Goal: Task Accomplishment & Management: Use online tool/utility

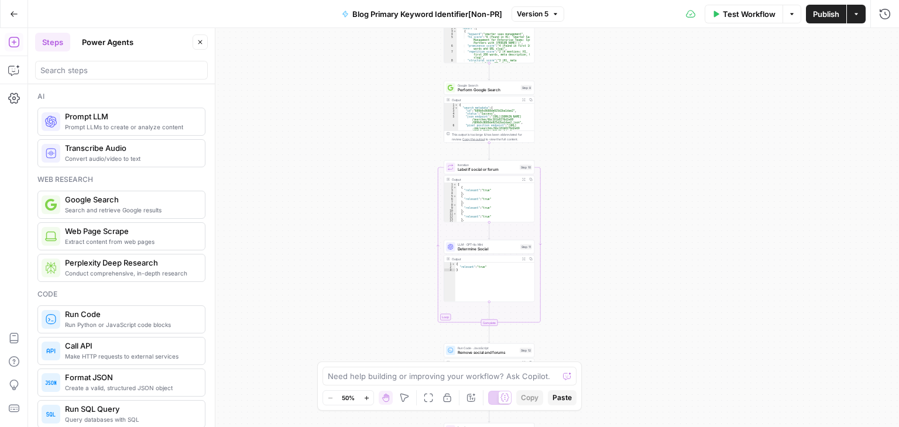
click at [94, 40] on button "Power Agents" at bounding box center [108, 42] width 66 height 19
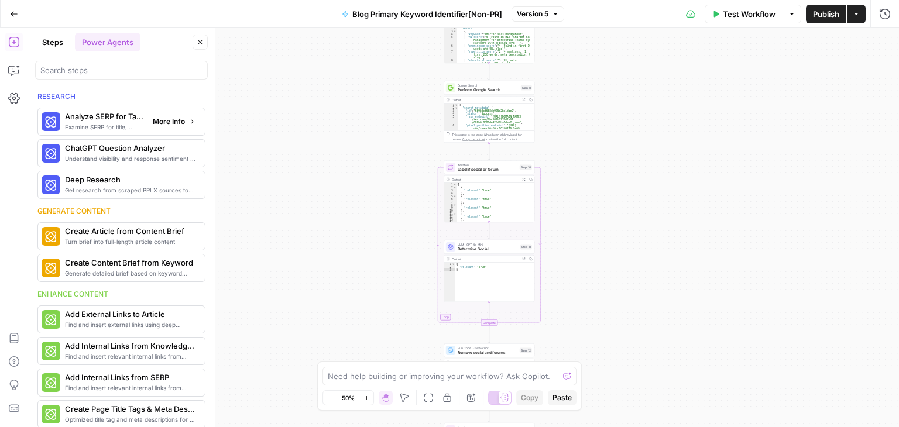
click at [189, 120] on icon "button" at bounding box center [192, 121] width 7 height 7
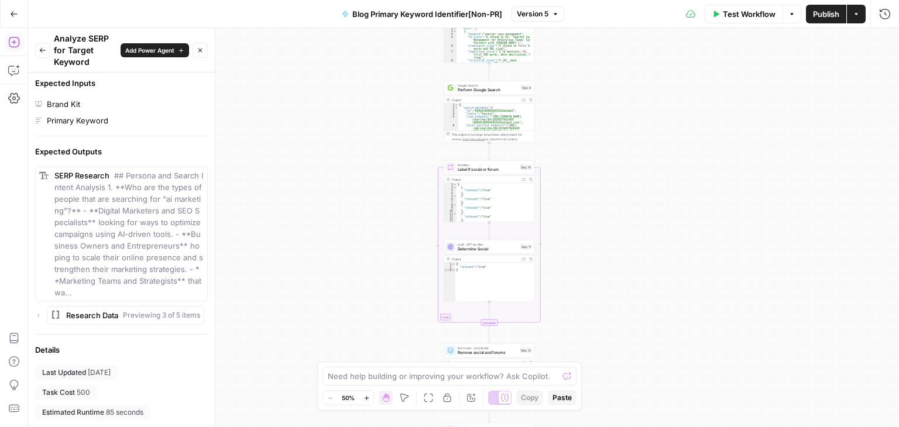
scroll to position [533, 0]
drag, startPoint x: 47, startPoint y: 392, endPoint x: 95, endPoint y: 390, distance: 48.7
click at [95, 390] on div "Task Cost 500" at bounding box center [66, 392] width 62 height 15
click at [40, 48] on icon "button" at bounding box center [42, 50] width 7 height 7
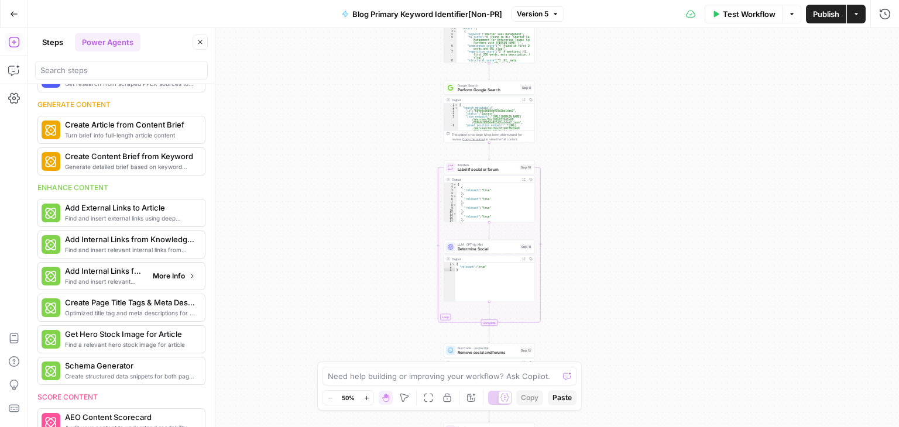
scroll to position [107, 0]
click at [163, 211] on span "More Info" at bounding box center [169, 212] width 32 height 11
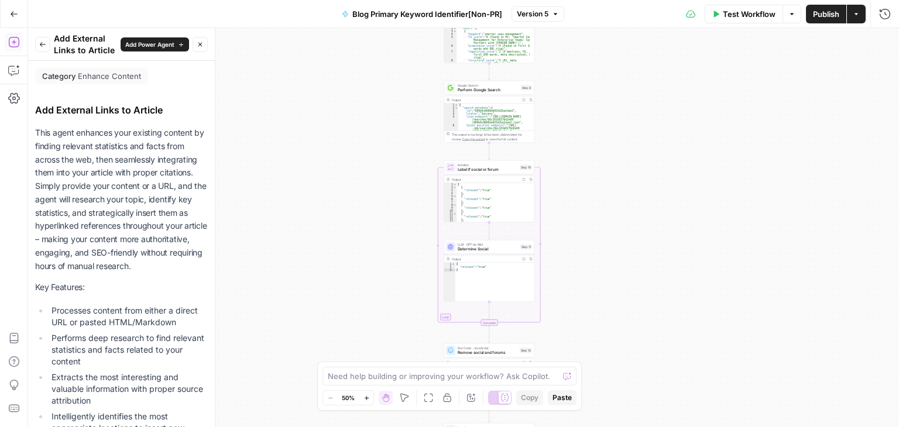
scroll to position [534, 0]
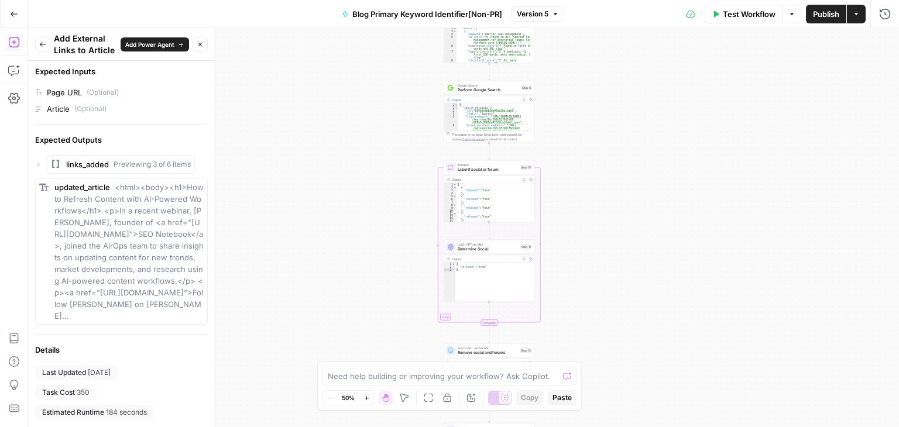
click at [49, 45] on button "Back" at bounding box center [42, 44] width 15 height 15
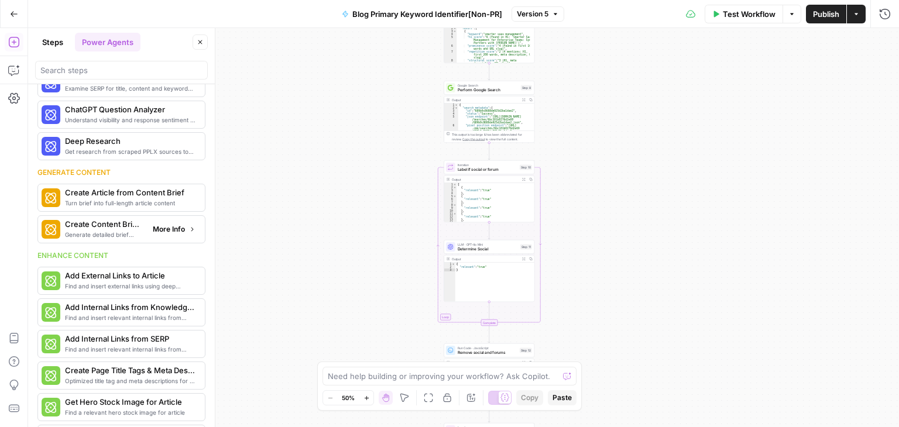
scroll to position [0, 0]
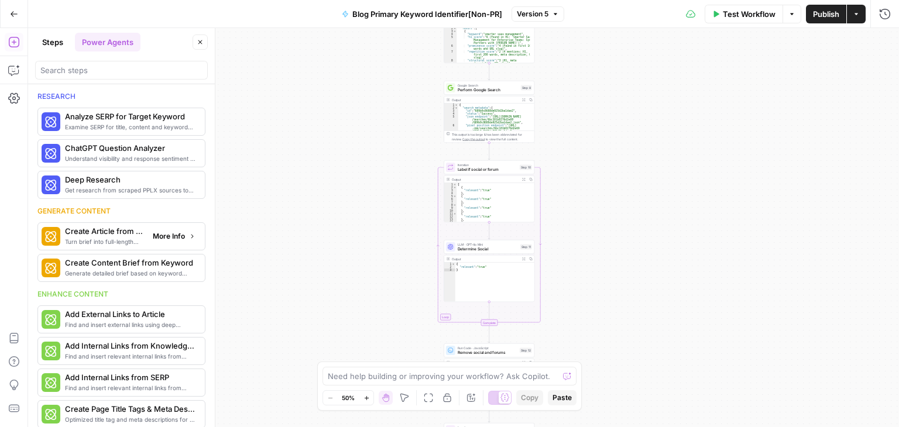
click at [163, 234] on span "More Info" at bounding box center [169, 236] width 32 height 11
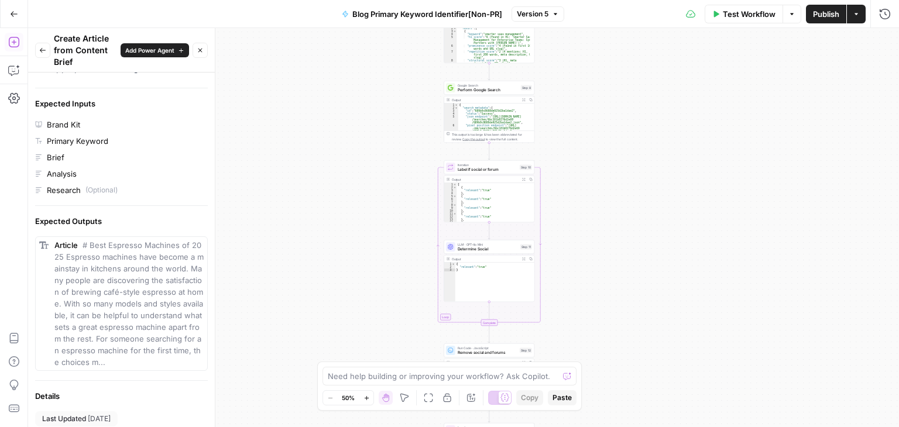
scroll to position [525, 0]
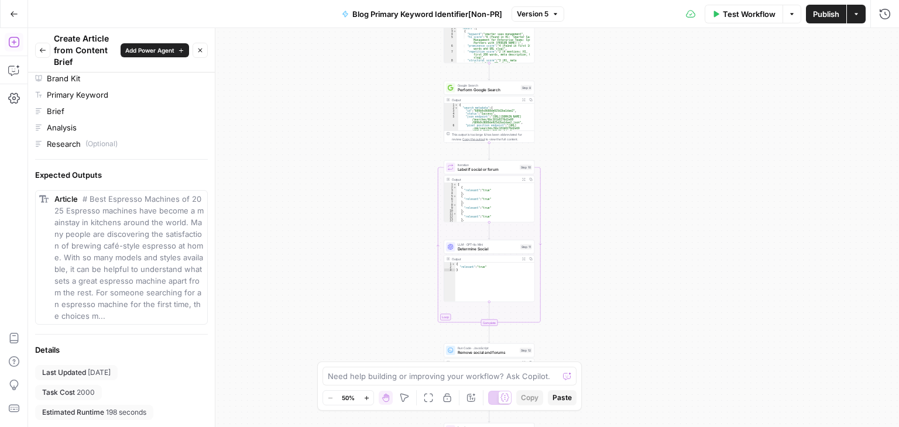
drag, startPoint x: 162, startPoint y: 267, endPoint x: 160, endPoint y: 232, distance: 34.6
click at [160, 232] on span "# Best Espresso Machines of 2025 Espresso machines have become a mainstay in ki…" at bounding box center [128, 257] width 149 height 126
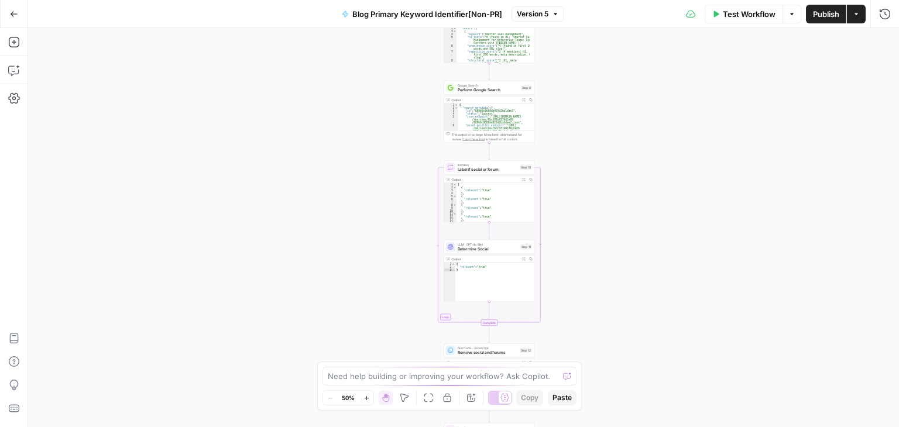
click at [311, 191] on div "true false Workflow Set Inputs Inputs Workflow Workflow Step 31 Output Expand O…" at bounding box center [463, 227] width 871 height 399
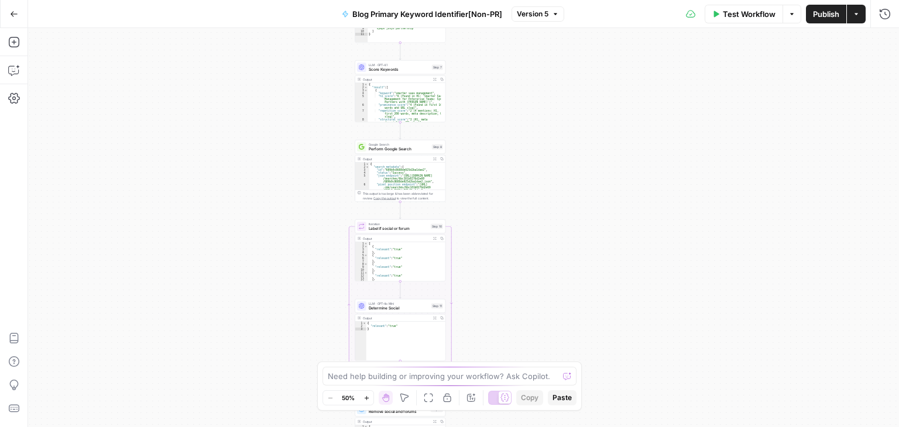
drag, startPoint x: 311, startPoint y: 191, endPoint x: 198, endPoint y: 272, distance: 138.9
click at [198, 272] on div "true false Workflow Set Inputs Inputs Workflow Workflow Step 31 Output Expand O…" at bounding box center [463, 227] width 871 height 399
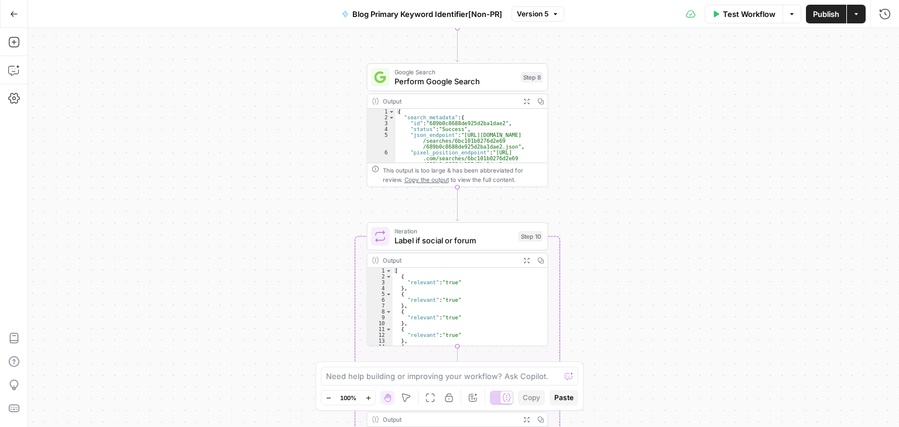
drag, startPoint x: 199, startPoint y: 214, endPoint x: 204, endPoint y: 209, distance: 6.6
click at [190, 215] on div "true false Workflow Set Inputs Inputs Workflow Workflow Step 31 Output Expand O…" at bounding box center [463, 227] width 871 height 399
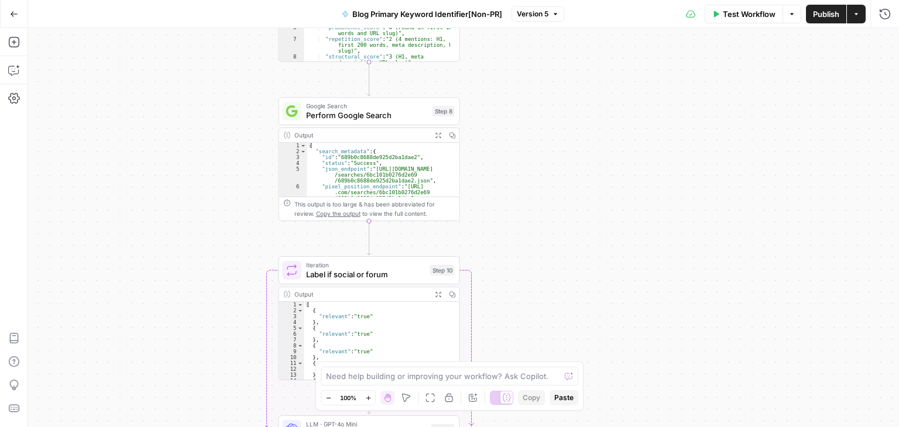
drag, startPoint x: 247, startPoint y: 176, endPoint x: 173, endPoint y: 159, distance: 75.7
click at [192, 187] on div "true false Workflow Set Inputs Inputs Workflow Workflow Step 31 Output Expand O…" at bounding box center [463, 227] width 871 height 399
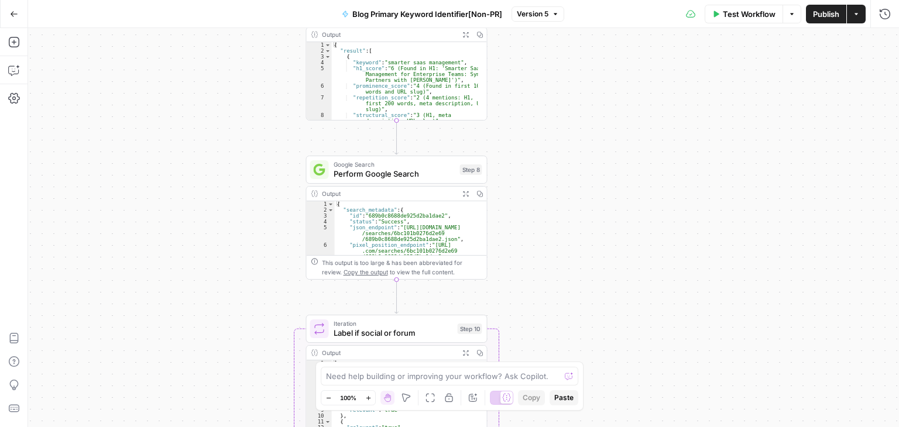
drag, startPoint x: 197, startPoint y: 168, endPoint x: 165, endPoint y: 299, distance: 134.5
click at [167, 297] on div "true false Workflow Set Inputs Inputs Workflow Workflow Step 31 Output Expand O…" at bounding box center [463, 227] width 871 height 399
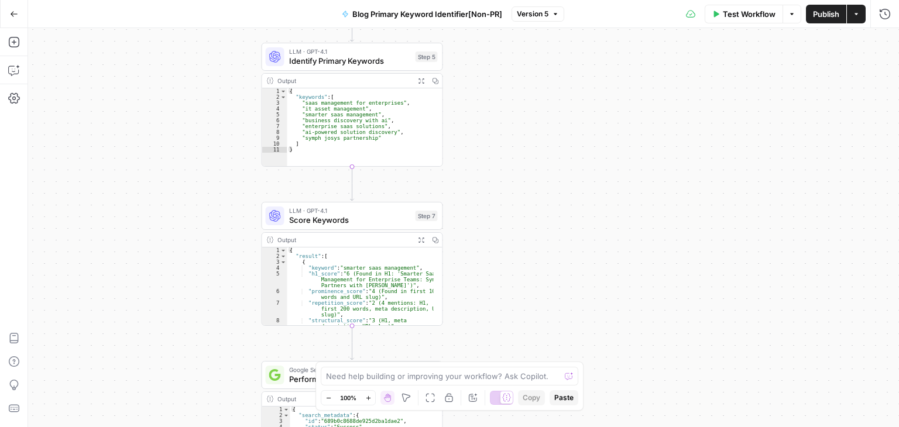
drag, startPoint x: 191, startPoint y: 143, endPoint x: 192, endPoint y: 266, distance: 123.0
click at [193, 270] on div "true false Workflow Set Inputs Inputs Workflow Workflow Step 31 Output Expand O…" at bounding box center [463, 227] width 871 height 399
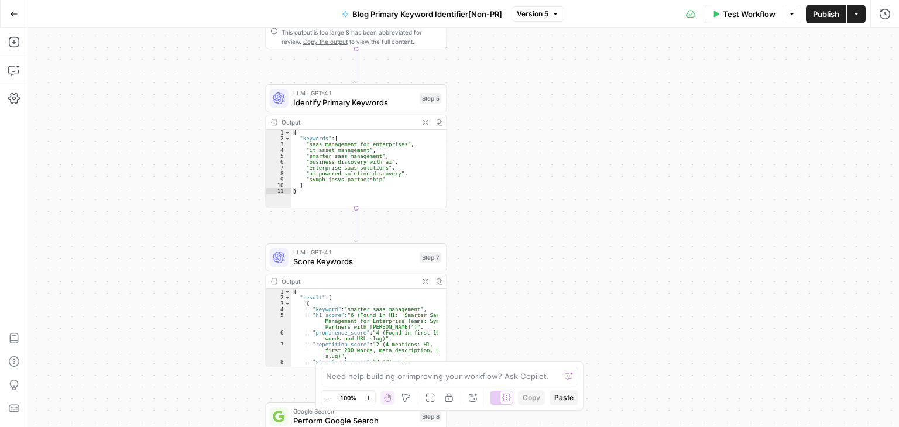
drag, startPoint x: 180, startPoint y: 141, endPoint x: 65, endPoint y: 120, distance: 117.1
click at [174, 243] on div "true false Workflow Set Inputs Inputs Workflow Workflow Step 31 Output Expand O…" at bounding box center [463, 227] width 871 height 399
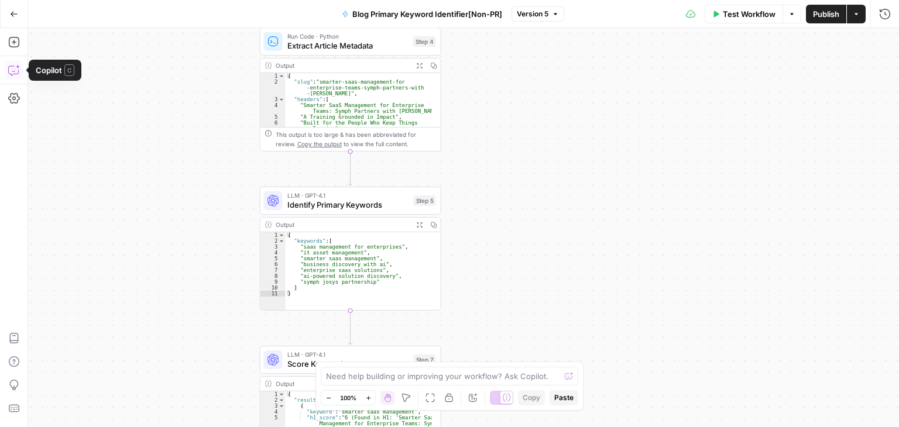
click at [15, 16] on icon "button" at bounding box center [14, 14] width 8 height 8
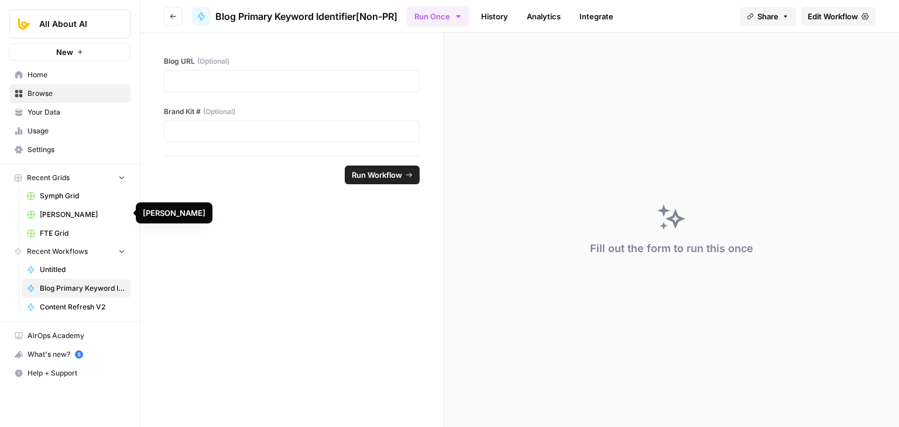
click at [84, 212] on span "[PERSON_NAME]" at bounding box center [82, 215] width 85 height 11
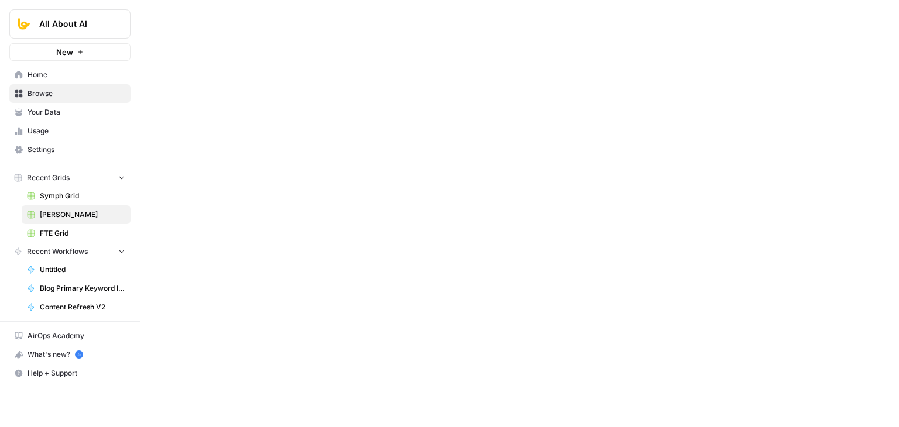
click at [54, 350] on div "What's new? 5" at bounding box center [70, 355] width 120 height 18
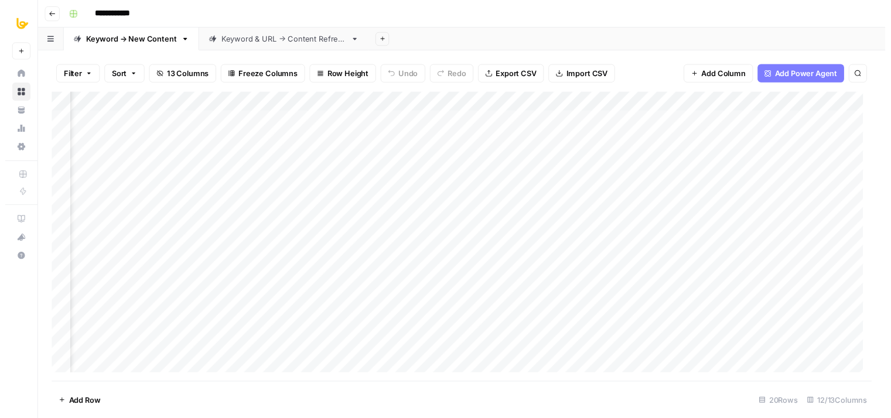
scroll to position [0, 659]
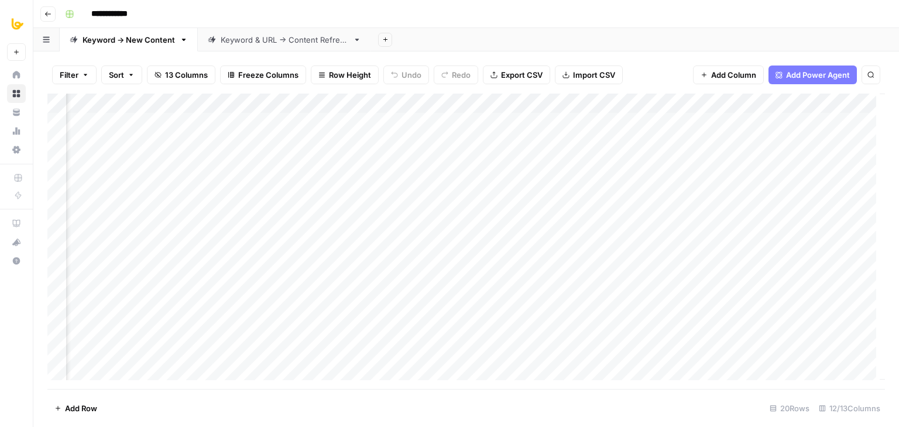
click at [446, 122] on div "Add Column" at bounding box center [466, 242] width 838 height 296
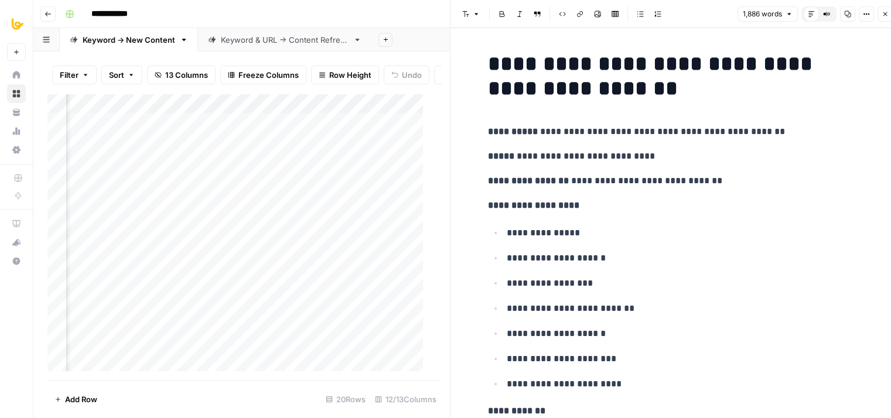
click at [885, 13] on icon "button" at bounding box center [884, 14] width 7 height 7
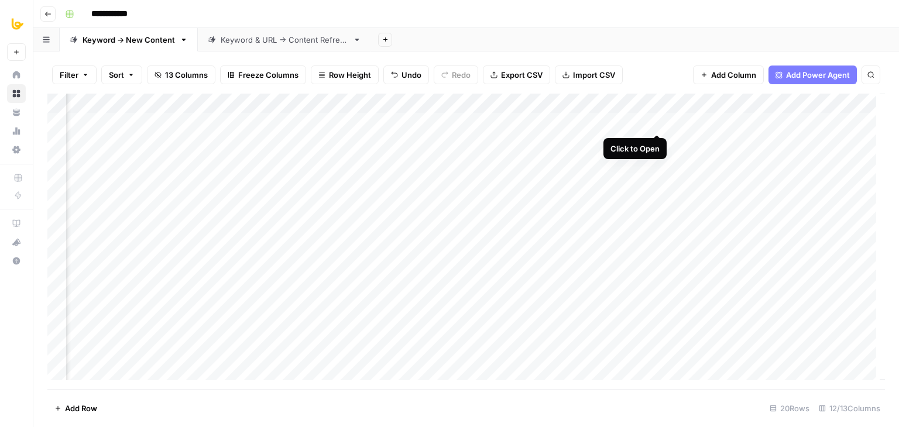
click at [653, 122] on div "Add Column" at bounding box center [466, 242] width 838 height 296
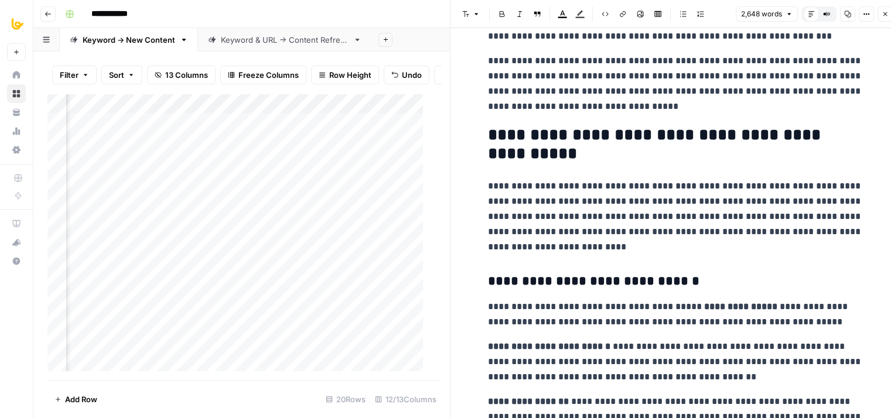
drag, startPoint x: 686, startPoint y: 157, endPoint x: 678, endPoint y: 196, distance: 39.4
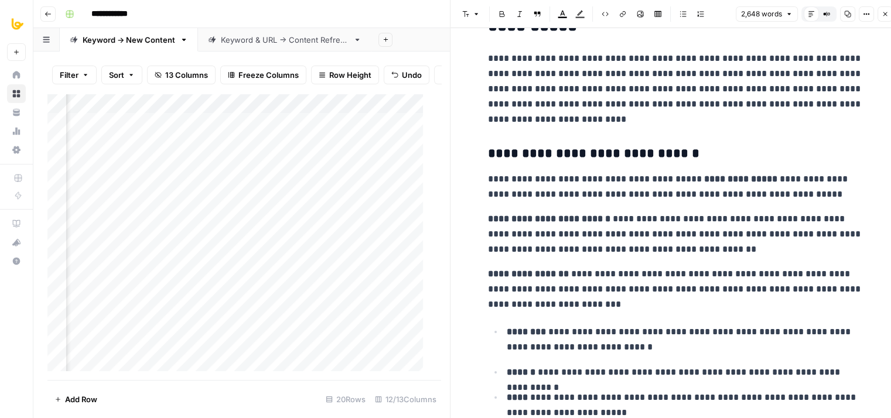
drag, startPoint x: 669, startPoint y: 176, endPoint x: 667, endPoint y: 231, distance: 54.5
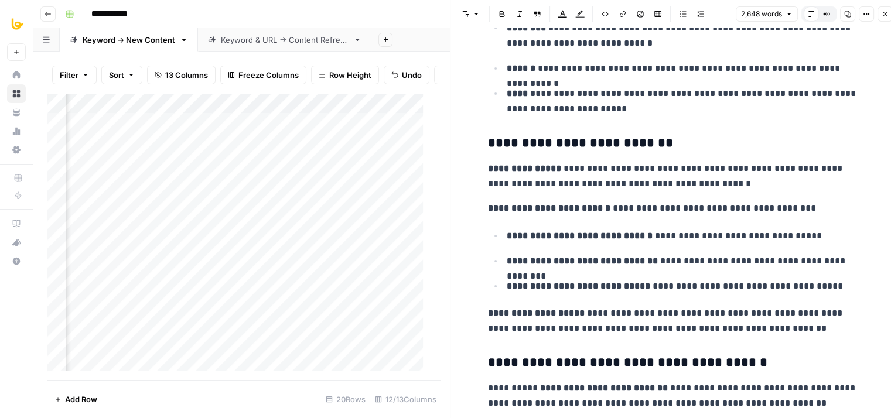
drag, startPoint x: 700, startPoint y: 97, endPoint x: 676, endPoint y: 232, distance: 137.3
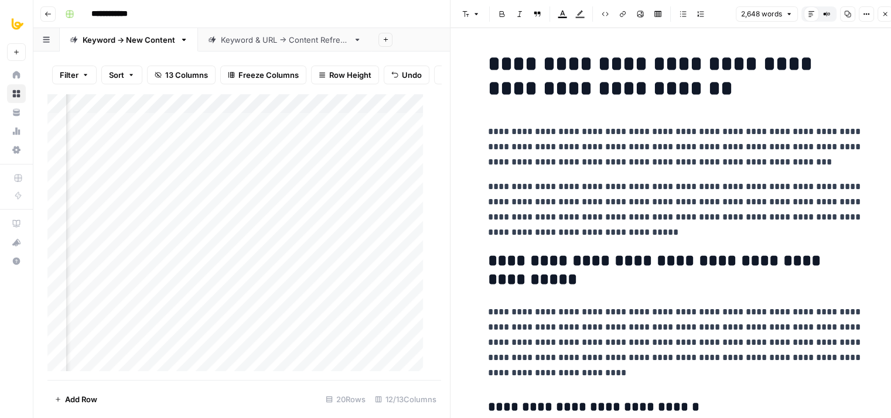
drag, startPoint x: 635, startPoint y: 180, endPoint x: 635, endPoint y: 138, distance: 42.2
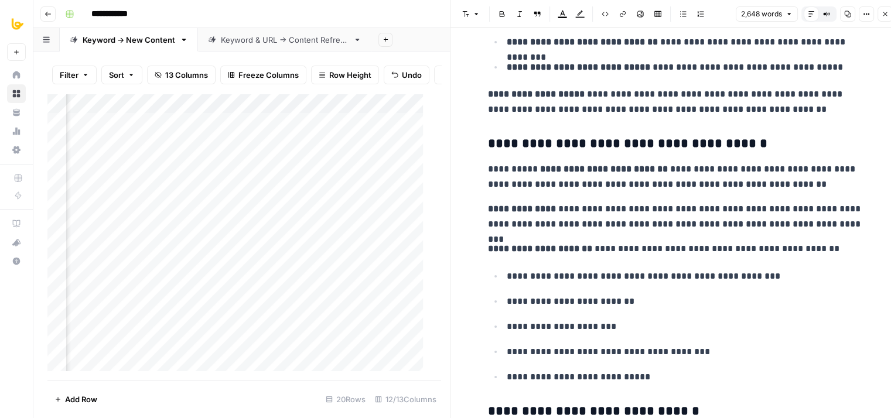
drag, startPoint x: 674, startPoint y: 102, endPoint x: 680, endPoint y: 330, distance: 227.8
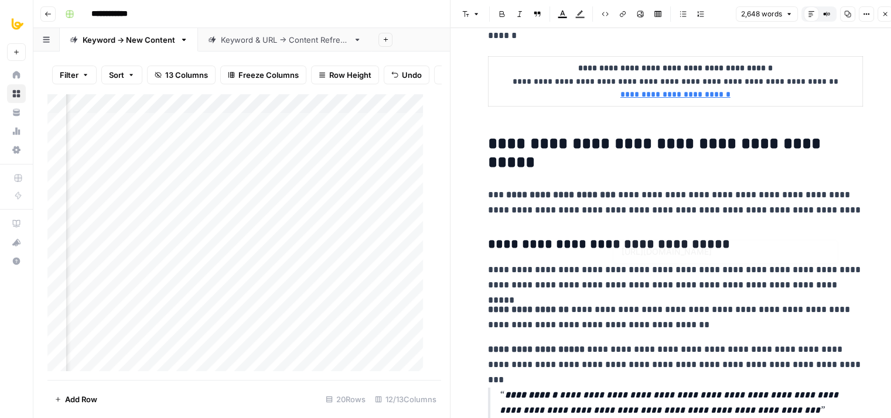
drag, startPoint x: 642, startPoint y: 190, endPoint x: 639, endPoint y: 283, distance: 93.1
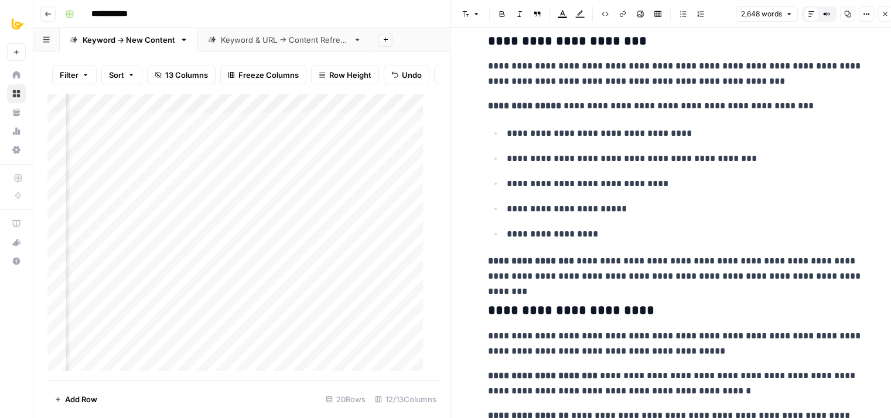
drag, startPoint x: 642, startPoint y: 219, endPoint x: 633, endPoint y: 306, distance: 87.0
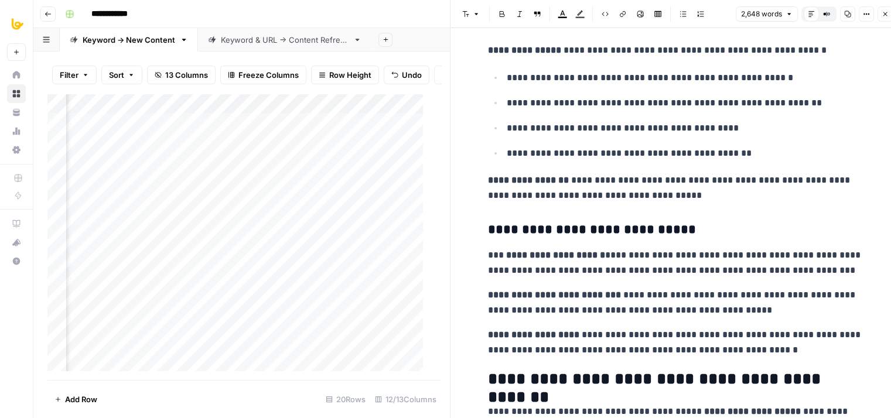
drag, startPoint x: 634, startPoint y: 183, endPoint x: 625, endPoint y: 306, distance: 122.7
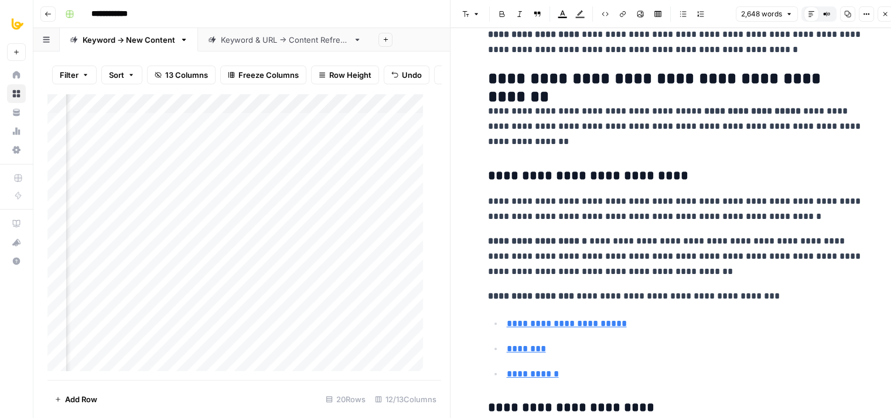
drag, startPoint x: 635, startPoint y: 193, endPoint x: 631, endPoint y: 348, distance: 155.8
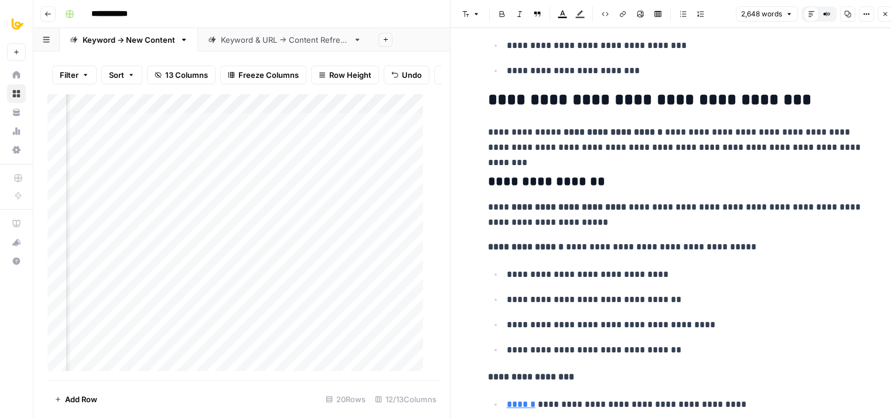
drag, startPoint x: 651, startPoint y: 189, endPoint x: 643, endPoint y: 392, distance: 203.3
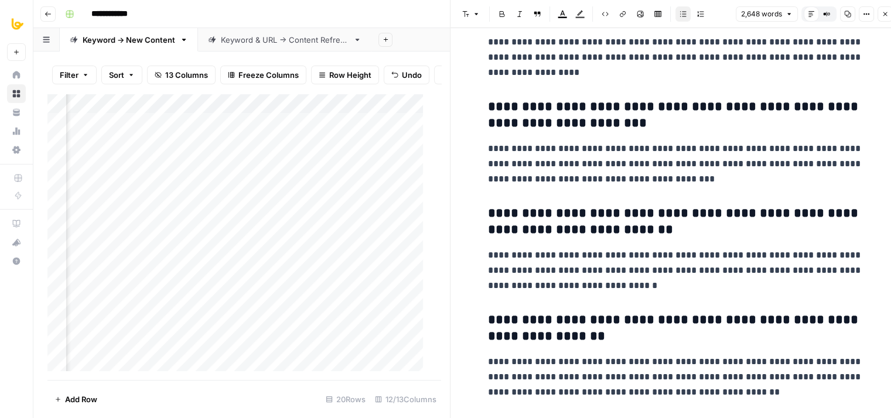
drag, startPoint x: 672, startPoint y: 195, endPoint x: 651, endPoint y: 424, distance: 229.9
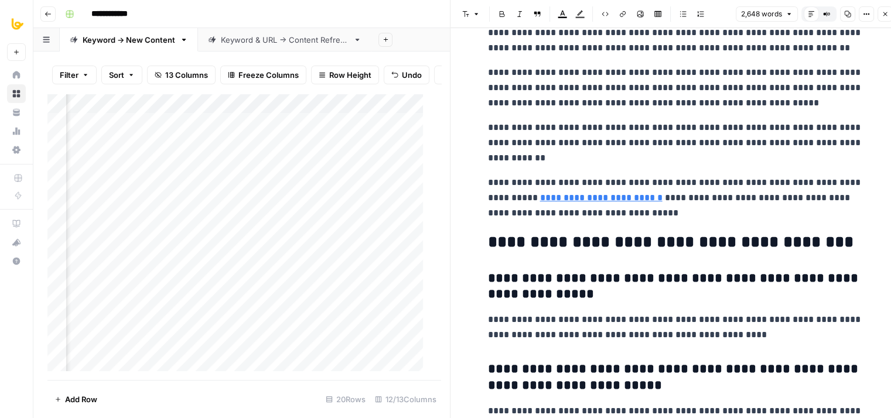
drag, startPoint x: 604, startPoint y: 315, endPoint x: 594, endPoint y: 214, distance: 101.8
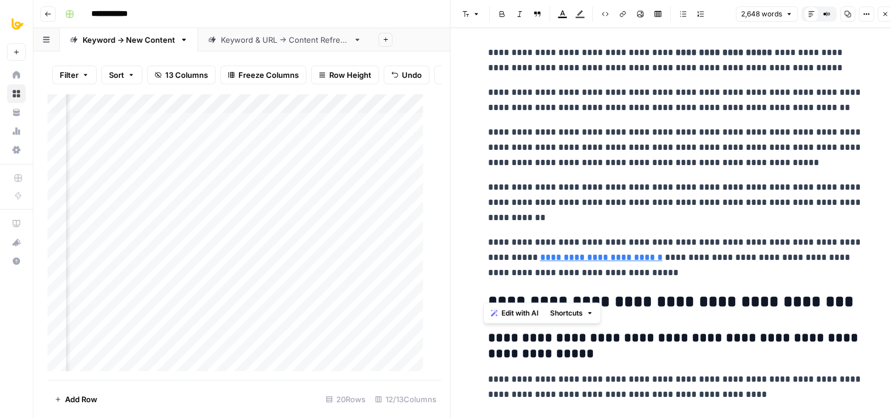
drag, startPoint x: 840, startPoint y: 291, endPoint x: 464, endPoint y: 284, distance: 375.9
click at [649, 125] on p "**********" at bounding box center [675, 148] width 375 height 46
click at [199, 128] on div "Add Column" at bounding box center [239, 237] width 385 height 287
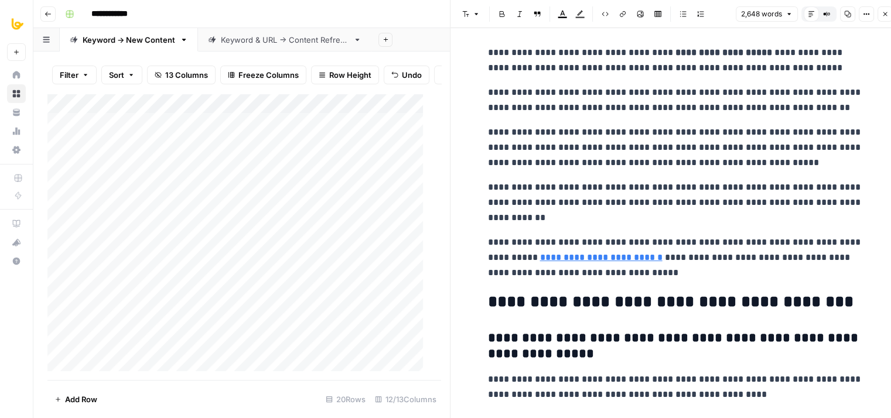
click at [199, 128] on div "Add Column" at bounding box center [239, 237] width 385 height 287
type textarea "********"
click at [215, 132] on div "Add Column" at bounding box center [239, 237] width 385 height 287
click at [219, 157] on div "Add Column" at bounding box center [239, 237] width 385 height 287
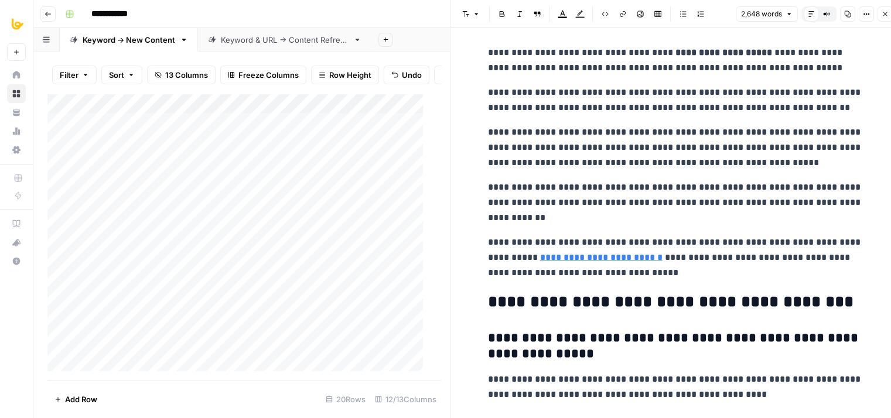
click at [219, 157] on div "Add Column" at bounding box center [239, 237] width 385 height 287
type textarea "********"
click at [220, 166] on div "Add Column" at bounding box center [239, 237] width 385 height 287
click at [228, 191] on div "Add Column" at bounding box center [239, 237] width 385 height 287
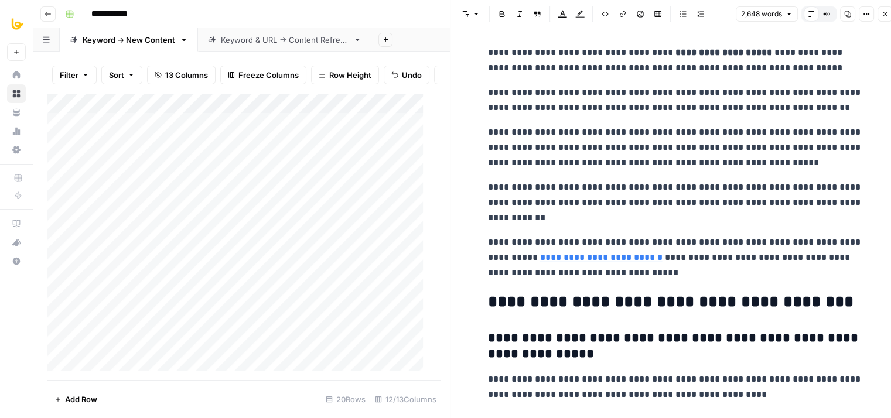
click at [228, 191] on div "Add Column" at bounding box center [239, 237] width 385 height 287
click at [233, 212] on div "Add Column" at bounding box center [239, 237] width 385 height 287
type textarea "********"
click at [232, 224] on div "Add Column" at bounding box center [239, 237] width 385 height 287
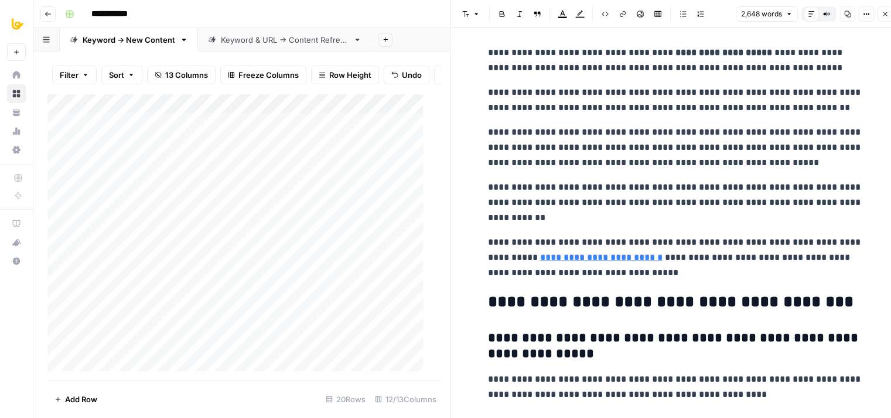
click at [232, 224] on div "Add Column" at bounding box center [239, 237] width 385 height 287
type textarea "********"
click at [227, 249] on div "Add Column" at bounding box center [239, 237] width 385 height 287
click at [232, 277] on div "Add Column" at bounding box center [239, 237] width 385 height 287
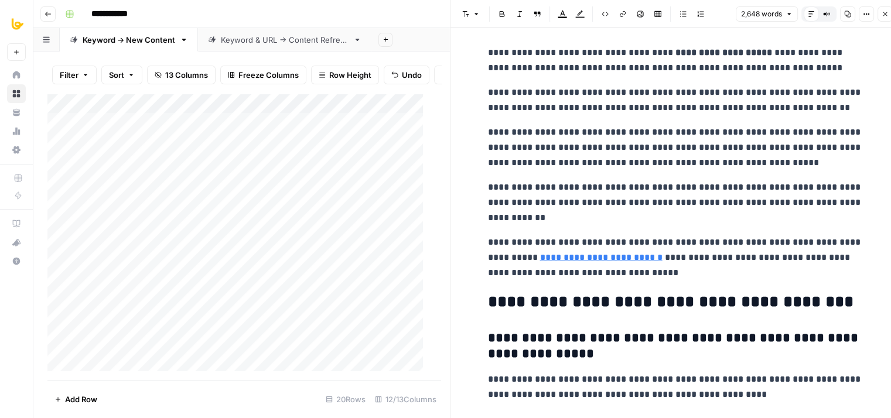
click at [232, 277] on div "Add Column" at bounding box center [239, 237] width 385 height 287
click at [232, 294] on div "Add Column" at bounding box center [239, 237] width 385 height 287
click at [230, 237] on div "Add Column" at bounding box center [239, 237] width 385 height 287
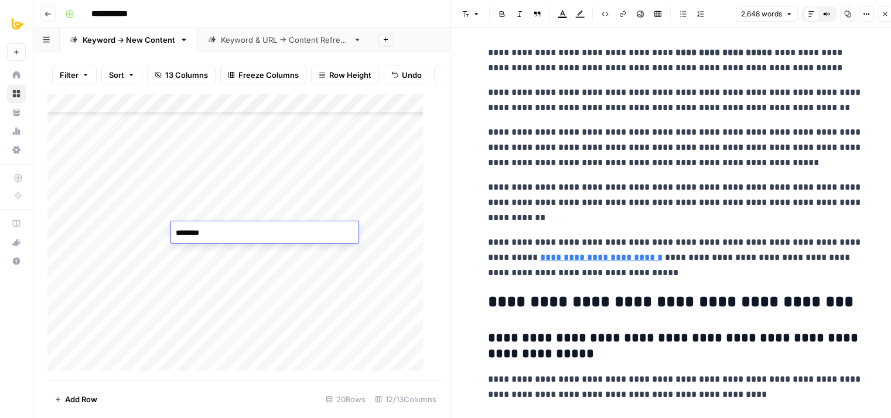
click at [230, 249] on div "Add Column" at bounding box center [239, 237] width 385 height 287
click at [232, 275] on div "Add Column" at bounding box center [239, 237] width 385 height 287
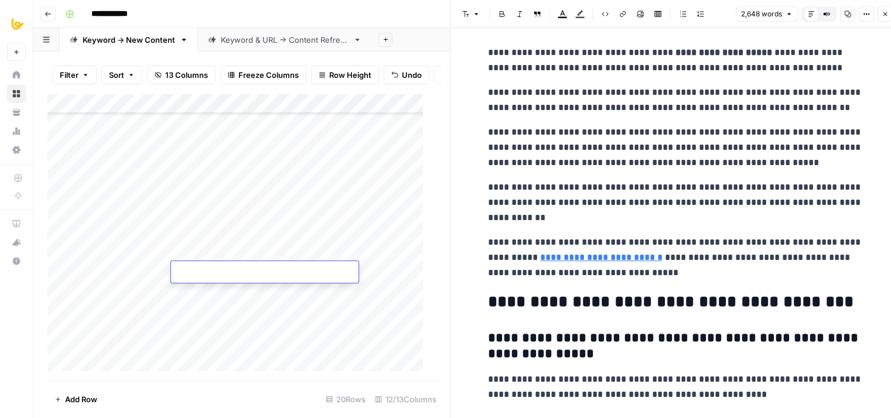
type textarea "********"
click at [234, 293] on div "Add Column" at bounding box center [239, 237] width 385 height 287
type textarea "********"
click at [238, 313] on div "Add Column" at bounding box center [239, 237] width 385 height 287
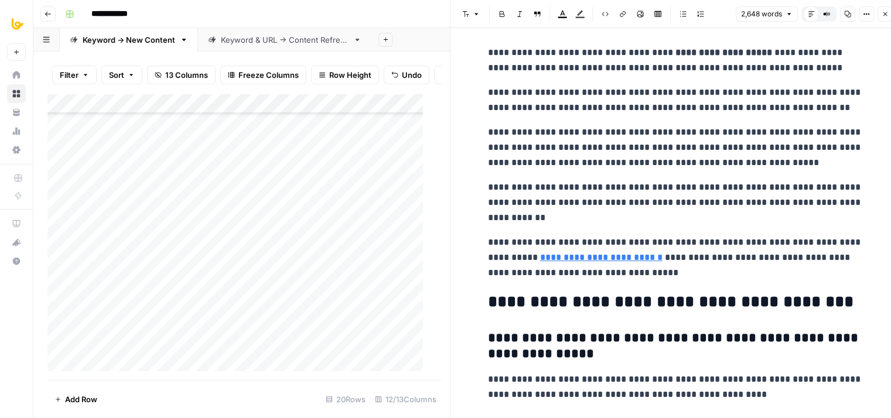
click at [238, 313] on div "Add Column" at bounding box center [239, 237] width 385 height 287
click at [239, 336] on div "Add Column" at bounding box center [239, 237] width 385 height 287
click at [241, 359] on div "Add Column" at bounding box center [239, 237] width 385 height 287
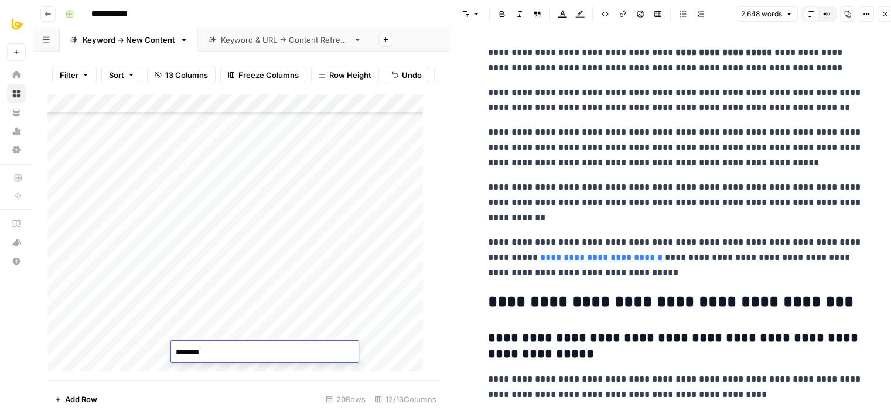
click at [245, 371] on div "Add Column" at bounding box center [239, 237] width 385 height 287
click at [221, 266] on div "Add Column" at bounding box center [239, 237] width 385 height 287
drag, startPoint x: 255, startPoint y: 197, endPoint x: 239, endPoint y: 245, distance: 50.0
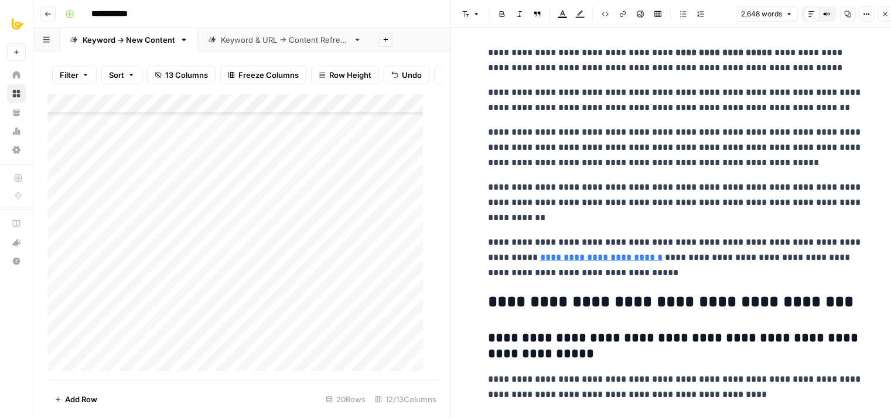
scroll to position [9, 0]
click at [220, 285] on div "Add Column" at bounding box center [239, 237] width 385 height 287
type textarea "********"
click at [222, 297] on div "Add Column" at bounding box center [239, 237] width 385 height 287
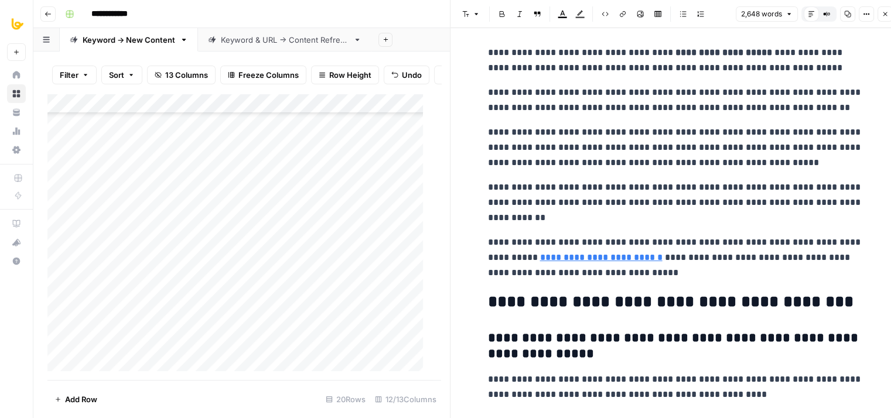
click at [222, 297] on div "Add Column" at bounding box center [239, 237] width 385 height 287
click at [230, 324] on div "Add Column" at bounding box center [239, 237] width 385 height 287
click at [238, 340] on div "Add Column" at bounding box center [239, 237] width 385 height 287
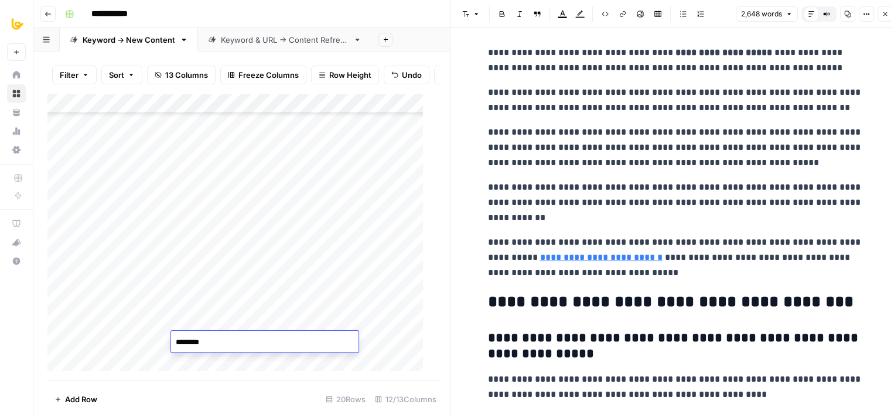
click at [237, 256] on div "Add Column" at bounding box center [239, 237] width 385 height 287
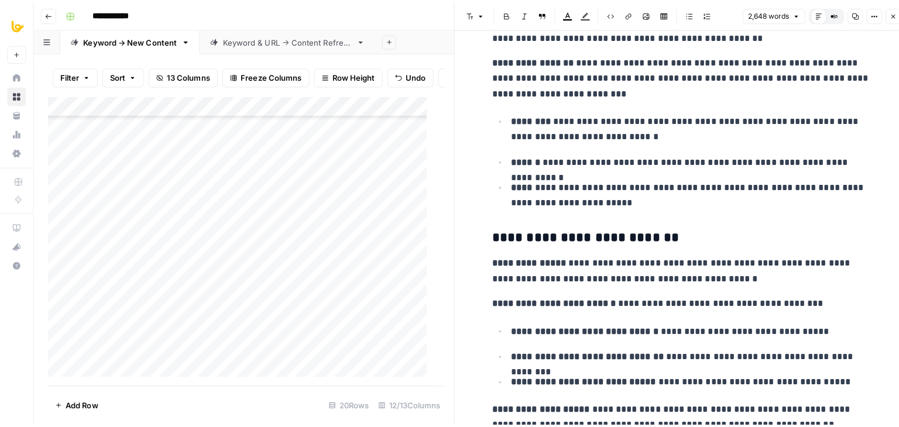
scroll to position [0, 0]
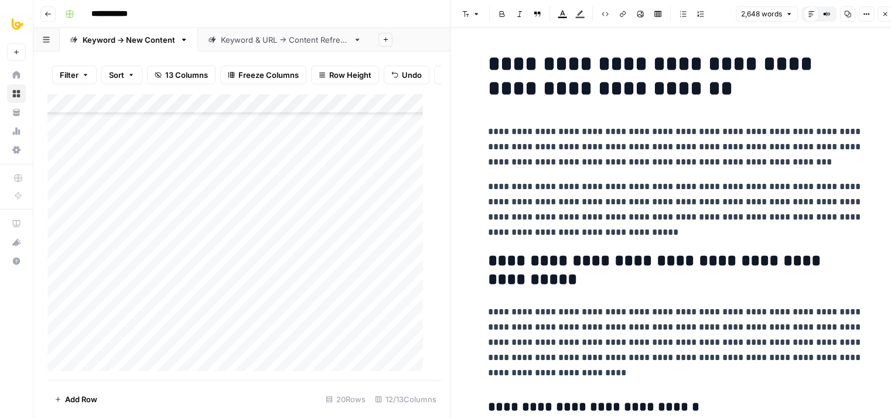
drag, startPoint x: 726, startPoint y: 224, endPoint x: 707, endPoint y: 91, distance: 134.9
click at [886, 15] on icon "button" at bounding box center [884, 14] width 7 height 7
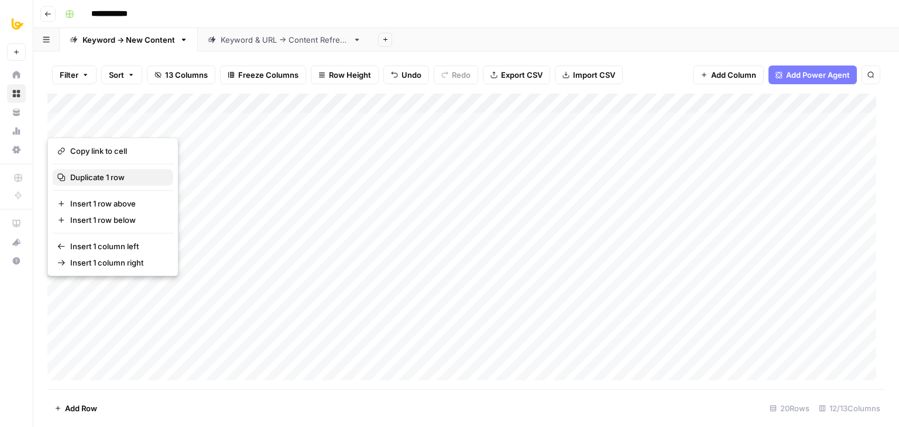
click at [94, 182] on span "Duplicate 1 row" at bounding box center [117, 178] width 94 height 12
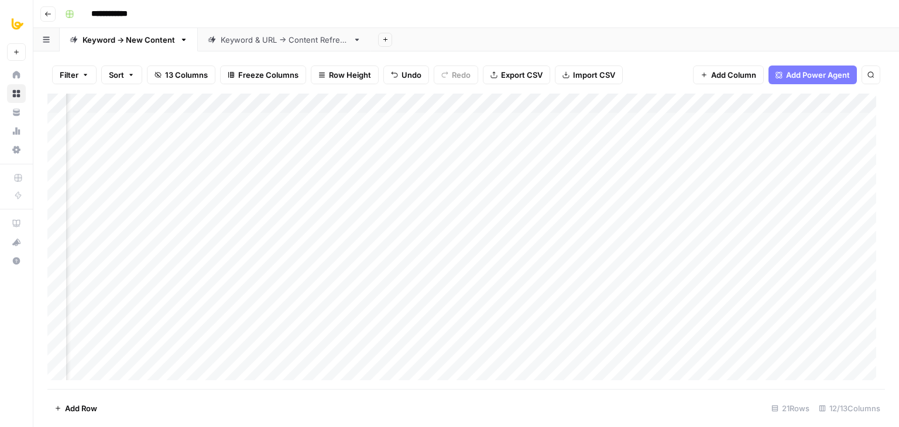
scroll to position [0, 419]
click at [359, 103] on div "Add Column" at bounding box center [466, 242] width 838 height 296
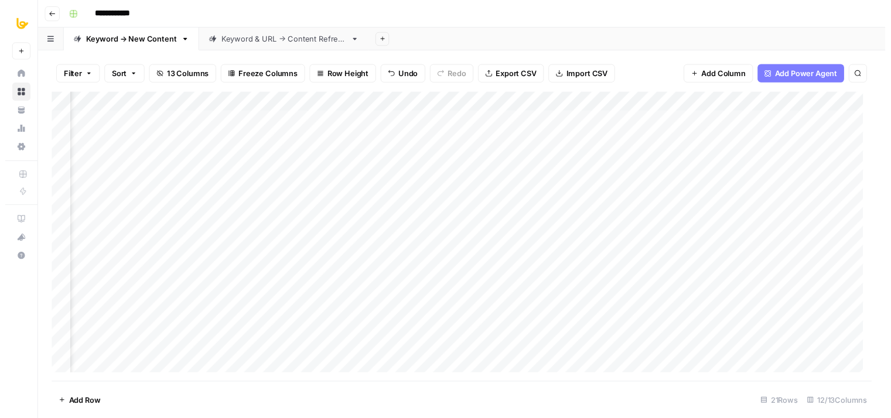
scroll to position [0, 697]
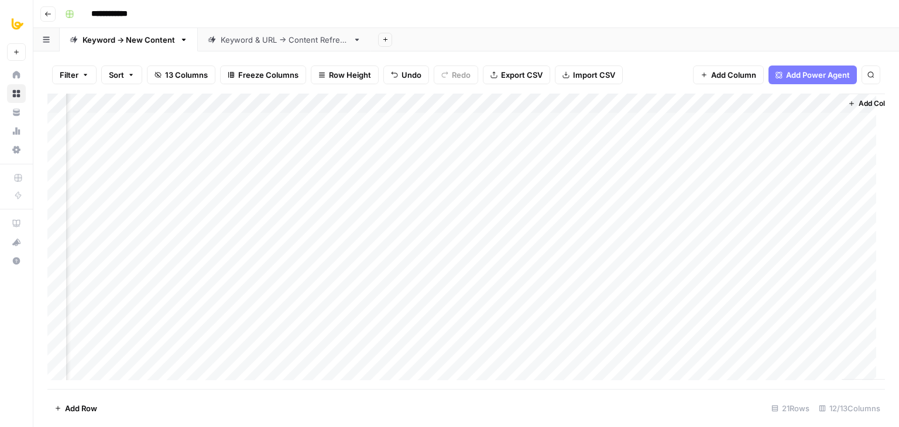
click at [501, 102] on div "Add Column" at bounding box center [466, 242] width 838 height 296
click at [429, 89] on div "Filter Sort 13 Columns Freeze Columns Row Height Undo Redo Export CSV Import CS…" at bounding box center [466, 74] width 838 height 37
click at [601, 124] on div "Add Column" at bounding box center [466, 242] width 838 height 296
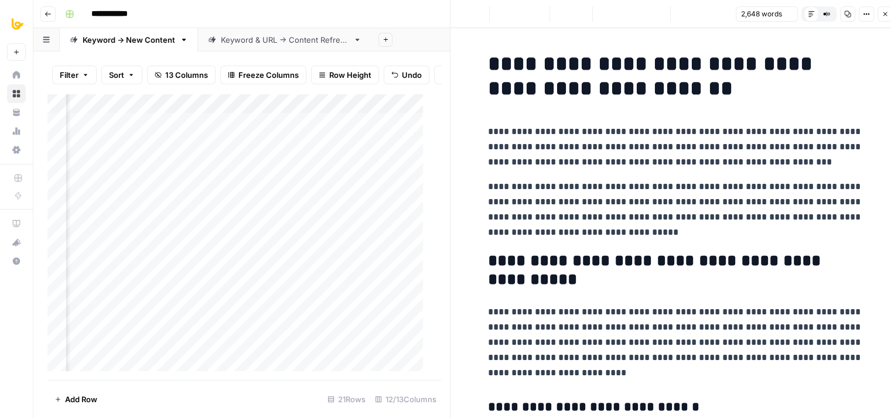
scroll to position [9, 0]
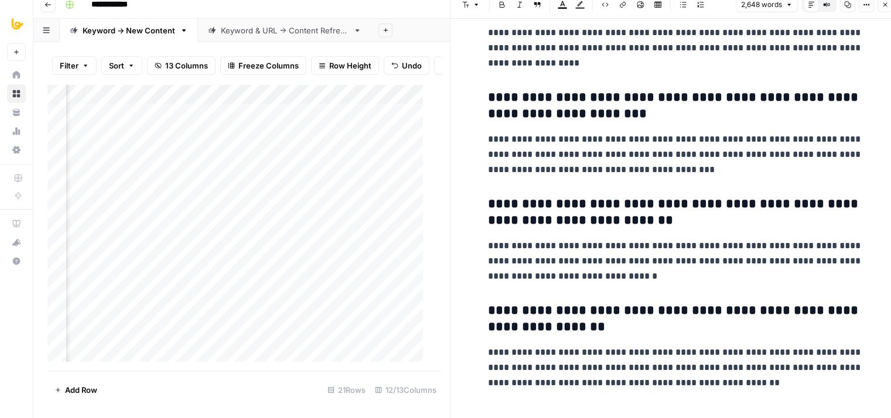
drag, startPoint x: 742, startPoint y: 122, endPoint x: 689, endPoint y: 304, distance: 190.3
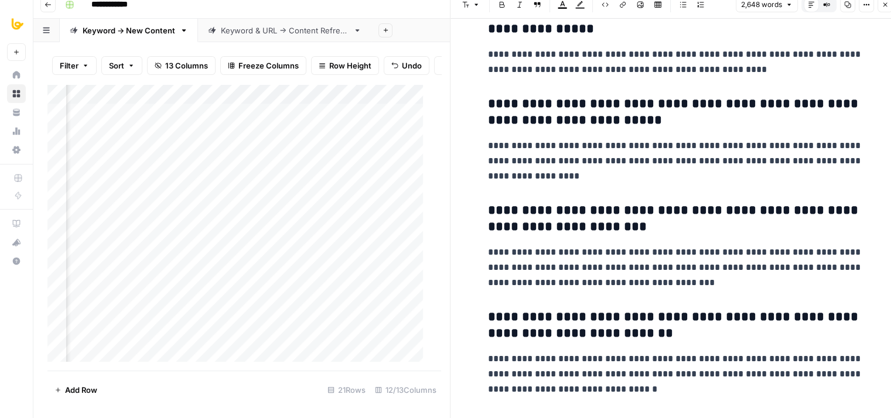
drag, startPoint x: 689, startPoint y: 304, endPoint x: 669, endPoint y: 211, distance: 95.3
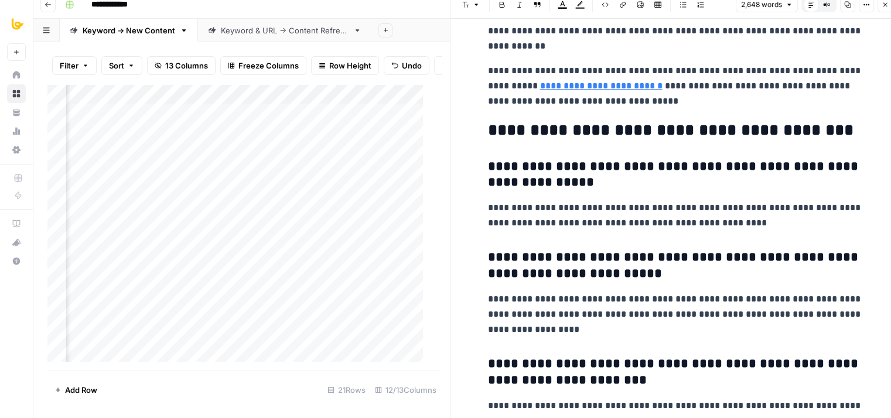
drag, startPoint x: 673, startPoint y: 286, endPoint x: 654, endPoint y: 167, distance: 120.4
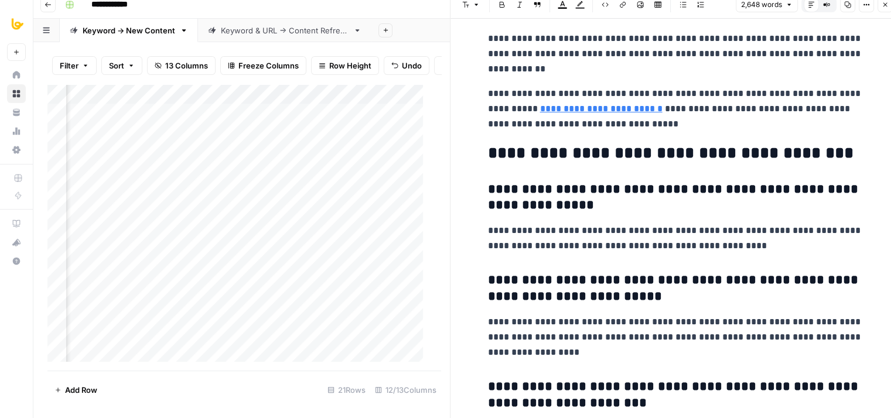
scroll to position [8237, 0]
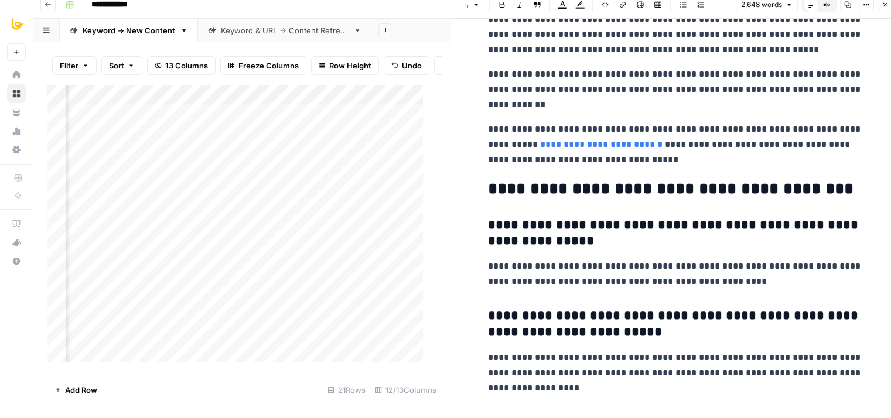
drag, startPoint x: 664, startPoint y: 283, endPoint x: 669, endPoint y: 191, distance: 91.5
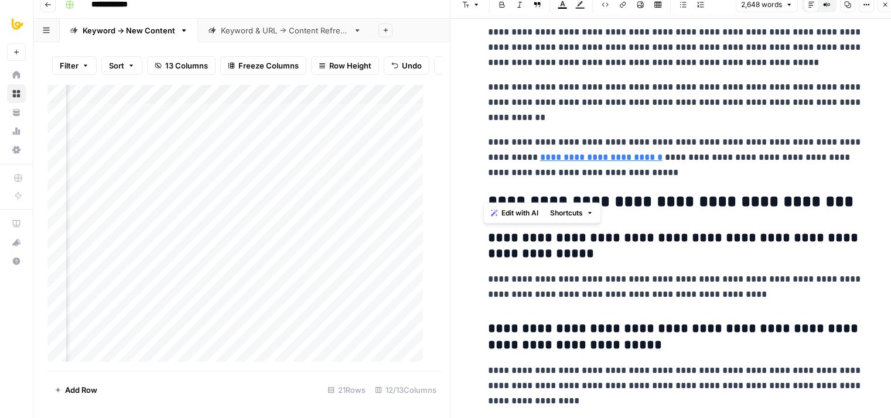
drag, startPoint x: 735, startPoint y: 193, endPoint x: 470, endPoint y: 183, distance: 266.0
copy h2 "**********"
click at [768, 92] on p "**********" at bounding box center [675, 103] width 375 height 46
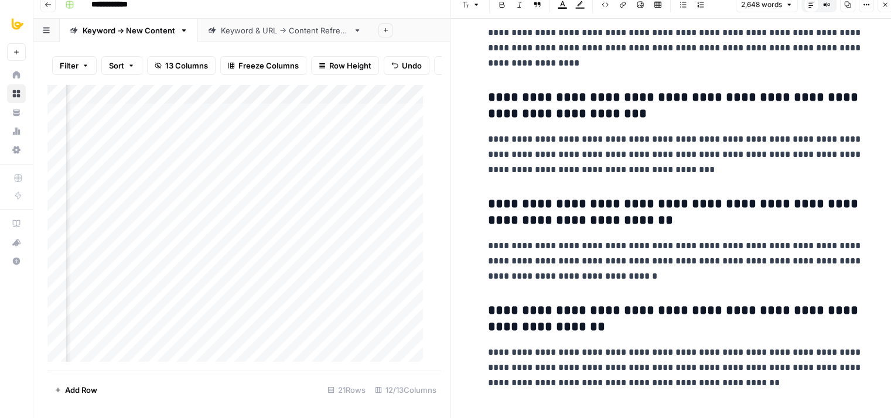
drag, startPoint x: 615, startPoint y: 286, endPoint x: 626, endPoint y: 357, distance: 71.2
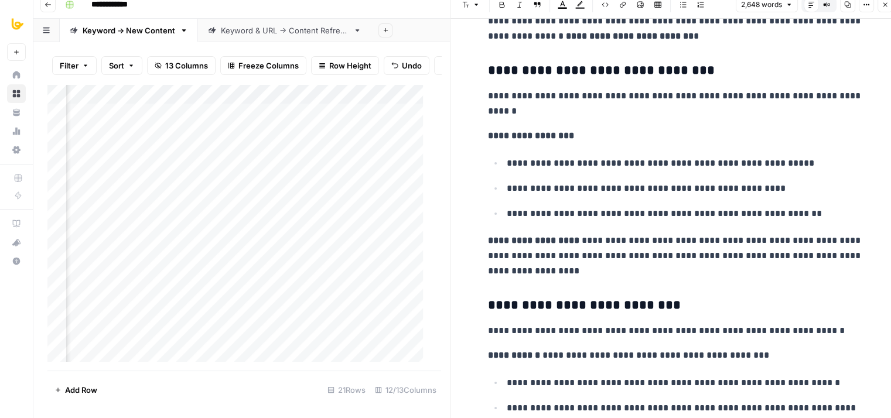
drag, startPoint x: 626, startPoint y: 324, endPoint x: 608, endPoint y: 167, distance: 158.5
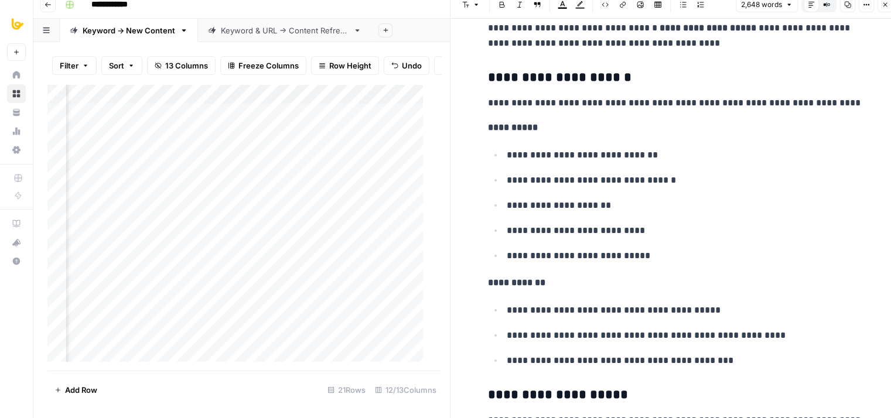
drag, startPoint x: 648, startPoint y: 256, endPoint x: 598, endPoint y: 74, distance: 188.9
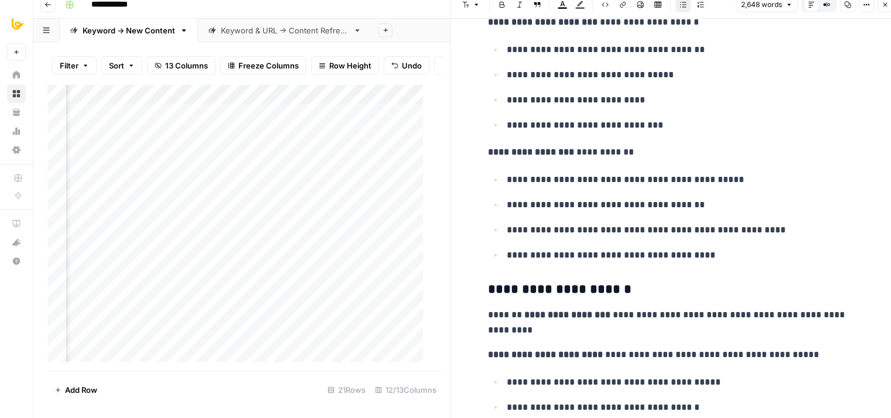
drag, startPoint x: 649, startPoint y: 282, endPoint x: 585, endPoint y: 91, distance: 201.3
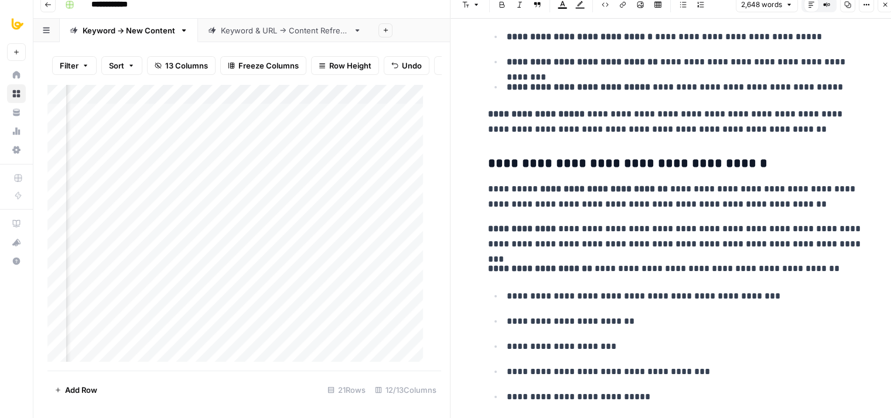
scroll to position [0, 0]
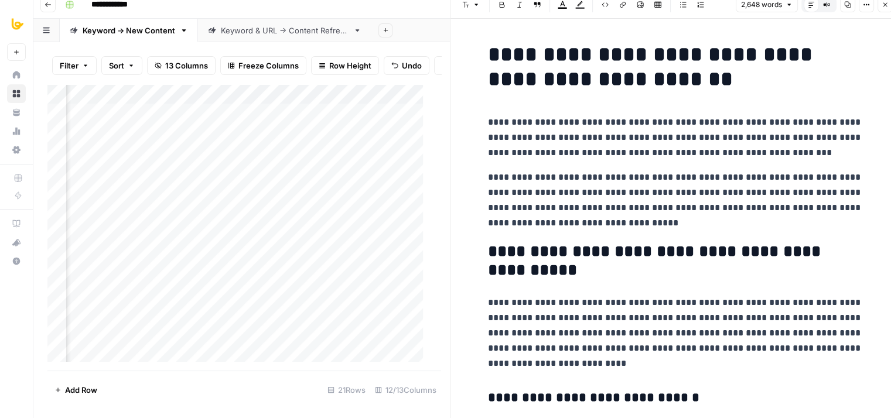
drag, startPoint x: 646, startPoint y: 259, endPoint x: 585, endPoint y: 38, distance: 229.7
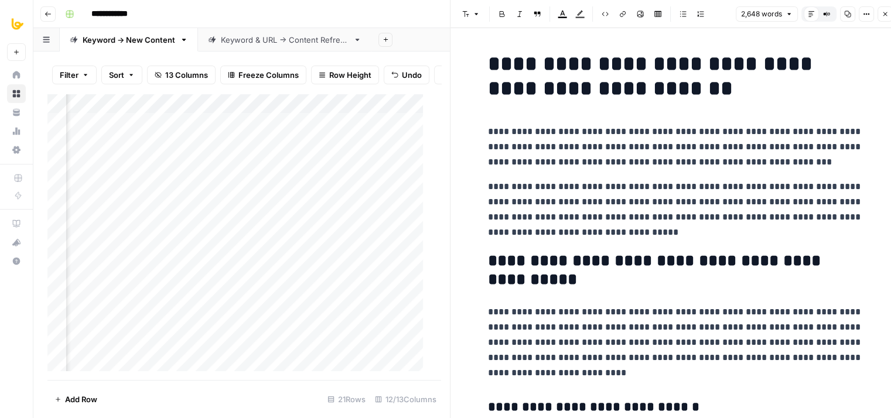
drag, startPoint x: 611, startPoint y: 169, endPoint x: 583, endPoint y: 87, distance: 86.7
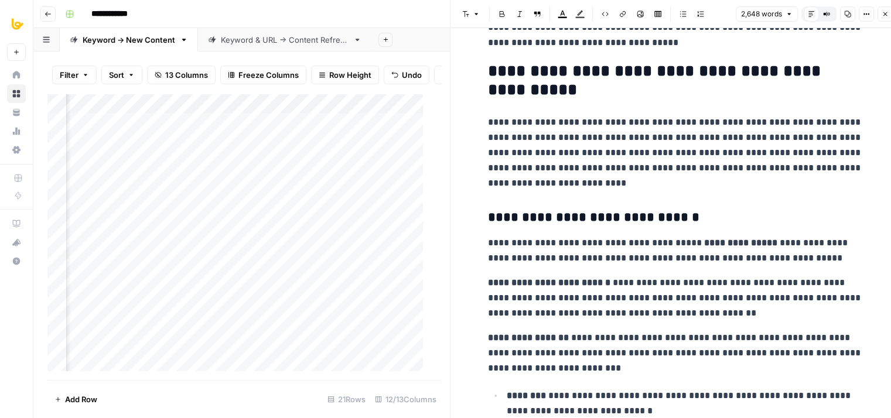
drag, startPoint x: 625, startPoint y: 138, endPoint x: 642, endPoint y: 239, distance: 102.6
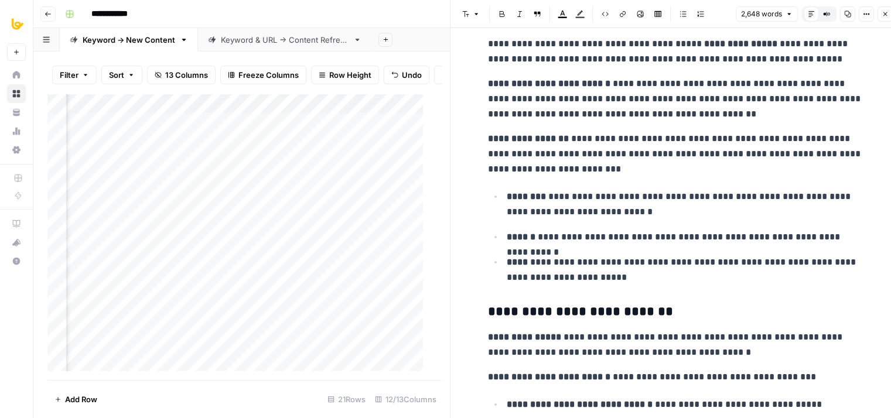
drag, startPoint x: 639, startPoint y: 81, endPoint x: 656, endPoint y: 218, distance: 138.0
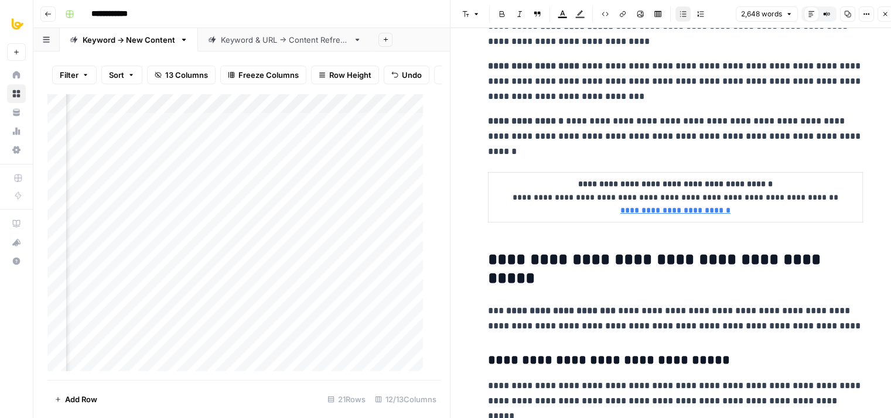
drag, startPoint x: 665, startPoint y: 91, endPoint x: 667, endPoint y: 282, distance: 190.3
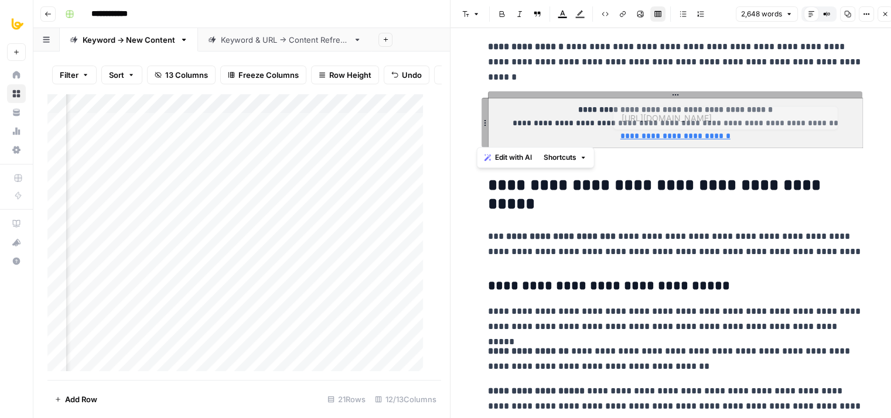
drag, startPoint x: 657, startPoint y: 262, endPoint x: 659, endPoint y: 296, distance: 33.4
click at [673, 195] on h2 "**********" at bounding box center [675, 194] width 375 height 37
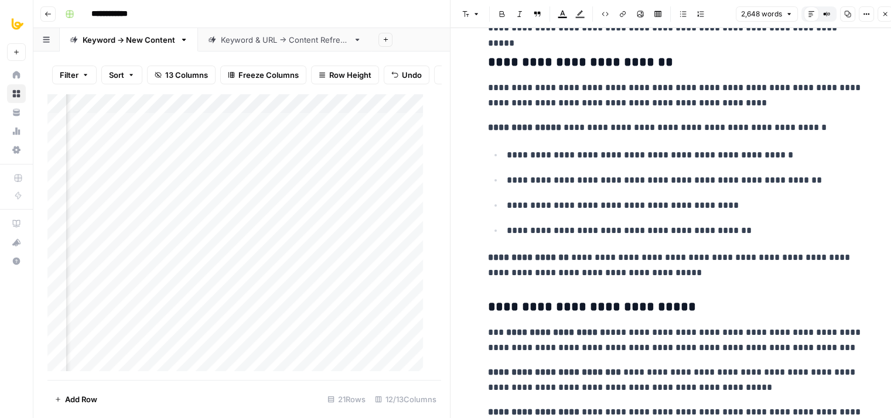
drag, startPoint x: 668, startPoint y: 214, endPoint x: 644, endPoint y: 392, distance: 179.6
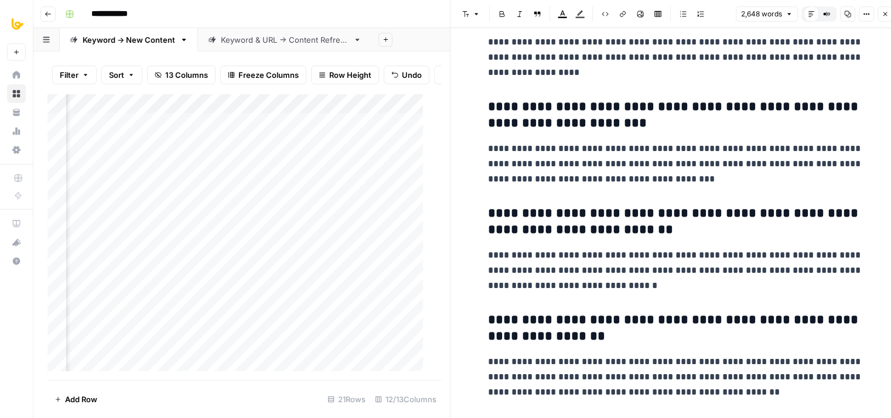
drag, startPoint x: 627, startPoint y: 263, endPoint x: 628, endPoint y: 434, distance: 171.5
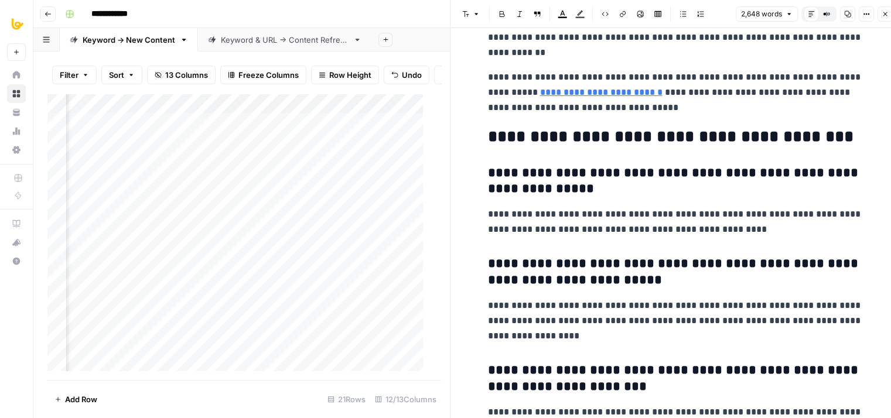
drag, startPoint x: 652, startPoint y: 309, endPoint x: 660, endPoint y: 202, distance: 107.5
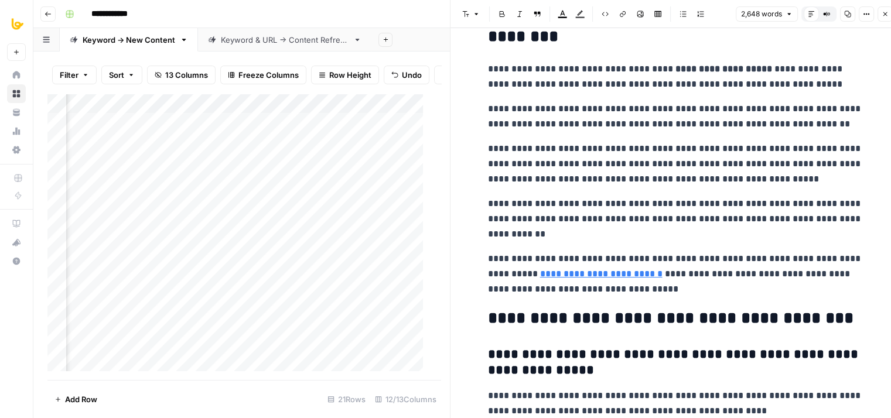
drag, startPoint x: 689, startPoint y: 289, endPoint x: 674, endPoint y: 244, distance: 46.8
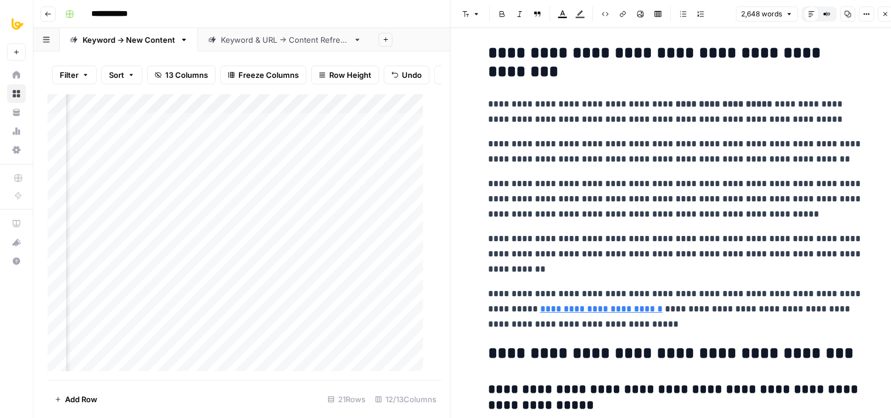
drag, startPoint x: 707, startPoint y: 318, endPoint x: 706, endPoint y: 293, distance: 24.6
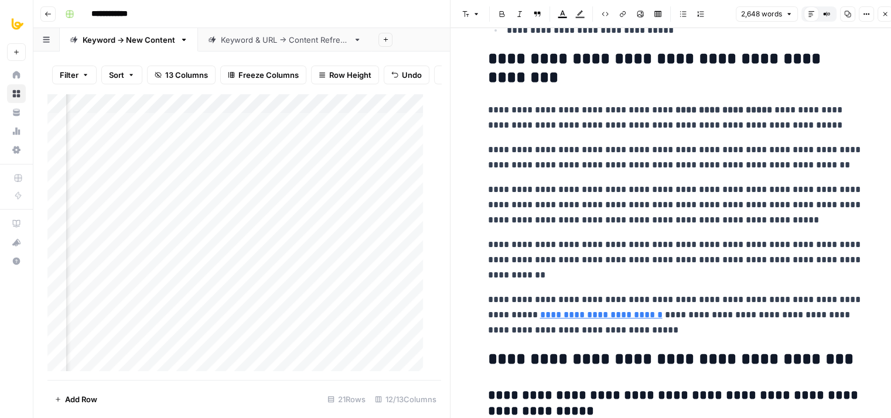
click at [847, 13] on icon "button" at bounding box center [847, 14] width 7 height 7
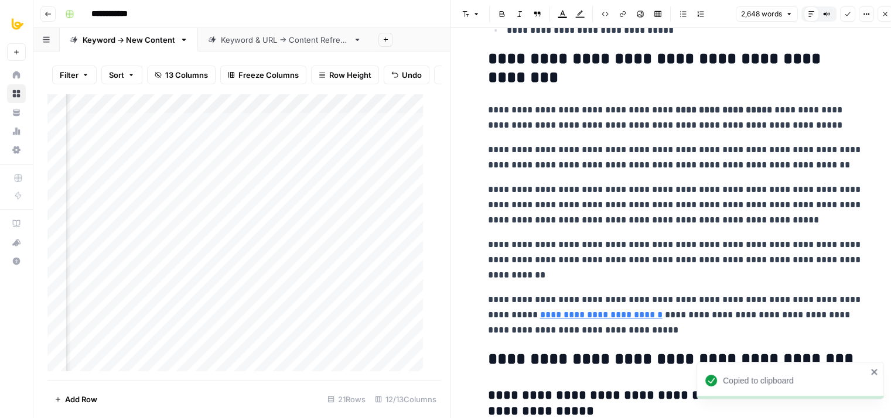
click at [801, 109] on p "**********" at bounding box center [675, 117] width 375 height 30
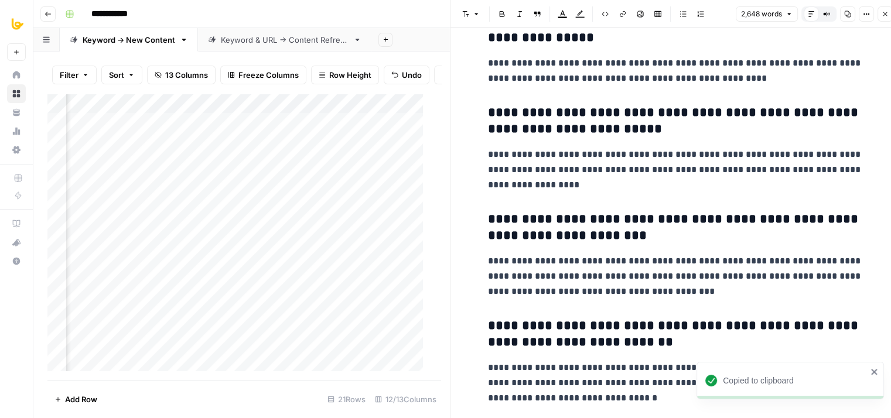
scroll to position [8575, 0]
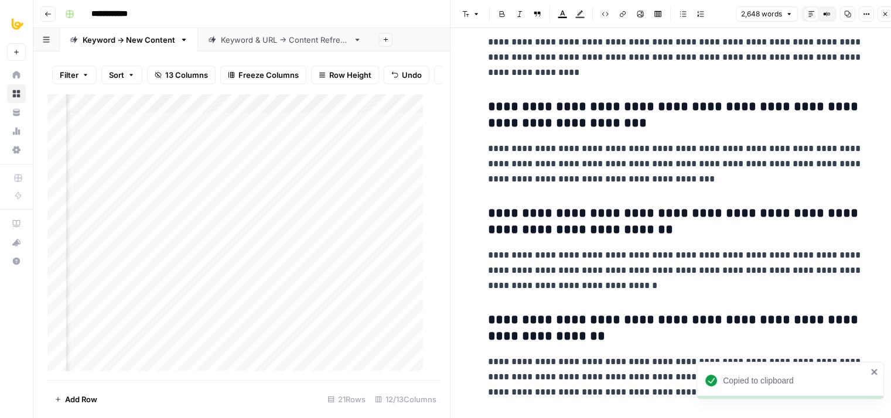
drag, startPoint x: 647, startPoint y: 162, endPoint x: 663, endPoint y: 406, distance: 244.7
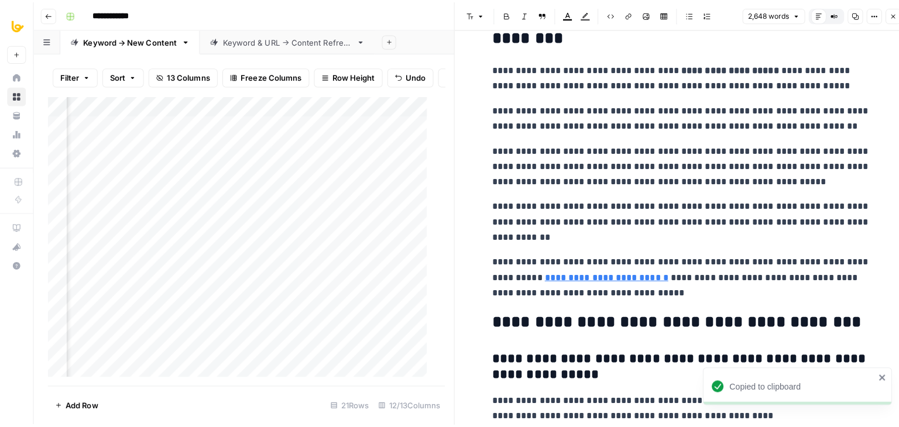
scroll to position [7831, 0]
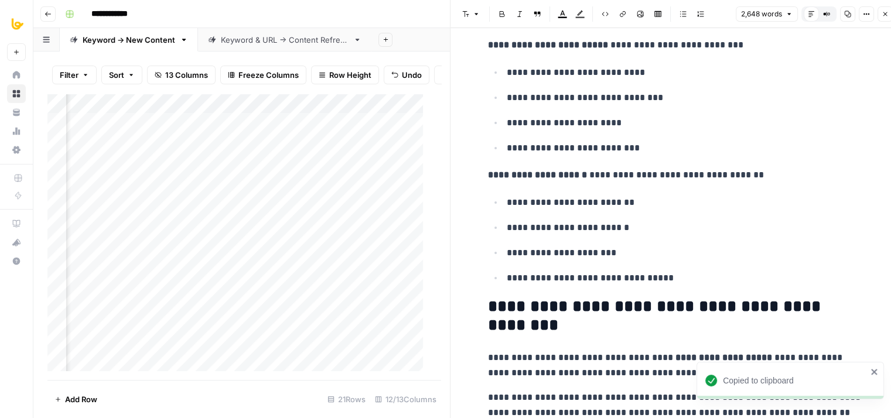
drag, startPoint x: 602, startPoint y: 361, endPoint x: 570, endPoint y: 235, distance: 130.5
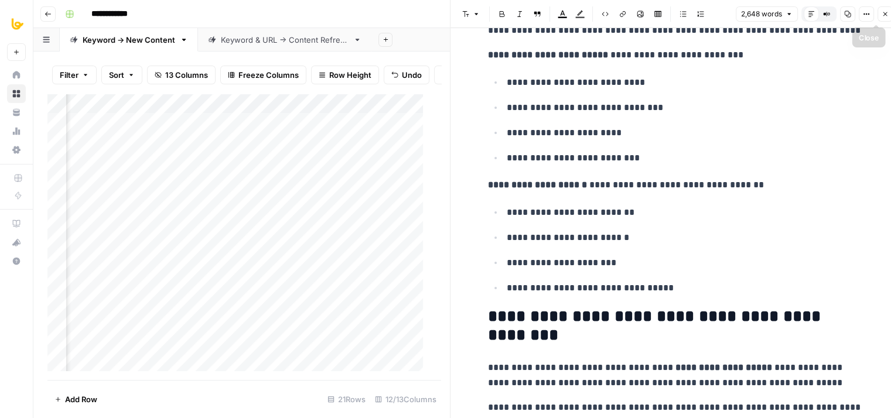
click at [881, 10] on button "Close" at bounding box center [884, 13] width 15 height 15
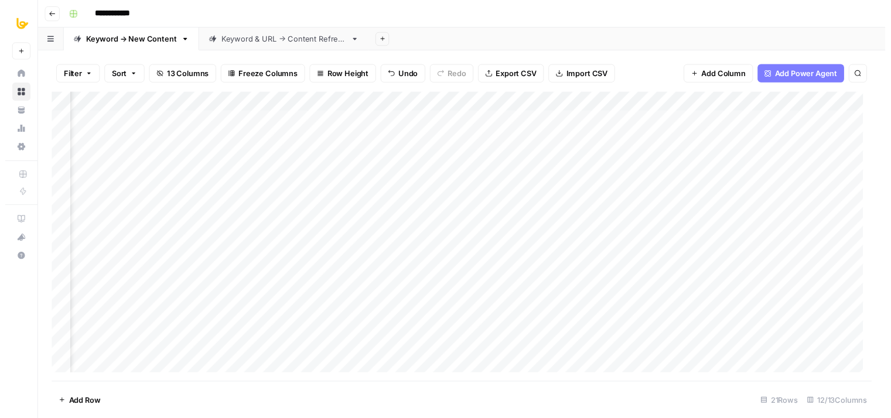
scroll to position [0, 369]
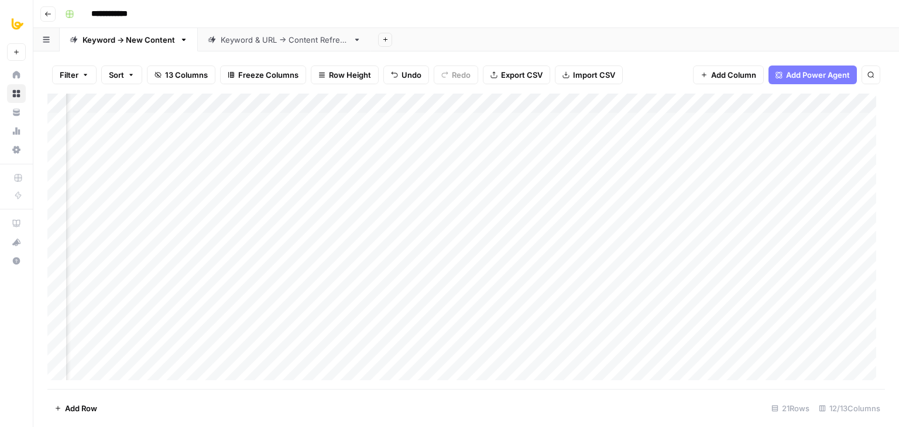
click at [487, 139] on div "Add Column" at bounding box center [466, 242] width 838 height 296
click at [489, 119] on div "Add Column" at bounding box center [466, 242] width 838 height 296
drag, startPoint x: 467, startPoint y: 200, endPoint x: 465, endPoint y: 190, distance: 10.0
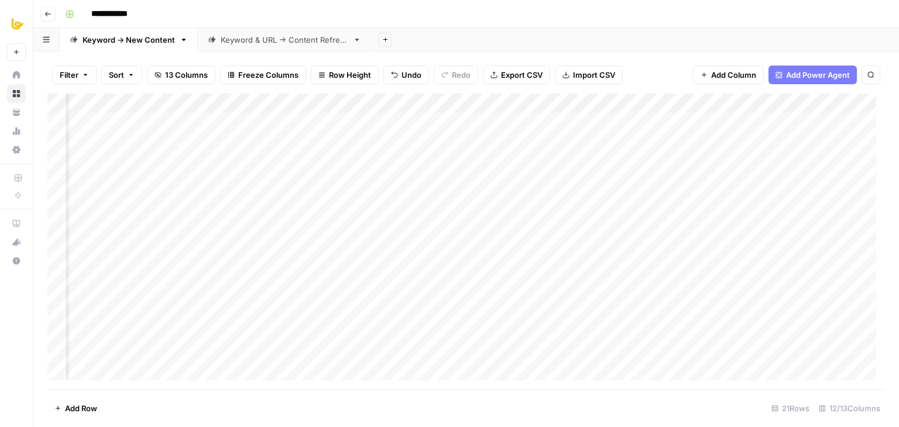
click at [467, 201] on div "Add Column" at bounding box center [466, 242] width 838 height 296
click at [470, 150] on div "Add Column" at bounding box center [466, 242] width 838 height 296
type textarea "**********"
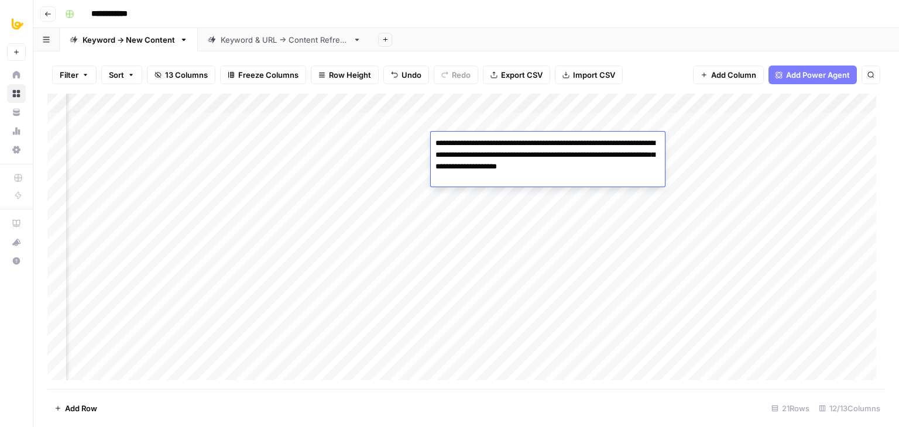
click at [597, 121] on div "Add Column" at bounding box center [466, 242] width 838 height 296
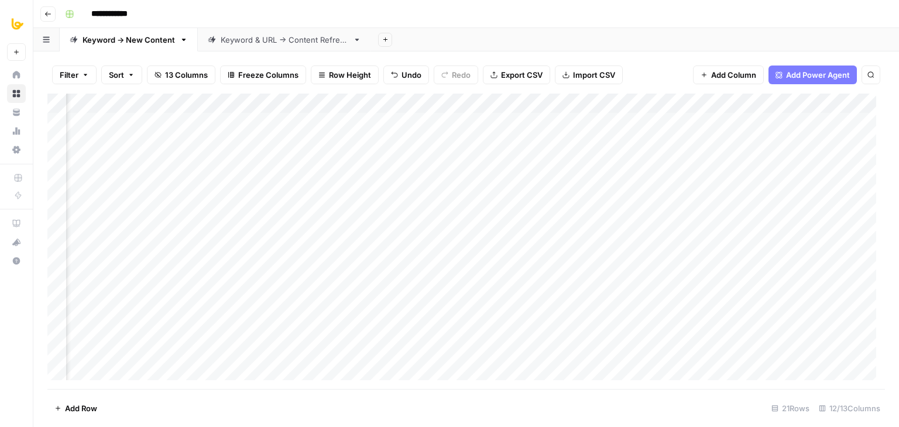
click at [597, 121] on div "Add Column" at bounding box center [466, 242] width 838 height 296
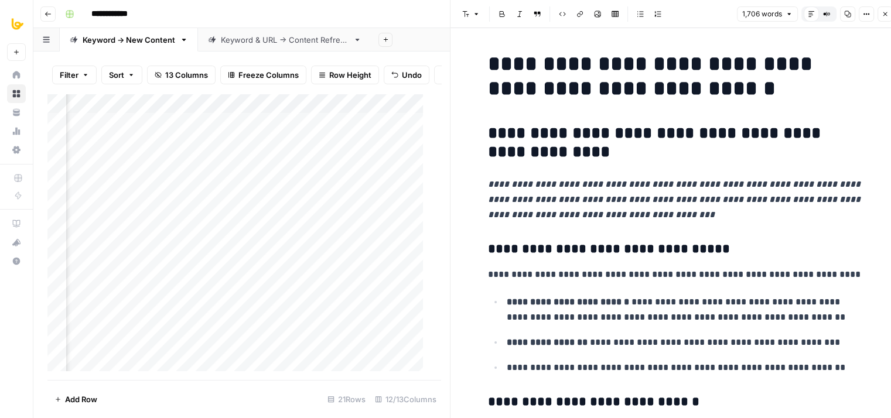
click at [843, 18] on button "Copy" at bounding box center [847, 13] width 15 height 15
click at [882, 13] on icon "button" at bounding box center [884, 14] width 7 height 7
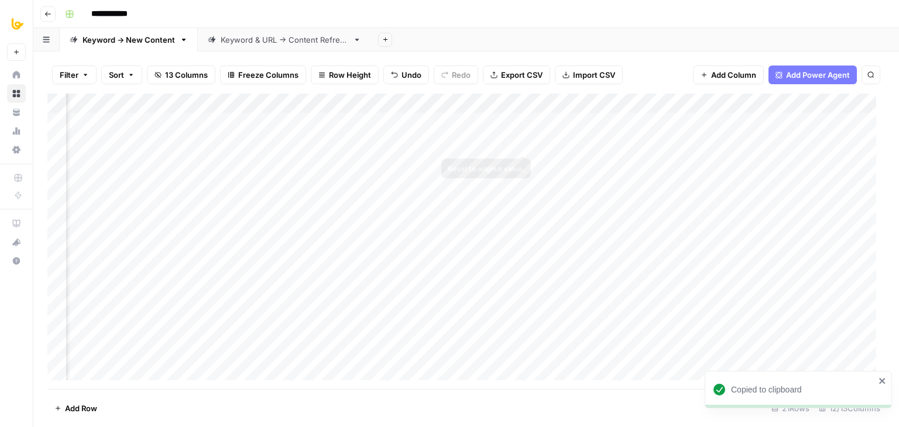
click at [562, 146] on div "Add Column" at bounding box center [466, 242] width 838 height 296
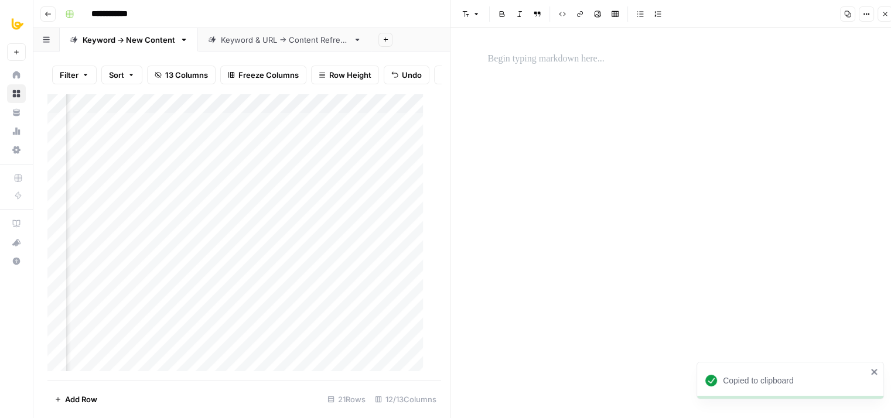
click at [574, 74] on div at bounding box center [675, 227] width 389 height 399
click at [559, 61] on p at bounding box center [675, 59] width 375 height 15
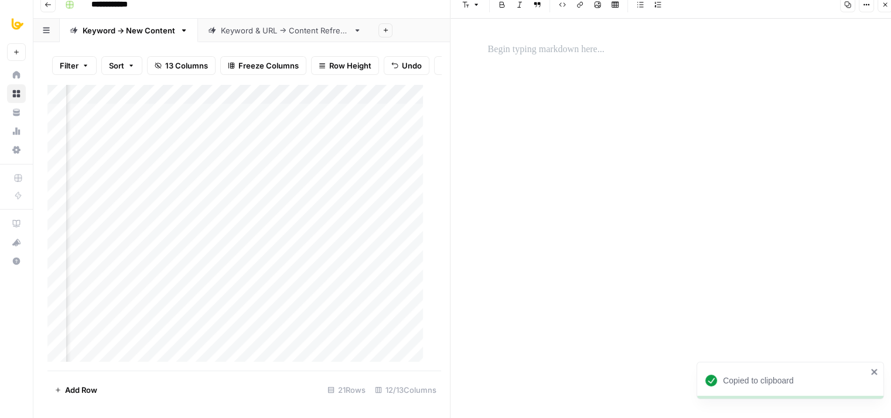
scroll to position [5224, 0]
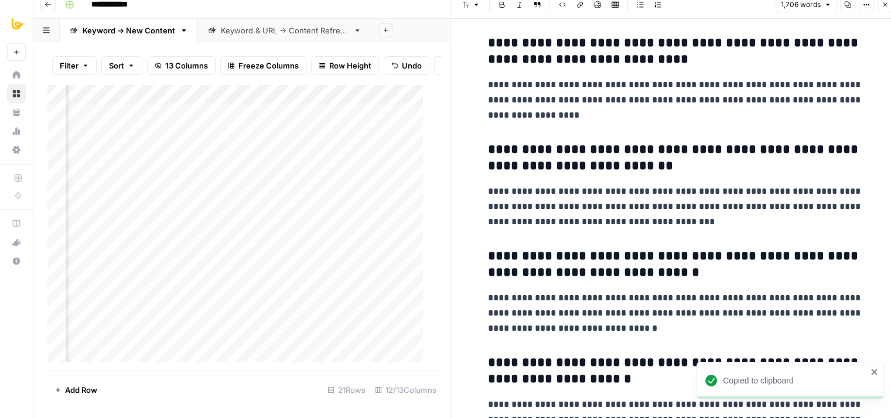
click at [885, 6] on icon "button" at bounding box center [884, 4] width 7 height 7
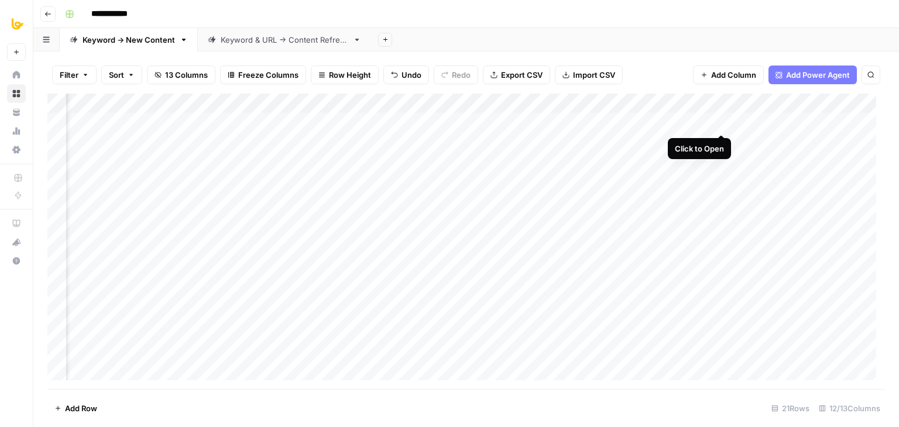
click at [721, 119] on div "Add Column" at bounding box center [466, 242] width 838 height 296
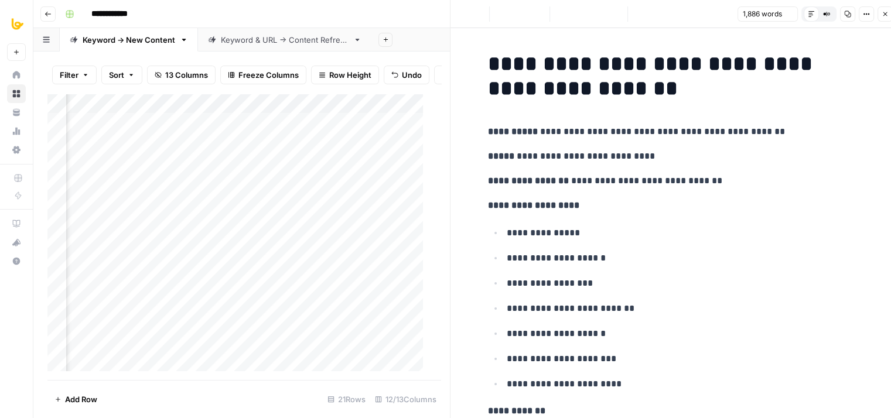
click at [851, 12] on button "Copy" at bounding box center [847, 13] width 15 height 15
click at [881, 15] on icon "button" at bounding box center [884, 14] width 7 height 7
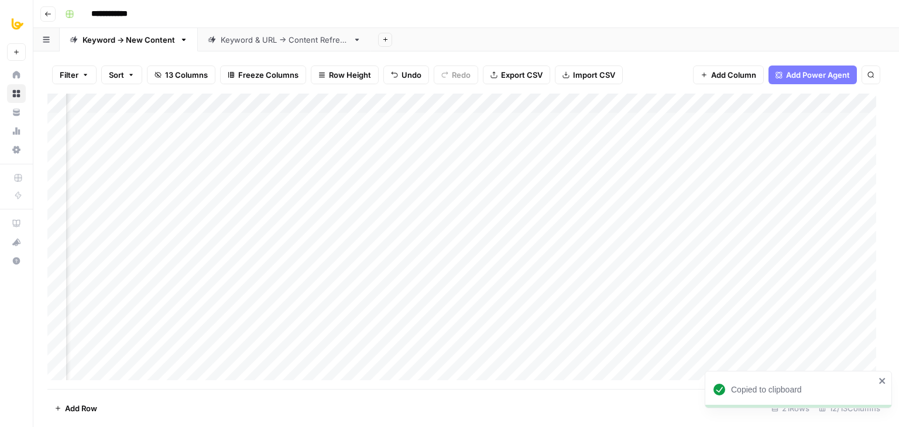
click at [683, 143] on div "Add Column" at bounding box center [466, 242] width 838 height 296
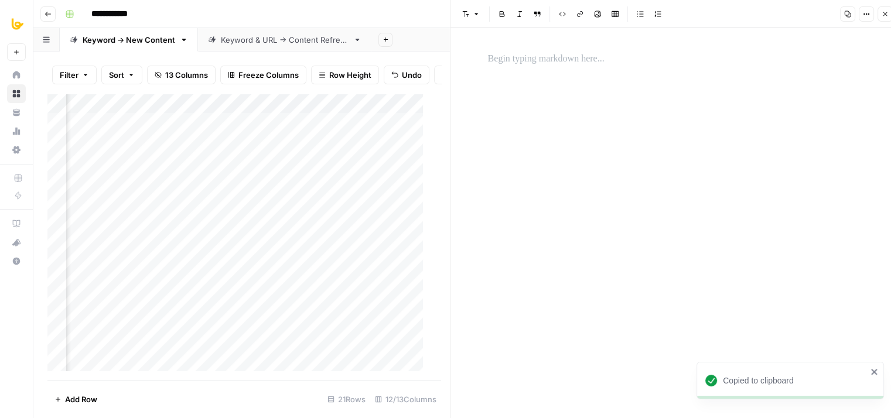
click at [574, 54] on p at bounding box center [675, 59] width 375 height 15
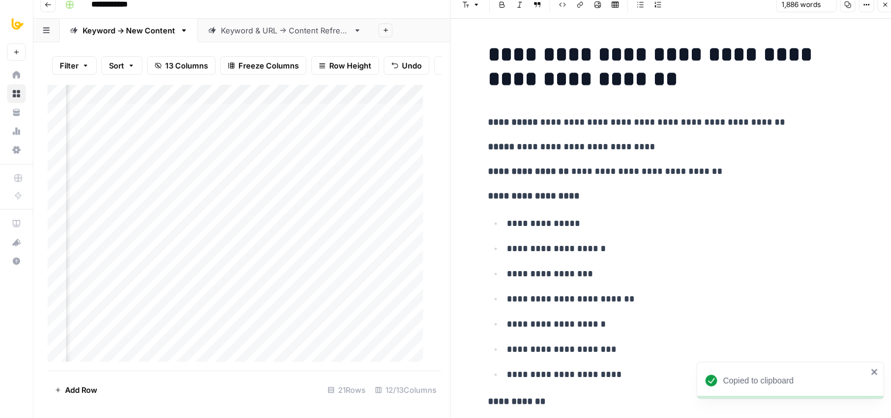
scroll to position [6686, 0]
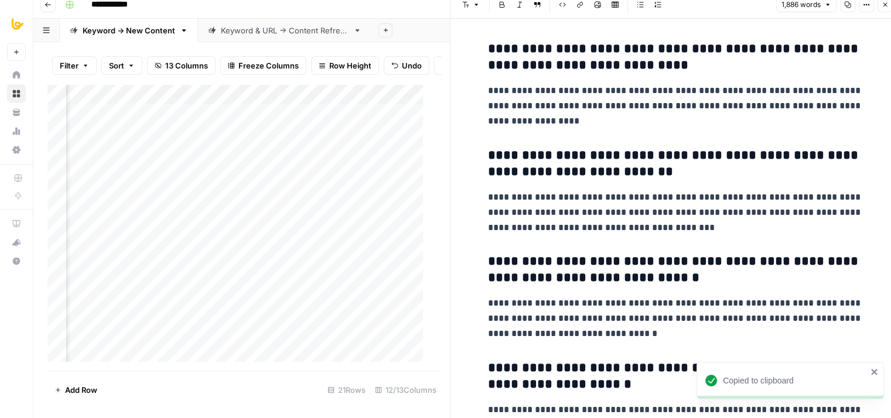
click at [888, 4] on button "Close" at bounding box center [884, 4] width 15 height 15
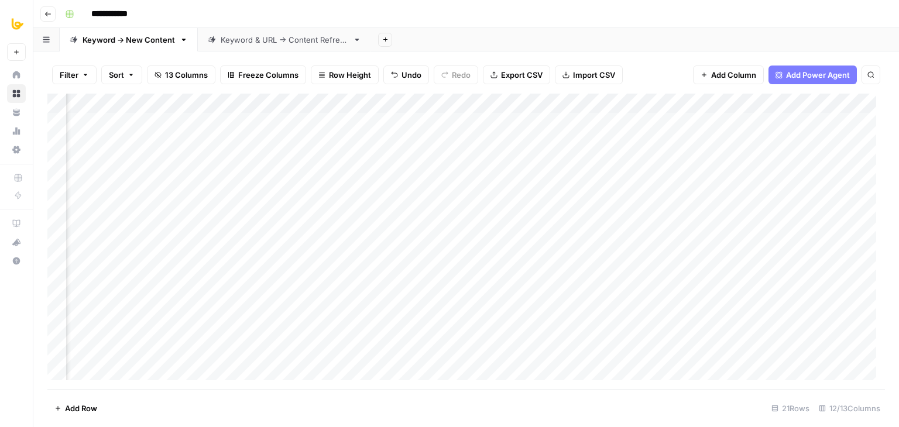
scroll to position [0, 642]
click at [521, 140] on div "Add Column" at bounding box center [466, 242] width 838 height 296
click at [550, 141] on div "Add Column" at bounding box center [466, 242] width 838 height 296
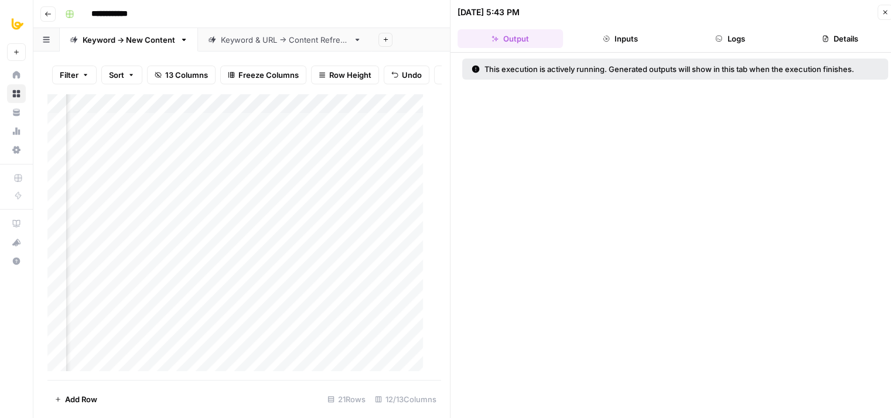
click at [888, 12] on span "Close" at bounding box center [888, 12] width 1 height 1
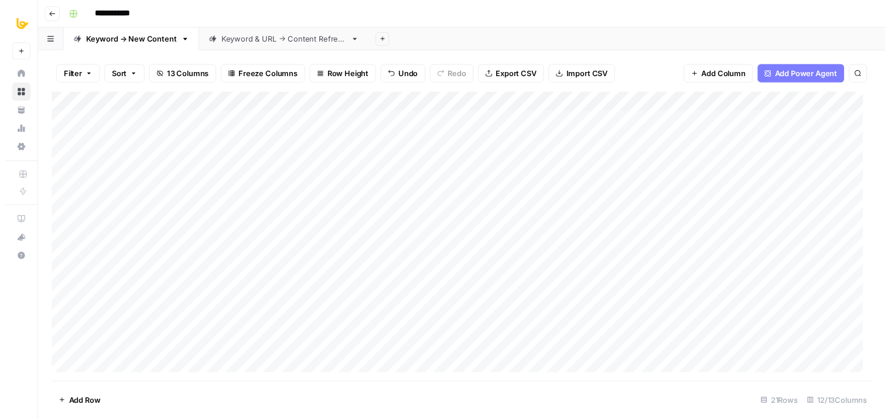
scroll to position [0, 727]
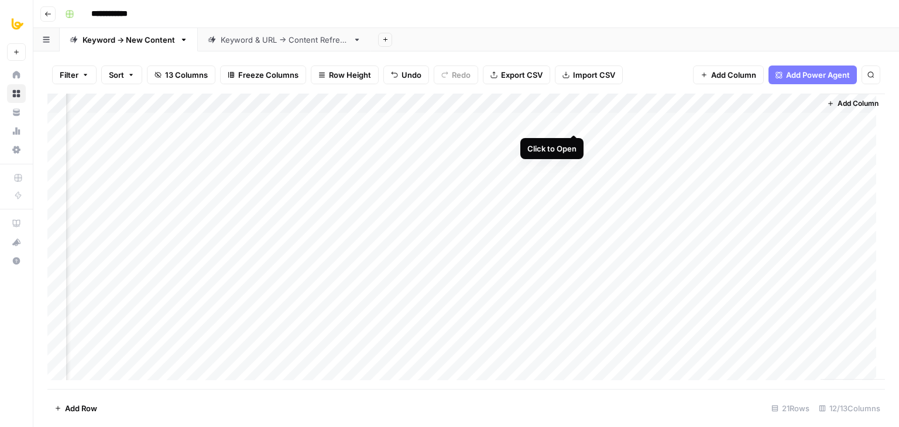
click at [571, 121] on div "Add Column" at bounding box center [466, 242] width 838 height 296
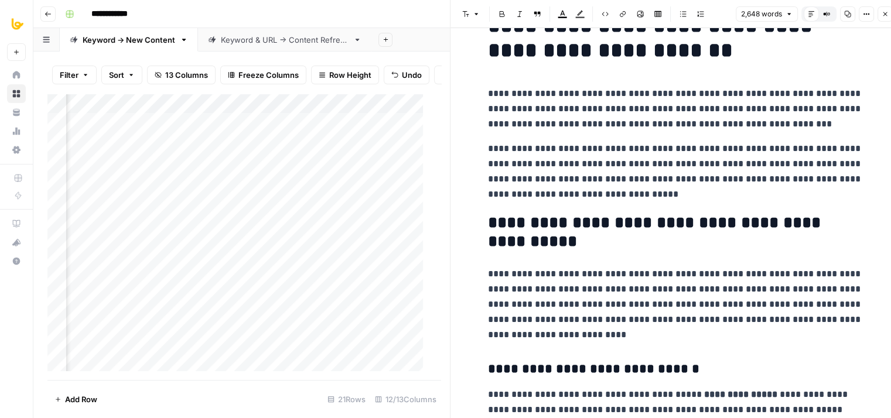
drag, startPoint x: 603, startPoint y: 180, endPoint x: 604, endPoint y: 218, distance: 38.6
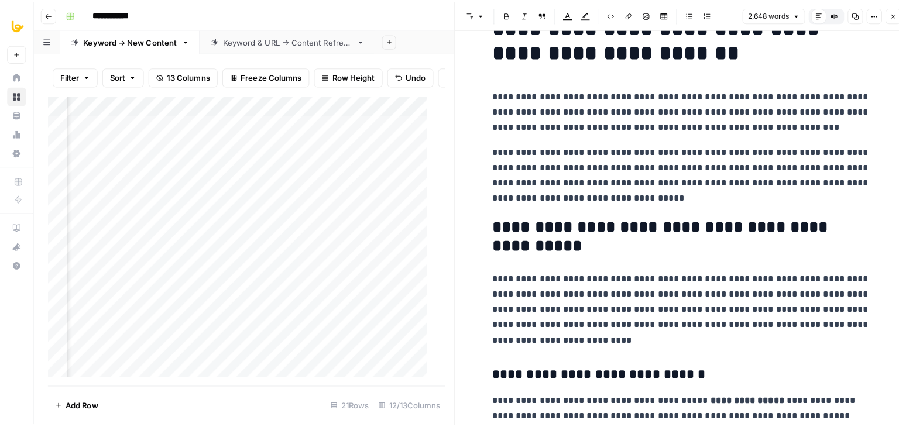
scroll to position [77, 0]
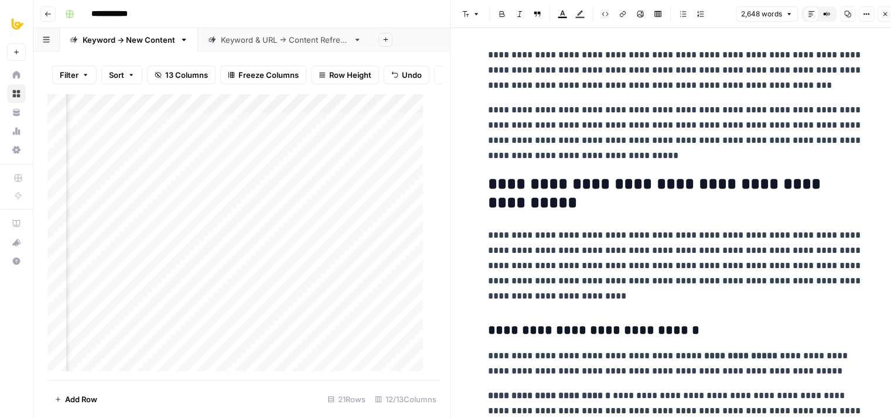
click at [550, 232] on p "**********" at bounding box center [675, 266] width 375 height 76
click at [557, 256] on p "**********" at bounding box center [675, 266] width 375 height 76
click at [885, 15] on icon "button" at bounding box center [884, 14] width 7 height 7
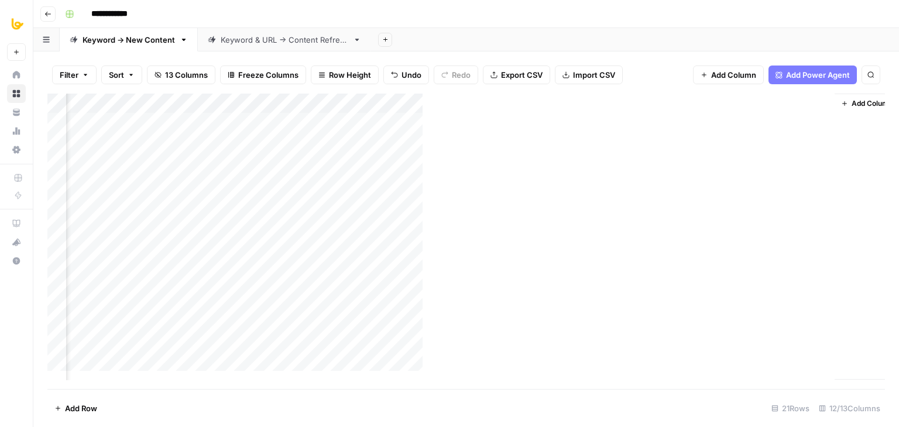
scroll to position [0, 713]
click at [740, 71] on span "Add Column" at bounding box center [733, 75] width 45 height 12
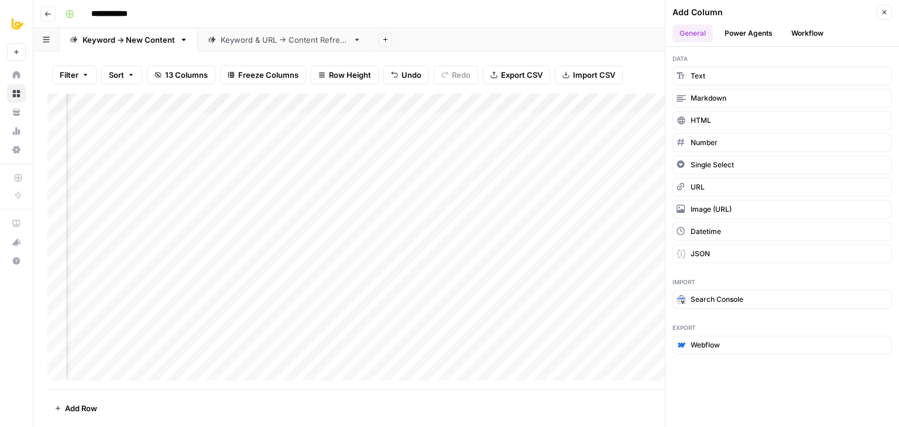
click at [803, 37] on button "Workflow" at bounding box center [808, 34] width 46 height 18
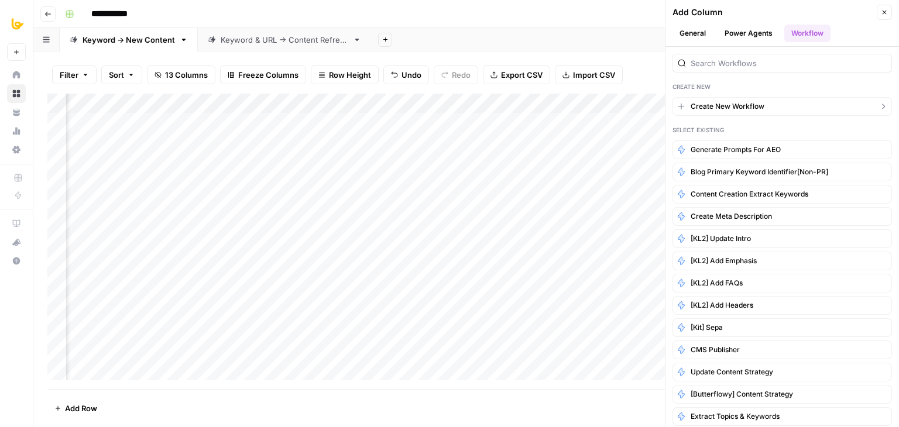
click at [861, 108] on button "Create New Workflow" at bounding box center [783, 106] width 220 height 19
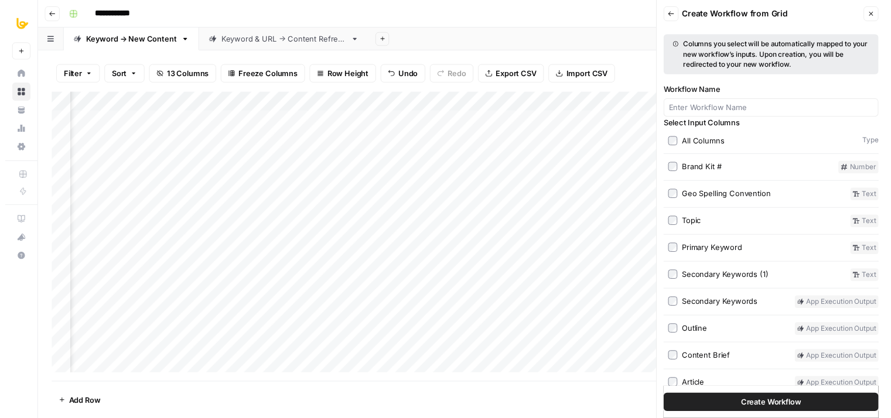
scroll to position [0, 0]
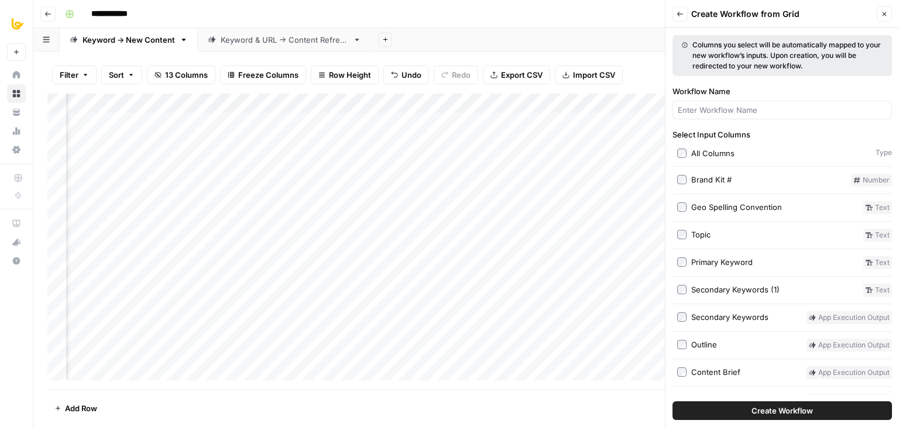
drag, startPoint x: 818, startPoint y: 132, endPoint x: 820, endPoint y: 58, distance: 73.8
click at [891, 22] on header "Back Create Workflow from Grid Close" at bounding box center [783, 14] width 234 height 28
click at [888, 19] on button "Close" at bounding box center [884, 13] width 15 height 15
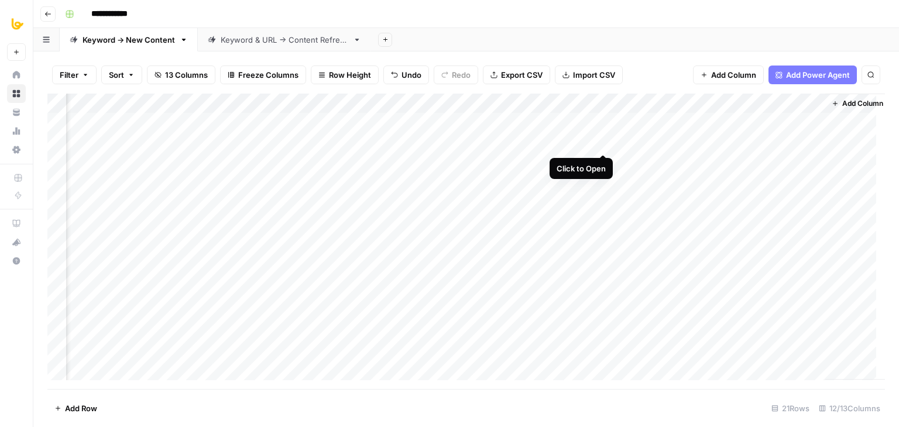
click at [601, 145] on div "Add Column" at bounding box center [466, 242] width 838 height 296
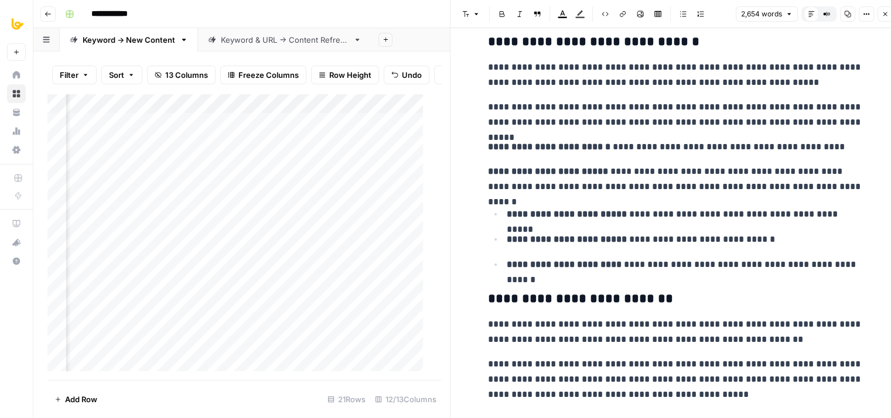
drag, startPoint x: 671, startPoint y: 124, endPoint x: 667, endPoint y: 207, distance: 83.8
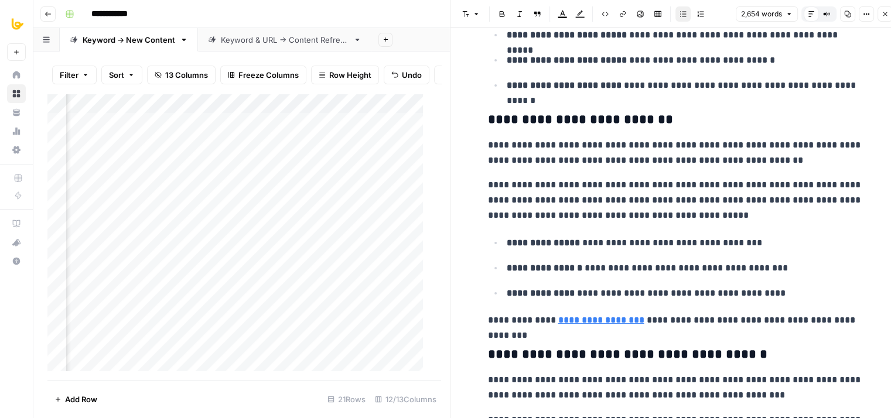
drag, startPoint x: 647, startPoint y: 272, endPoint x: 655, endPoint y: 284, distance: 14.5
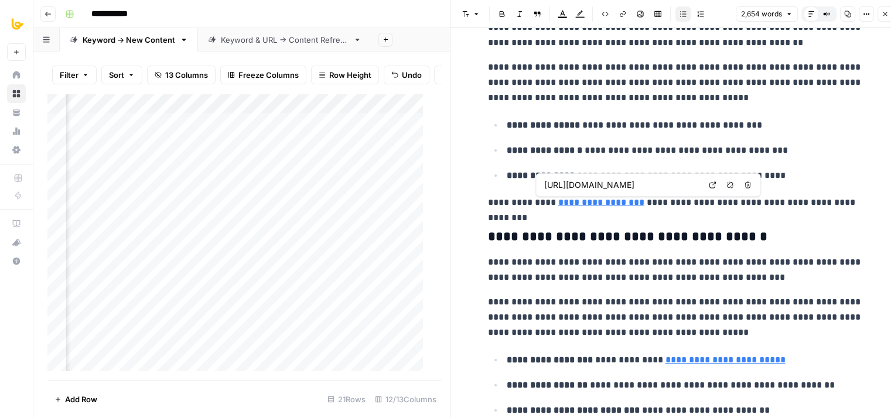
type input "https://webaim.org/resources/contrastchecker/"
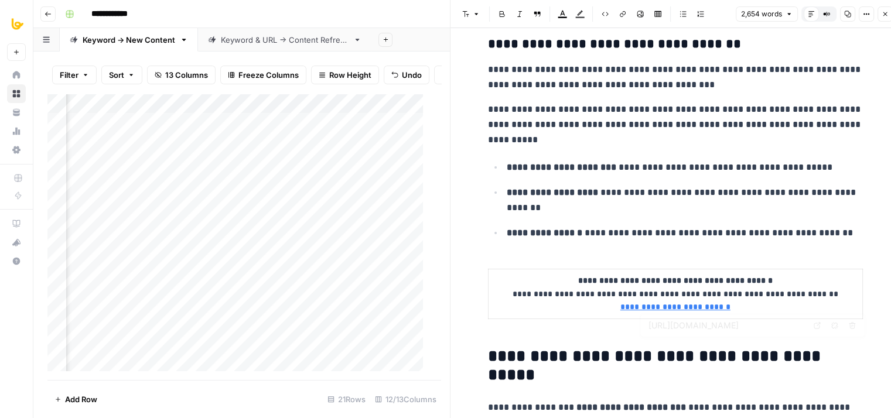
drag, startPoint x: 731, startPoint y: 390, endPoint x: 732, endPoint y: 433, distance: 43.3
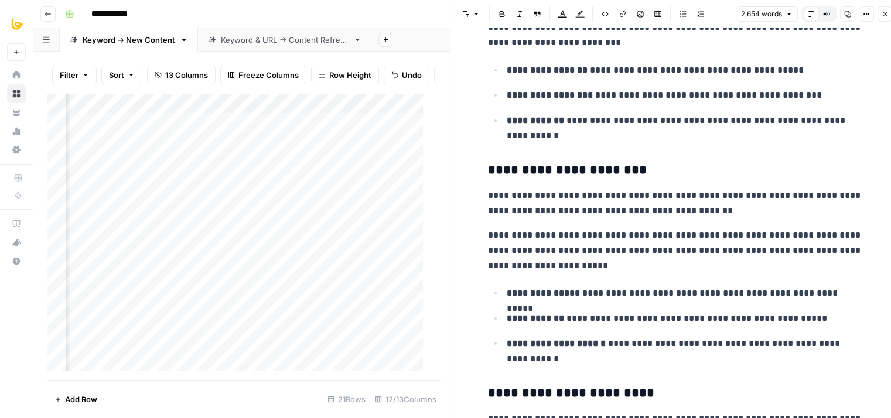
drag, startPoint x: 669, startPoint y: 268, endPoint x: 679, endPoint y: 409, distance: 142.0
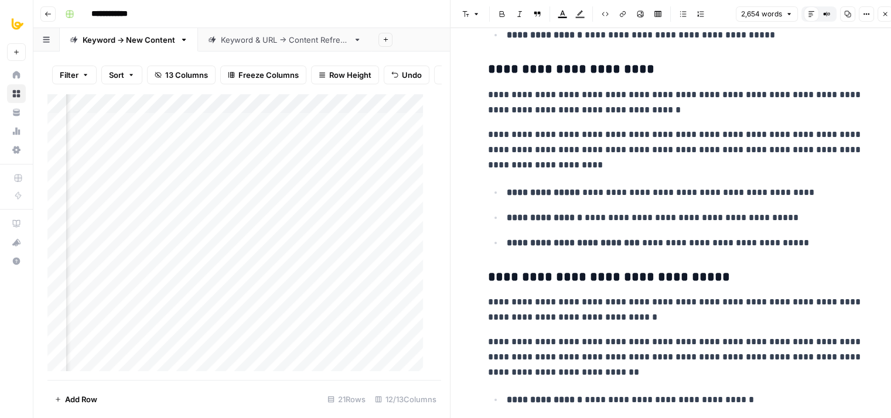
drag, startPoint x: 647, startPoint y: 344, endPoint x: 648, endPoint y: 440, distance: 95.4
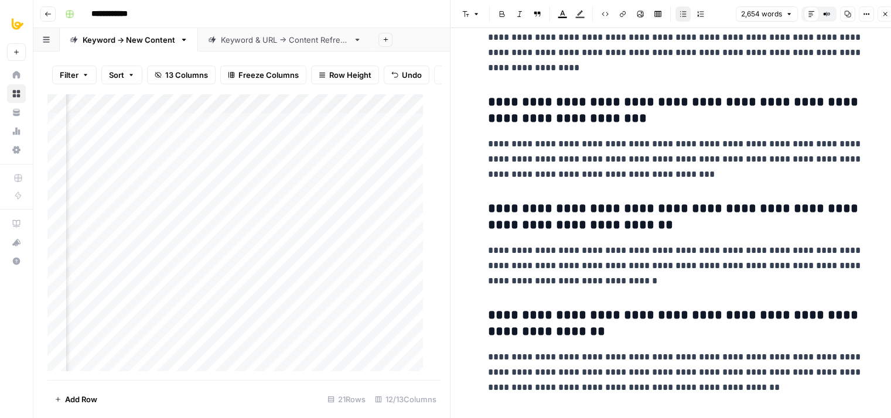
drag, startPoint x: 663, startPoint y: 335, endPoint x: 679, endPoint y: 454, distance: 120.0
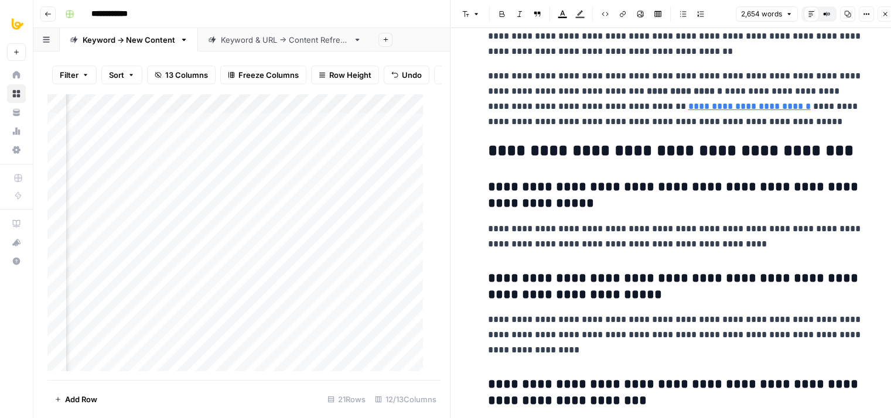
drag, startPoint x: 662, startPoint y: 293, endPoint x: 645, endPoint y: 176, distance: 117.8
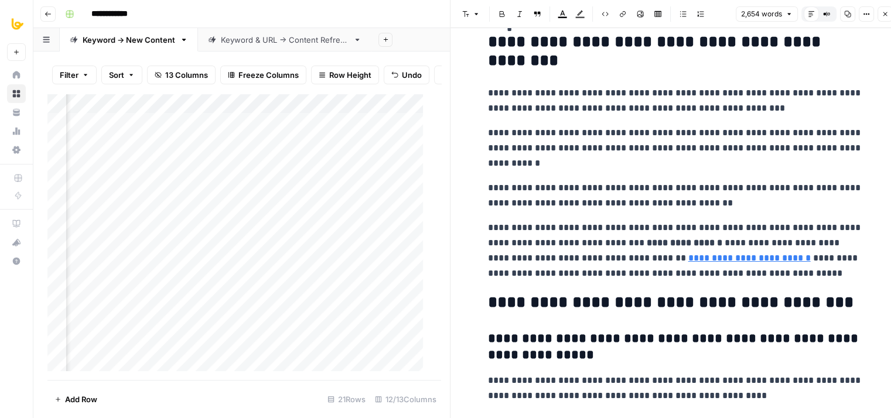
scroll to position [6724, 0]
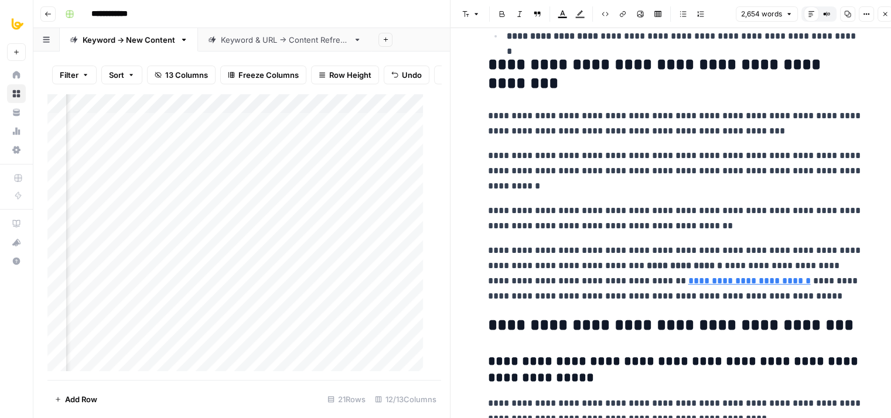
drag, startPoint x: 677, startPoint y: 296, endPoint x: 674, endPoint y: 237, distance: 59.2
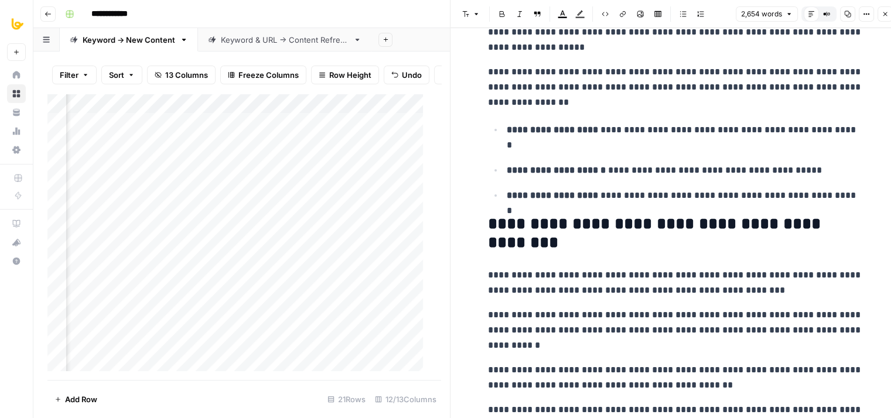
drag, startPoint x: 642, startPoint y: 225, endPoint x: 639, endPoint y: 138, distance: 87.3
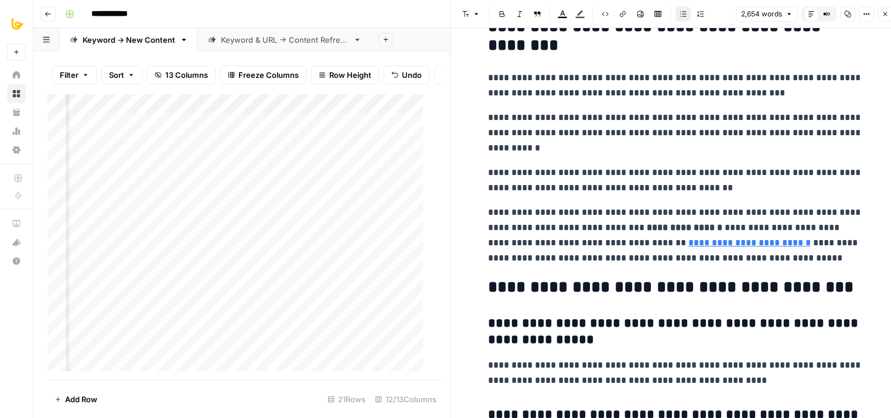
drag, startPoint x: 576, startPoint y: 206, endPoint x: 581, endPoint y: 269, distance: 64.0
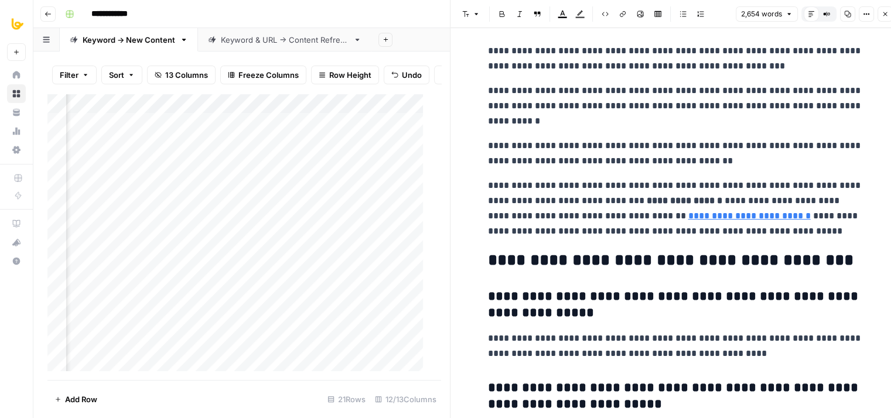
drag, startPoint x: 607, startPoint y: 292, endPoint x: 600, endPoint y: 194, distance: 98.1
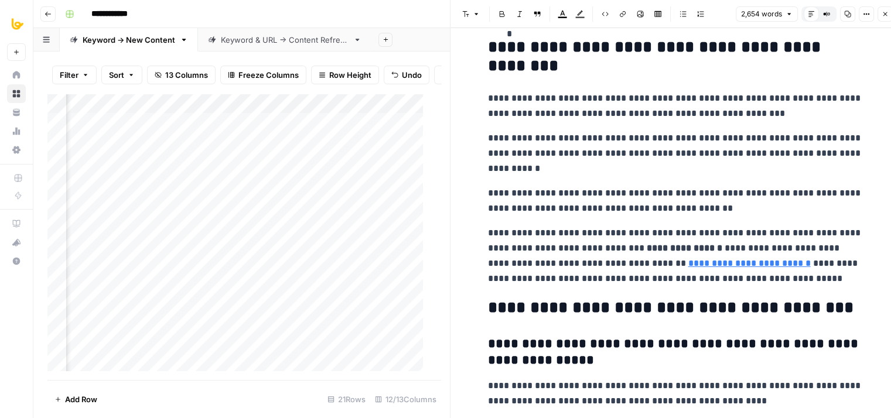
drag, startPoint x: 621, startPoint y: 237, endPoint x: 618, endPoint y: 165, distance: 72.1
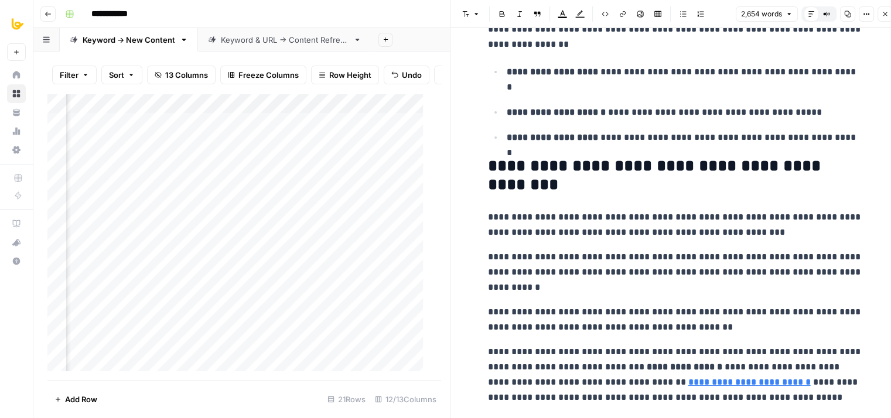
drag, startPoint x: 625, startPoint y: 272, endPoint x: 618, endPoint y: 174, distance: 98.7
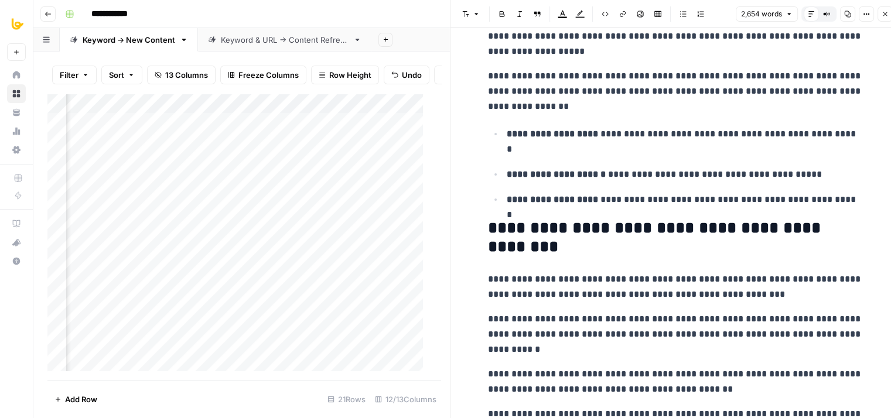
drag, startPoint x: 625, startPoint y: 272, endPoint x: 616, endPoint y: 136, distance: 136.7
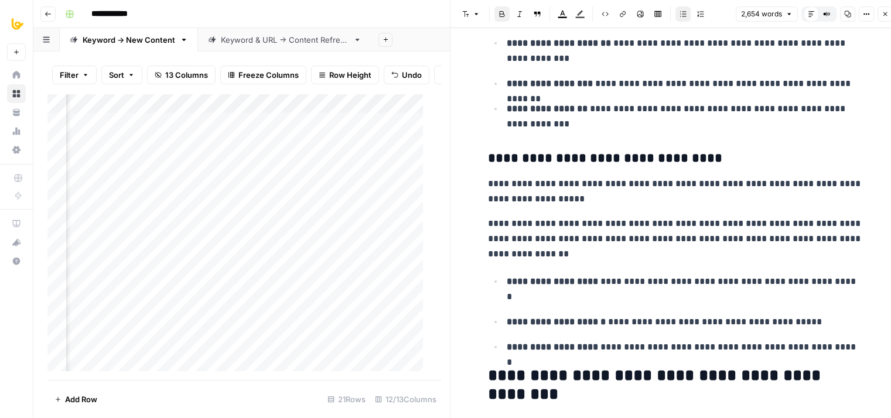
scroll to position [6310, 0]
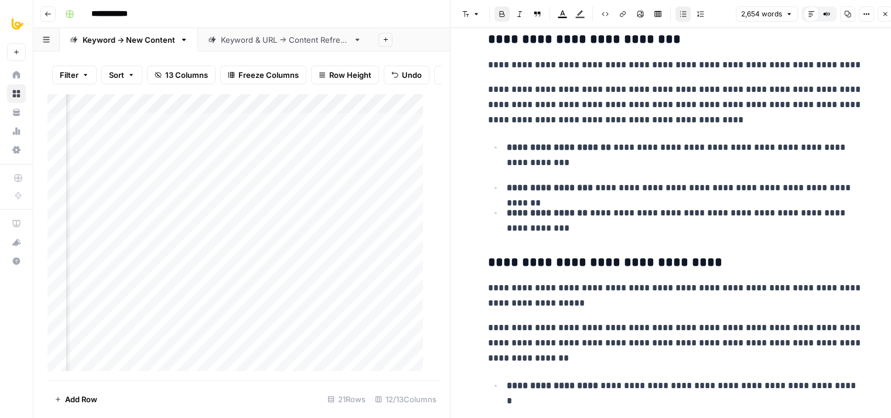
drag, startPoint x: 636, startPoint y: 281, endPoint x: 519, endPoint y: 46, distance: 262.4
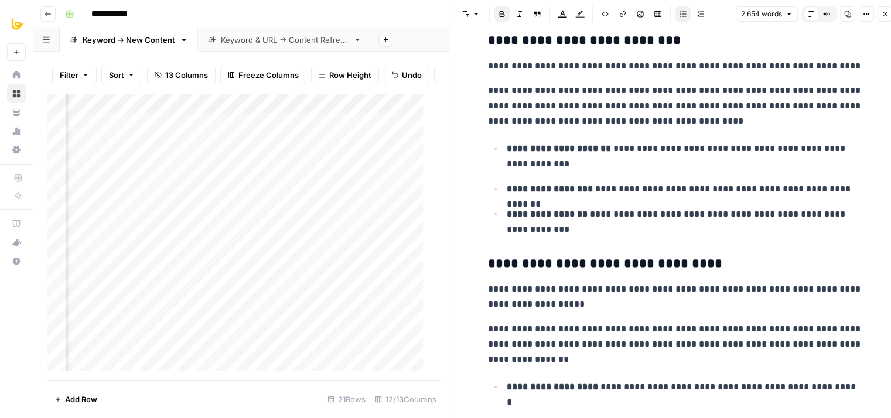
click at [881, 15] on button "Close" at bounding box center [884, 13] width 15 height 15
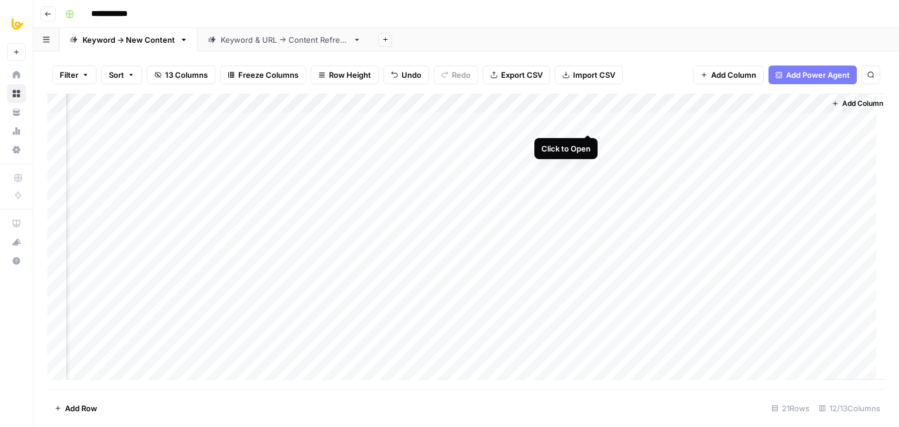
click at [585, 122] on div "Add Column" at bounding box center [466, 242] width 838 height 296
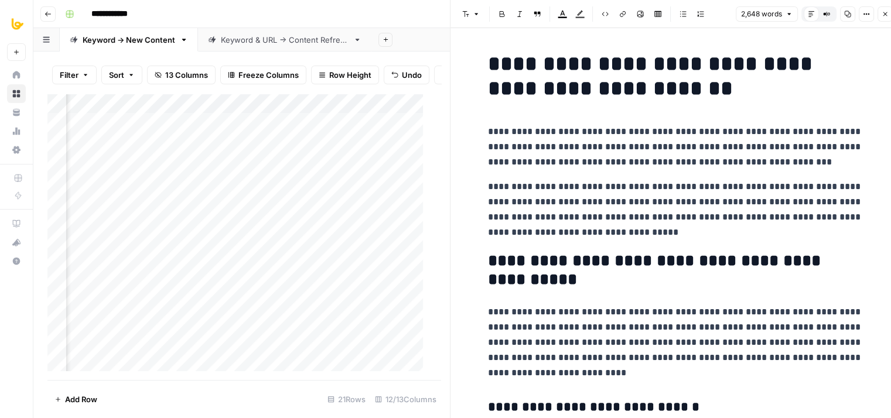
drag, startPoint x: 591, startPoint y: 216, endPoint x: 583, endPoint y: 162, distance: 54.5
click at [883, 12] on icon "button" at bounding box center [884, 14] width 7 height 7
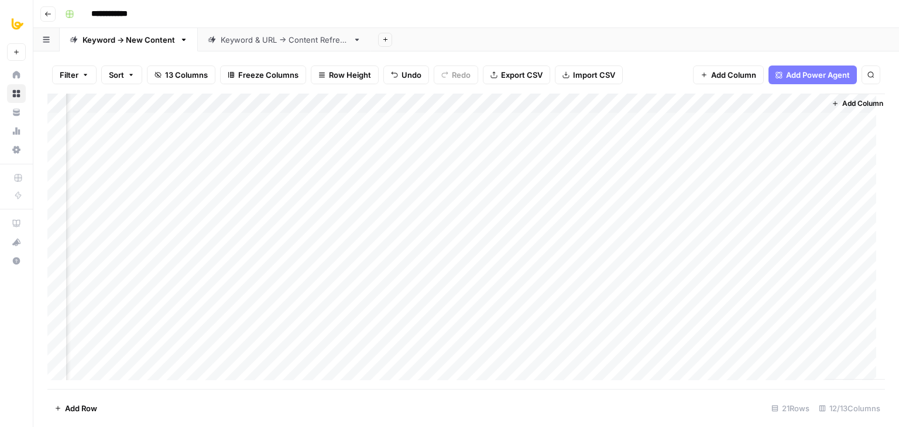
click at [588, 119] on div "Add Column" at bounding box center [466, 242] width 838 height 296
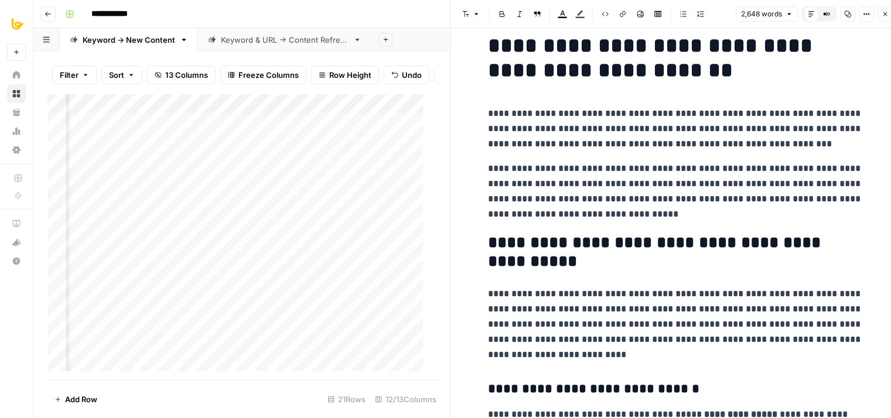
scroll to position [61, 0]
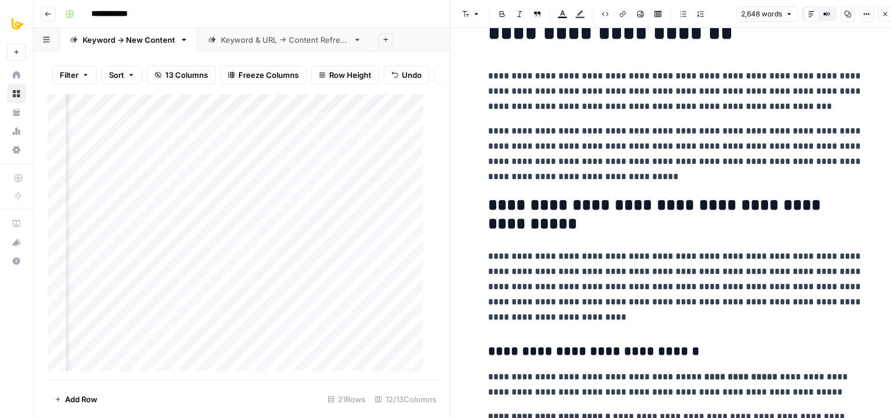
drag, startPoint x: 556, startPoint y: 160, endPoint x: 557, endPoint y: 183, distance: 22.9
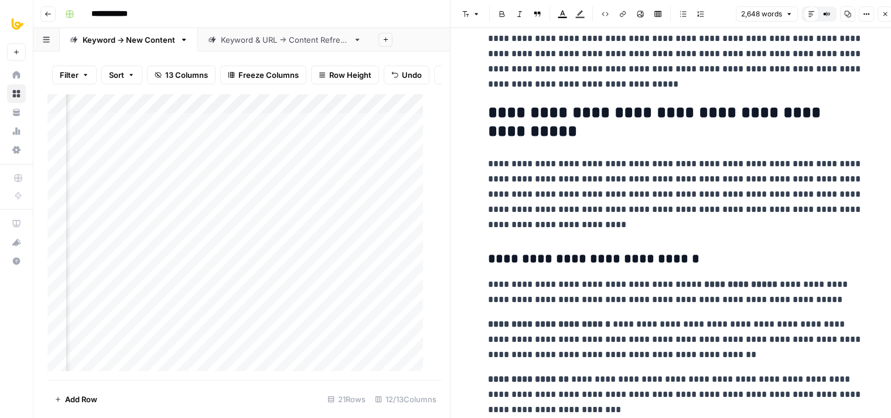
drag, startPoint x: 591, startPoint y: 179, endPoint x: 581, endPoint y: 236, distance: 58.2
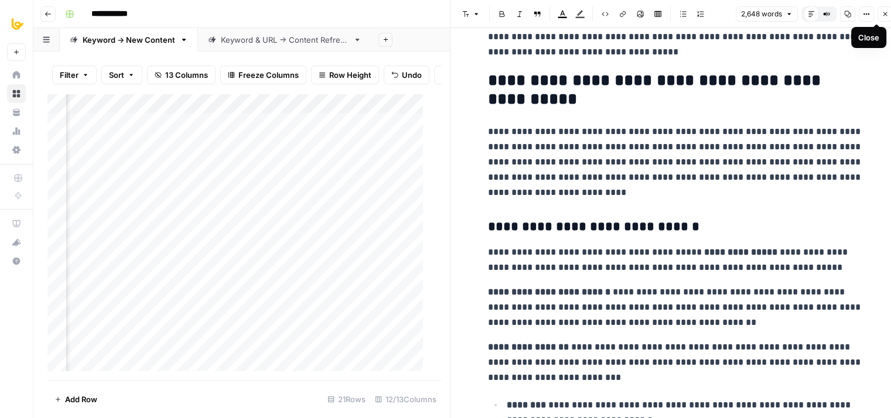
click at [883, 15] on icon "button" at bounding box center [884, 14] width 7 height 7
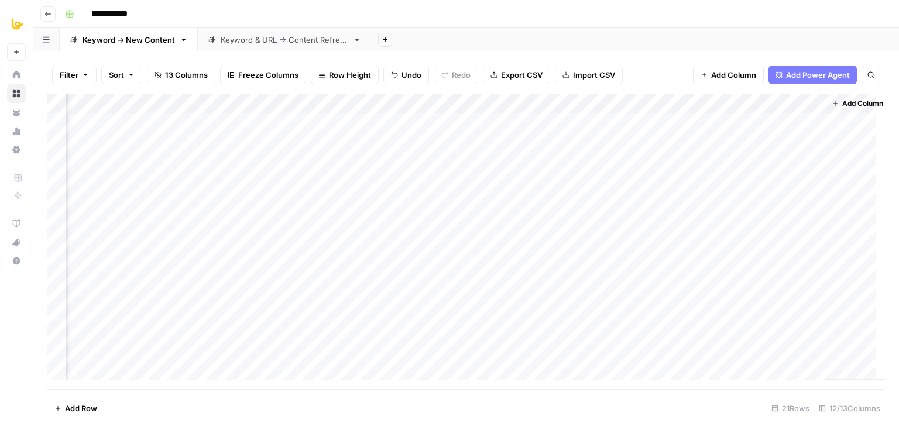
click at [588, 142] on div "Add Column" at bounding box center [466, 242] width 838 height 296
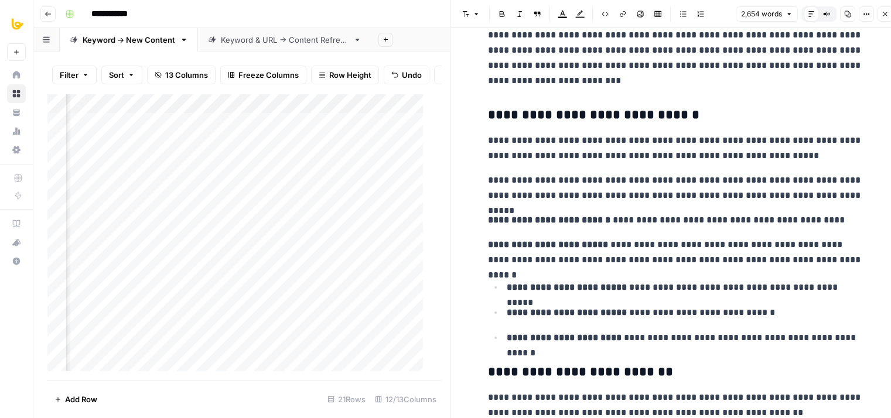
drag, startPoint x: 607, startPoint y: 290, endPoint x: 602, endPoint y: 328, distance: 37.8
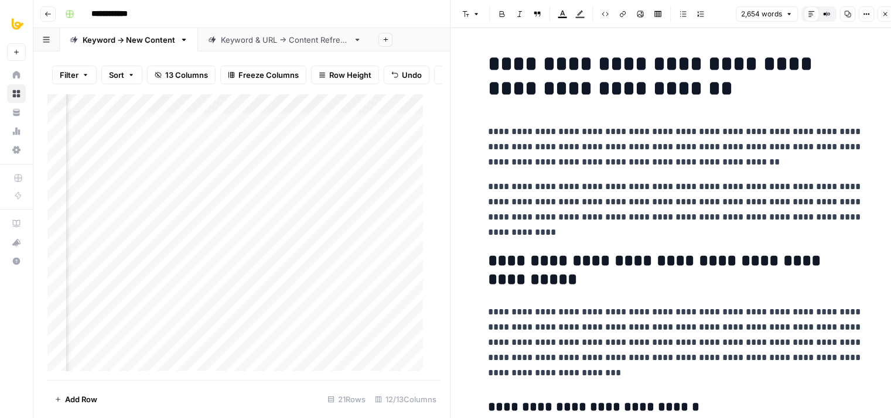
drag, startPoint x: 632, startPoint y: 214, endPoint x: 657, endPoint y: 88, distance: 128.9
click at [884, 12] on icon "button" at bounding box center [884, 14] width 7 height 7
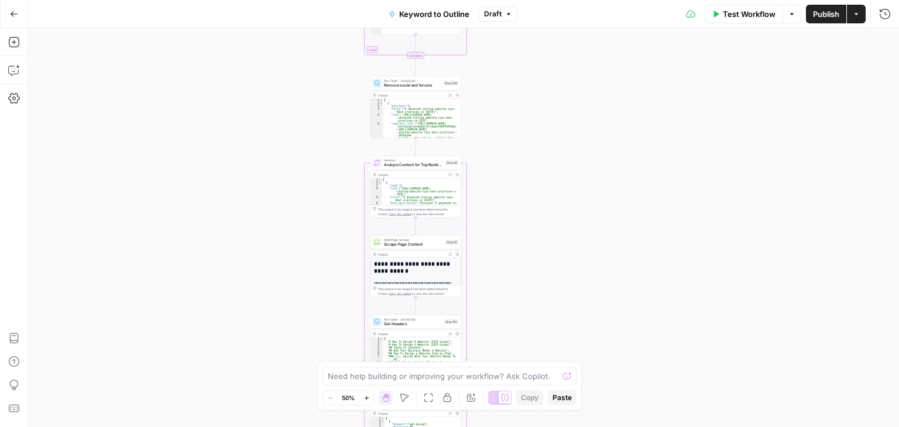
drag, startPoint x: 577, startPoint y: 263, endPoint x: 566, endPoint y: 148, distance: 115.9
click at [577, 264] on div "Workflow Set Inputs Inputs Workflow Workflow Step 1 Output Expand Output Copy 1…" at bounding box center [463, 227] width 871 height 399
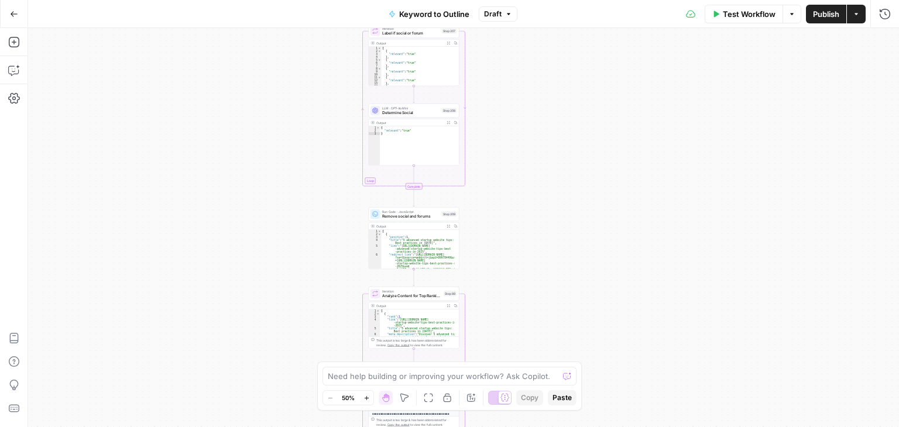
drag, startPoint x: 564, startPoint y: 141, endPoint x: 563, endPoint y: 275, distance: 133.5
click at [563, 275] on div "Workflow Set Inputs Inputs Workflow Workflow Step 1 Output Expand Output Copy 1…" at bounding box center [463, 227] width 871 height 399
click at [576, 311] on div "Workflow Set Inputs Inputs Workflow Workflow Step 1 Output Expand Output Copy 1…" at bounding box center [463, 227] width 871 height 399
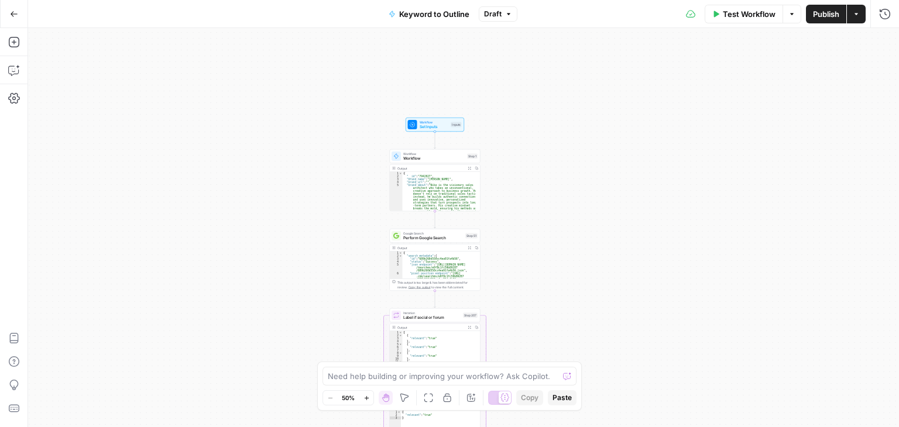
drag, startPoint x: 559, startPoint y: 222, endPoint x: 562, endPoint y: 254, distance: 31.8
click at [562, 254] on div "Workflow Set Inputs Inputs Workflow Workflow Step 1 Output Expand Output Copy 1…" at bounding box center [463, 227] width 871 height 399
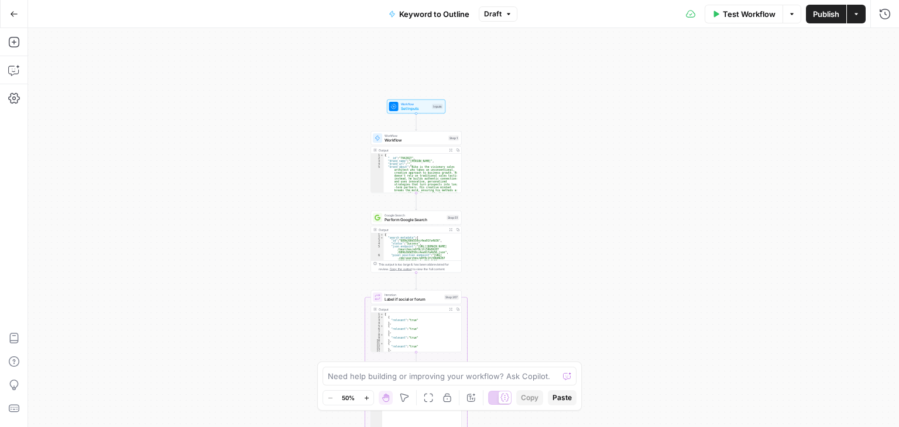
drag, startPoint x: 563, startPoint y: 266, endPoint x: 542, endPoint y: 228, distance: 43.0
click at [552, 244] on div "Workflow Set Inputs Inputs Workflow Workflow Step 1 Output Expand Output Copy 1…" at bounding box center [463, 227] width 871 height 399
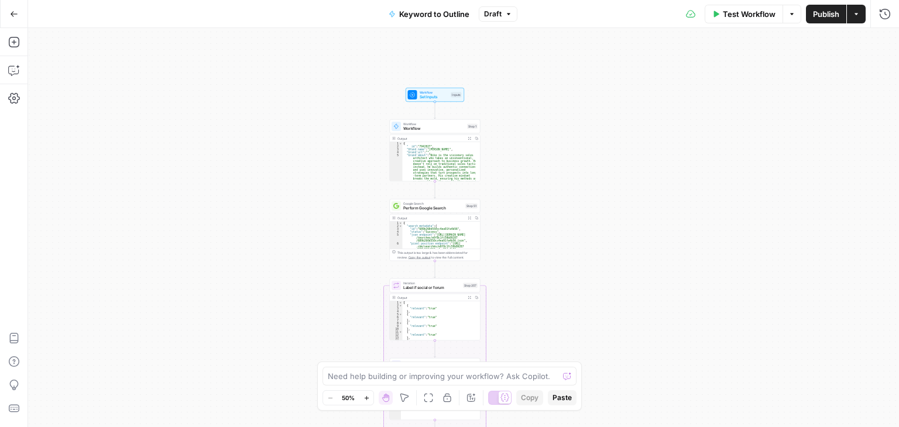
drag, startPoint x: 258, startPoint y: 223, endPoint x: 288, endPoint y: 207, distance: 34.6
click at [286, 215] on div "Workflow Set Inputs Inputs Workflow Workflow Step 1 Output Expand Output Copy 1…" at bounding box center [463, 227] width 871 height 399
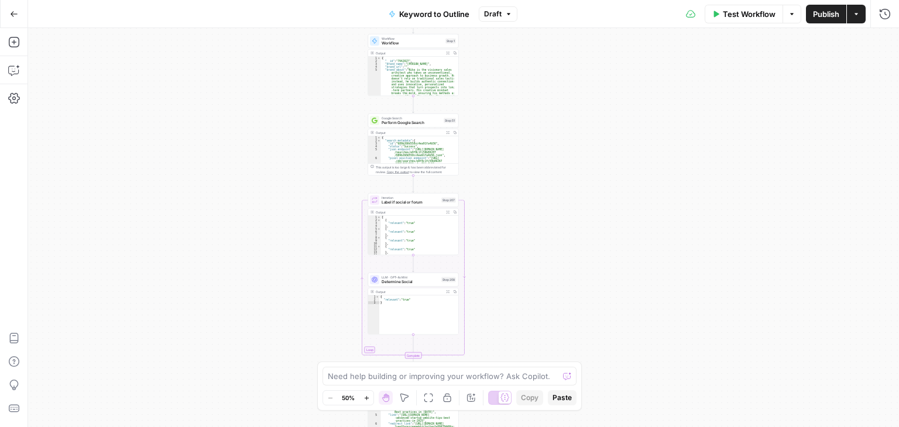
drag, startPoint x: 259, startPoint y: 190, endPoint x: 254, endPoint y: 209, distance: 19.5
click at [228, 97] on div "Workflow Set Inputs Inputs Workflow Workflow Step 1 Output Expand Output Copy 1…" at bounding box center [463, 227] width 871 height 399
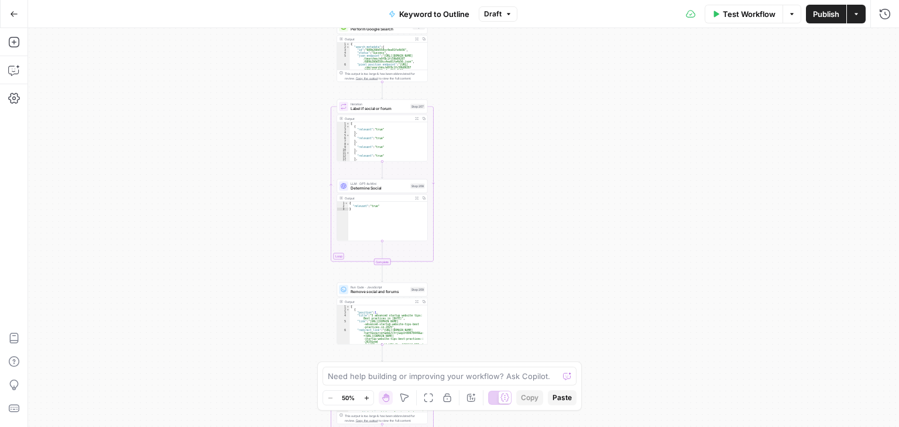
click at [246, 101] on div "Workflow Set Inputs Inputs Workflow Workflow Step 1 Output Expand Output Copy 1…" at bounding box center [463, 227] width 871 height 399
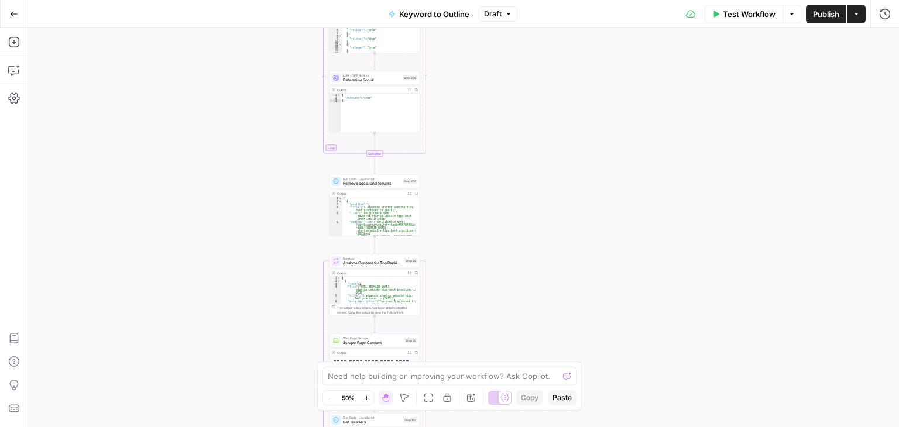
drag, startPoint x: 270, startPoint y: 150, endPoint x: 273, endPoint y: 169, distance: 19.5
click at [270, 147] on div "Workflow Set Inputs Inputs Workflow Workflow Step 1 Output Expand Output Copy 1…" at bounding box center [463, 227] width 871 height 399
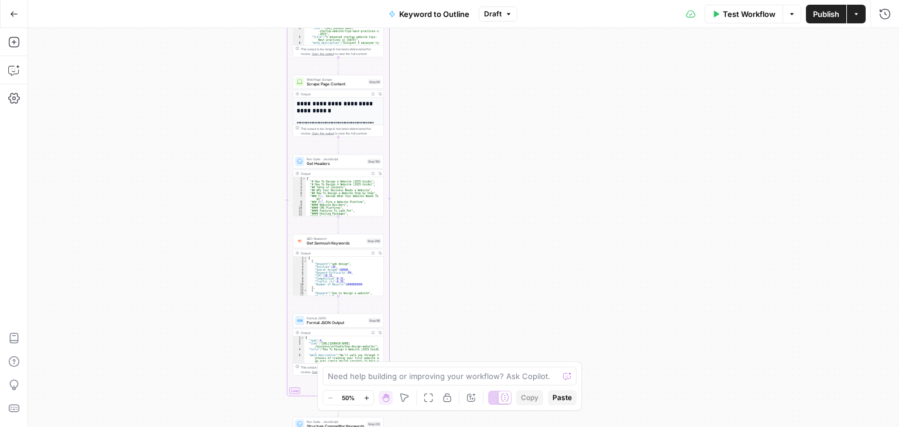
drag, startPoint x: 246, startPoint y: 121, endPoint x: 246, endPoint y: 213, distance: 91.9
click at [245, 118] on div "Workflow Set Inputs Inputs Workflow Workflow Step 1 Output Expand Output Copy 1…" at bounding box center [463, 227] width 871 height 399
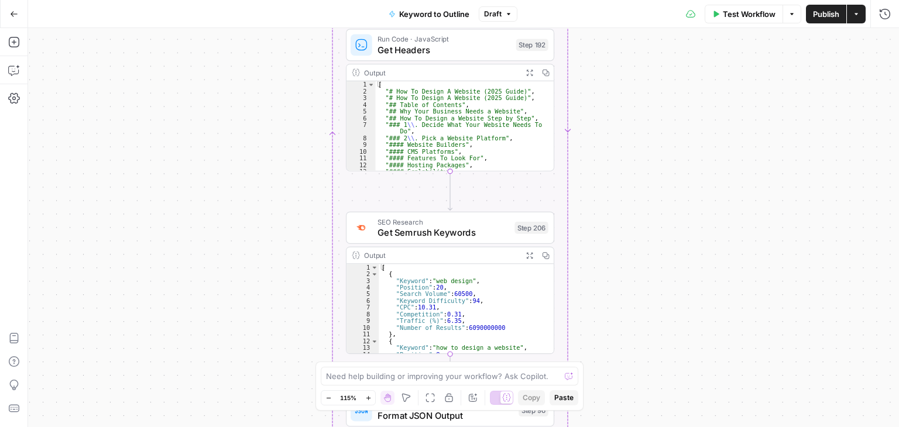
click at [230, 0] on html "All About AI New Home Browse Your Data Usage Settings Recent Grids Simetri Grid…" at bounding box center [449, 213] width 899 height 427
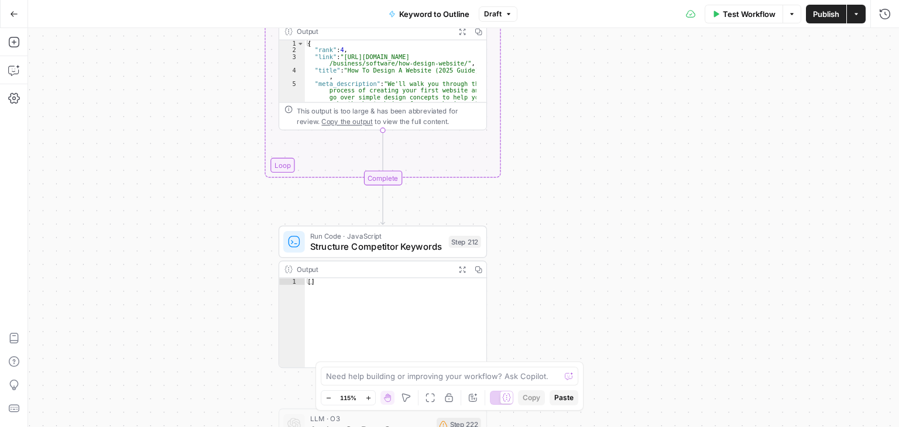
drag, startPoint x: 225, startPoint y: 93, endPoint x: 232, endPoint y: 75, distance: 18.9
click at [218, 29] on div "Workflow Set Inputs Inputs Workflow Workflow Step 1 Output Expand Output Copy 1…" at bounding box center [463, 227] width 871 height 399
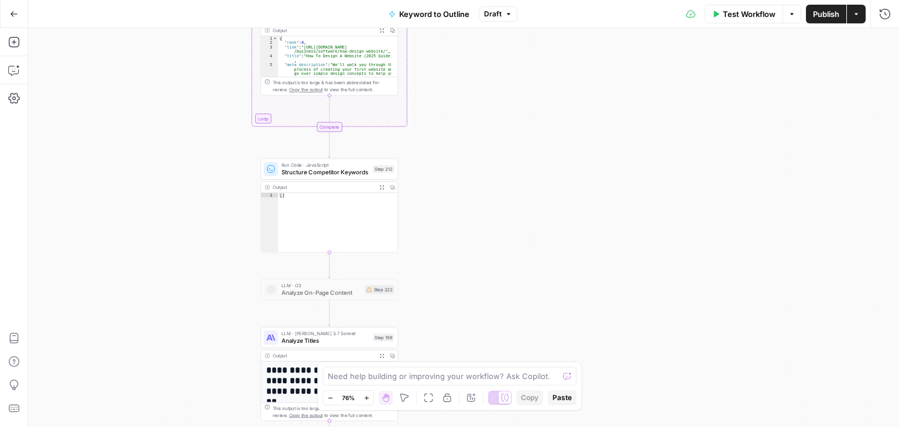
drag, startPoint x: 258, startPoint y: 115, endPoint x: 268, endPoint y: 45, distance: 70.4
click at [267, 44] on div "Workflow Set Inputs Inputs Workflow Workflow Step 1 Output Expand Output Copy 1…" at bounding box center [463, 227] width 871 height 399
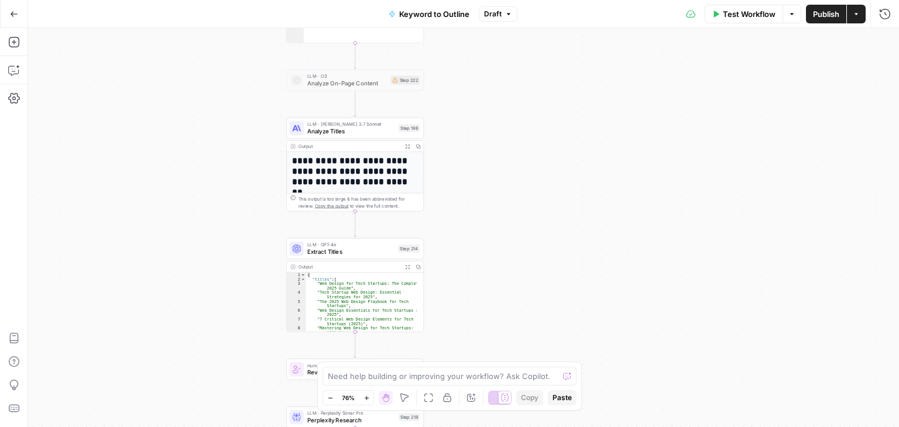
drag, startPoint x: 239, startPoint y: 132, endPoint x: 239, endPoint y: 146, distance: 14.1
click at [239, 131] on div "Workflow Set Inputs Inputs Workflow Workflow Step 1 Output Expand Output Copy 1…" at bounding box center [463, 227] width 871 height 399
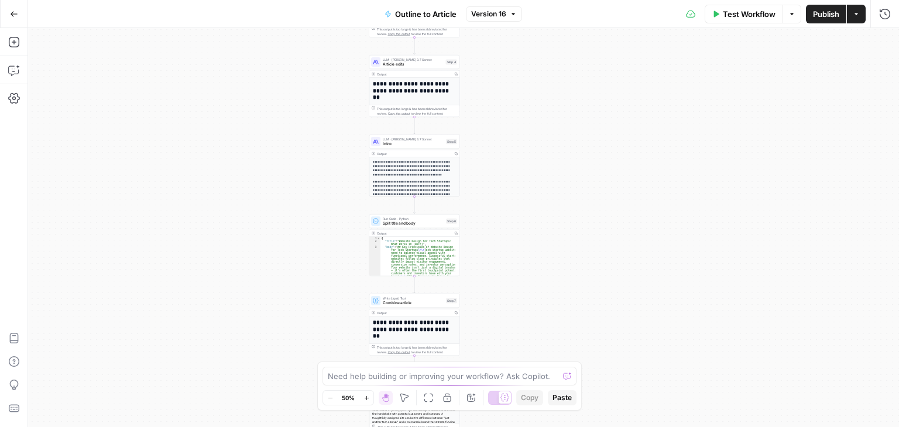
drag, startPoint x: 350, startPoint y: 240, endPoint x: 295, endPoint y: 165, distance: 93.1
click at [296, 165] on div "Workflow Set Inputs Inputs Workflow Workflow Step 1 Output Copy 1 2 3 4 5 { "__…" at bounding box center [463, 227] width 871 height 399
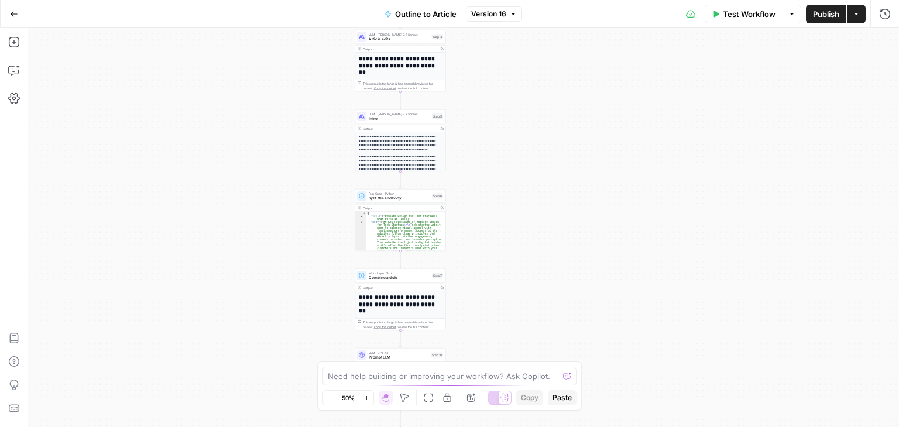
drag, startPoint x: 308, startPoint y: 214, endPoint x: 298, endPoint y: 153, distance: 62.3
click at [297, 145] on div "Workflow Set Inputs Inputs Workflow Workflow Step 1 Output Copy 1 2 3 4 5 { "__…" at bounding box center [463, 227] width 871 height 399
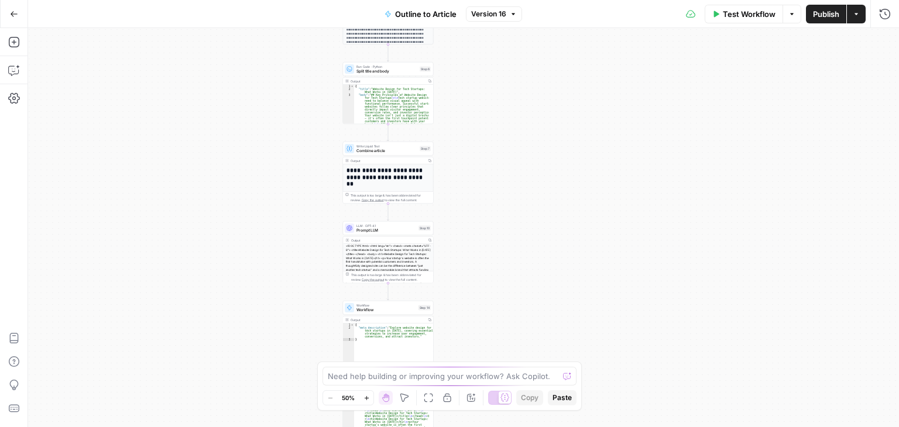
drag, startPoint x: 306, startPoint y: 139, endPoint x: 302, endPoint y: 188, distance: 48.7
click at [301, 193] on div "Workflow Set Inputs Inputs Workflow Workflow Step 1 Output Copy 1 2 3 4 5 { "__…" at bounding box center [463, 227] width 871 height 399
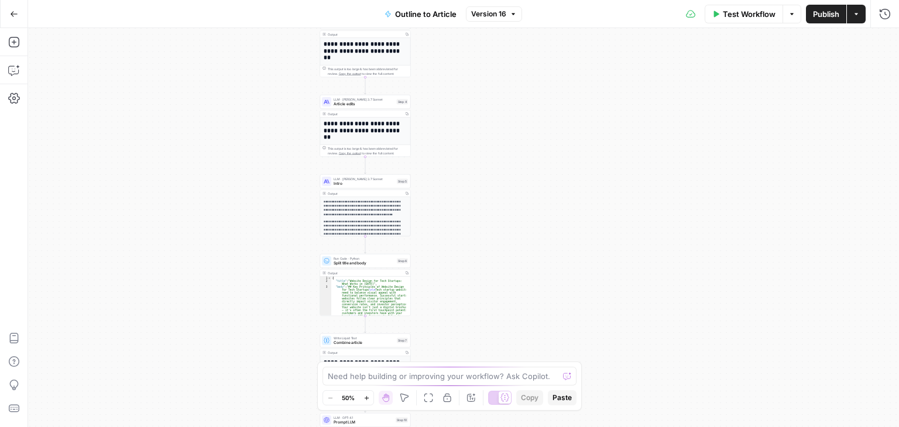
click at [293, 254] on div "Workflow Set Inputs Inputs Workflow Workflow Step 1 Output Copy 1 2 3 4 5 { "__…" at bounding box center [463, 227] width 871 height 399
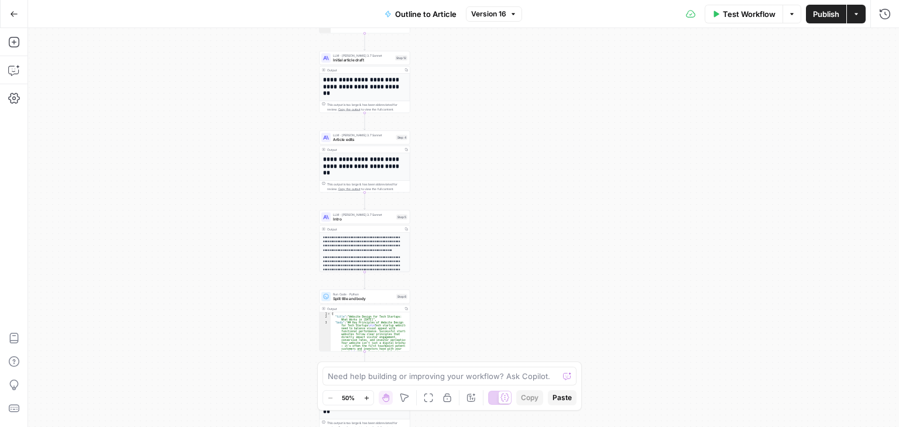
drag, startPoint x: 256, startPoint y: 128, endPoint x: 243, endPoint y: 249, distance: 121.9
click at [243, 249] on div "Workflow Set Inputs Inputs Workflow Workflow Step 1 Output Copy 1 2 3 4 5 { "__…" at bounding box center [463, 227] width 871 height 399
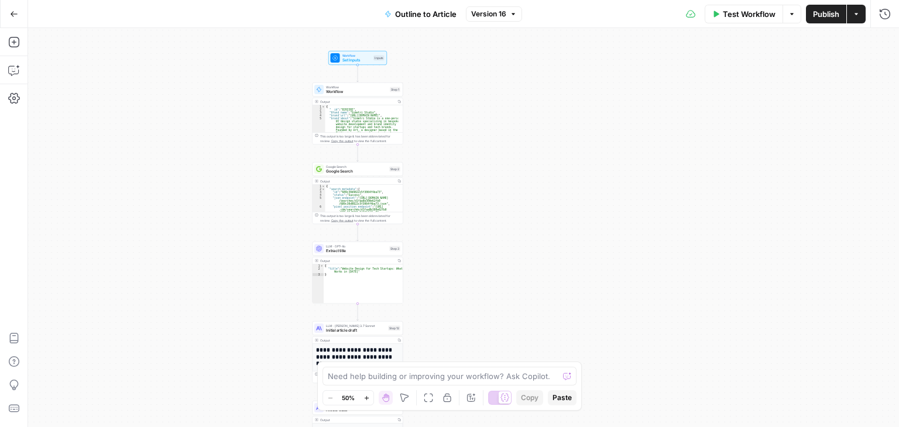
drag, startPoint x: 185, startPoint y: 146, endPoint x: 189, endPoint y: 292, distance: 145.8
click at [189, 292] on div "Workflow Set Inputs Inputs Workflow Workflow Step 1 Output Copy 1 2 3 4 5 { "__…" at bounding box center [463, 227] width 871 height 399
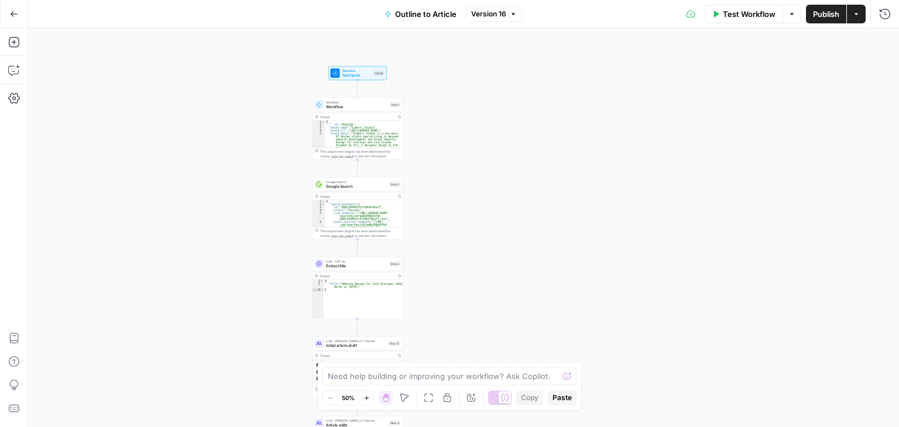
drag, startPoint x: 224, startPoint y: 189, endPoint x: 226, endPoint y: 77, distance: 111.9
click at [226, 80] on div "Workflow Set Inputs Inputs Workflow Workflow Step 1 Output Copy 1 2 3 4 5 { "__…" at bounding box center [463, 227] width 871 height 399
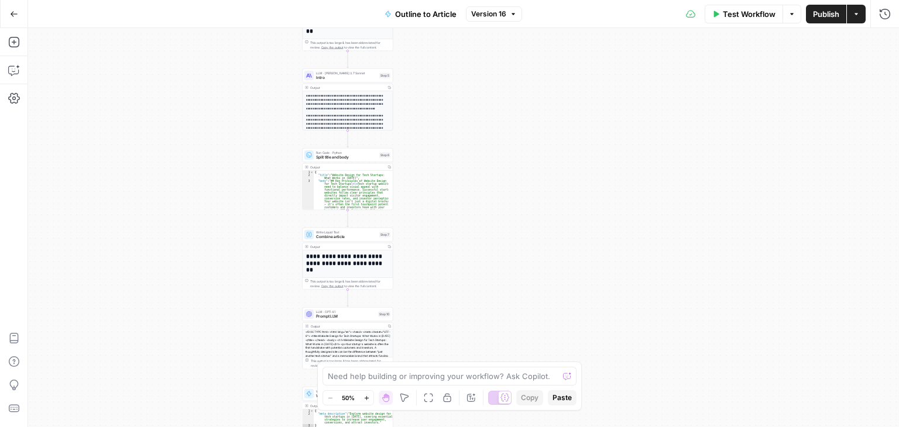
drag, startPoint x: 218, startPoint y: 203, endPoint x: 203, endPoint y: 149, distance: 56.5
click at [207, 69] on div "Workflow Set Inputs Inputs Workflow Workflow Step 1 Output Copy 1 2 3 4 5 { "__…" at bounding box center [463, 227] width 871 height 399
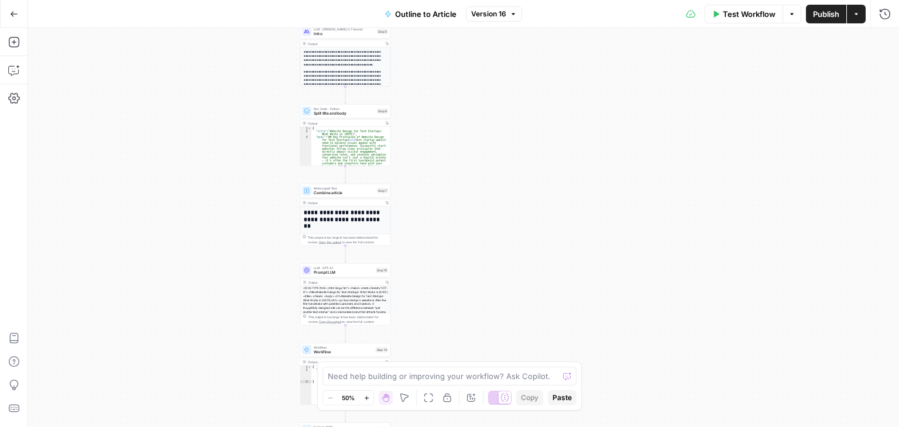
drag, startPoint x: 246, startPoint y: 256, endPoint x: 244, endPoint y: 129, distance: 127.1
click at [246, 132] on div "Workflow Set Inputs Inputs Workflow Workflow Step 1 Output Copy 1 2 3 4 5 { "__…" at bounding box center [463, 227] width 871 height 399
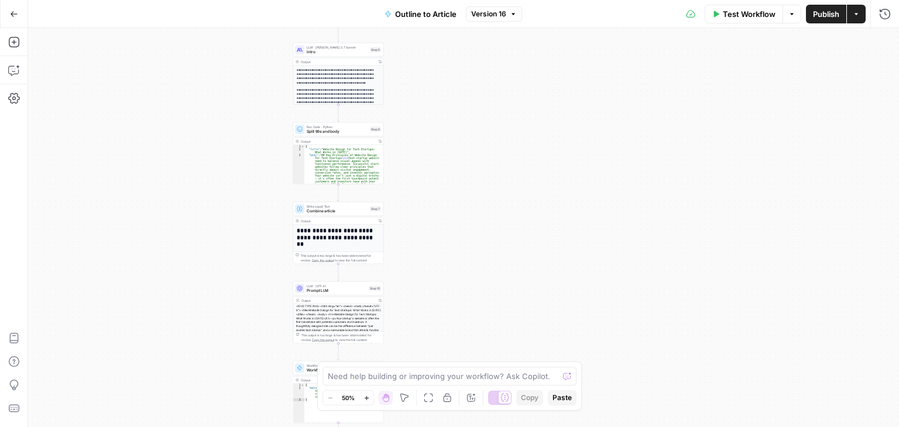
drag, startPoint x: 232, startPoint y: 176, endPoint x: 230, endPoint y: 309, distance: 132.3
click at [231, 309] on div "Workflow Set Inputs Inputs Workflow Workflow Step 1 Output Copy 1 2 3 4 5 { "__…" at bounding box center [463, 227] width 871 height 399
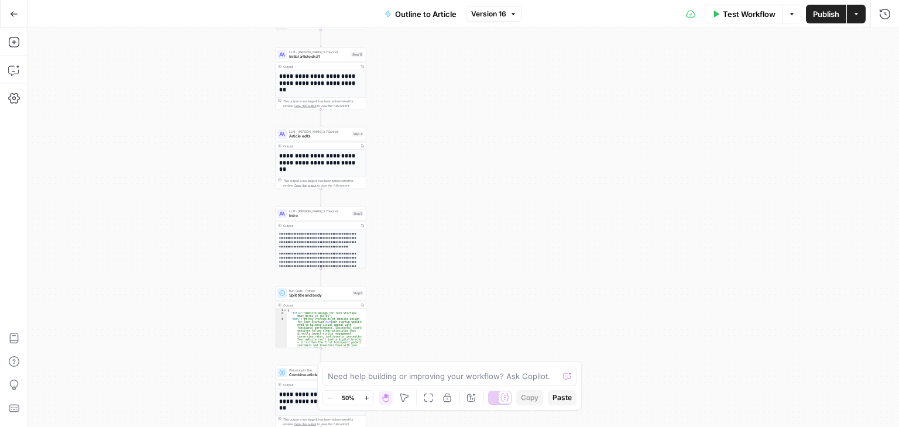
drag, startPoint x: 213, startPoint y: 184, endPoint x: 200, endPoint y: 319, distance: 135.3
click at [200, 319] on div "Workflow Set Inputs Inputs Workflow Workflow Step 1 Output Copy 1 2 3 4 5 { "__…" at bounding box center [463, 227] width 871 height 399
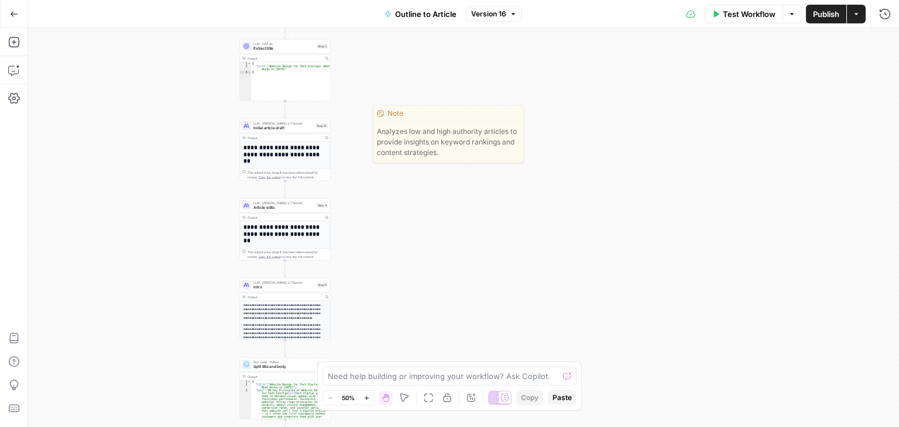
drag, startPoint x: 180, startPoint y: 215, endPoint x: 175, endPoint y: 221, distance: 7.1
click at [173, 225] on div "Workflow Set Inputs Inputs Workflow Workflow Step 1 Output Copy 1 2 3 4 5 { "__…" at bounding box center [463, 227] width 871 height 399
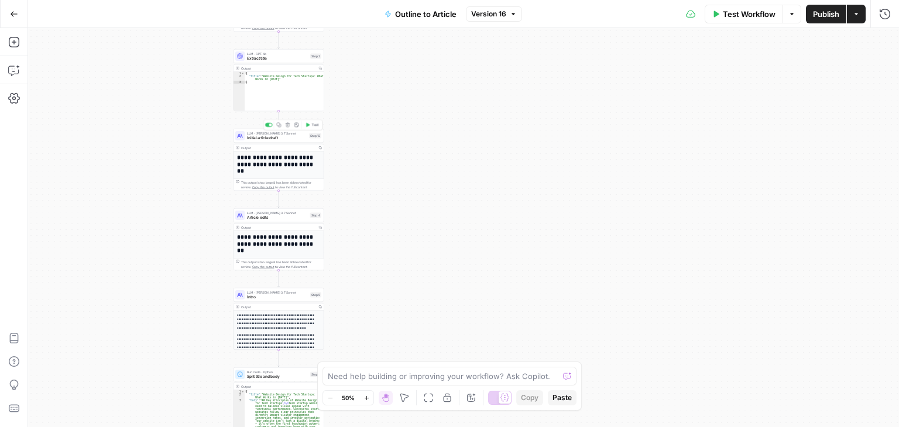
click at [278, 138] on span "Initial article draft" at bounding box center [277, 138] width 60 height 6
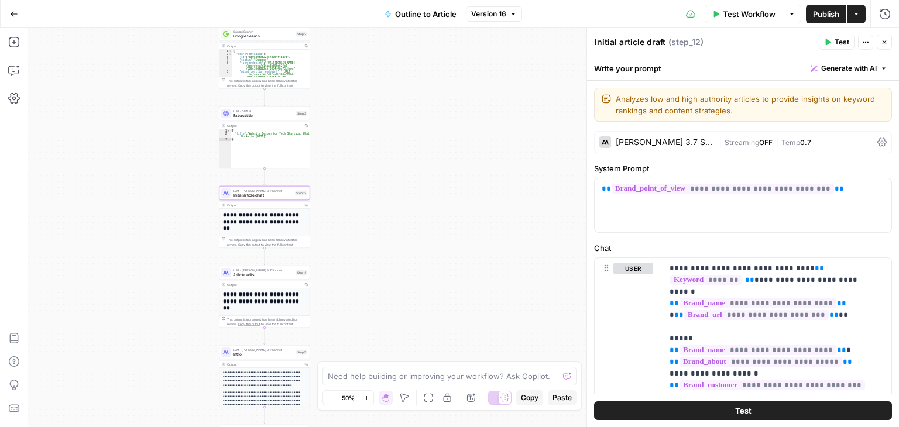
drag, startPoint x: 98, startPoint y: 201, endPoint x: 98, endPoint y: 211, distance: 10.6
click at [98, 211] on div "Workflow Set Inputs Inputs Workflow Workflow Step 1 Output Copy 1 2 3 4 5 { "__…" at bounding box center [463, 227] width 871 height 399
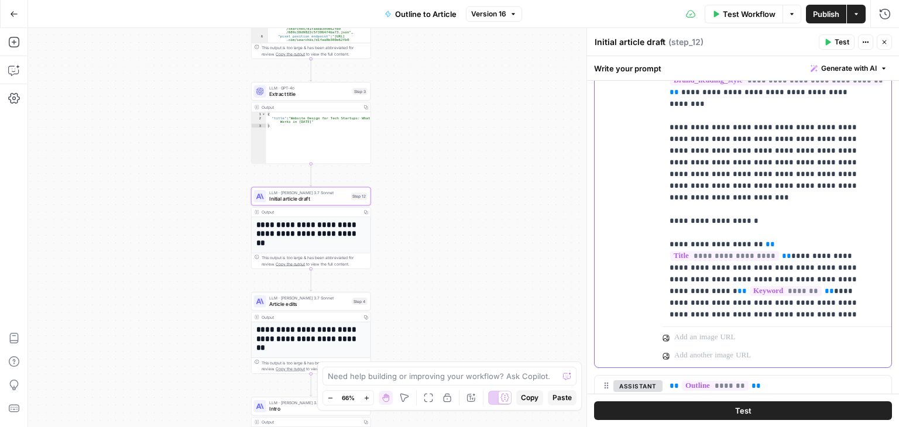
scroll to position [429, 0]
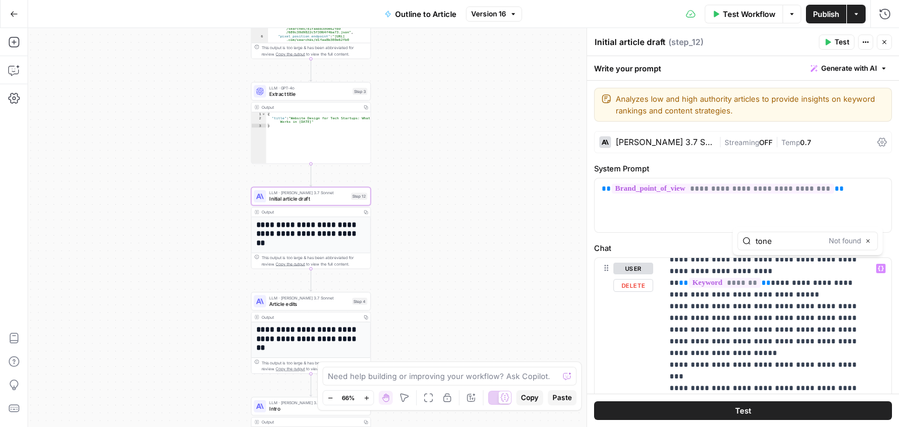
scroll to position [2690, 0]
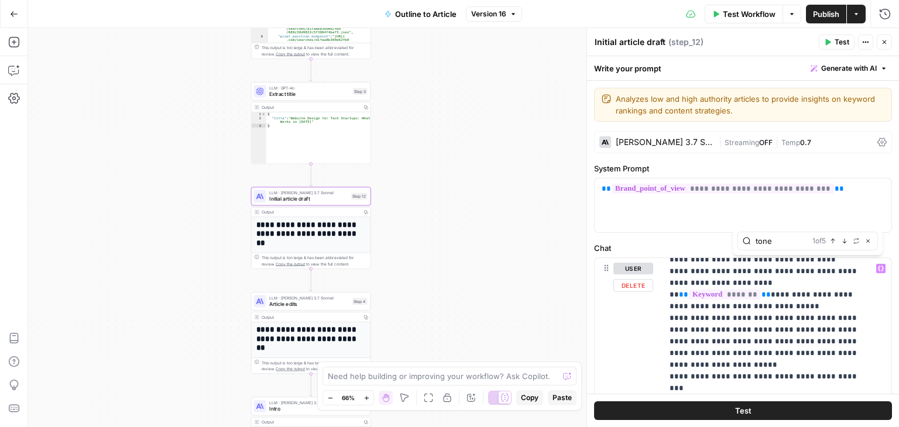
type input "tone"
click at [845, 244] on button "Next Match" at bounding box center [844, 241] width 9 height 9
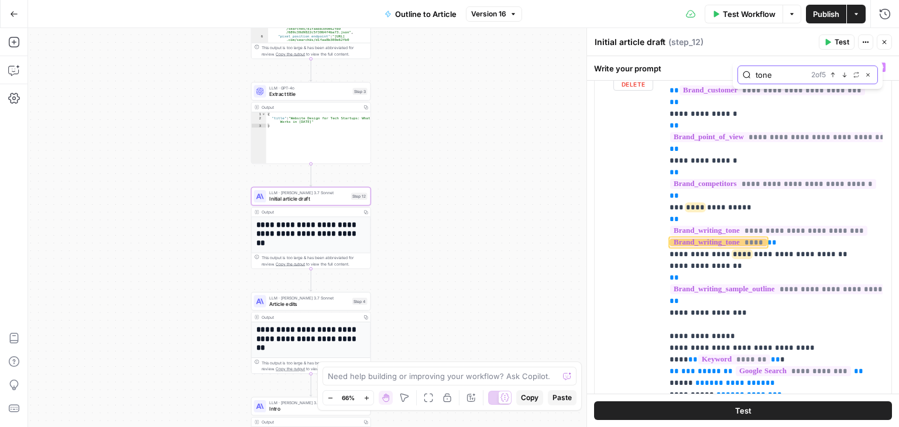
scroll to position [85, 0]
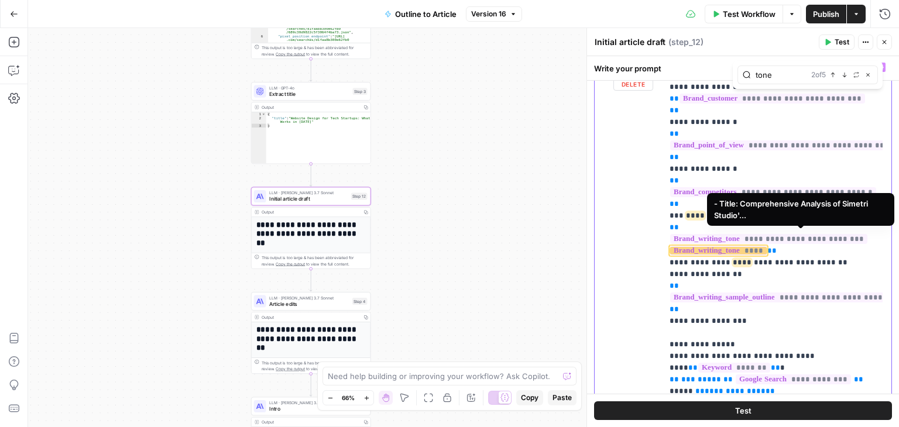
click at [756, 293] on span "**********" at bounding box center [815, 298] width 291 height 10
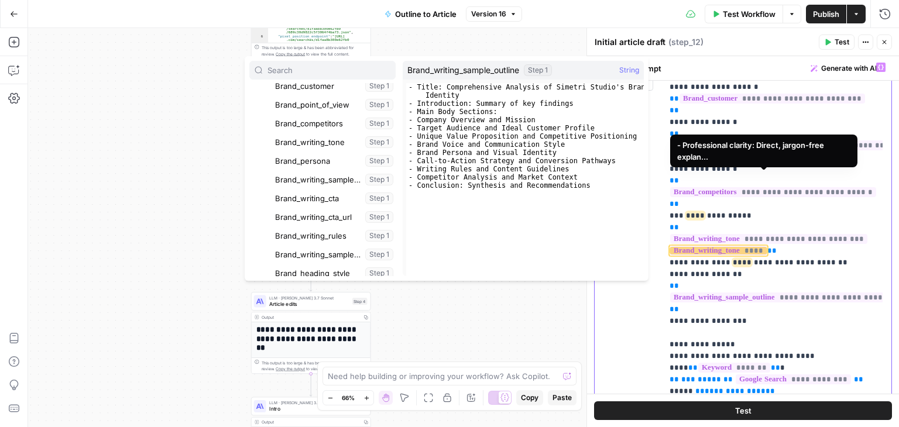
click at [743, 246] on span "****" at bounding box center [718, 251] width 97 height 10
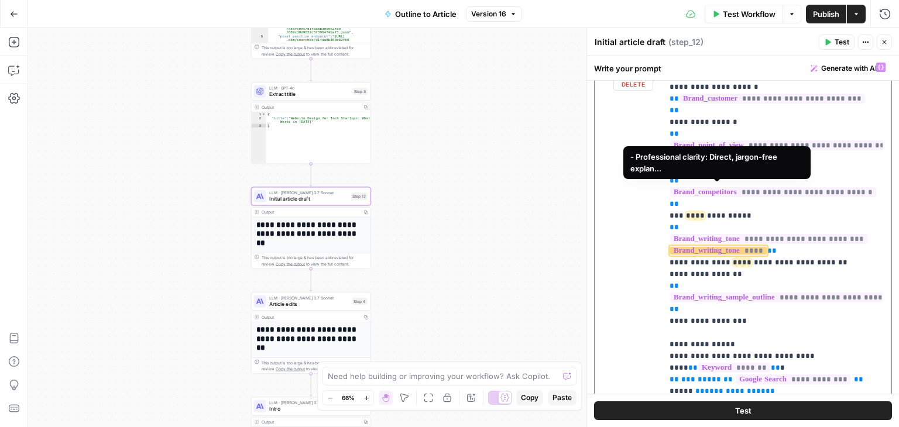
click at [742, 246] on span "****" at bounding box center [718, 251] width 97 height 10
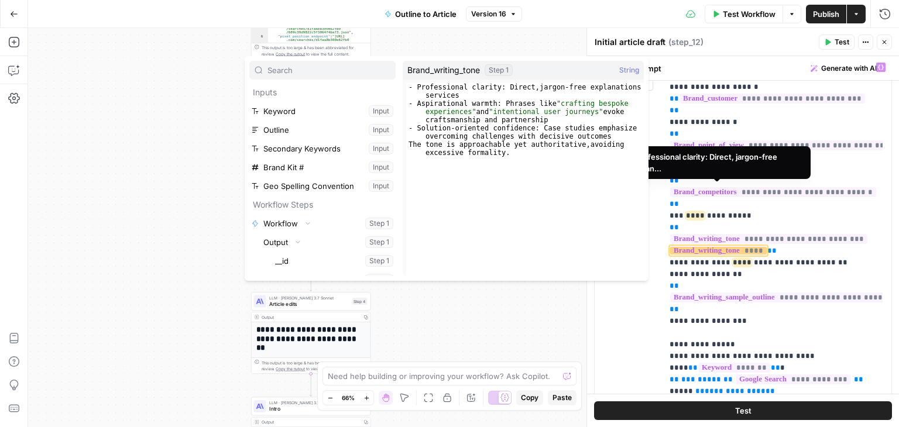
scroll to position [213, 0]
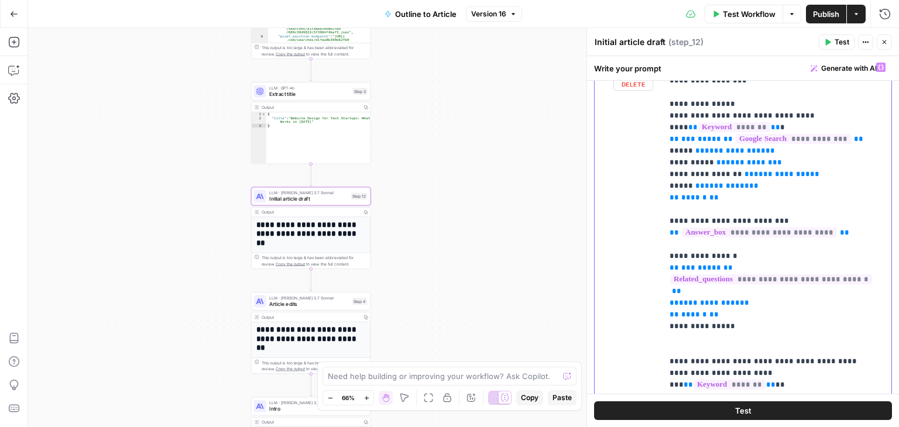
scroll to position [466, 0]
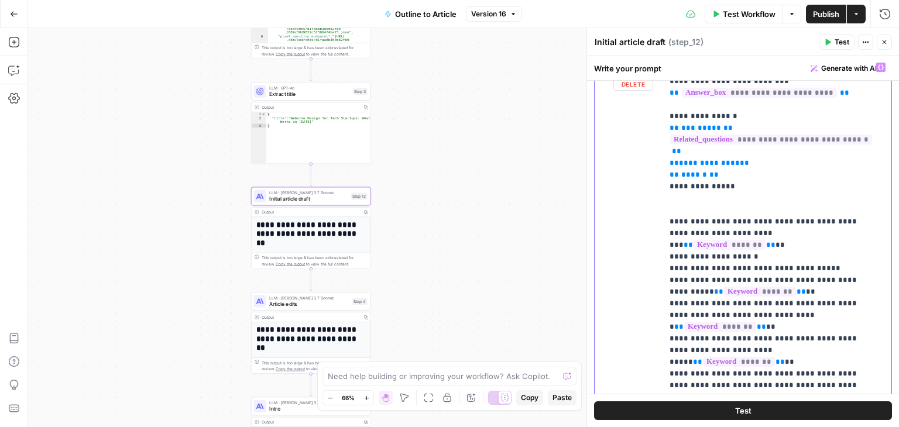
click at [845, 77] on icon "button" at bounding box center [845, 75] width 4 height 5
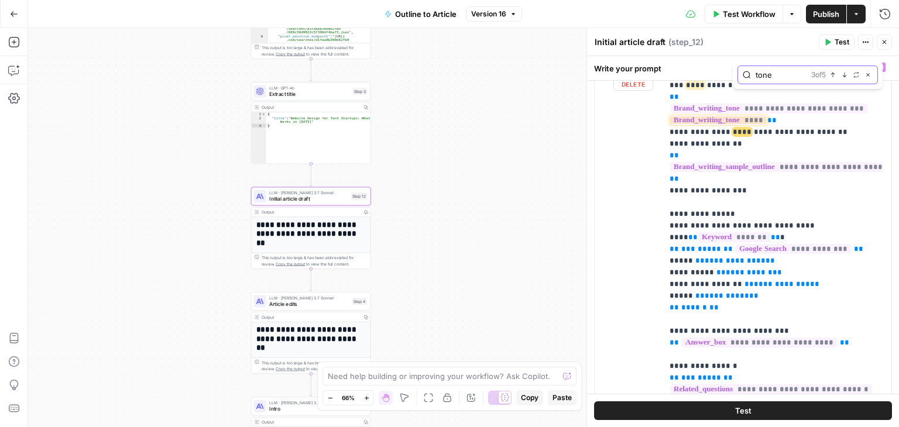
click at [845, 77] on icon "button" at bounding box center [845, 75] width 4 height 5
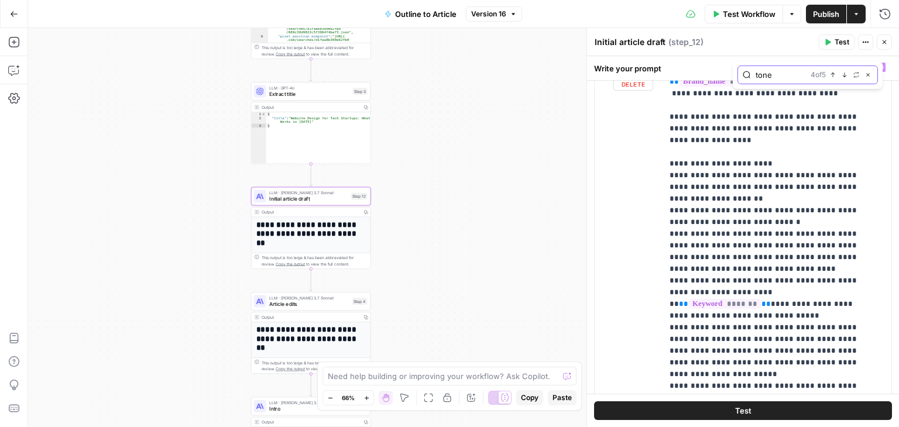
scroll to position [2476, 0]
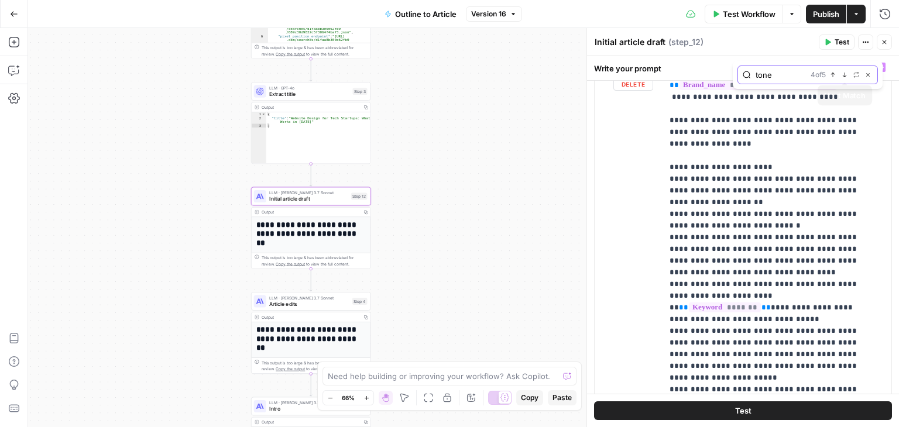
click at [846, 73] on icon "button" at bounding box center [845, 75] width 6 height 6
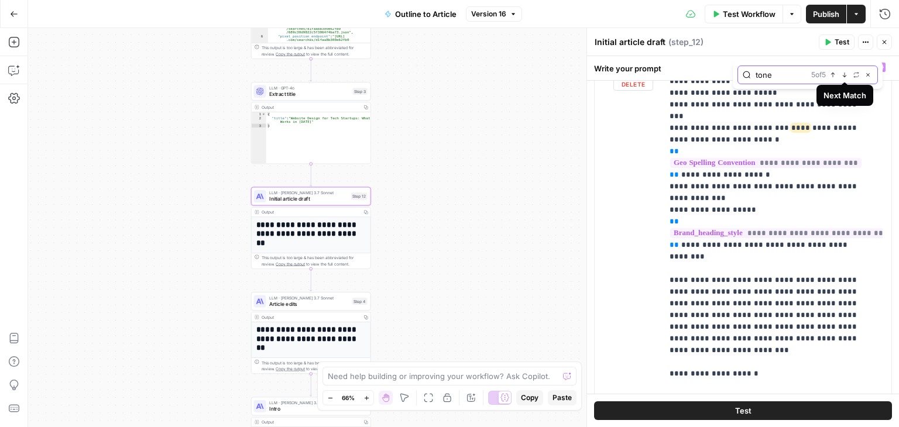
scroll to position [2757, 0]
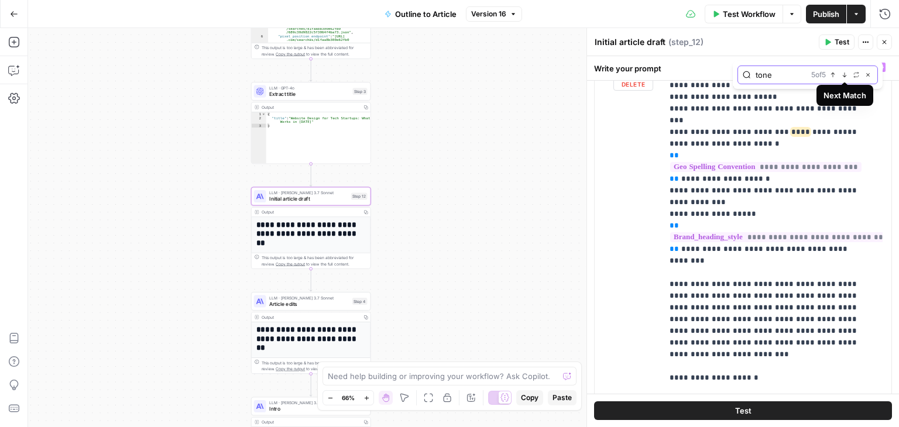
click at [845, 73] on icon "button" at bounding box center [845, 75] width 4 height 5
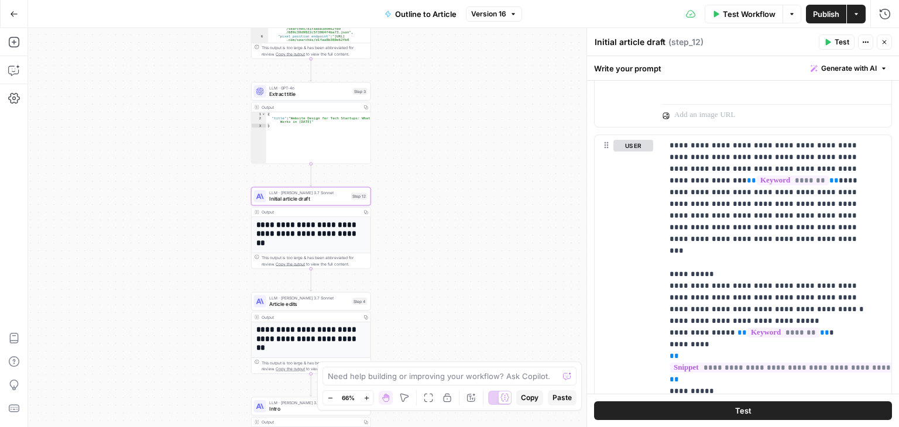
scroll to position [766, 0]
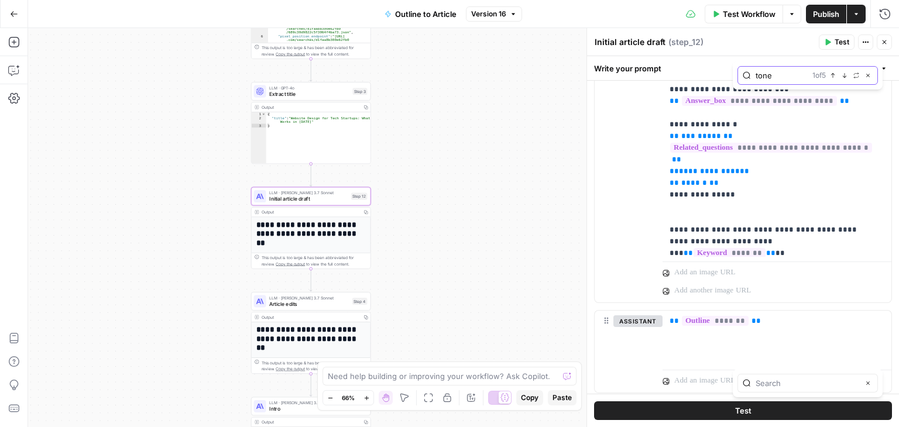
click at [846, 76] on icon "button" at bounding box center [845, 75] width 4 height 5
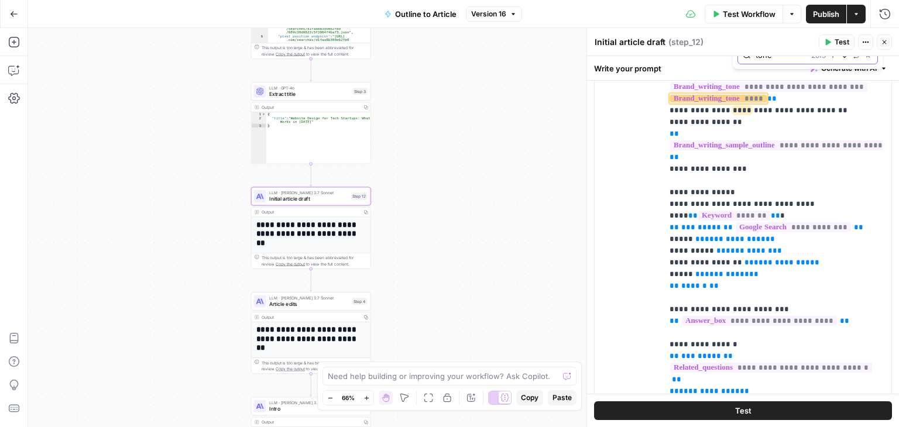
scroll to position [201, 0]
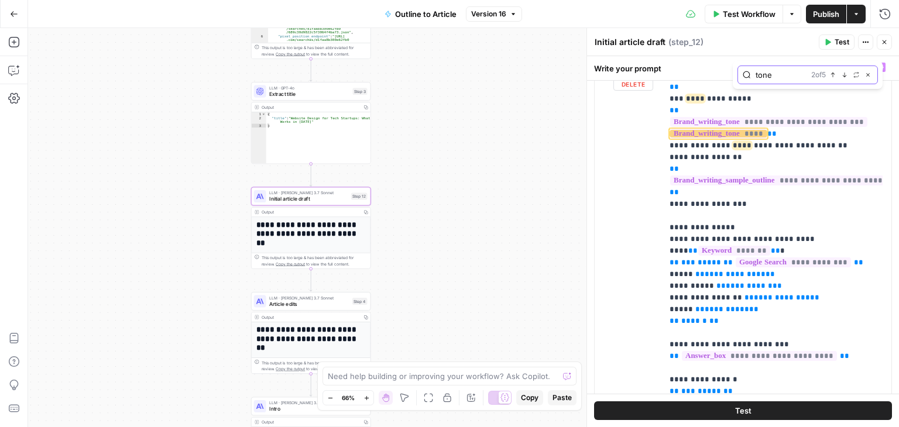
click at [846, 74] on icon "button" at bounding box center [845, 75] width 6 height 6
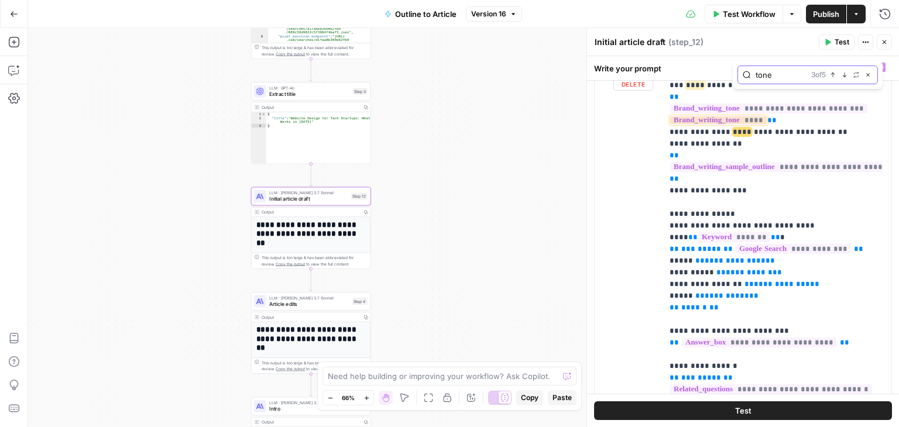
click at [846, 74] on icon "button" at bounding box center [845, 75] width 6 height 6
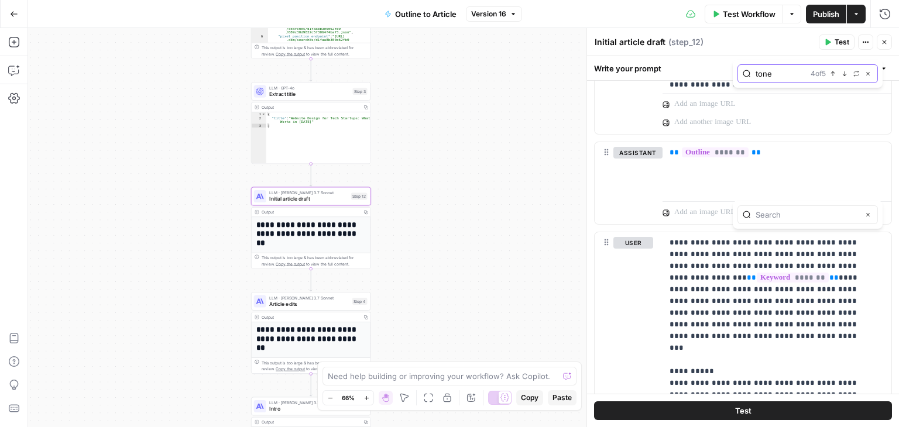
scroll to position [698, 0]
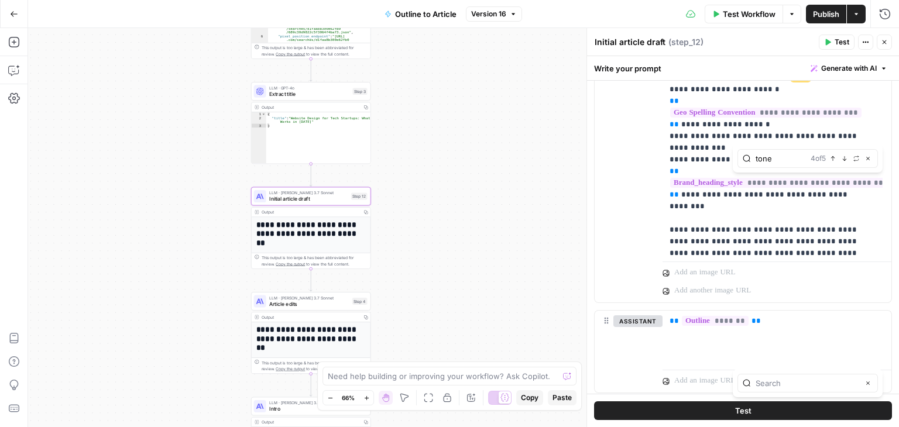
scroll to position [624, 0]
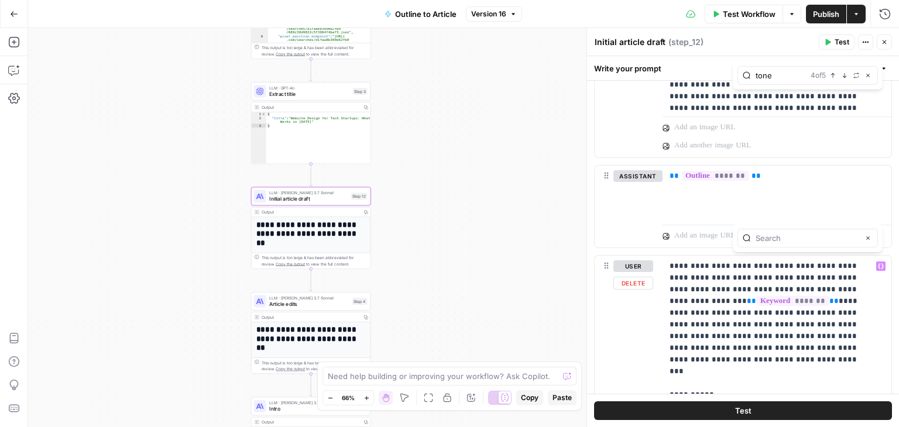
click at [794, 237] on input "text" at bounding box center [807, 238] width 103 height 12
type input "tone"
click at [845, 241] on button "Next Match" at bounding box center [844, 238] width 9 height 9
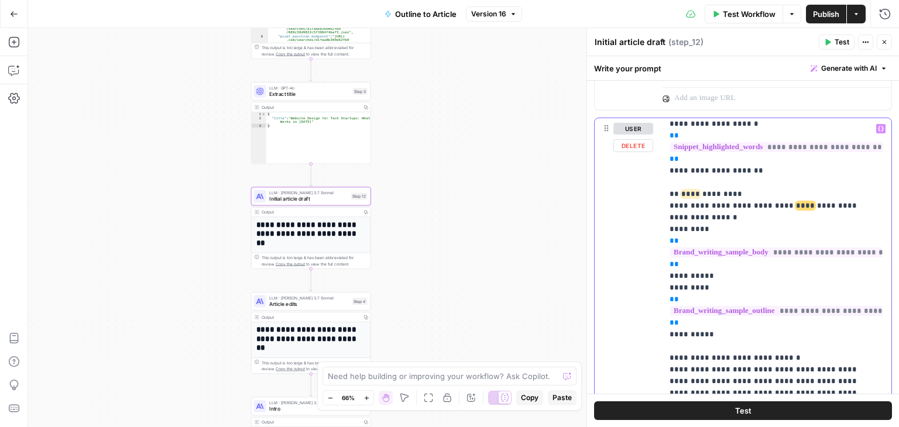
scroll to position [258, 0]
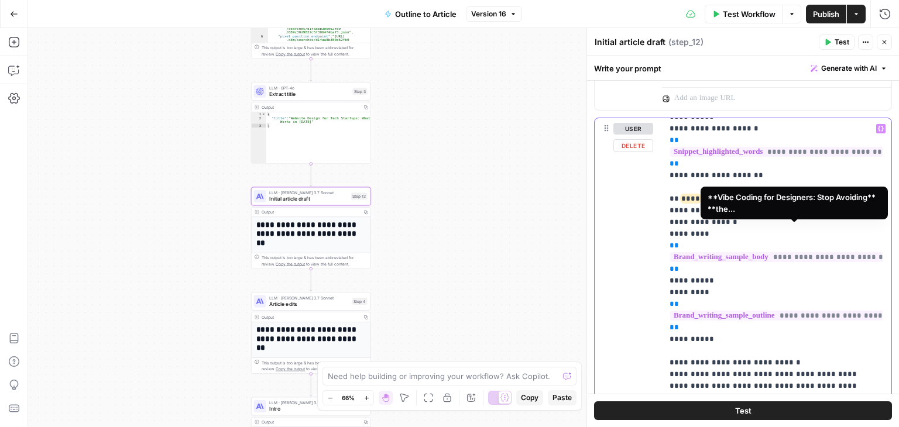
click at [797, 252] on span "**********" at bounding box center [806, 257] width 273 height 10
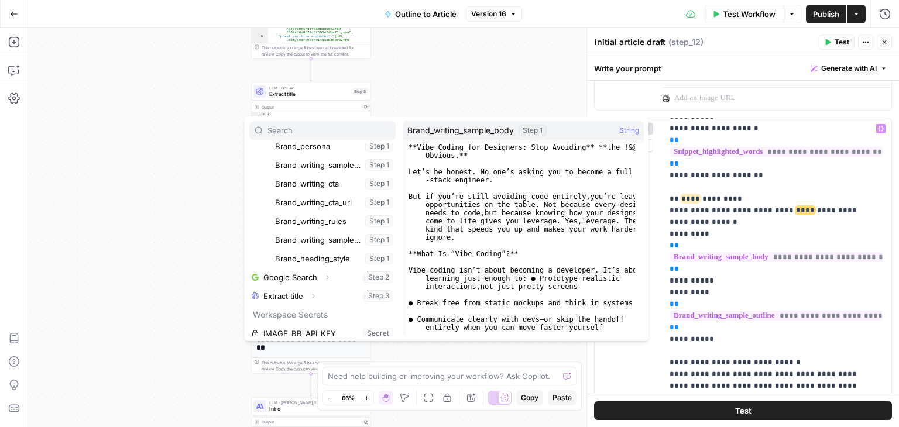
type textarea "**********"
drag, startPoint x: 516, startPoint y: 176, endPoint x: 525, endPoint y: 279, distance: 103.5
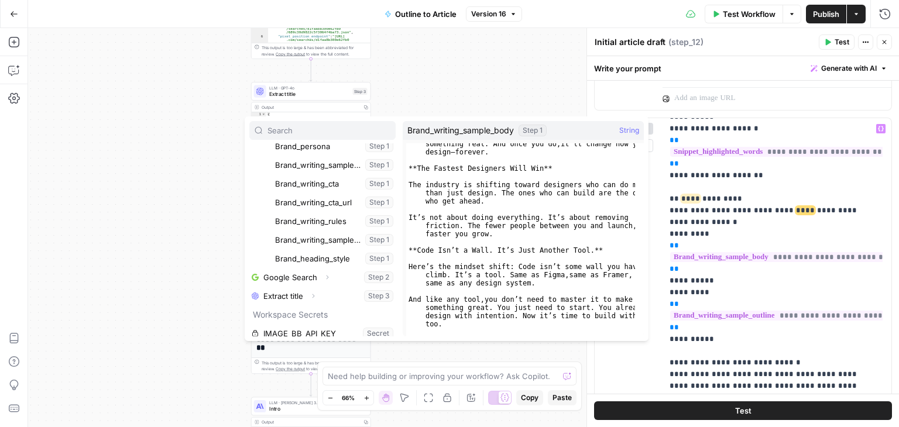
scroll to position [462, 0]
click at [721, 269] on p "**********" at bounding box center [768, 339] width 197 height 948
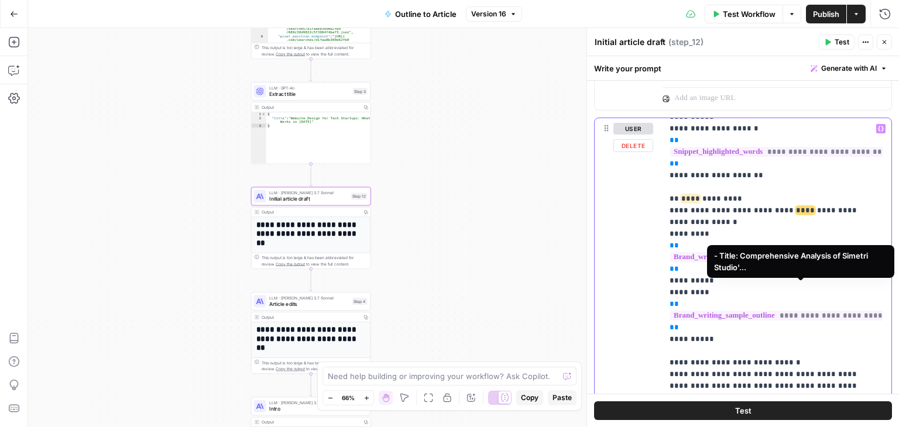
click at [721, 311] on span "**********" at bounding box center [815, 316] width 291 height 10
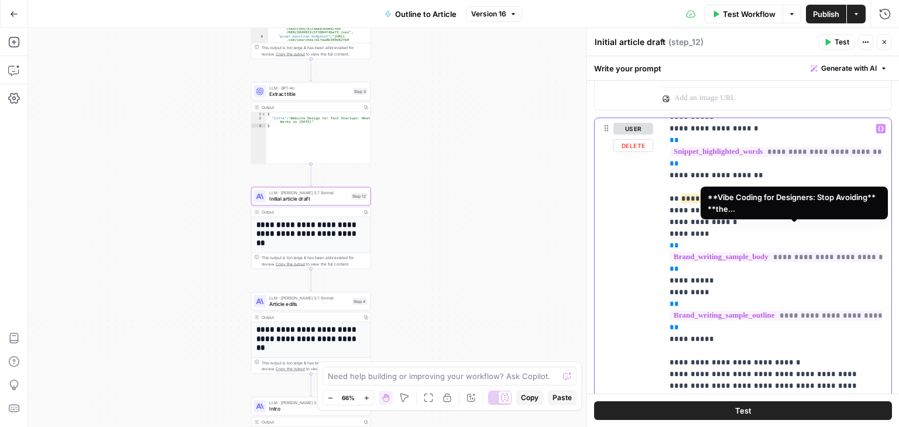
click at [708, 252] on span "**********" at bounding box center [806, 257] width 273 height 10
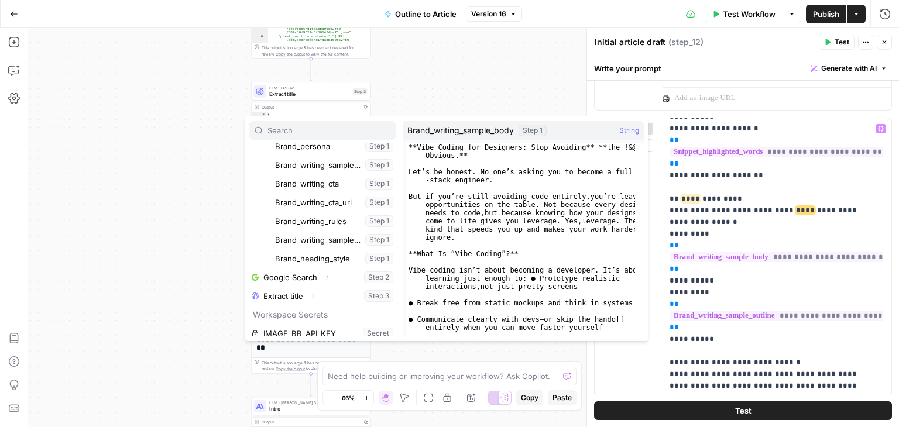
click at [528, 214] on div "**Vibe Coding for Designers: Stop Avoiding** **the !&@#ing Obvious.** Let’s be …" at bounding box center [520, 260] width 229 height 234
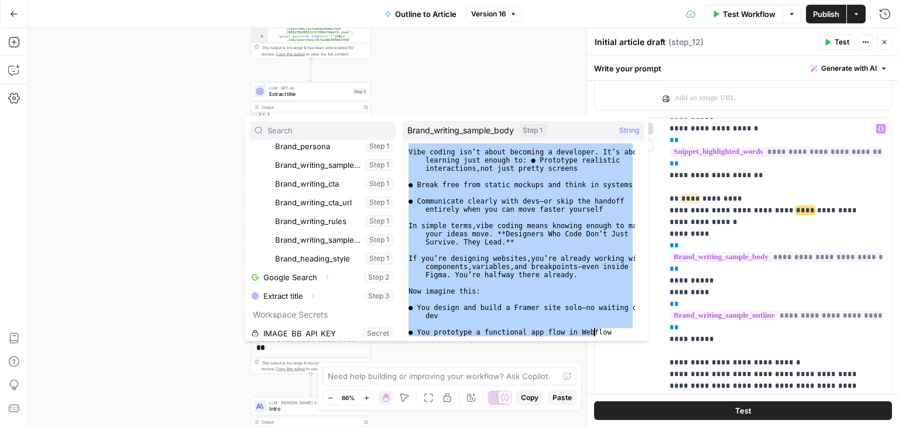
scroll to position [462, 0]
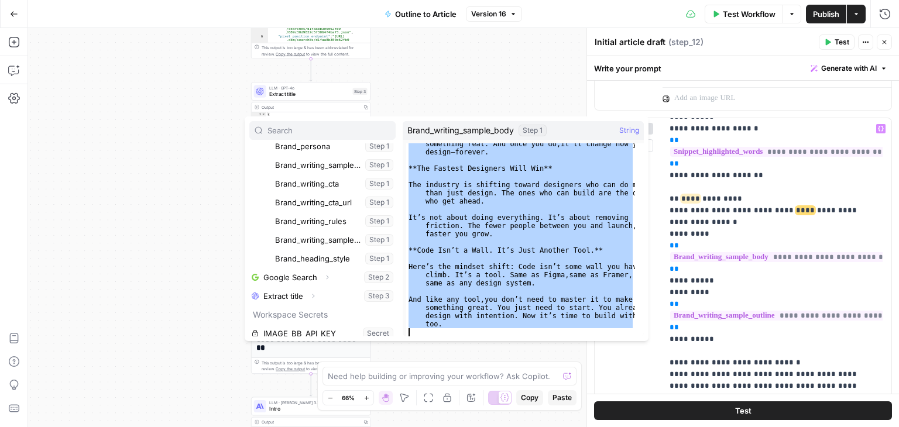
drag, startPoint x: 407, startPoint y: 146, endPoint x: 662, endPoint y: 375, distance: 342.4
click at [662, 375] on body "All About AI New Home Browse Your Data Usage Settings Recent Grids Simetri Grid…" at bounding box center [449, 213] width 899 height 427
click at [539, 203] on div "If you can learn Figma , you can learn enough code to build something real. And…" at bounding box center [520, 239] width 229 height 193
type textarea "**********"
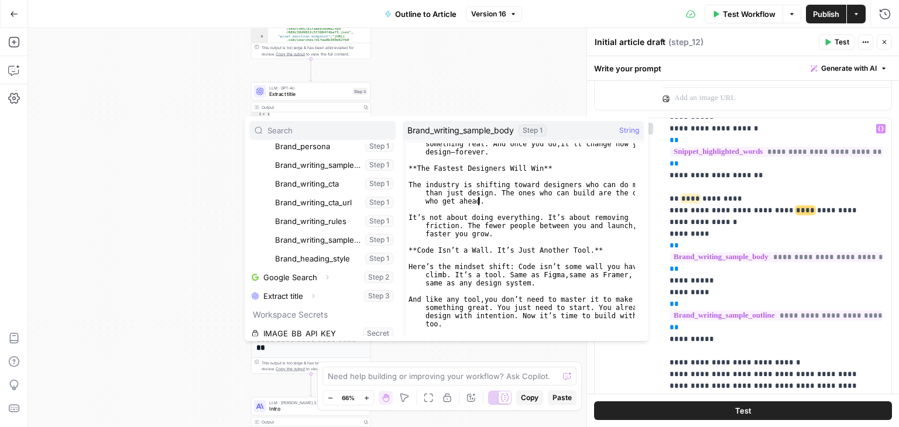
click at [186, 195] on div "Workflow Set Inputs Inputs Workflow Workflow Step 1 Output Copy 1 2 3 4 5 { "__…" at bounding box center [463, 227] width 871 height 399
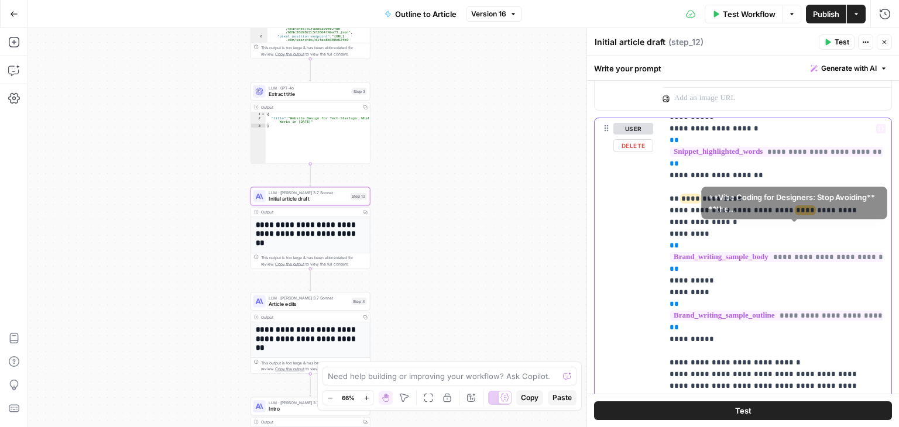
click at [746, 251] on p "**********" at bounding box center [768, 339] width 197 height 948
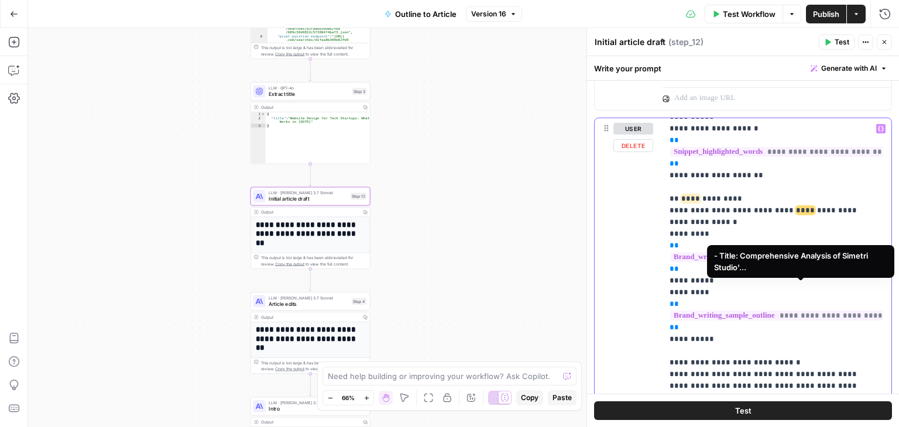
click at [756, 311] on span "**********" at bounding box center [815, 316] width 291 height 10
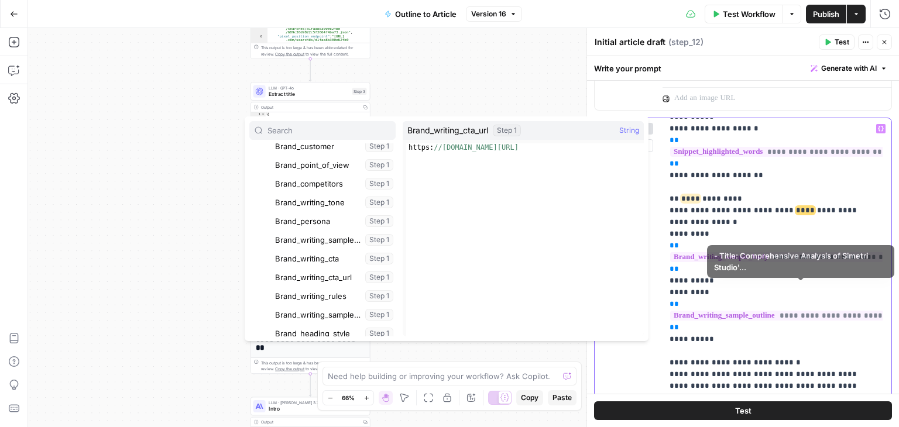
click at [718, 314] on p "**********" at bounding box center [768, 339] width 197 height 948
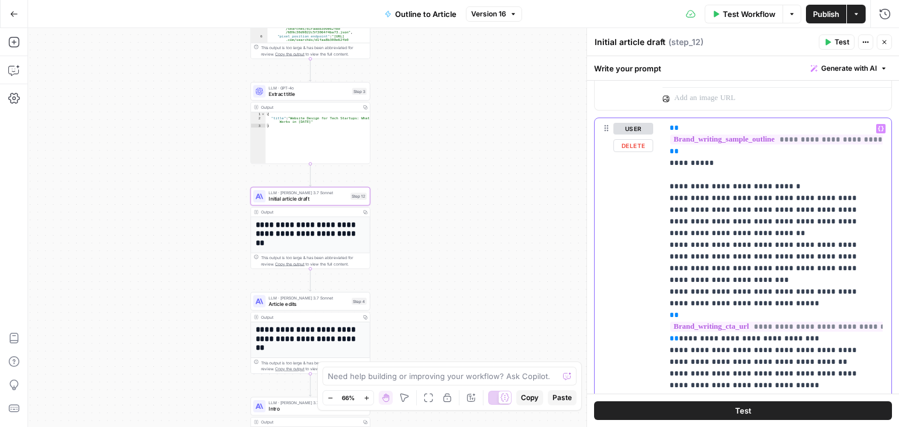
drag, startPoint x: 794, startPoint y: 333, endPoint x: 791, endPoint y: 388, distance: 55.7
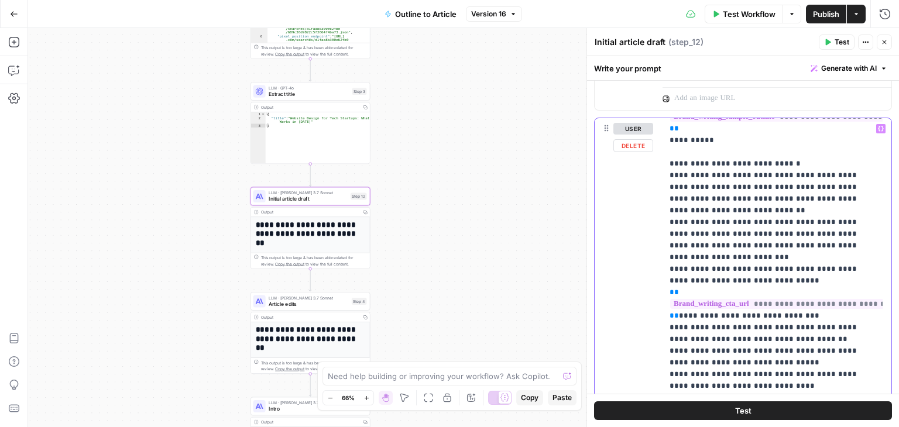
scroll to position [489, 0]
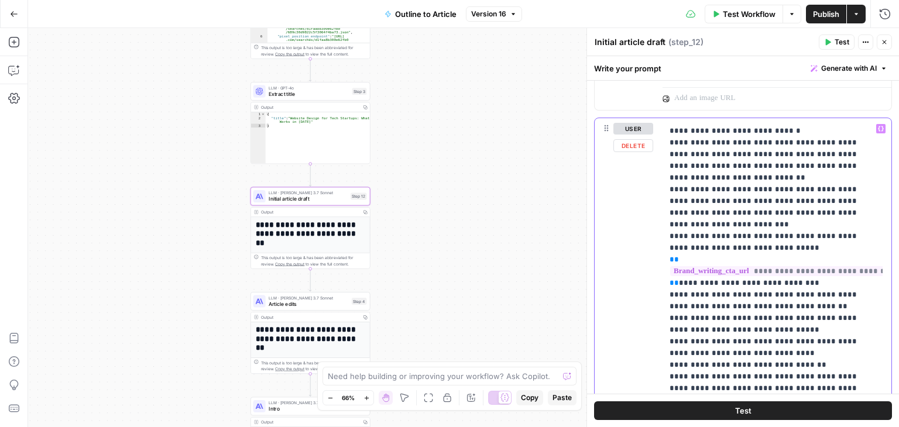
drag, startPoint x: 728, startPoint y: 303, endPoint x: 730, endPoint y: 375, distance: 72.6
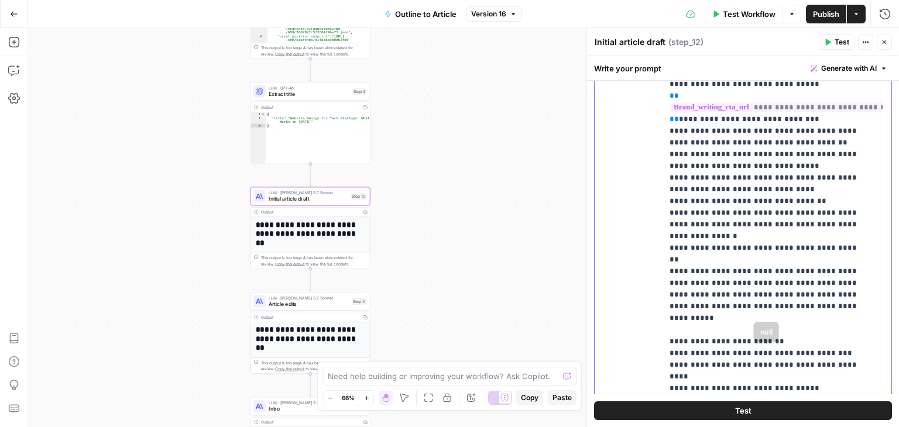
drag, startPoint x: 765, startPoint y: 304, endPoint x: 763, endPoint y: 367, distance: 62.7
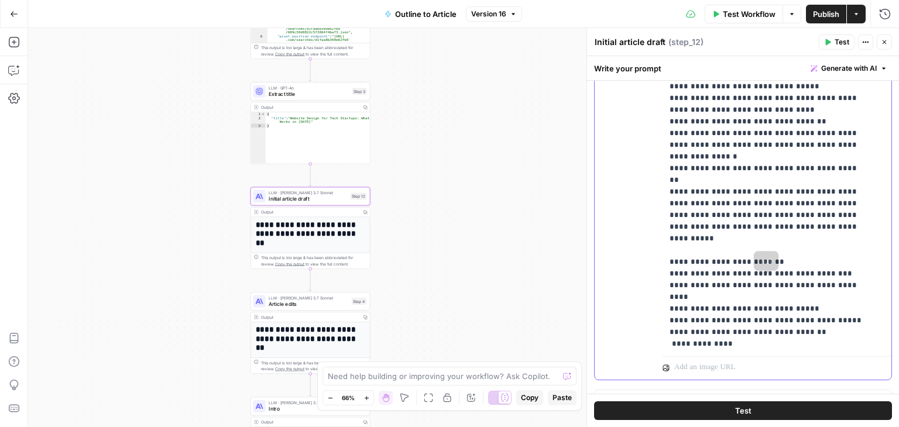
scroll to position [1023, 0]
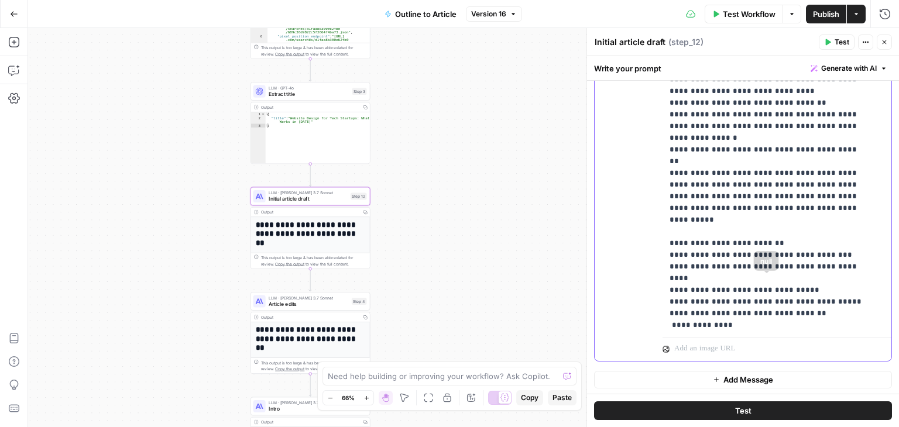
drag, startPoint x: 754, startPoint y: 235, endPoint x: 756, endPoint y: 296, distance: 60.3
drag, startPoint x: 758, startPoint y: 255, endPoint x: 665, endPoint y: 256, distance: 93.1
click at [665, 256] on div "**********" at bounding box center [773, 94] width 220 height 477
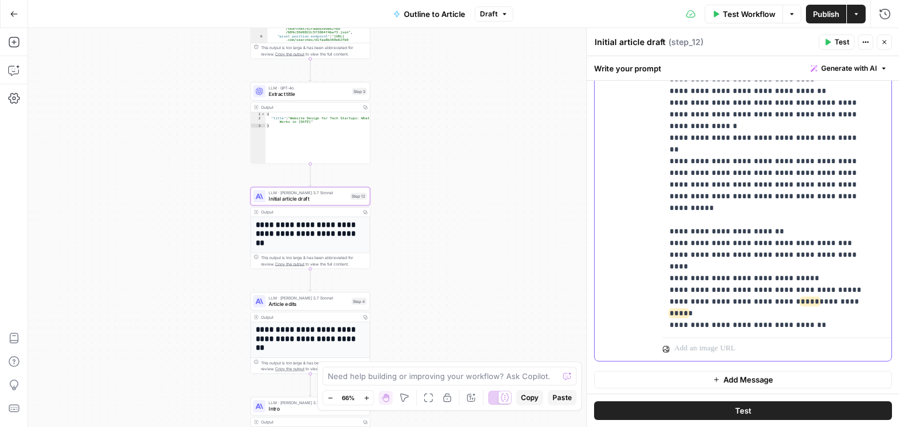
drag, startPoint x: 769, startPoint y: 171, endPoint x: 770, endPoint y: 289, distance: 118.3
drag, startPoint x: 862, startPoint y: 229, endPoint x: 646, endPoint y: 233, distance: 216.7
click at [646, 233] on div "**********" at bounding box center [743, 108] width 297 height 505
copy p "**********"
click at [311, 303] on span "Article edits" at bounding box center [309, 304] width 80 height 8
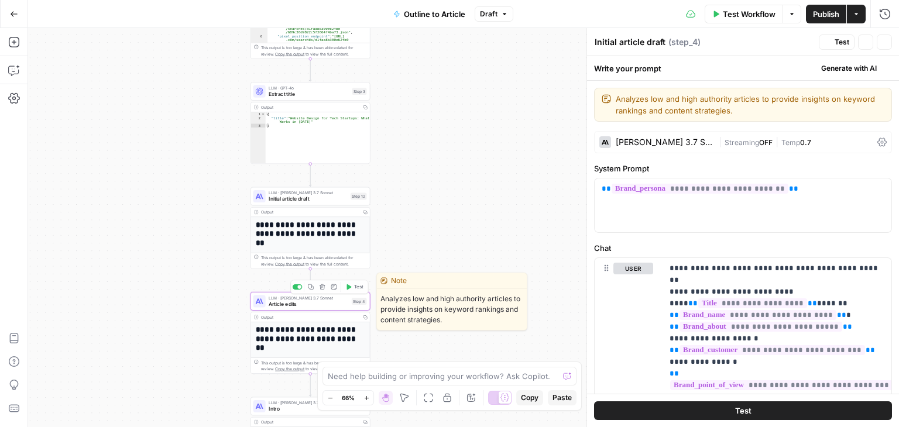
type textarea "Article edits"
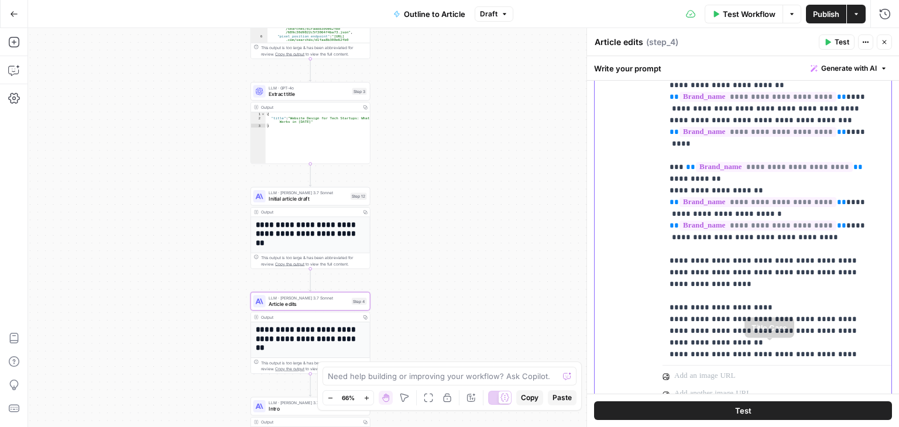
scroll to position [2237, 0]
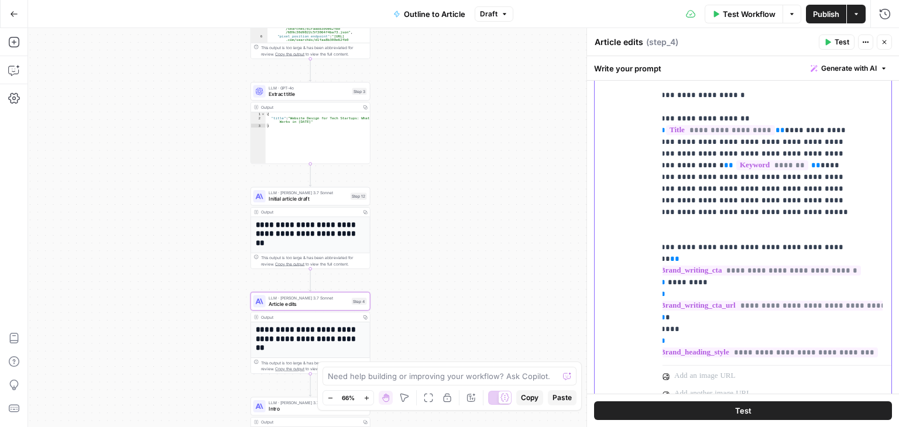
drag, startPoint x: 824, startPoint y: 293, endPoint x: 840, endPoint y: 417, distance: 125.2
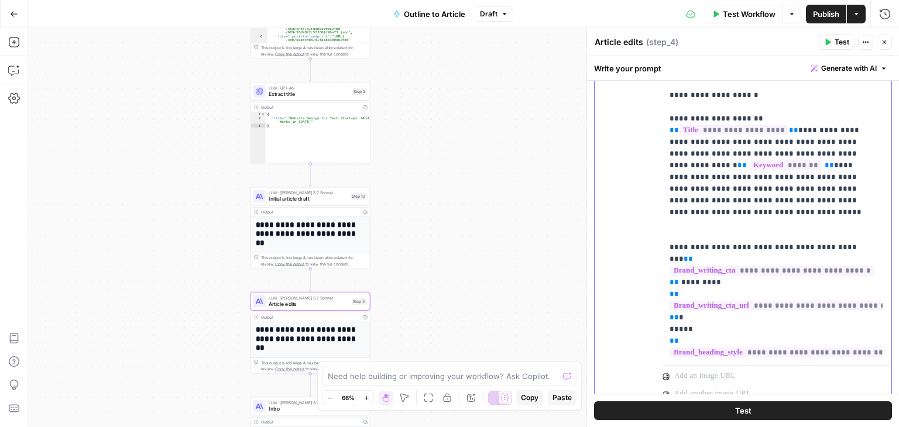
drag, startPoint x: 718, startPoint y: 268, endPoint x: 708, endPoint y: 279, distance: 14.9
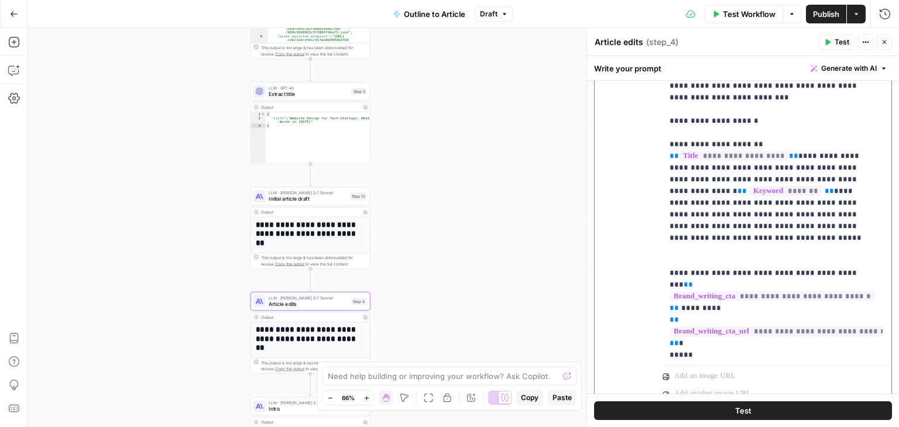
scroll to position [2806, 0]
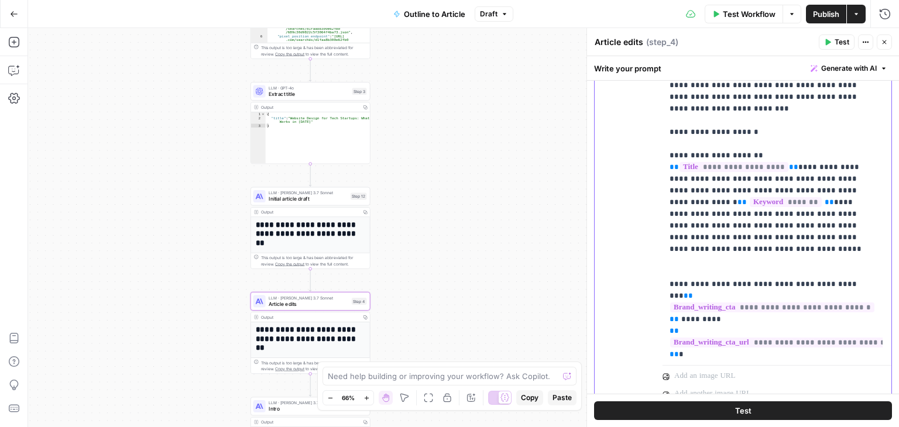
drag, startPoint x: 728, startPoint y: 219, endPoint x: 725, endPoint y: 186, distance: 33.5
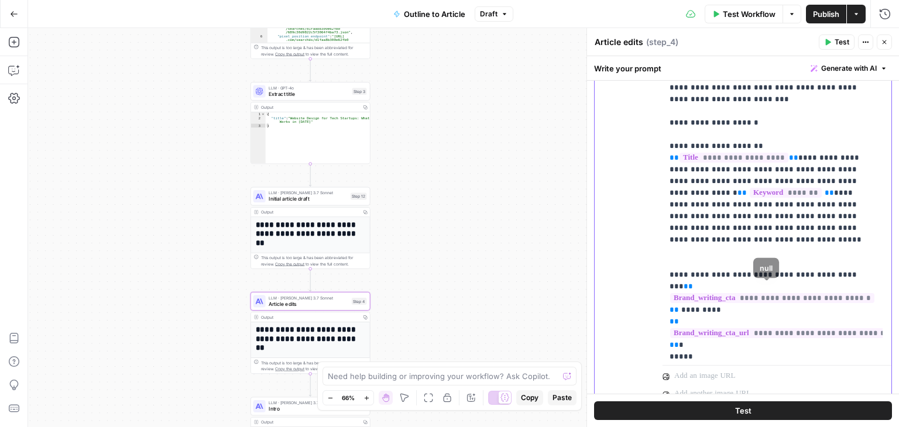
scroll to position [2855, 0]
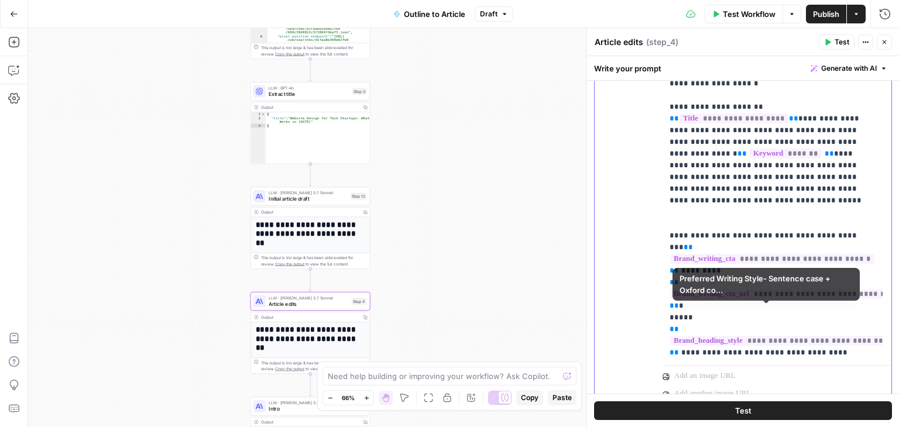
drag, startPoint x: 824, startPoint y: 254, endPoint x: 821, endPoint y: 338, distance: 84.4
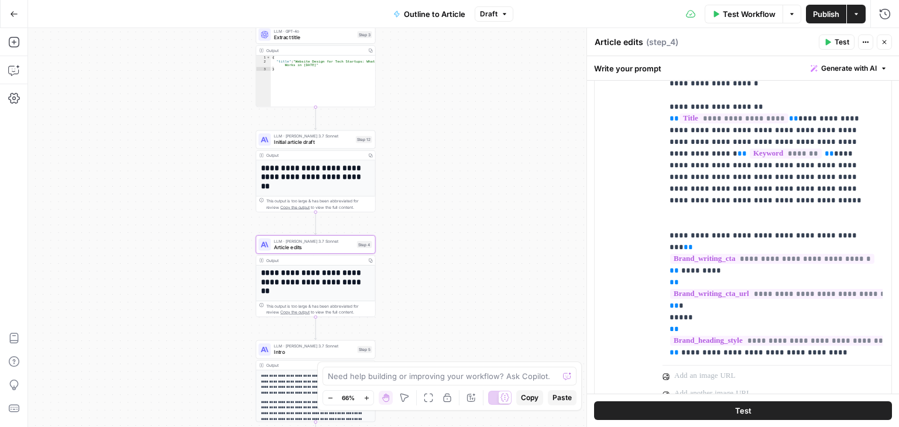
drag, startPoint x: 440, startPoint y: 197, endPoint x: 445, endPoint y: 174, distance: 22.9
click at [445, 174] on div "Workflow Set Inputs Inputs Workflow Workflow Step 1 Output Copy 1 2 3 4 5 { "__…" at bounding box center [463, 227] width 871 height 399
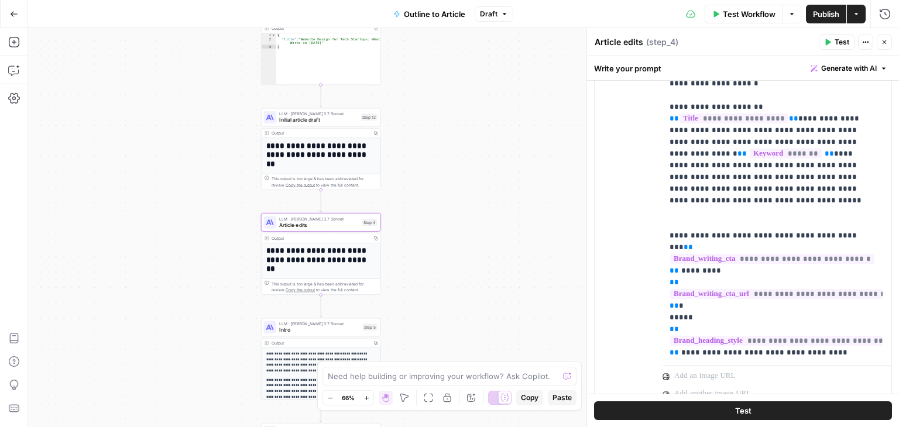
click at [464, 117] on div "Workflow Set Inputs Inputs Workflow Workflow Step 1 Output Copy 1 2 3 4 5 { "__…" at bounding box center [463, 227] width 871 height 399
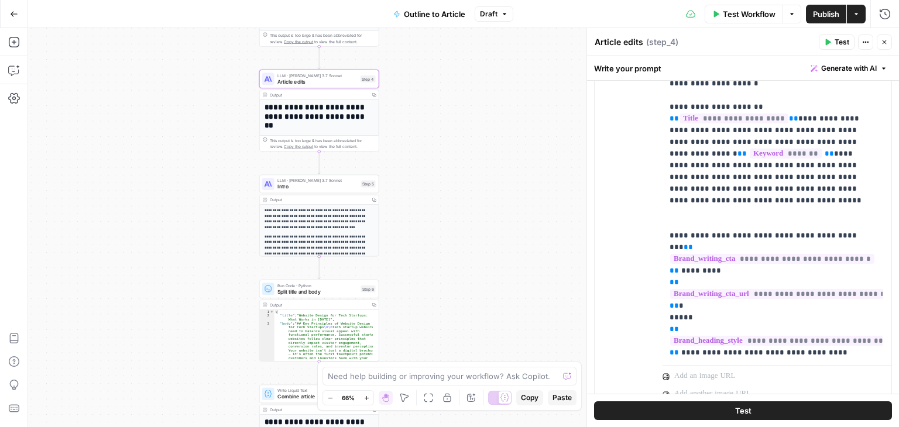
drag, startPoint x: 475, startPoint y: 210, endPoint x: 474, endPoint y: 71, distance: 138.8
click at [471, 83] on div "Workflow Set Inputs Inputs Workflow Workflow Step 1 Output Copy 1 2 3 4 5 { "__…" at bounding box center [463, 227] width 871 height 399
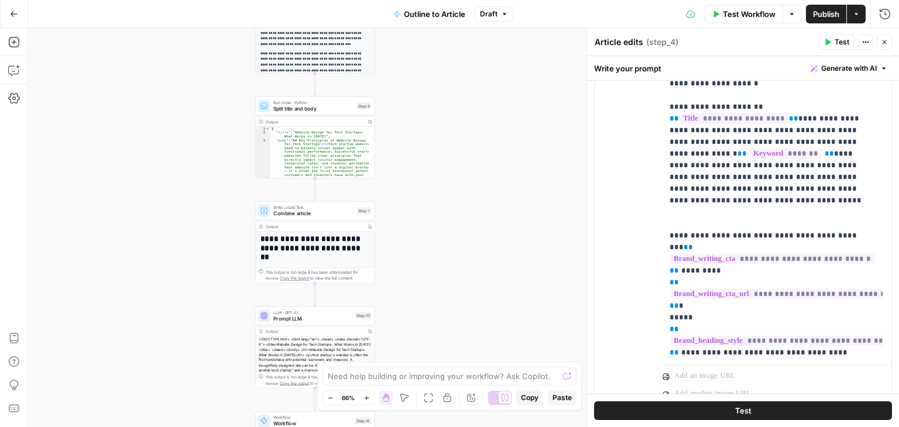
drag, startPoint x: 468, startPoint y: 138, endPoint x: 458, endPoint y: 53, distance: 85.5
click at [463, 65] on div "Workflow Set Inputs Inputs Workflow Workflow Step 1 Output Copy 1 2 3 4 5 { "__…" at bounding box center [463, 227] width 871 height 399
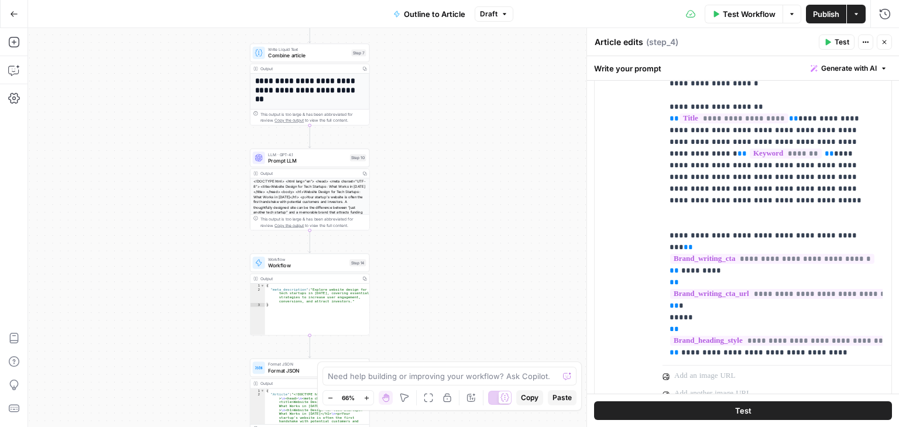
click at [433, 17] on span "Outline to Article" at bounding box center [434, 14] width 61 height 12
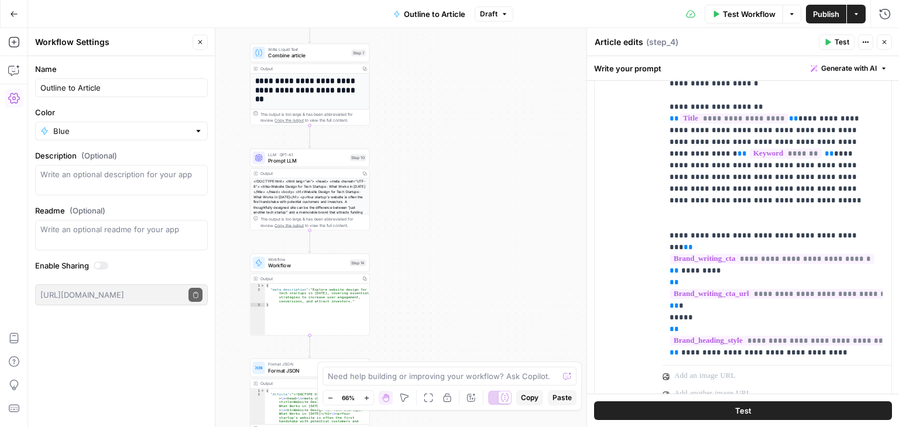
drag, startPoint x: 461, startPoint y: 200, endPoint x: 454, endPoint y: 54, distance: 146.0
click at [457, 80] on div "Workflow Set Inputs Inputs Workflow Workflow Step 1 Output Copy 1 2 3 4 5 { "__…" at bounding box center [463, 227] width 871 height 399
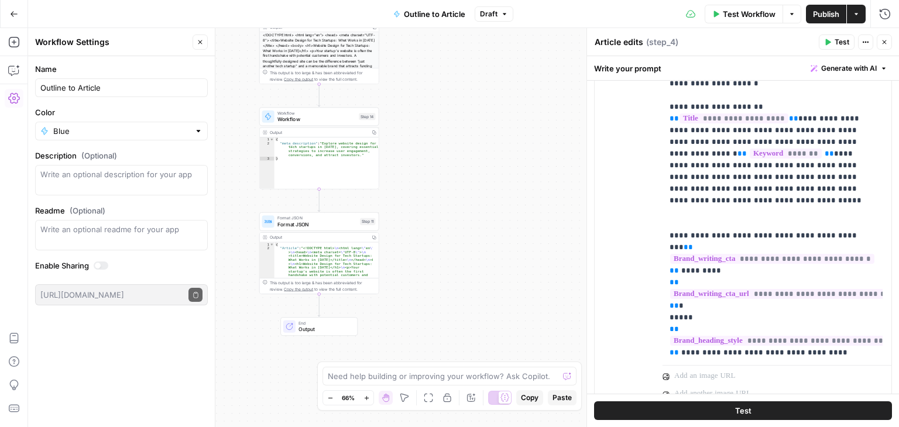
drag, startPoint x: 440, startPoint y: 204, endPoint x: 460, endPoint y: 359, distance: 155.8
click at [458, 362] on body "All About AI New Home Browse Your Data Usage Settings Recent Grids Simetri Grid…" at bounding box center [449, 213] width 899 height 427
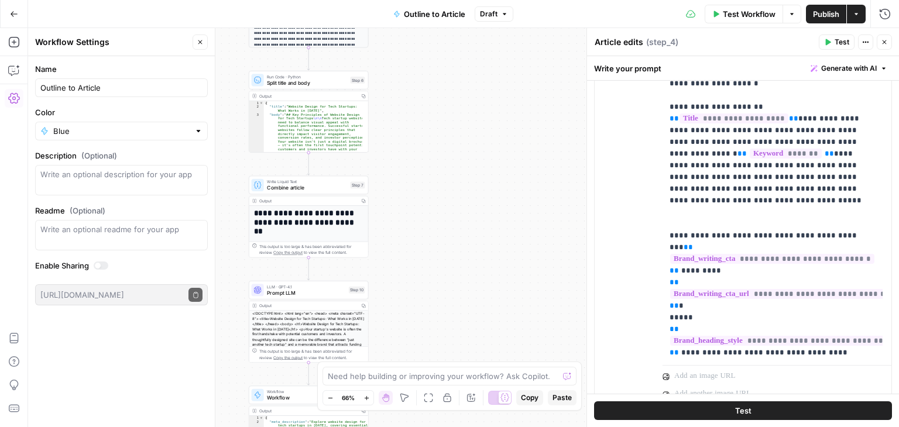
drag, startPoint x: 414, startPoint y: 230, endPoint x: 435, endPoint y: 217, distance: 24.7
click at [389, 373] on body "All About AI New Home Browse Your Data Usage Settings Recent Grids Simetri Grid…" at bounding box center [449, 213] width 899 height 427
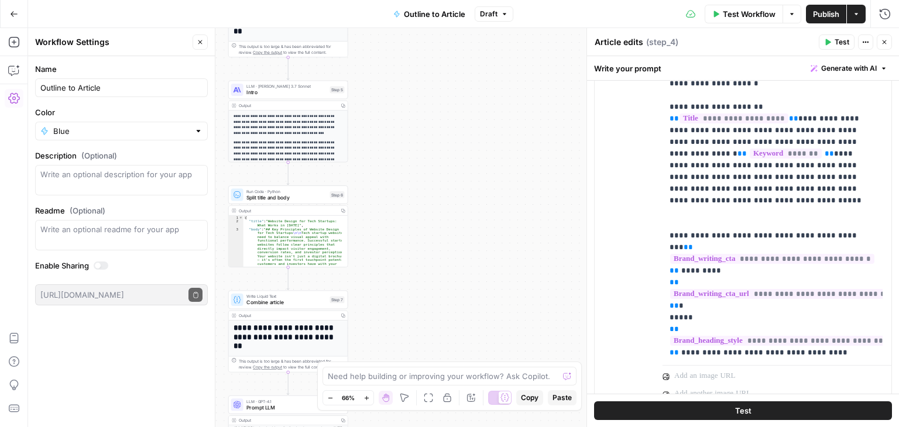
click at [489, 15] on span "Draft" at bounding box center [489, 14] width 18 height 11
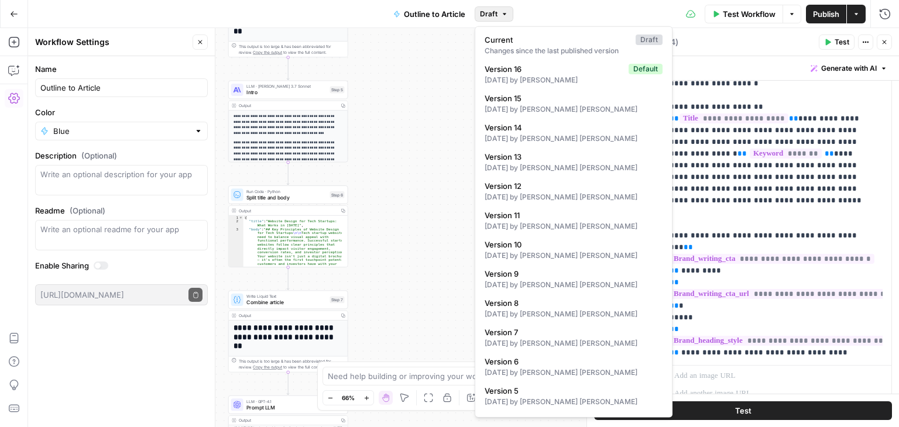
click at [489, 15] on span "Draft" at bounding box center [489, 14] width 18 height 11
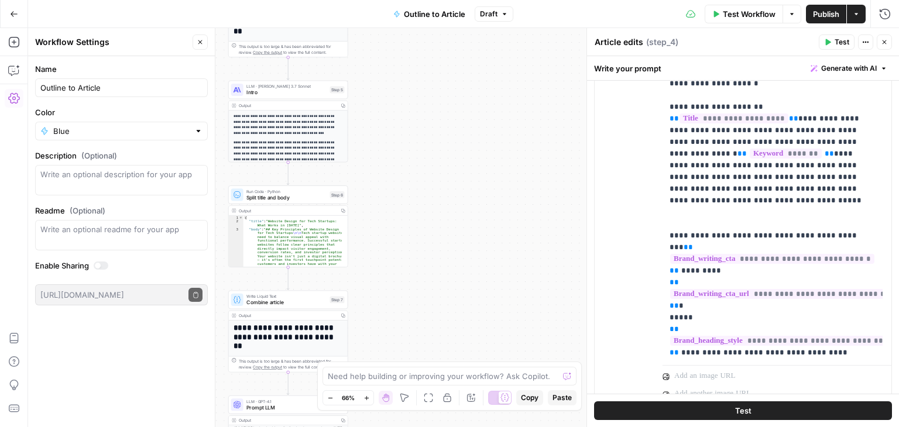
drag, startPoint x: 456, startPoint y: 316, endPoint x: 454, endPoint y: 374, distance: 57.4
click at [454, 376] on body "All About AI New Home Browse Your Data Usage Settings Recent Grids Simetri Grid…" at bounding box center [449, 213] width 899 height 427
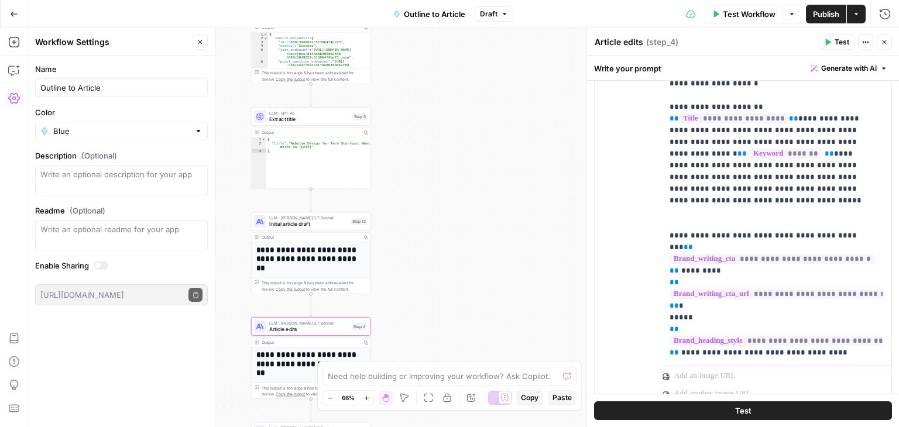
drag, startPoint x: 431, startPoint y: 196, endPoint x: 435, endPoint y: 143, distance: 52.2
click at [441, 284] on div "Workflow Set Inputs Inputs Workflow Workflow Step 1 Output Copy 1 2 3 4 5 { "__…" at bounding box center [463, 227] width 871 height 399
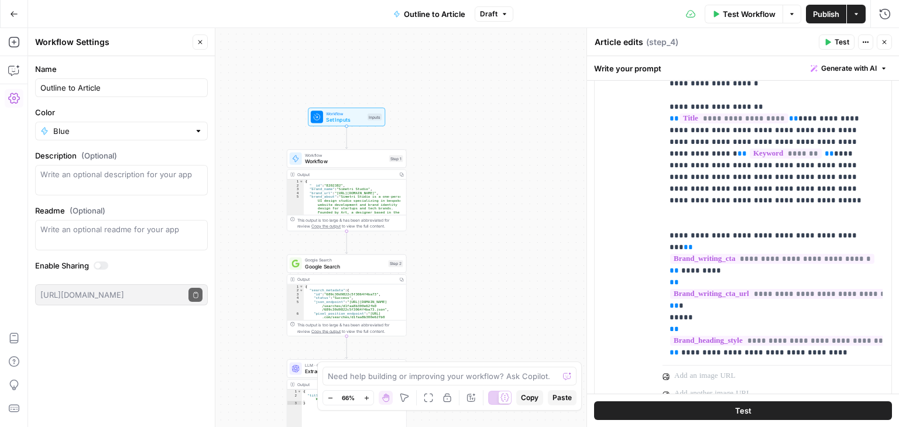
drag, startPoint x: 452, startPoint y: 234, endPoint x: 451, endPoint y: 173, distance: 60.3
click at [454, 283] on div "Workflow Set Inputs Inputs Workflow Workflow Step 1 Output Copy 1 2 3 4 5 { "__…" at bounding box center [463, 227] width 871 height 399
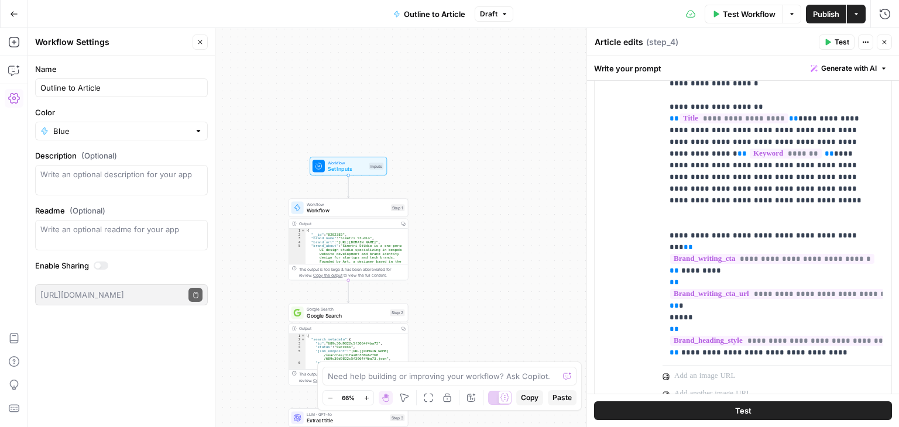
drag, startPoint x: 447, startPoint y: 121, endPoint x: 456, endPoint y: 113, distance: 12.4
click at [447, 124] on div "Workflow Set Inputs Inputs Workflow Workflow Step 1 Output Copy 1 2 3 4 5 { "__…" at bounding box center [463, 227] width 871 height 399
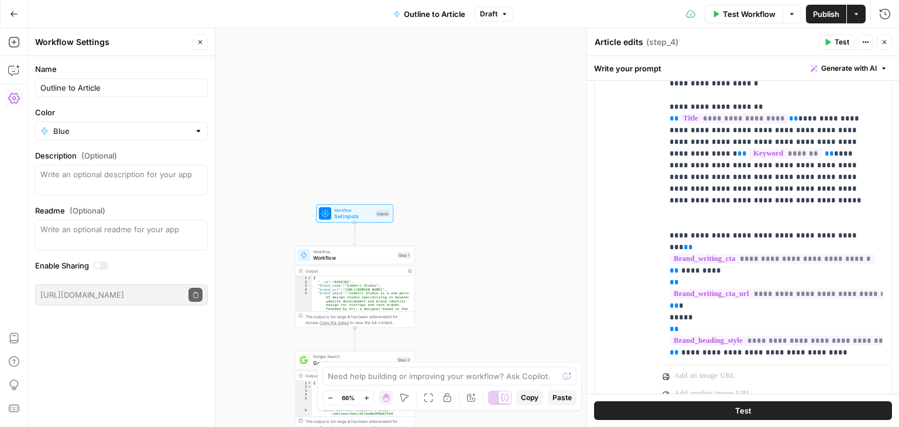
click at [491, 67] on div "Workflow Set Inputs Inputs Workflow Workflow Step 1 Output Copy 1 2 3 4 5 { "__…" at bounding box center [463, 227] width 871 height 399
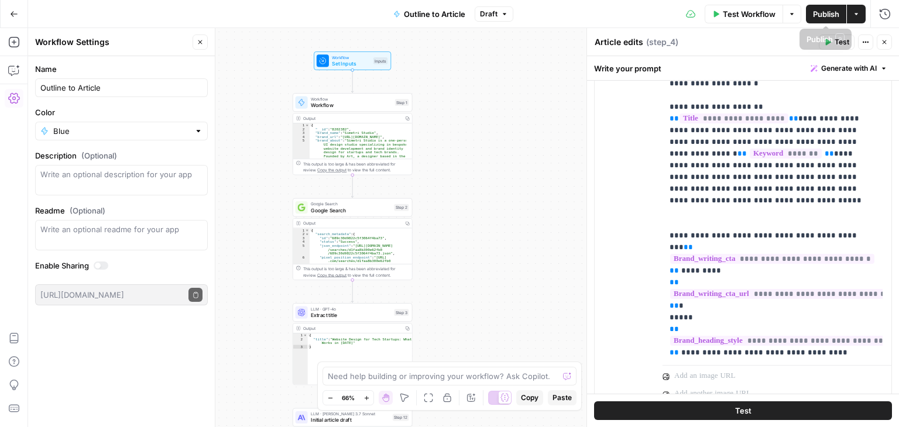
drag, startPoint x: 536, startPoint y: 186, endPoint x: 528, endPoint y: 127, distance: 59.8
click at [524, 106] on div "Workflow Set Inputs Inputs Workflow Workflow Step 1 Output Copy 1 2 3 4 5 { "__…" at bounding box center [463, 227] width 871 height 399
drag, startPoint x: 468, startPoint y: 256, endPoint x: 466, endPoint y: 149, distance: 107.2
click at [467, 152] on div "Workflow Set Inputs Inputs Workflow Workflow Step 1 Output Copy 1 2 3 4 5 { "__…" at bounding box center [463, 227] width 871 height 399
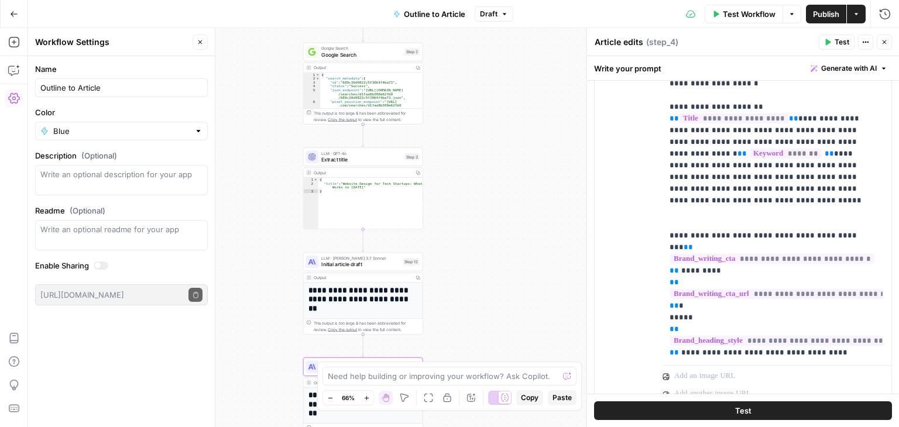
drag, startPoint x: 473, startPoint y: 263, endPoint x: 468, endPoint y: 242, distance: 21.6
click at [472, 242] on div "Workflow Set Inputs Inputs Workflow Workflow Step 1 Output Copy 1 2 3 4 5 { "__…" at bounding box center [463, 227] width 871 height 399
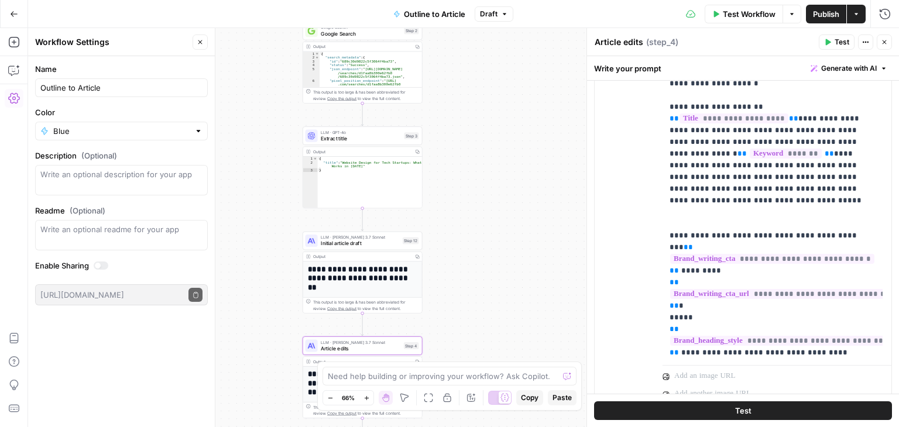
click at [345, 241] on span "Initial article draft" at bounding box center [360, 244] width 79 height 8
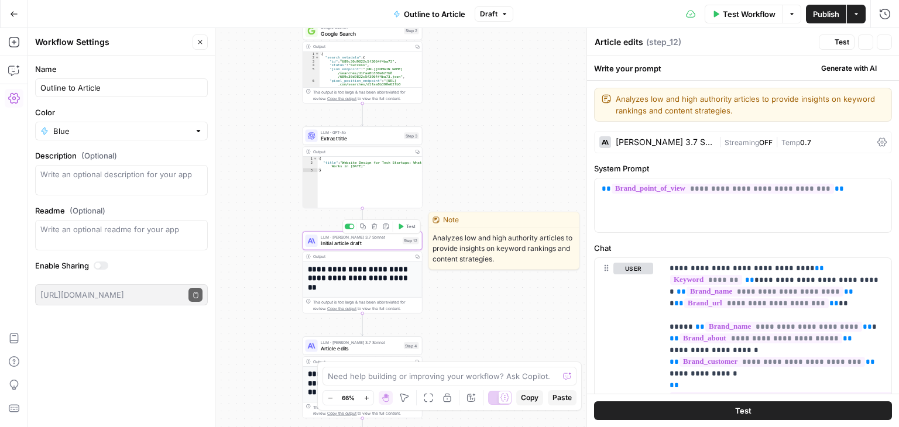
type textarea "Initial article draft"
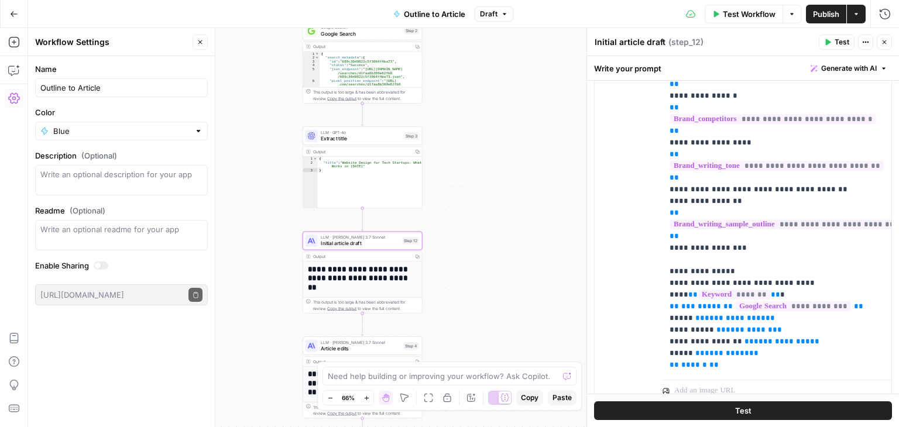
scroll to position [376, 0]
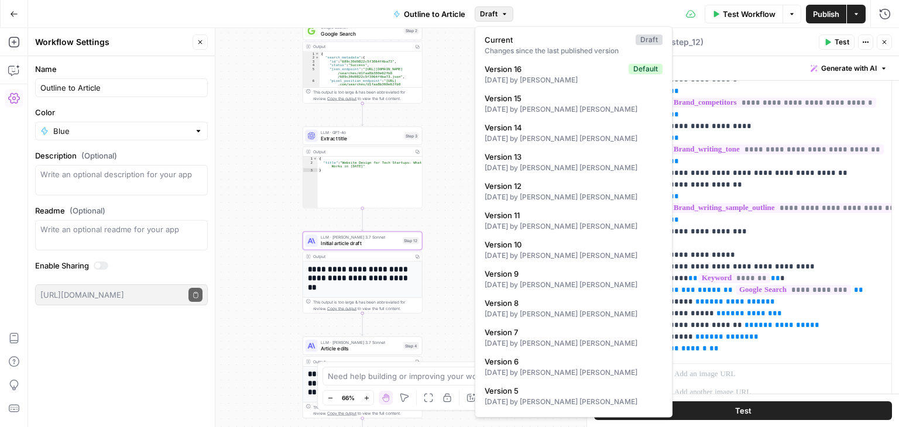
click at [502, 16] on icon "button" at bounding box center [504, 14] width 7 height 7
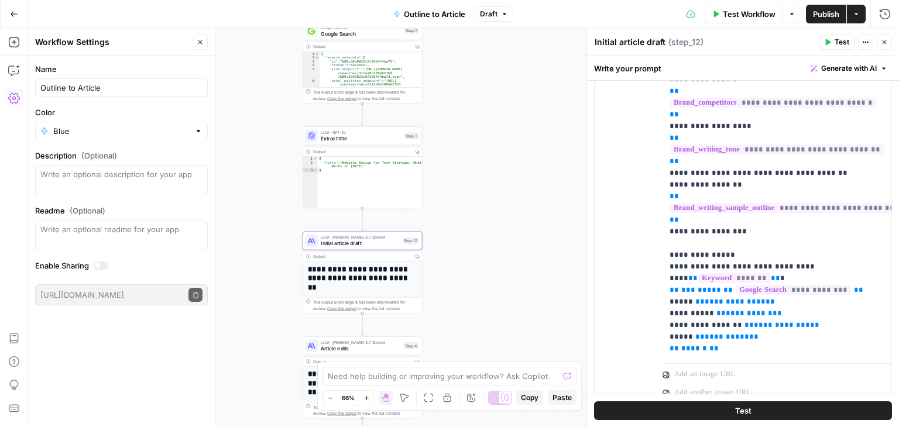
click at [502, 16] on icon "button" at bounding box center [504, 14] width 7 height 7
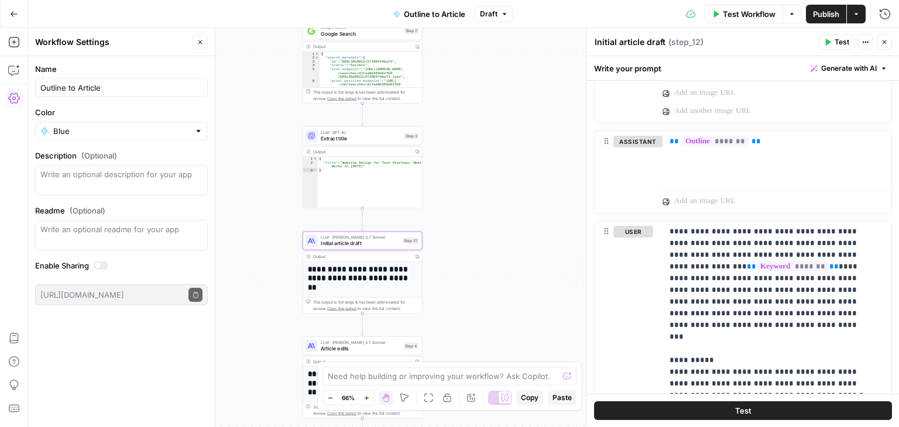
scroll to position [656, 0]
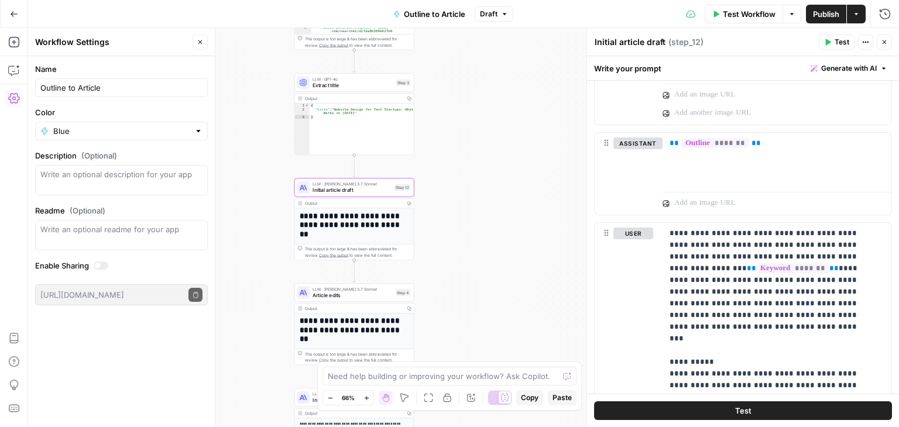
drag, startPoint x: 494, startPoint y: 274, endPoint x: 486, endPoint y: 221, distance: 53.9
click at [486, 221] on div "Workflow Set Inputs Inputs Workflow Workflow Step 1 Output Copy 1 2 3 4 5 { "__…" at bounding box center [463, 227] width 871 height 399
click at [374, 299] on span "Article edits" at bounding box center [353, 296] width 80 height 8
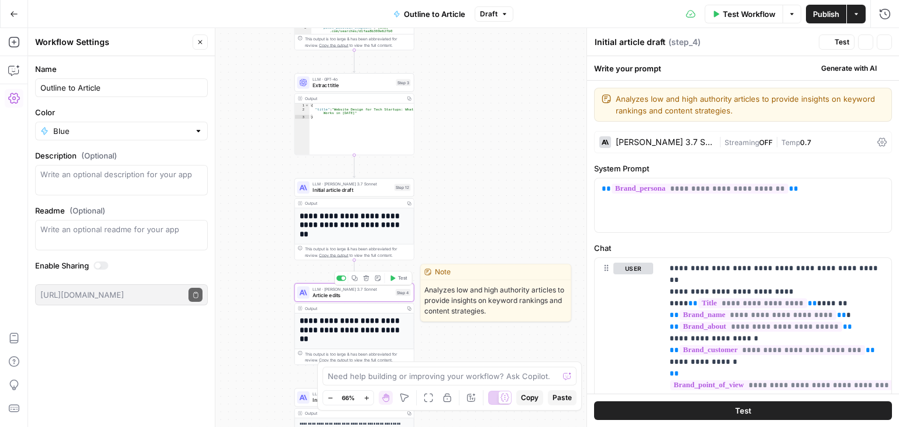
type textarea "Article edits"
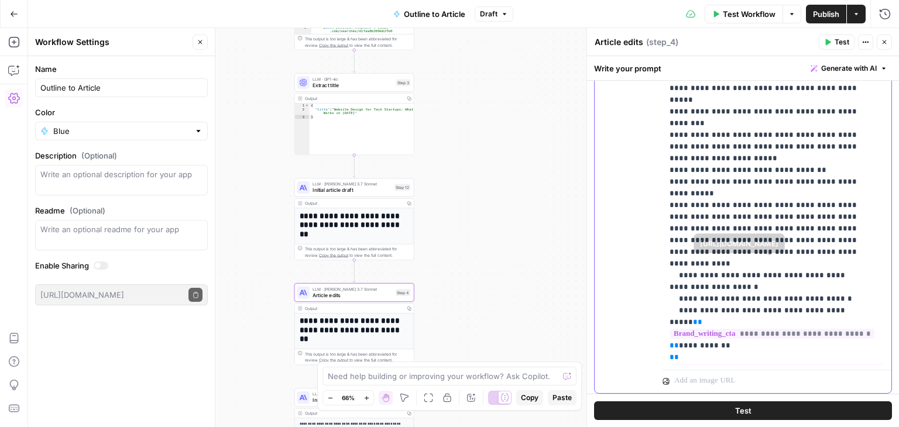
scroll to position [220, 0]
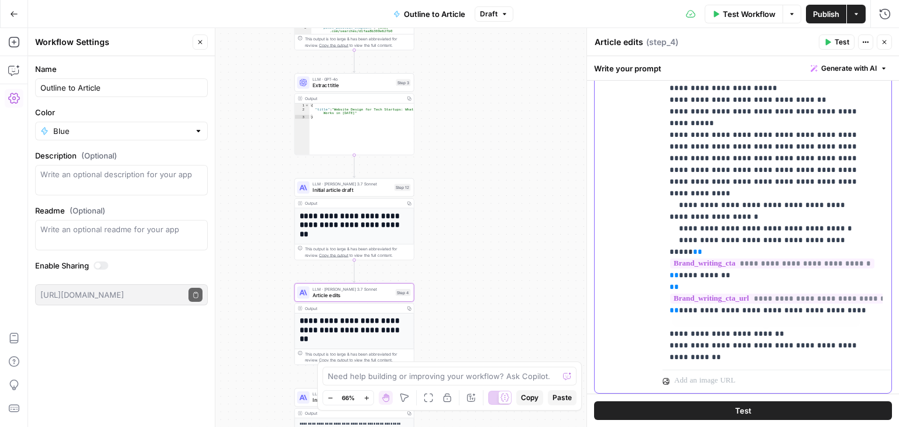
drag, startPoint x: 789, startPoint y: 188, endPoint x: 790, endPoint y: 335, distance: 147.5
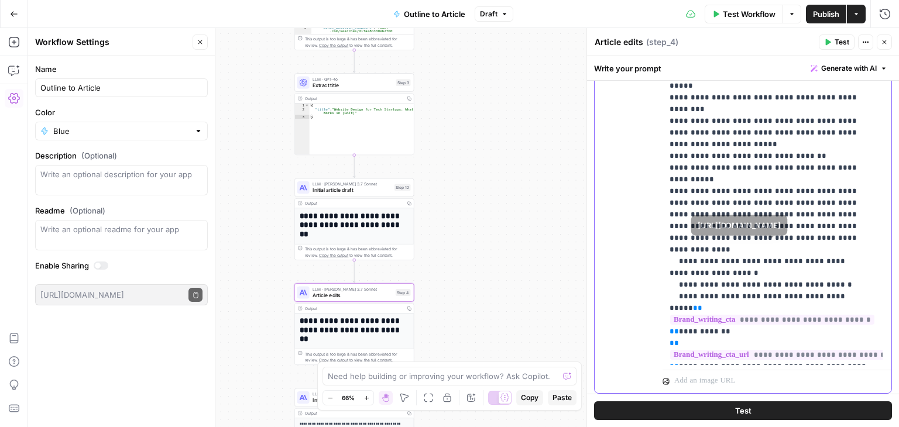
drag, startPoint x: 810, startPoint y: 289, endPoint x: 805, endPoint y: 240, distance: 48.9
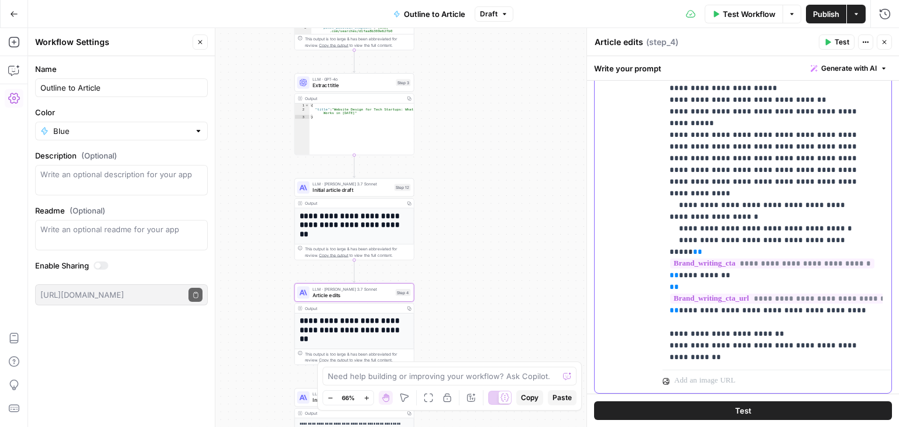
drag, startPoint x: 805, startPoint y: 198, endPoint x: 809, endPoint y: 289, distance: 91.4
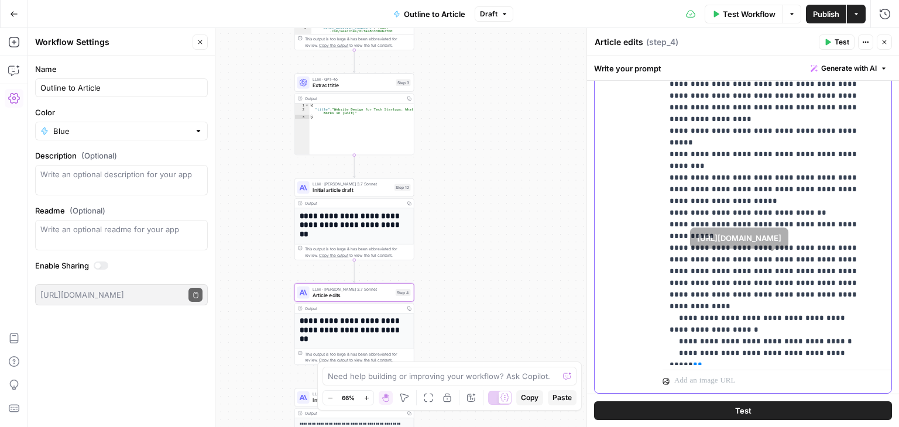
drag, startPoint x: 807, startPoint y: 309, endPoint x: 799, endPoint y: 250, distance: 59.8
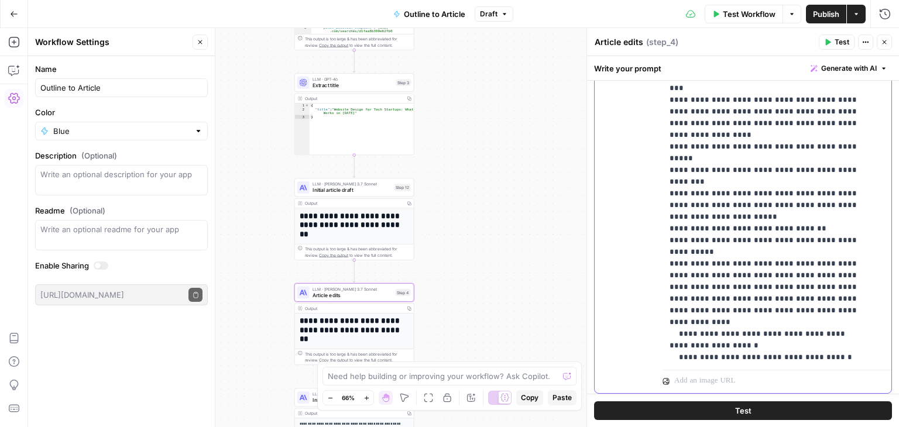
drag, startPoint x: 778, startPoint y: 225, endPoint x: 773, endPoint y: 202, distance: 23.8
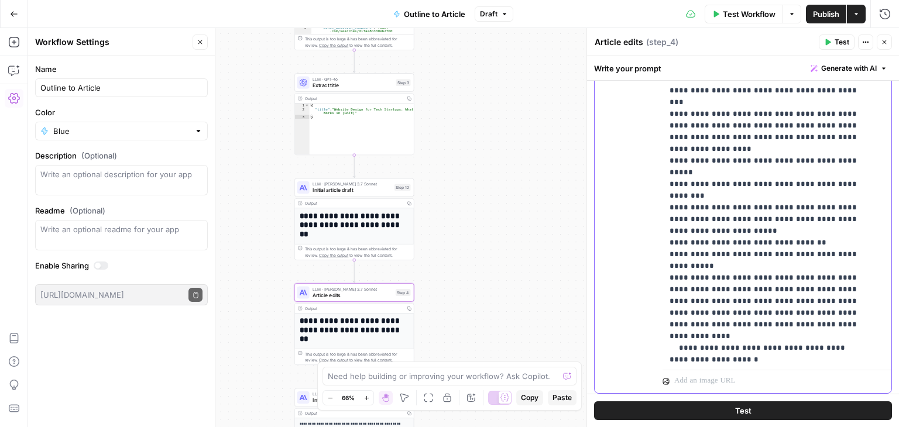
scroll to position [63, 0]
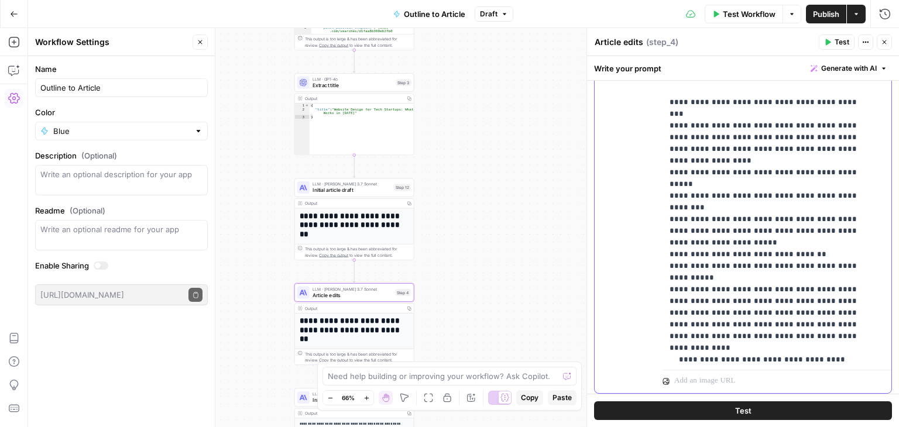
drag, startPoint x: 770, startPoint y: 211, endPoint x: 768, endPoint y: 174, distance: 37.0
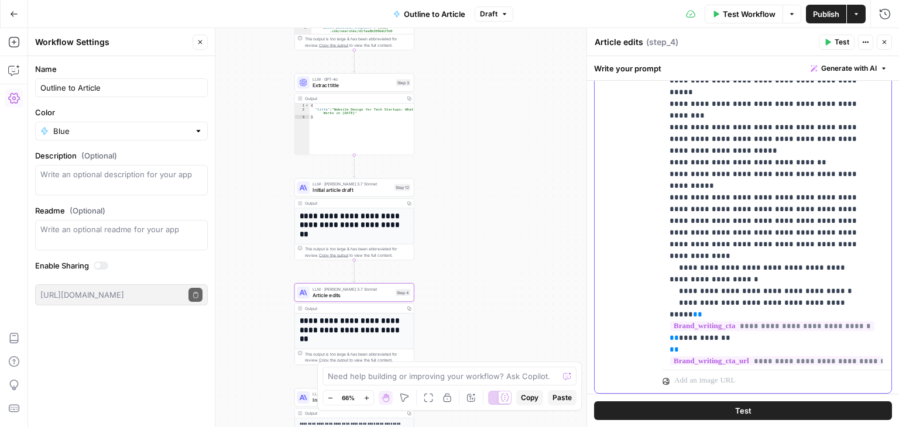
scroll to position [220, 0]
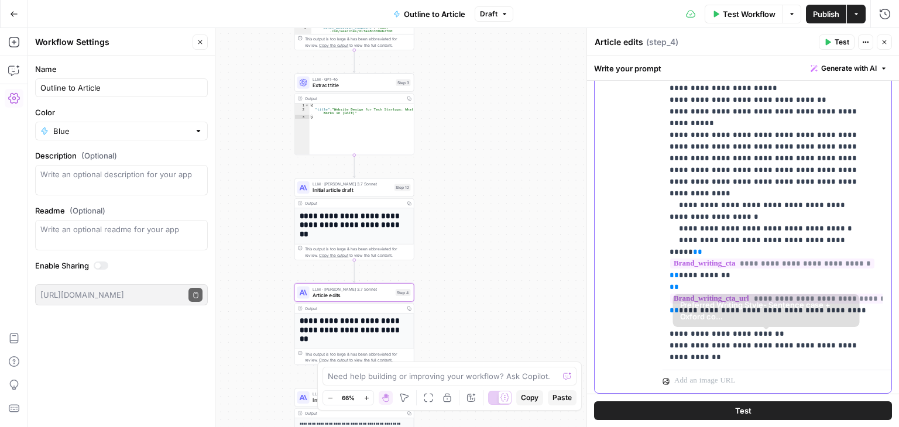
drag, startPoint x: 754, startPoint y: 221, endPoint x: 765, endPoint y: 341, distance: 120.5
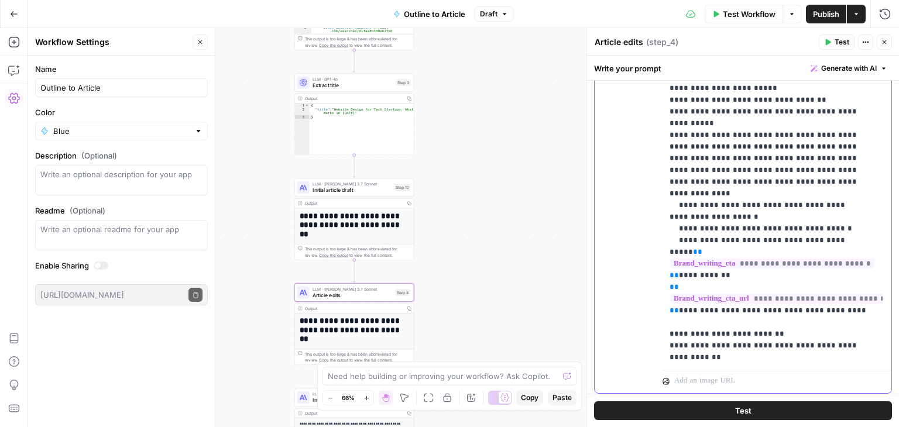
click at [821, 305] on p "**********" at bounding box center [768, 12] width 197 height 679
paste div
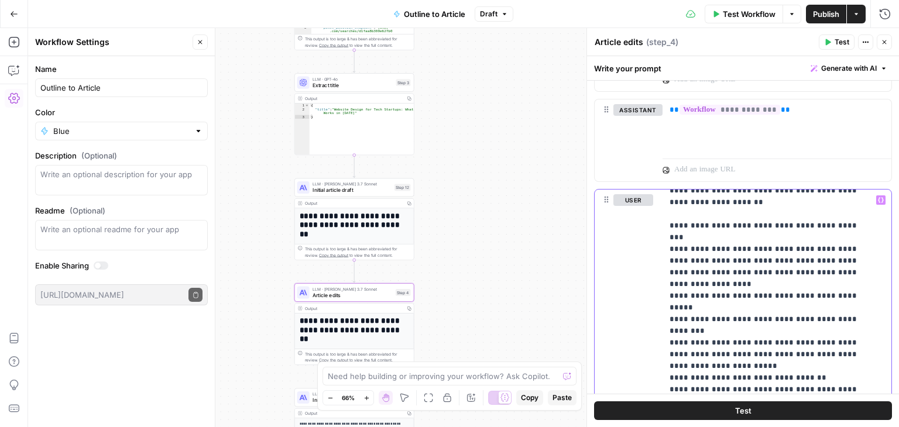
scroll to position [1796, 0]
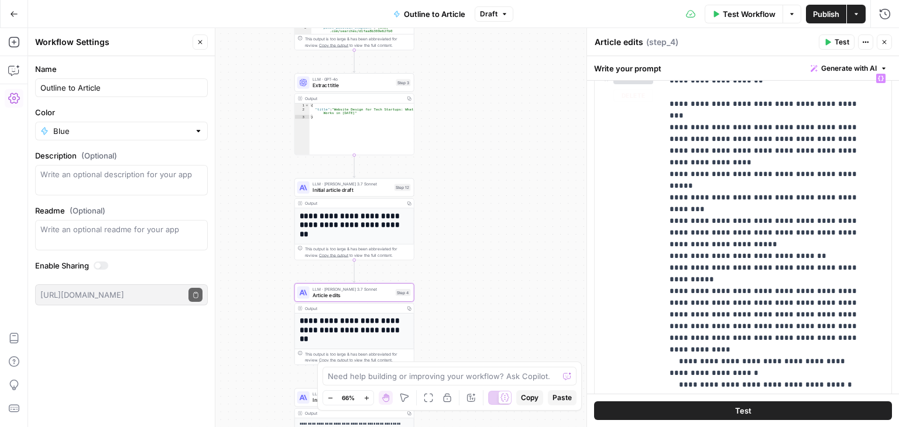
click at [789, 415] on button "Test" at bounding box center [743, 411] width 298 height 19
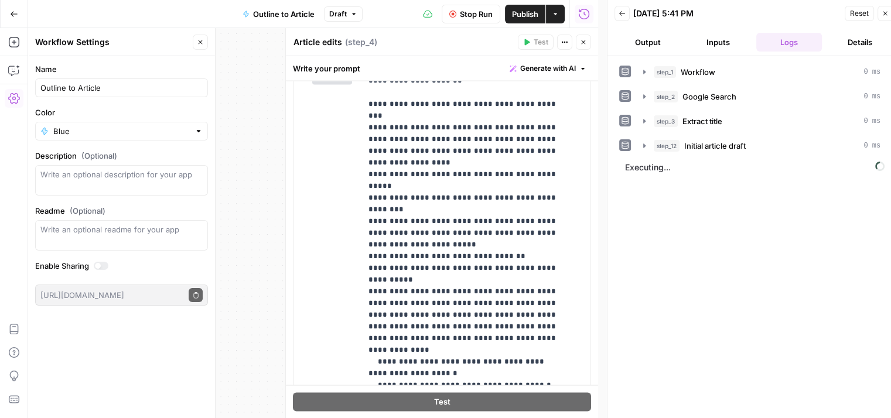
click at [478, 10] on span "Stop Run" at bounding box center [476, 14] width 33 height 12
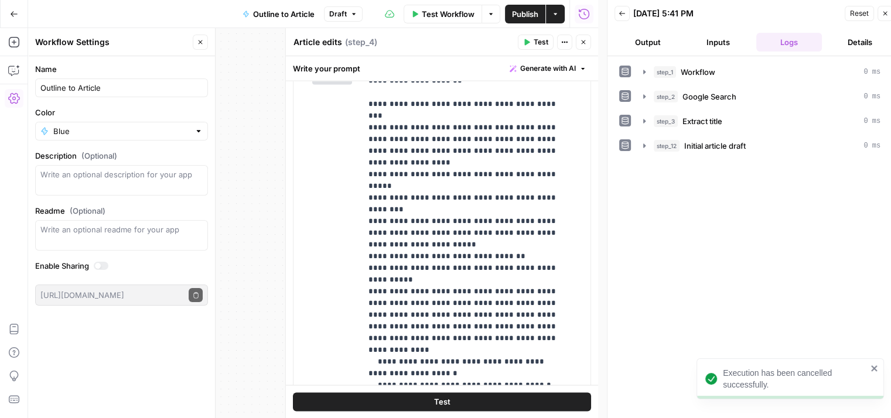
click at [581, 40] on icon "button" at bounding box center [583, 42] width 4 height 4
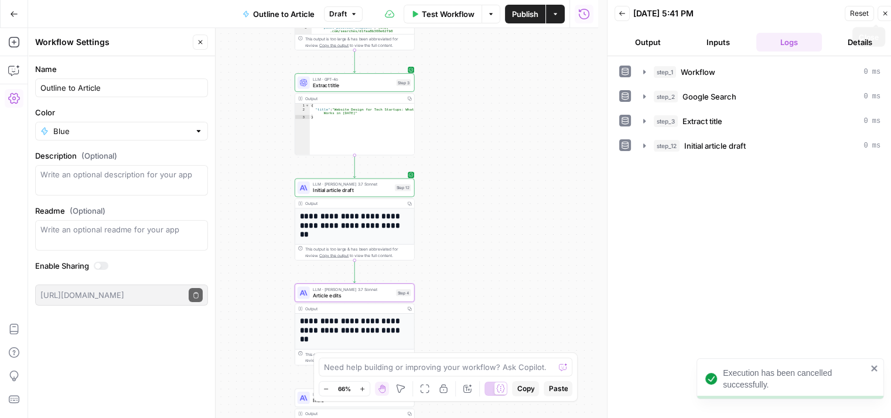
click at [886, 17] on button "Close" at bounding box center [884, 13] width 15 height 15
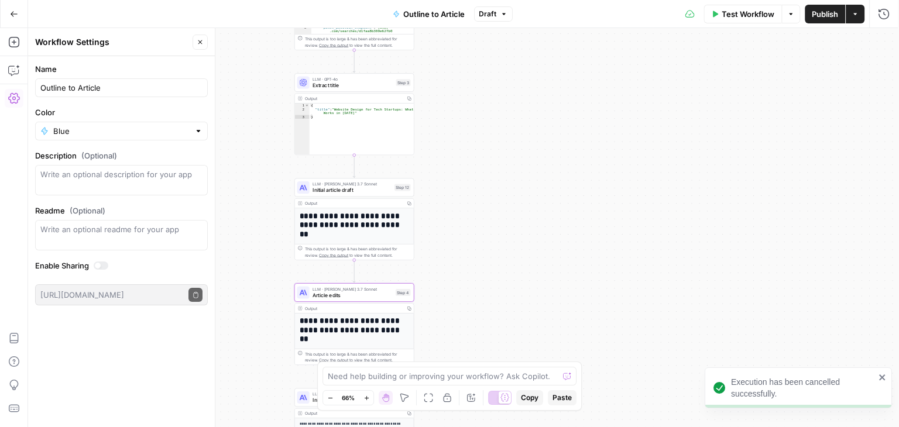
click at [516, 181] on div "Workflow Set Inputs Inputs Workflow Workflow Step 1 Output Copy 1 2 3 4 5 { "__…" at bounding box center [463, 227] width 871 height 399
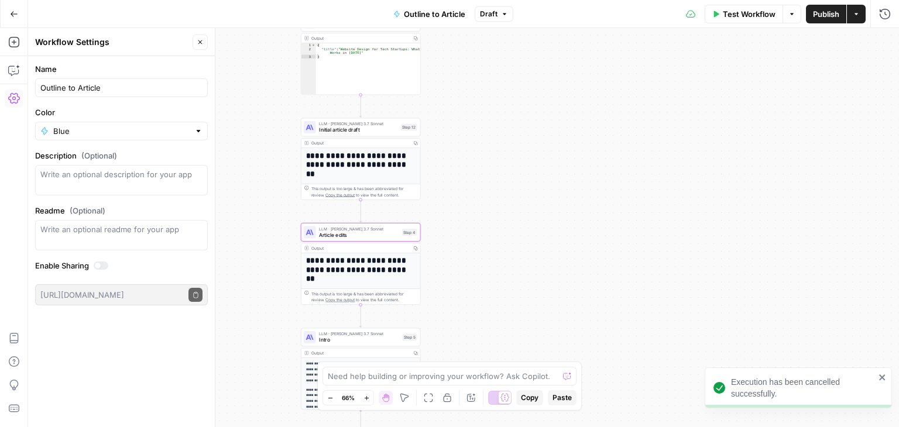
click at [497, 197] on div "Workflow Set Inputs Inputs Workflow Workflow Step 1 Output Copy 1 2 3 4 5 { "__…" at bounding box center [463, 227] width 871 height 399
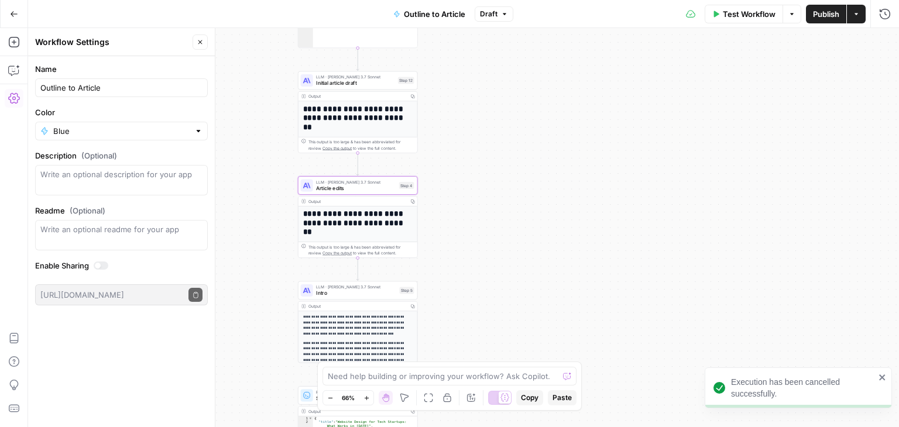
drag, startPoint x: 491, startPoint y: 267, endPoint x: 494, endPoint y: 196, distance: 70.9
click at [492, 203] on div "Workflow Set Inputs Inputs Workflow Workflow Step 1 Output Copy 1 2 3 4 5 { "__…" at bounding box center [463, 227] width 871 height 399
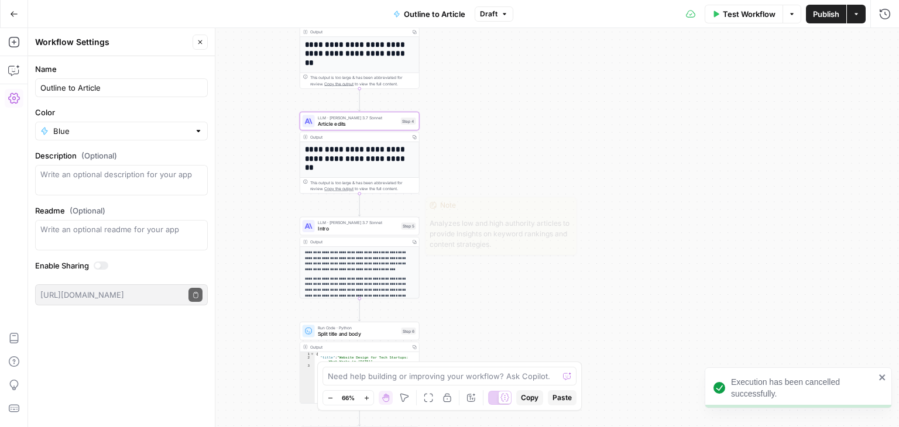
click at [382, 232] on span "Intro" at bounding box center [358, 229] width 80 height 8
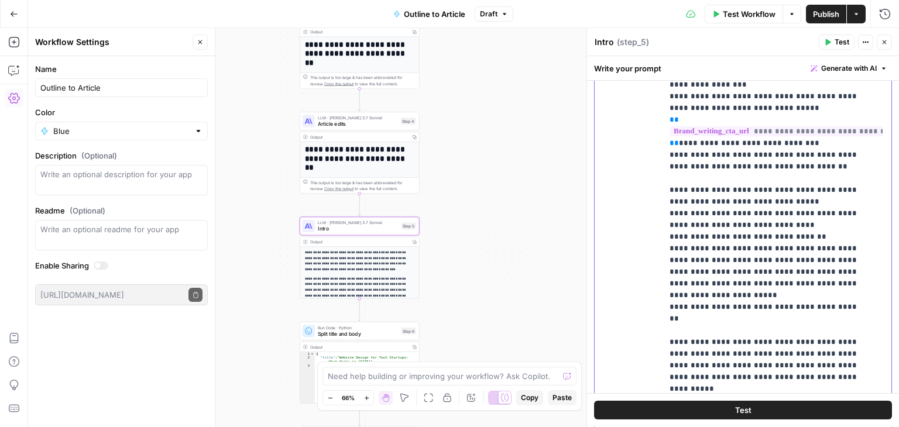
scroll to position [384, 0]
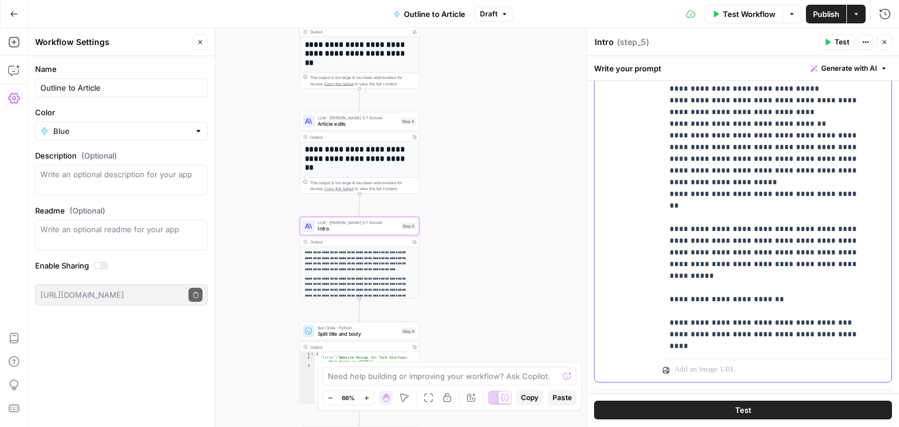
drag, startPoint x: 797, startPoint y: 317, endPoint x: 799, endPoint y: 328, distance: 11.8
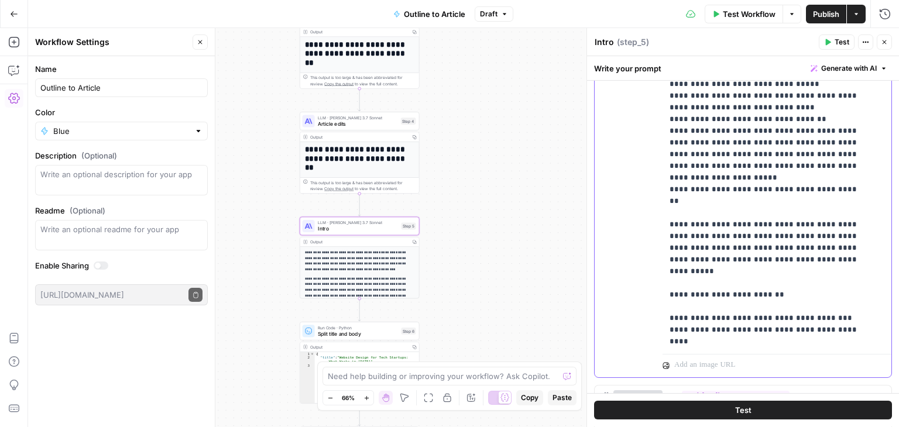
scroll to position [356, 0]
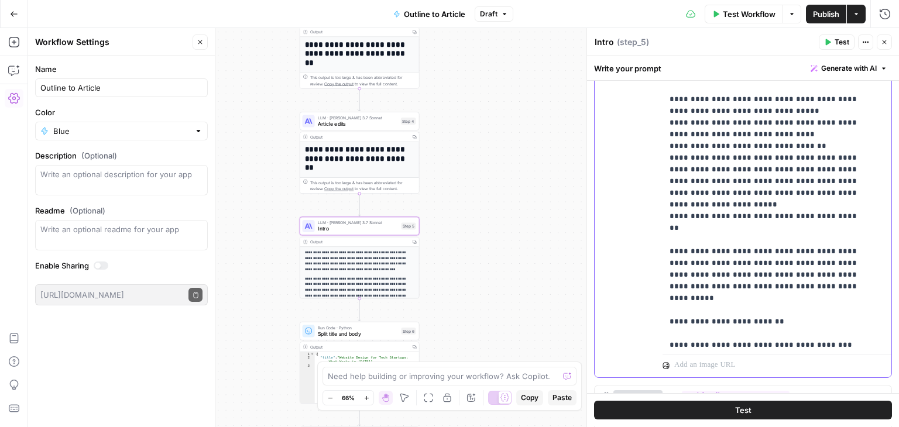
drag, startPoint x: 812, startPoint y: 230, endPoint x: 813, endPoint y: 201, distance: 28.7
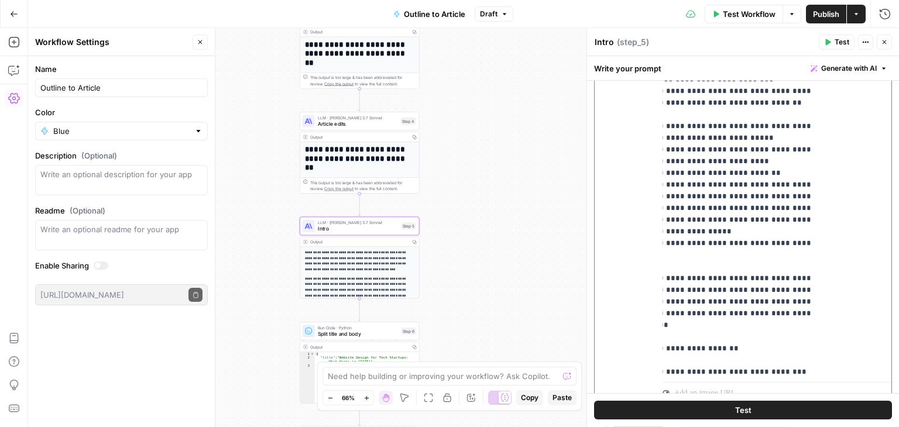
scroll to position [384, 46]
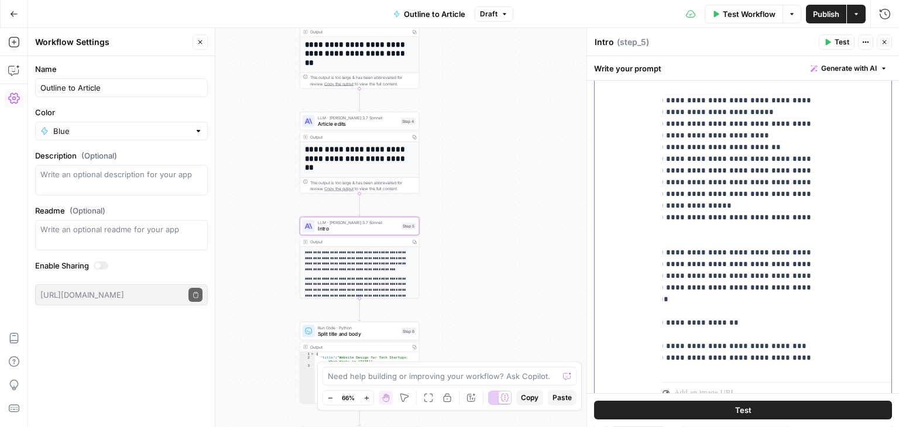
drag, startPoint x: 882, startPoint y: 263, endPoint x: 883, endPoint y: 288, distance: 25.2
click at [883, 289] on div "**********" at bounding box center [743, 153] width 298 height 506
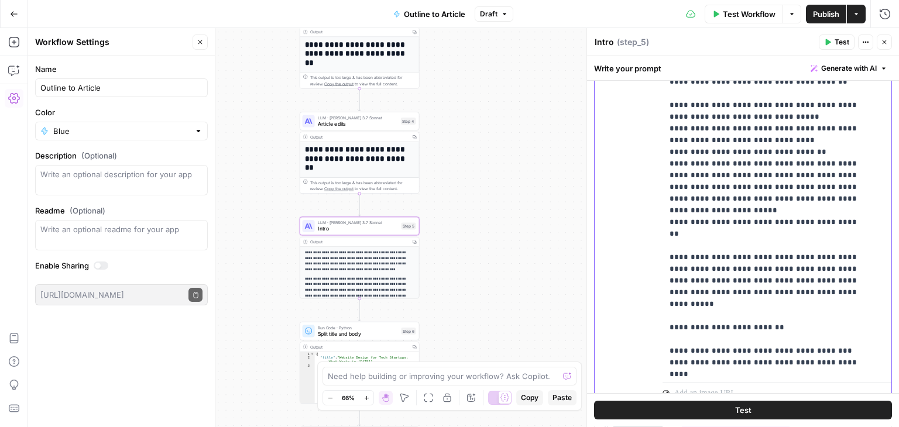
drag, startPoint x: 770, startPoint y: 244, endPoint x: 720, endPoint y: 244, distance: 50.9
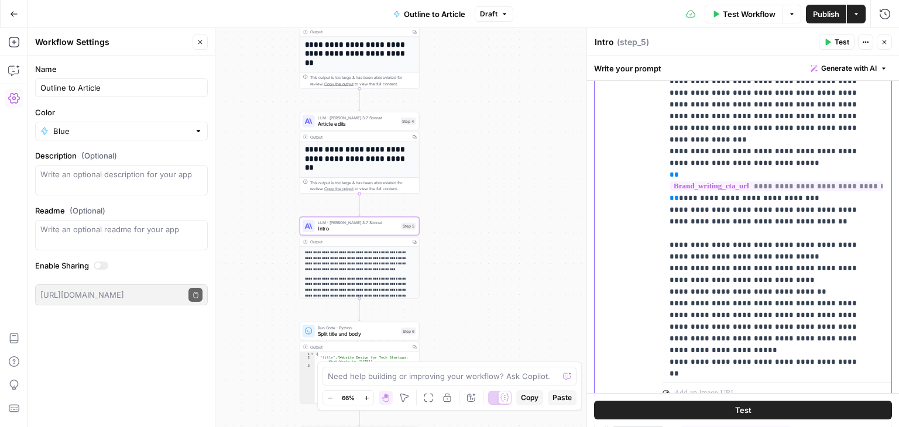
drag, startPoint x: 756, startPoint y: 221, endPoint x: 754, endPoint y: 211, distance: 10.2
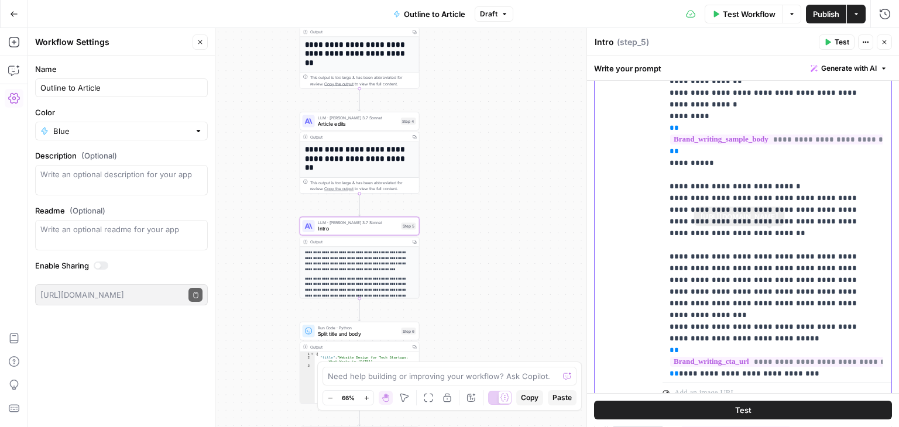
scroll to position [11, 0]
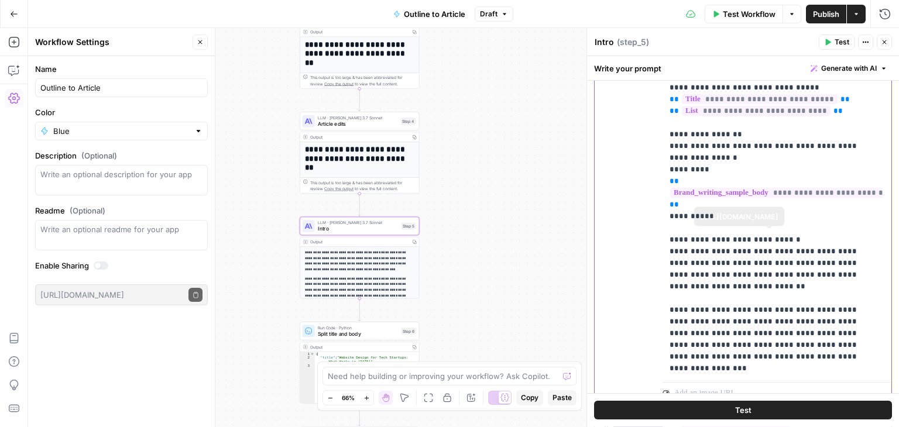
drag, startPoint x: 789, startPoint y: 308, endPoint x: 763, endPoint y: 229, distance: 83.1
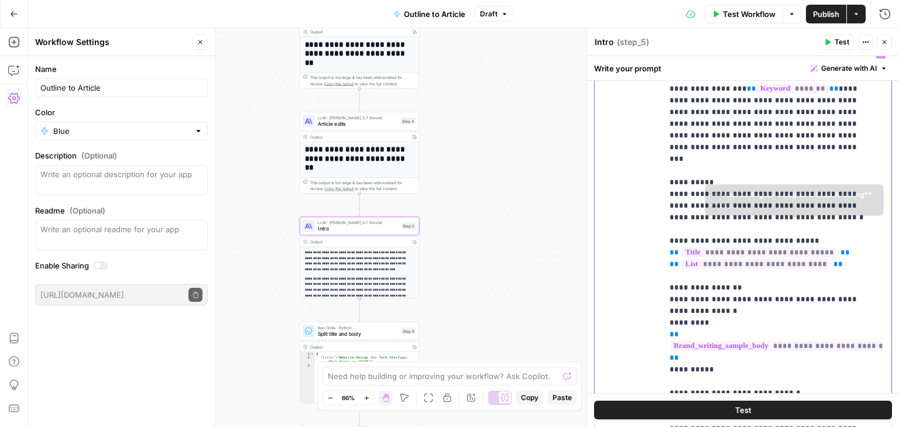
scroll to position [731, 0]
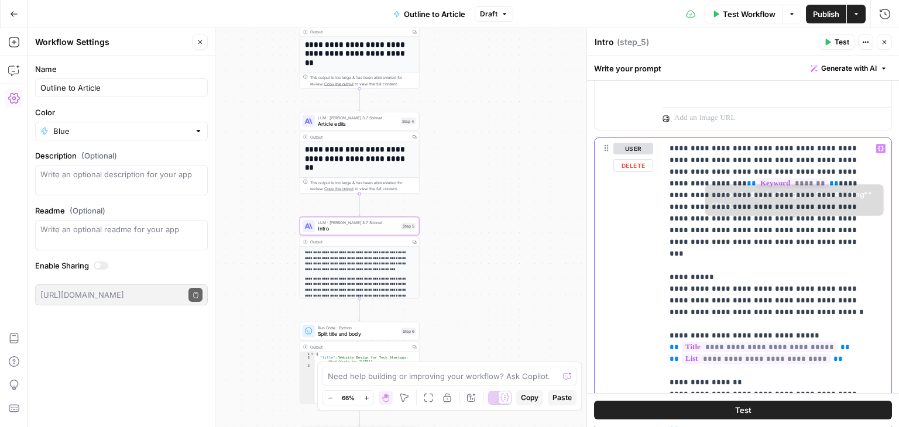
drag, startPoint x: 794, startPoint y: 297, endPoint x: 773, endPoint y: 215, distance: 84.6
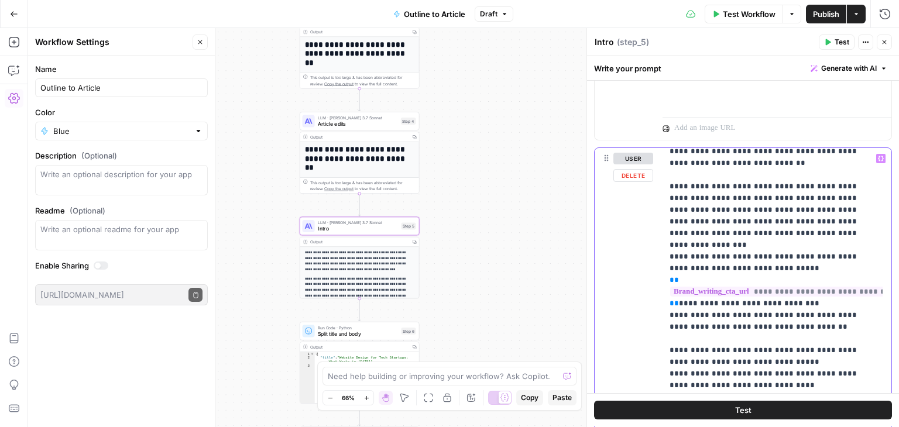
scroll to position [384, 0]
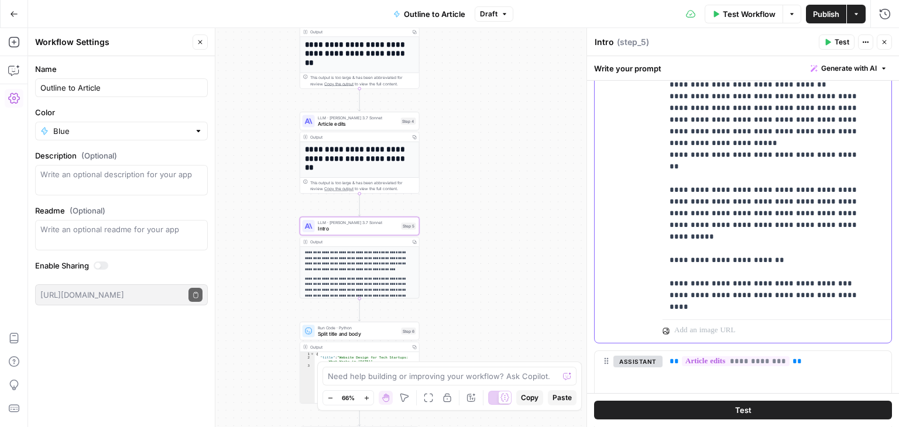
drag, startPoint x: 772, startPoint y: 210, endPoint x: 781, endPoint y: 268, distance: 59.3
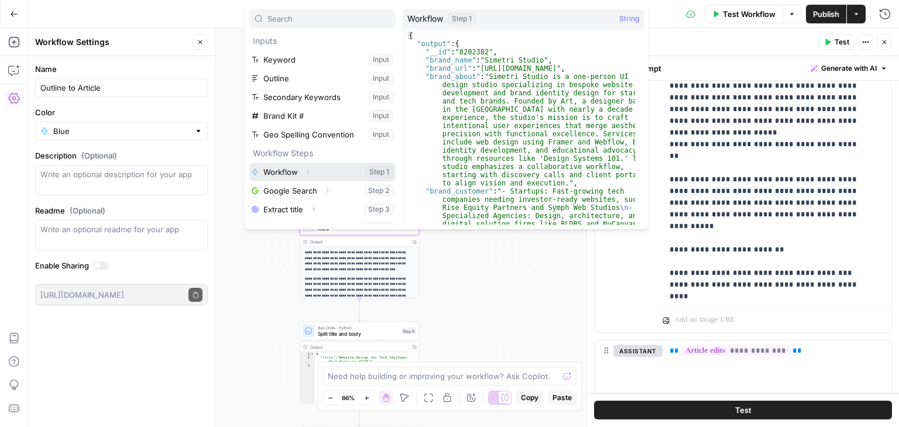
click at [309, 170] on icon "button" at bounding box center [307, 172] width 7 height 7
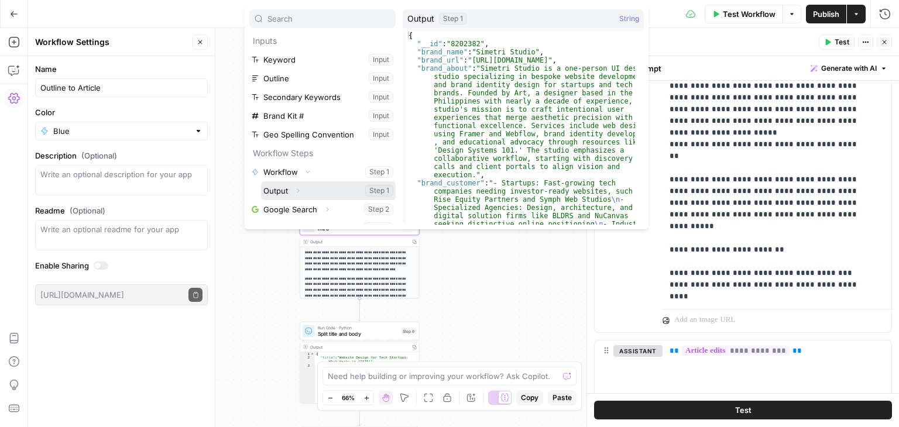
click at [299, 189] on icon "button" at bounding box center [297, 190] width 7 height 7
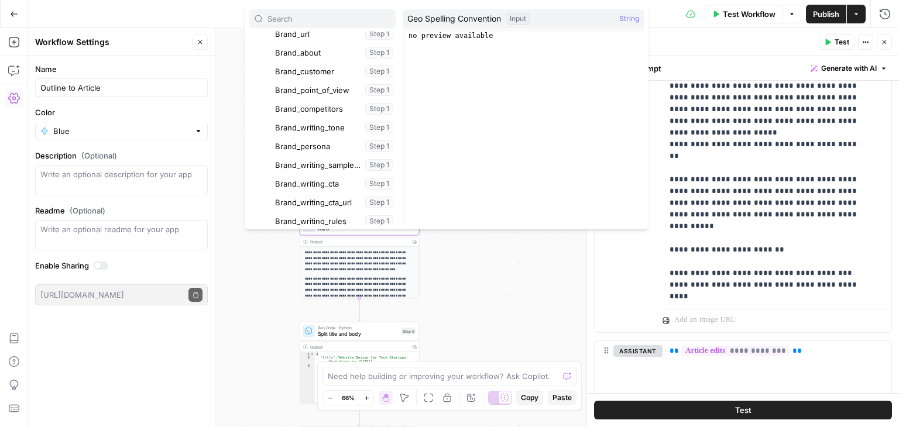
scroll to position [215, 0]
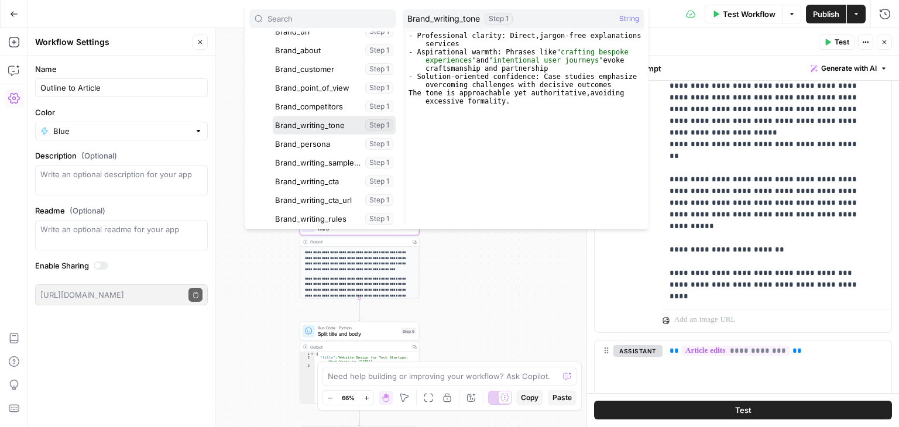
click at [324, 128] on button "Select variable Brand_writing_tone" at bounding box center [334, 125] width 123 height 19
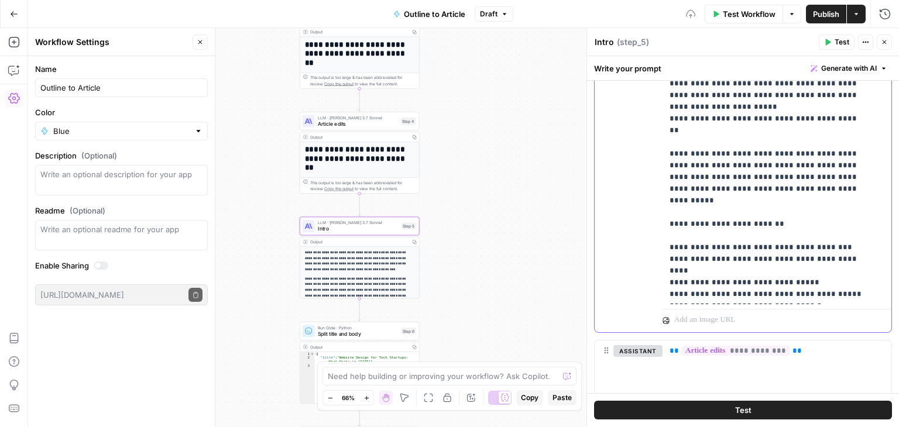
scroll to position [443, 0]
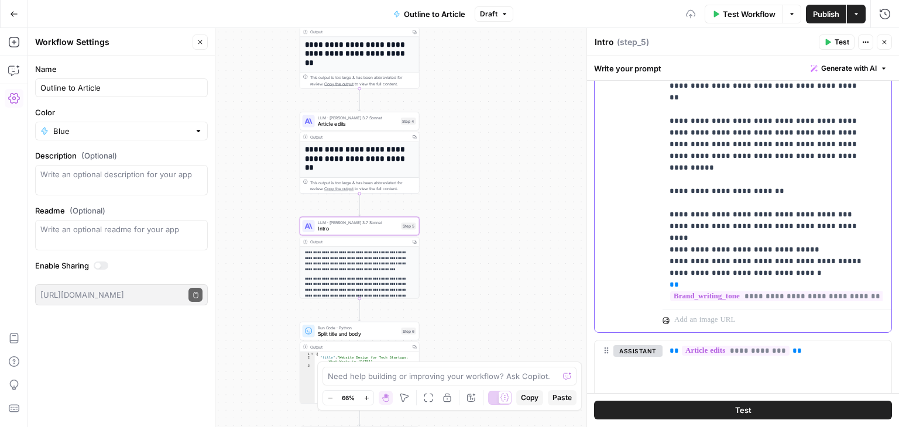
drag, startPoint x: 749, startPoint y: 201, endPoint x: 745, endPoint y: 245, distance: 43.6
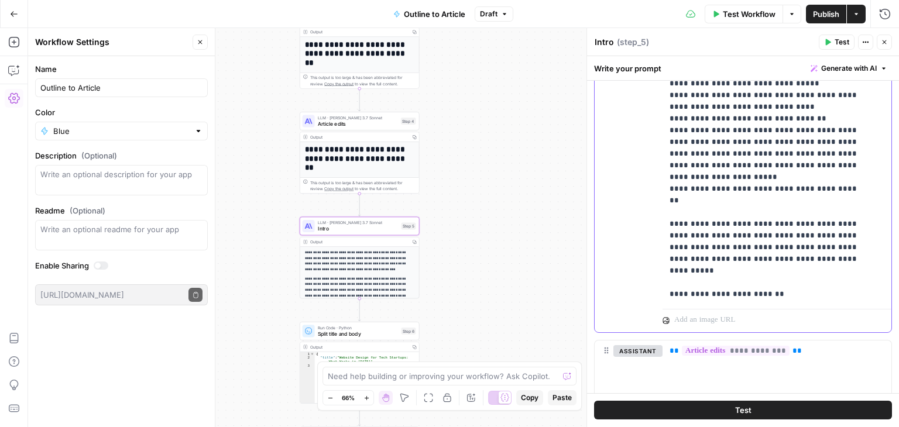
drag, startPoint x: 826, startPoint y: 255, endPoint x: 817, endPoint y: 200, distance: 56.3
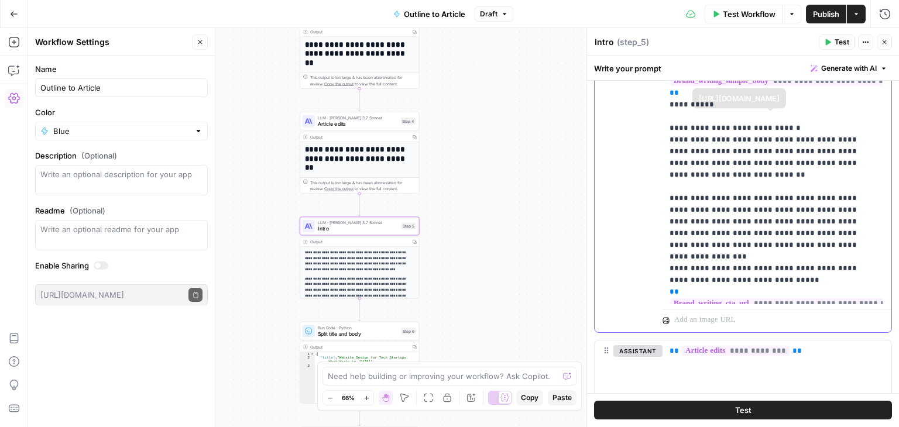
scroll to position [0, 0]
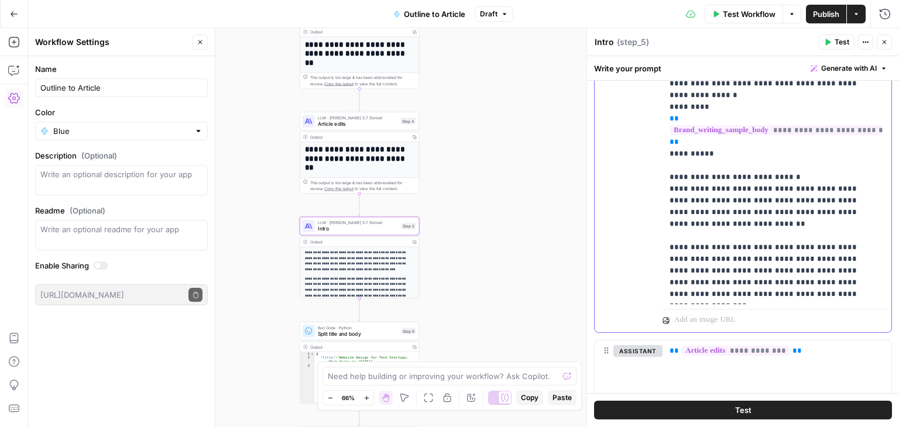
drag, startPoint x: 803, startPoint y: 225, endPoint x: 776, endPoint y: 98, distance: 130.4
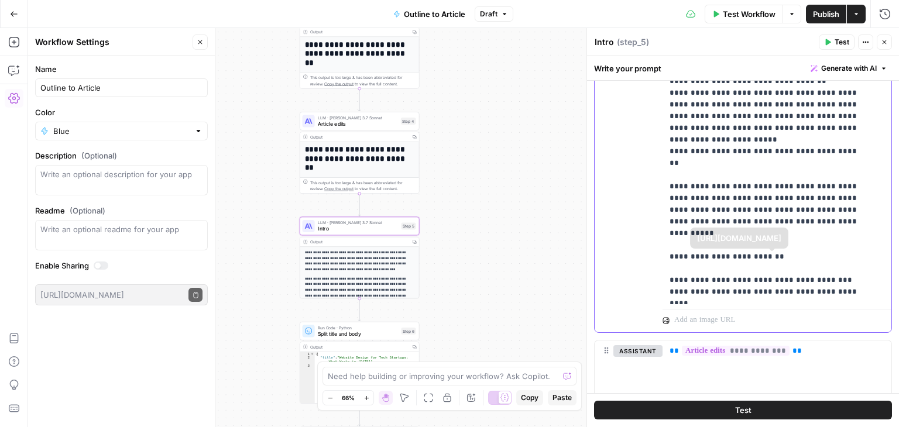
scroll to position [443, 0]
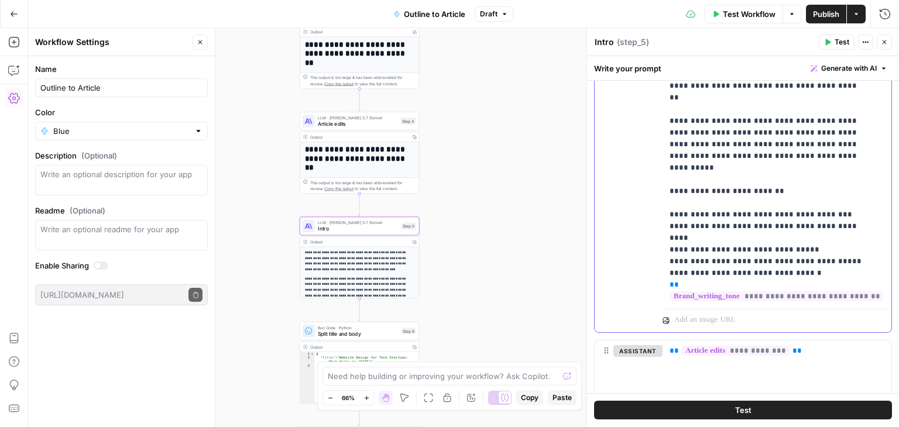
drag, startPoint x: 785, startPoint y: 221, endPoint x: 794, endPoint y: 306, distance: 85.3
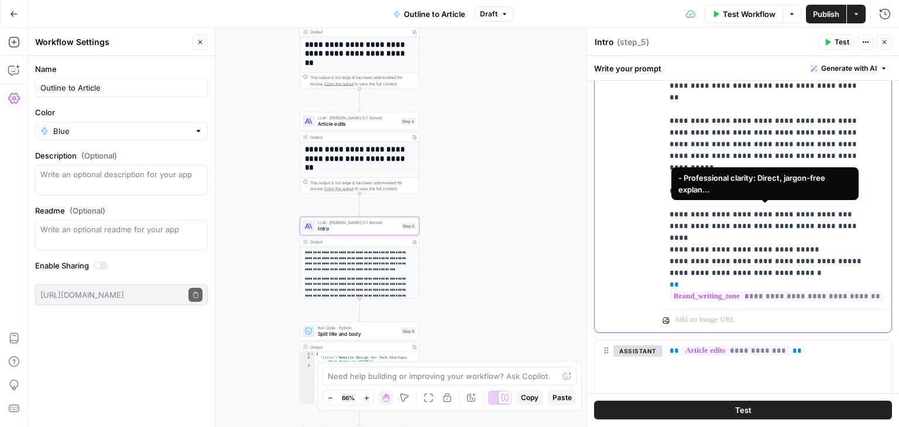
click at [773, 292] on span "**********" at bounding box center [777, 297] width 214 height 10
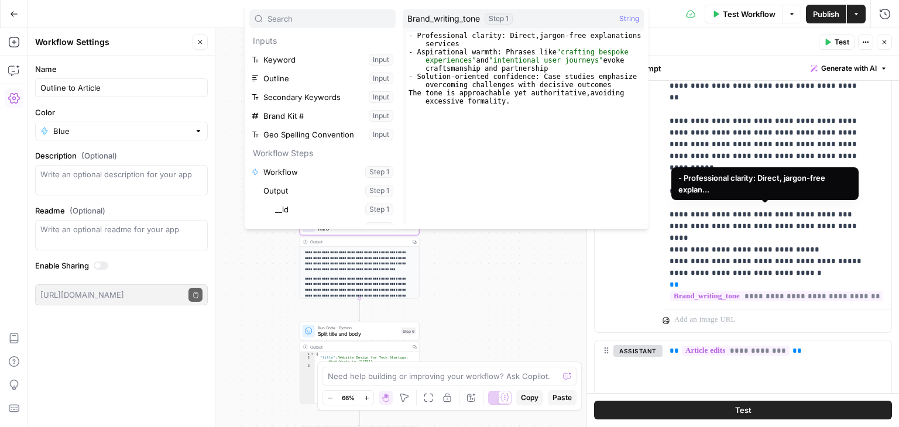
scroll to position [213, 0]
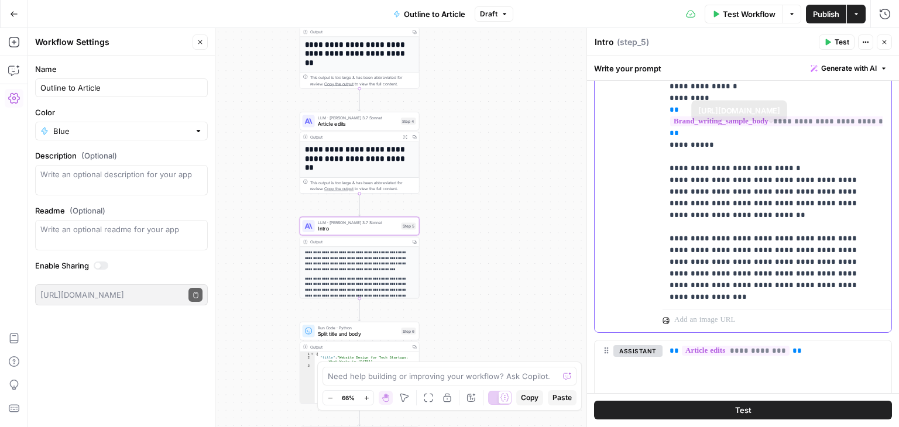
scroll to position [0, 0]
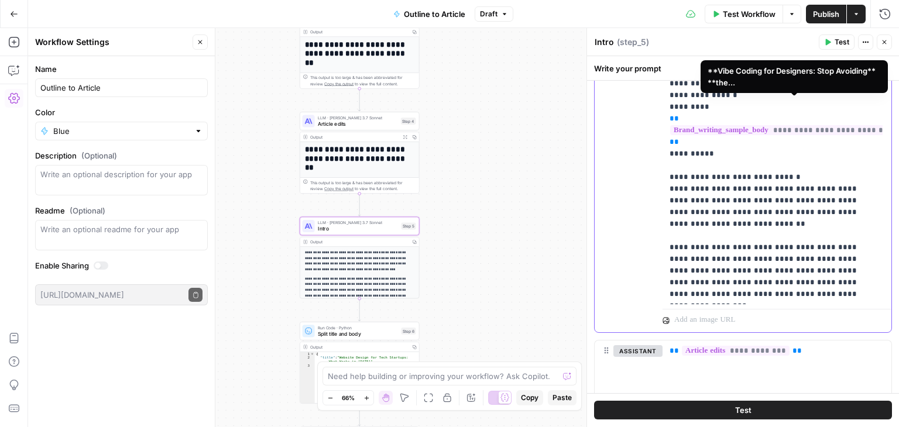
drag, startPoint x: 803, startPoint y: 247, endPoint x: 811, endPoint y: 104, distance: 143.6
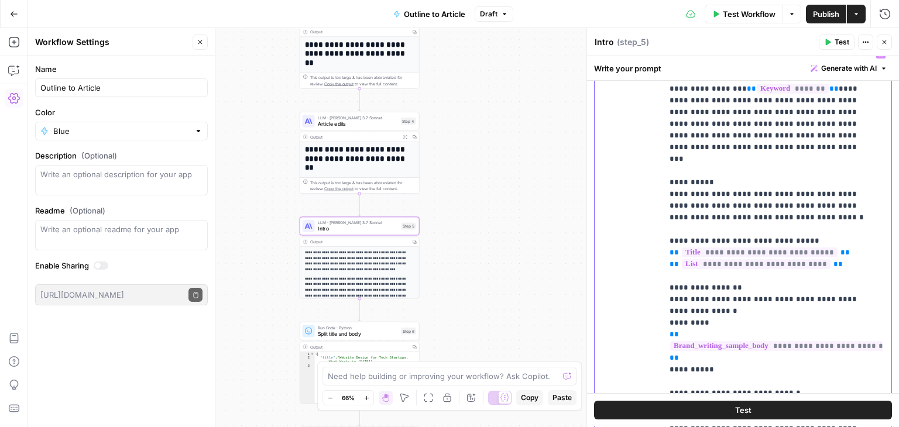
drag, startPoint x: 802, startPoint y: 162, endPoint x: 787, endPoint y: 117, distance: 47.4
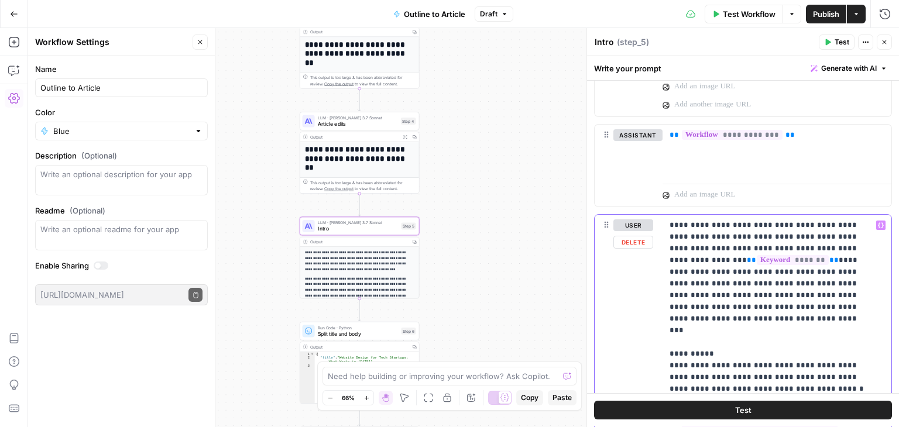
drag, startPoint x: 817, startPoint y: 169, endPoint x: 806, endPoint y: 121, distance: 49.3
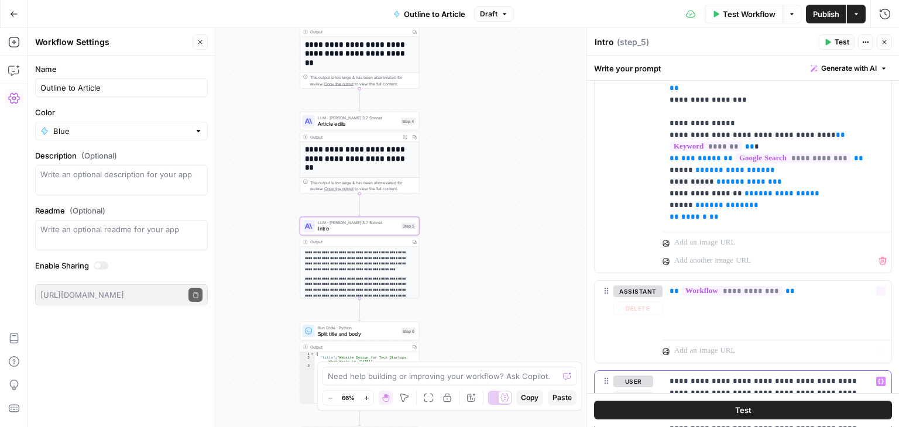
scroll to position [332, 0]
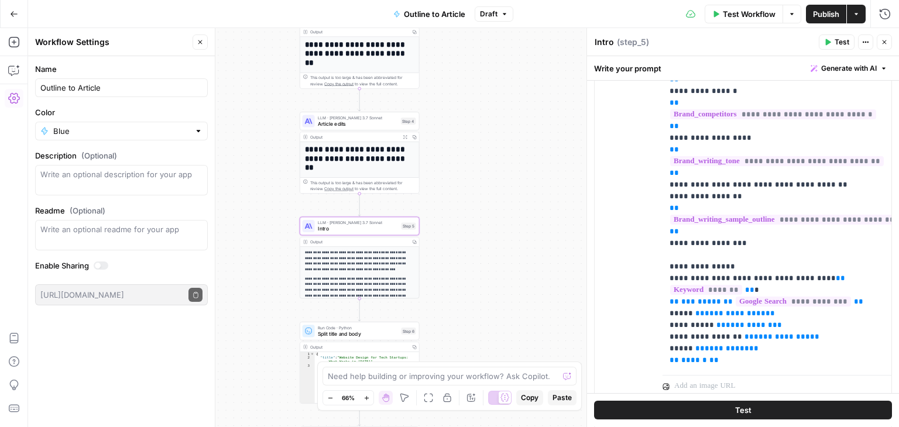
drag, startPoint x: 796, startPoint y: 301, endPoint x: 778, endPoint y: 198, distance: 104.6
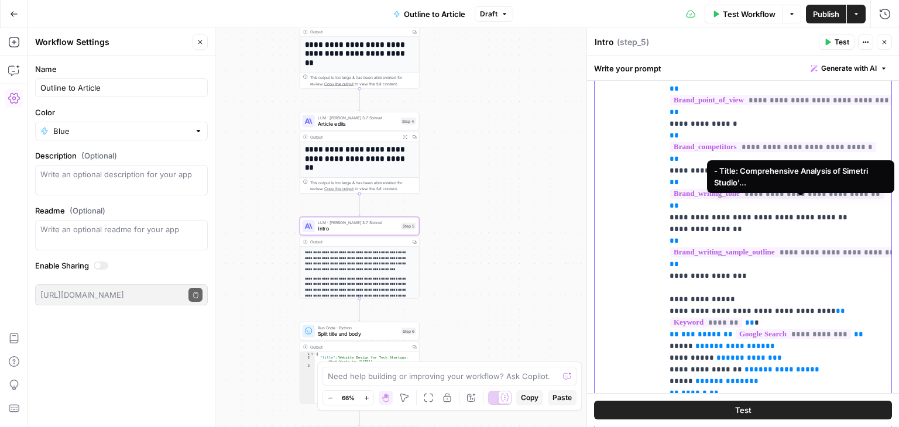
scroll to position [23, 0]
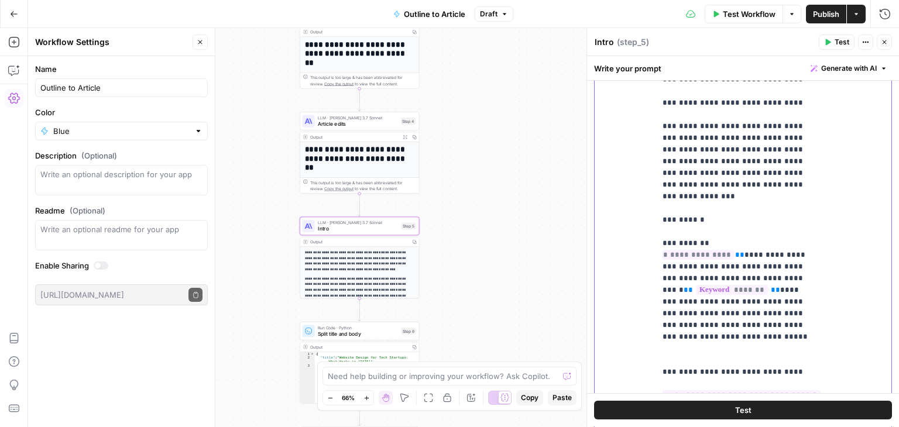
drag, startPoint x: 840, startPoint y: 288, endPoint x: 861, endPoint y: 420, distance: 133.5
click at [506, 19] on button "Draft" at bounding box center [494, 13] width 39 height 15
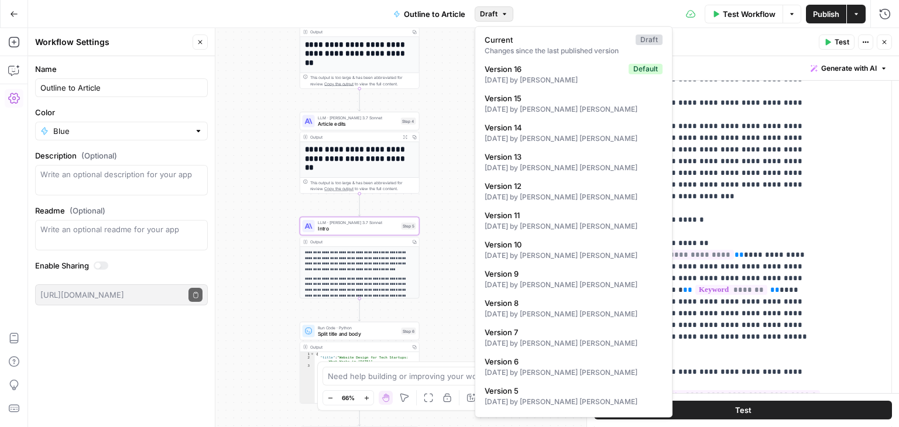
click at [504, 16] on icon "button" at bounding box center [504, 14] width 7 height 7
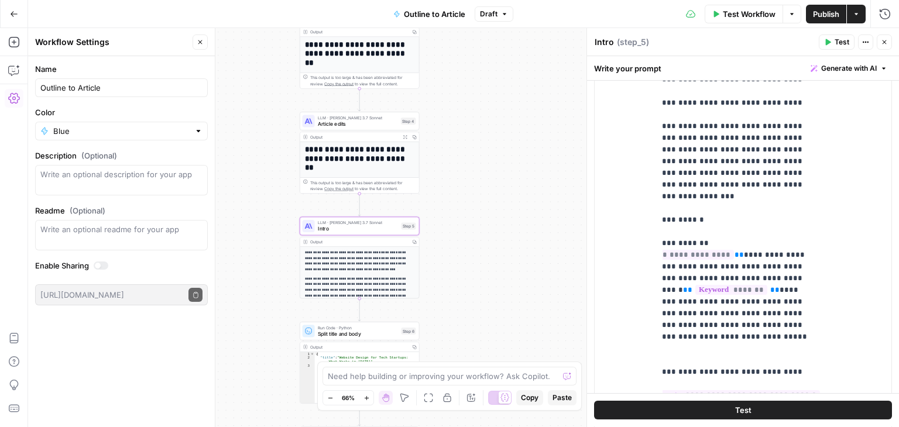
click at [813, 15] on span "Publish" at bounding box center [826, 14] width 26 height 12
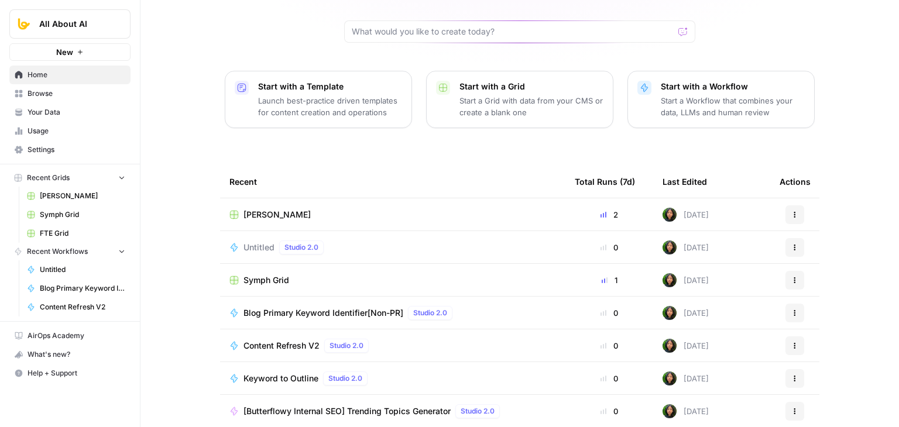
drag, startPoint x: 185, startPoint y: 174, endPoint x: 191, endPoint y: 245, distance: 71.1
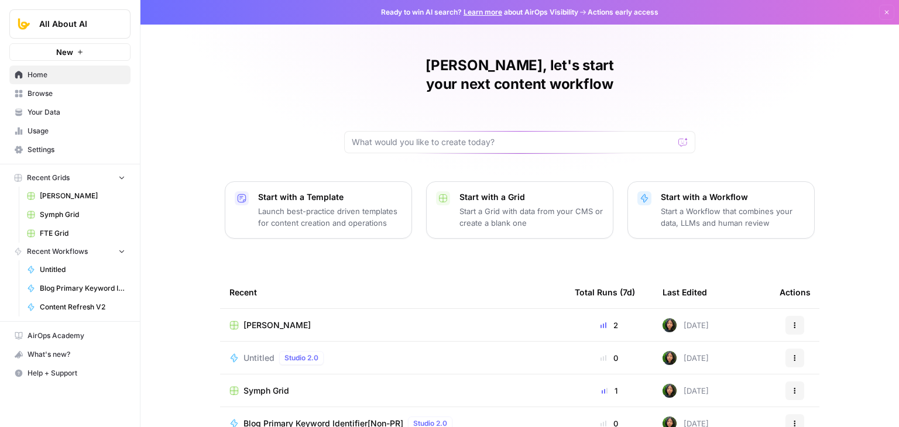
drag, startPoint x: 190, startPoint y: 251, endPoint x: 157, endPoint y: 118, distance: 136.7
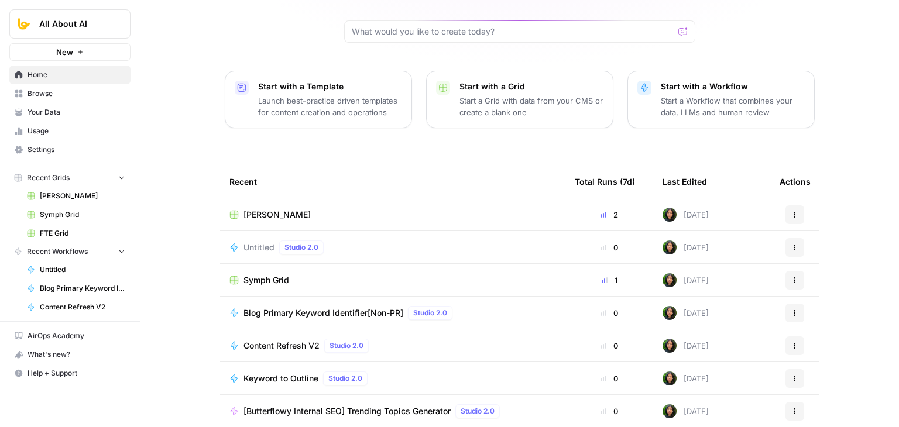
drag, startPoint x: 169, startPoint y: 174, endPoint x: 177, endPoint y: 248, distance: 74.3
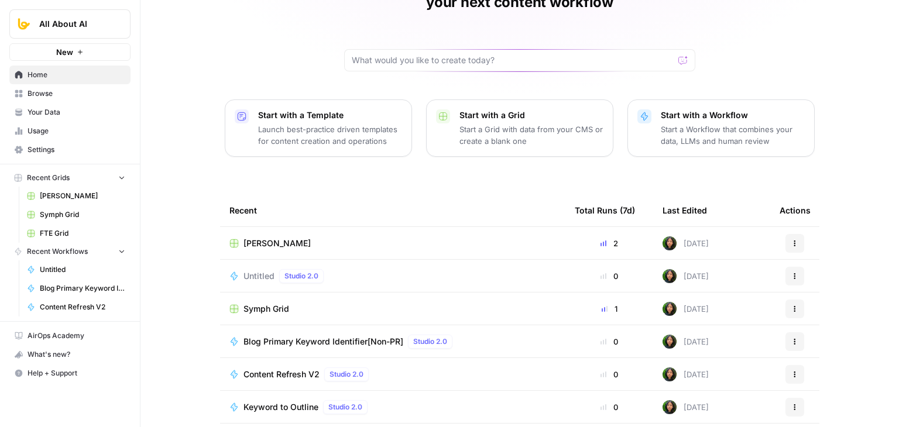
drag, startPoint x: 183, startPoint y: 276, endPoint x: 127, endPoint y: 91, distance: 193.4
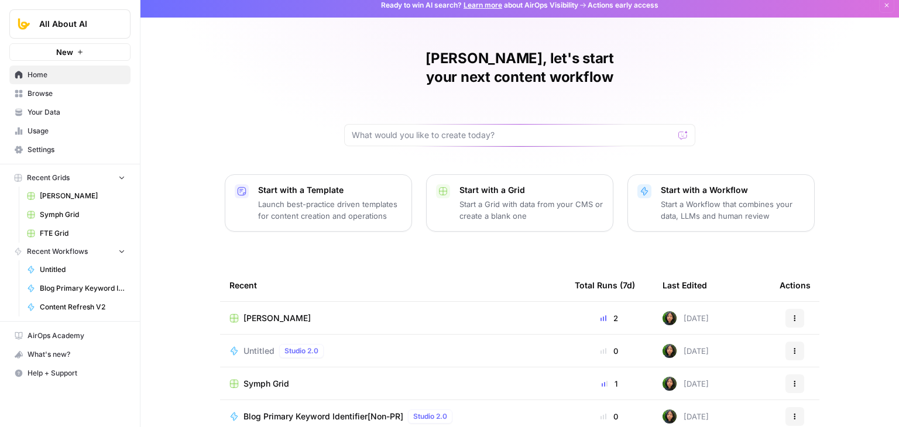
click at [64, 70] on span "Home" at bounding box center [77, 75] width 98 height 11
click at [72, 92] on span "Browse" at bounding box center [77, 93] width 98 height 11
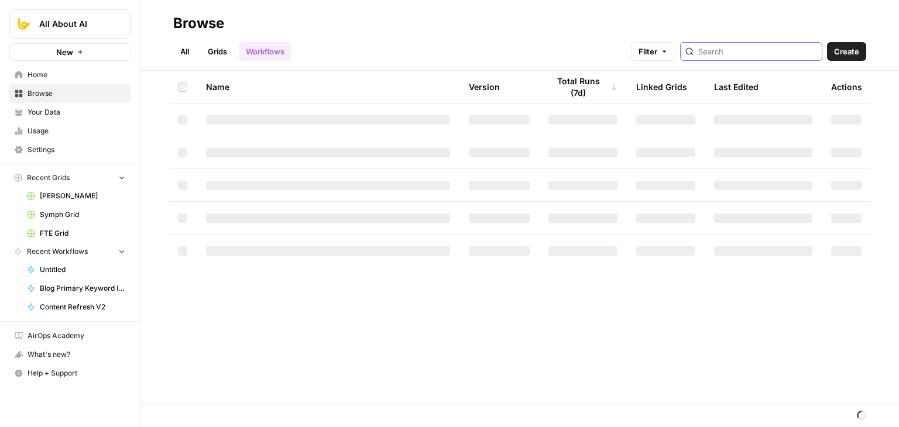
click at [733, 50] on input "search" at bounding box center [757, 52] width 119 height 12
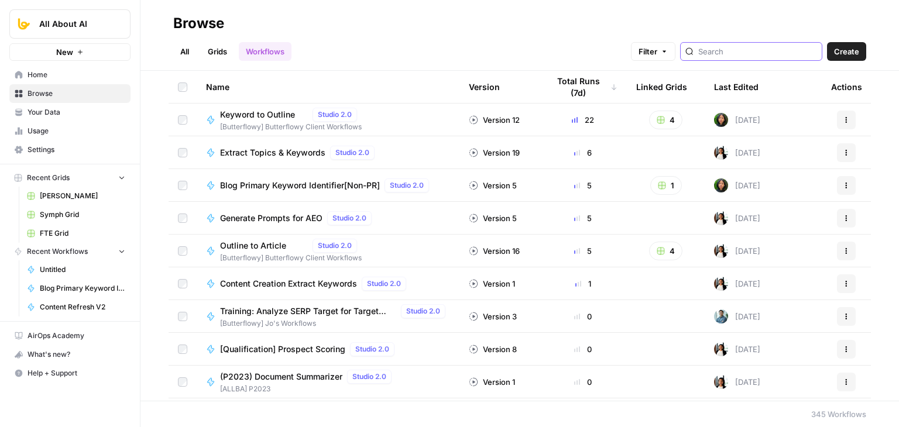
type input "brand"
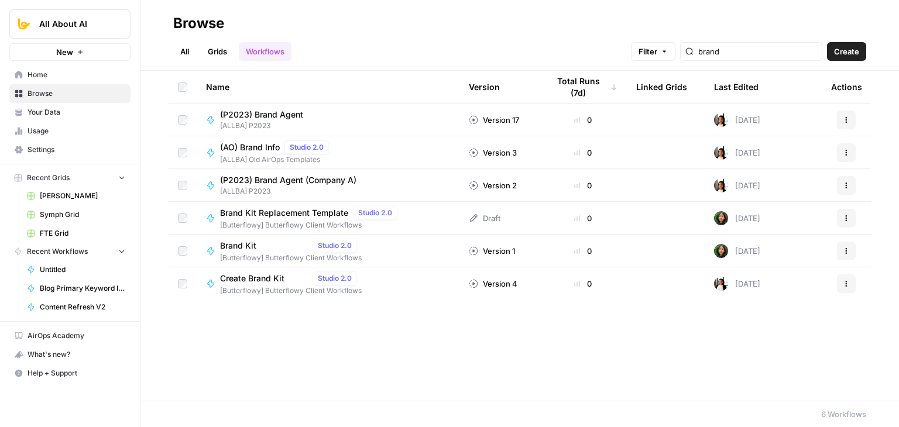
click at [218, 47] on link "Grids" at bounding box center [217, 51] width 33 height 19
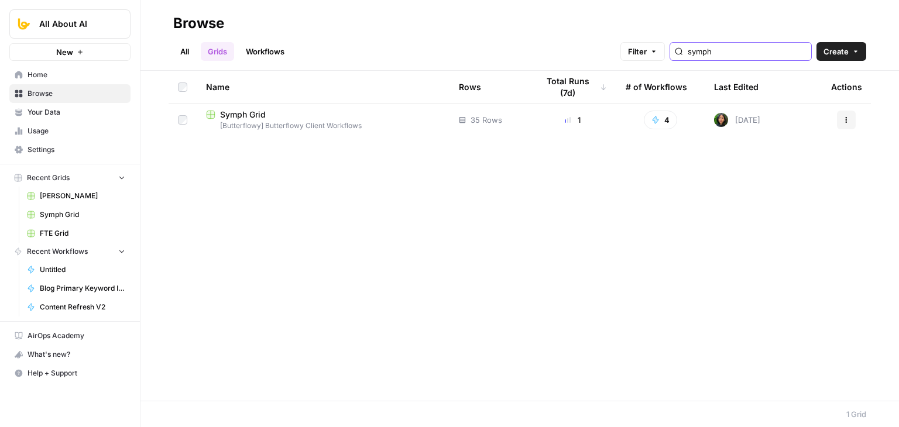
click at [738, 50] on input "symph" at bounding box center [747, 52] width 119 height 12
click at [800, 52] on input "symph" at bounding box center [747, 52] width 119 height 12
click at [749, 55] on input "search" at bounding box center [747, 52] width 119 height 12
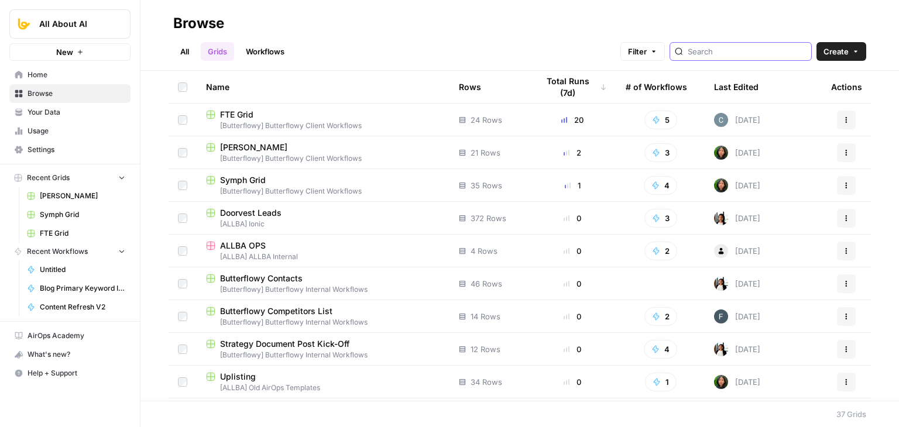
type input "brand"
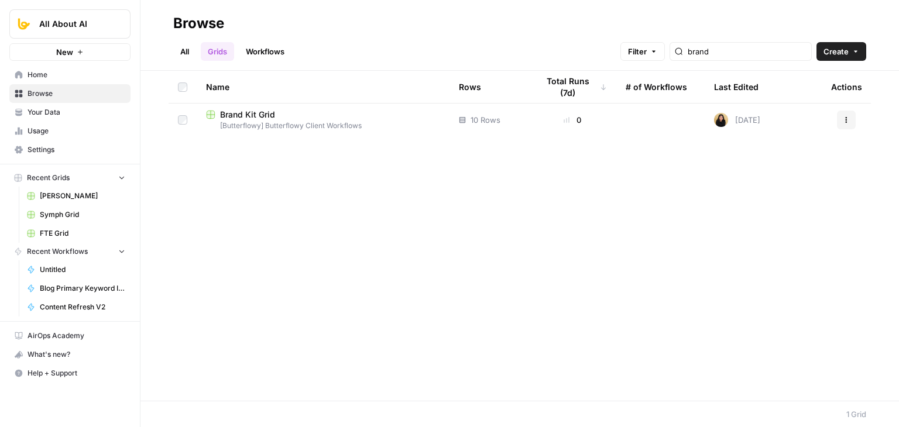
click at [309, 112] on div "Brand Kit Grid" at bounding box center [323, 115] width 234 height 12
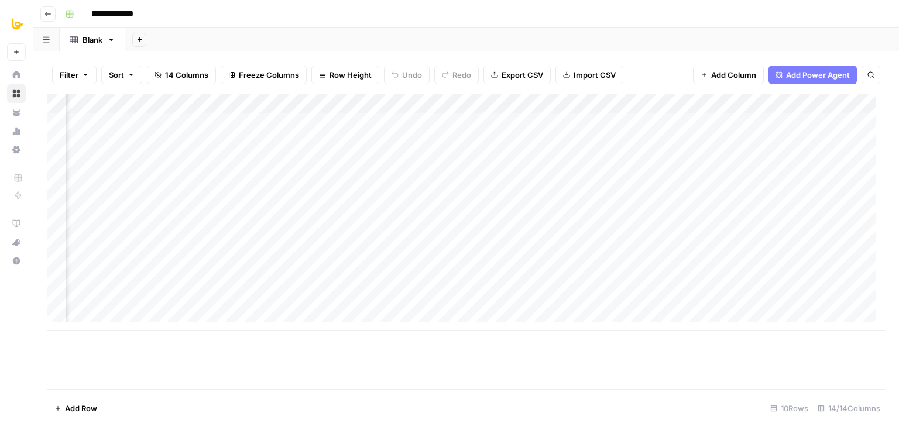
scroll to position [0, 600]
click at [352, 259] on div "Add Column" at bounding box center [466, 213] width 838 height 238
click at [105, 279] on div "Add Column" at bounding box center [466, 213] width 838 height 238
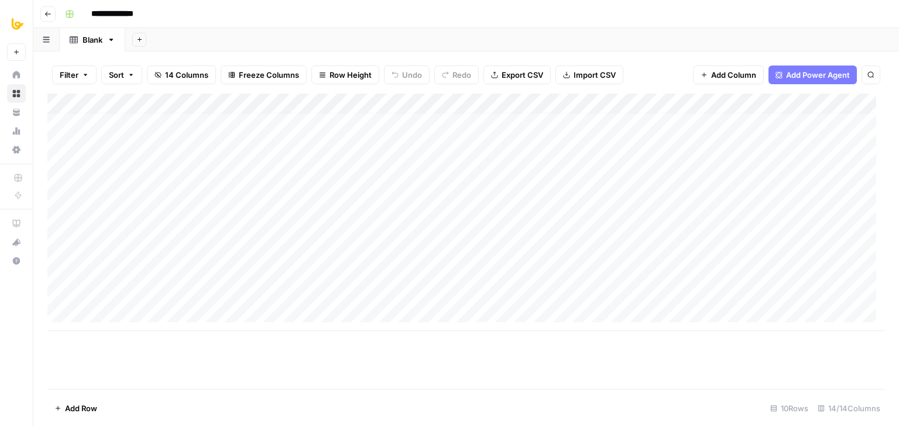
click at [515, 274] on div "Add Column" at bounding box center [466, 213] width 838 height 238
click at [591, 278] on div "Add Column" at bounding box center [466, 213] width 838 height 238
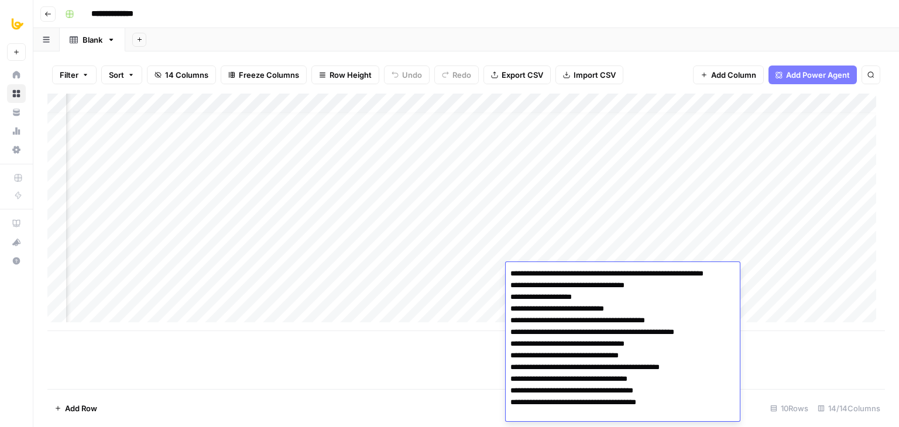
scroll to position [1, 0]
click at [594, 307] on textarea "**********" at bounding box center [618, 343] width 225 height 157
click at [601, 335] on textarea "**********" at bounding box center [618, 343] width 225 height 157
click at [604, 366] on textarea "**********" at bounding box center [618, 343] width 225 height 157
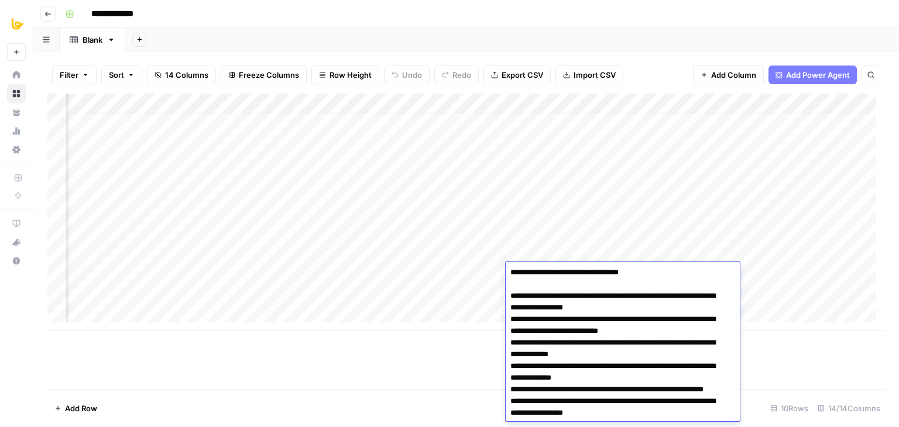
scroll to position [21, 0]
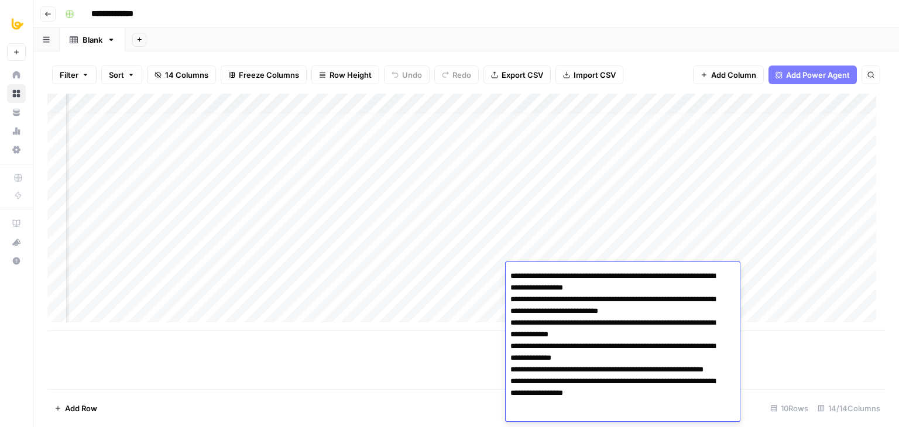
drag, startPoint x: 519, startPoint y: 276, endPoint x: 506, endPoint y: 275, distance: 12.4
click at [506, 275] on textarea "**********" at bounding box center [618, 335] width 225 height 180
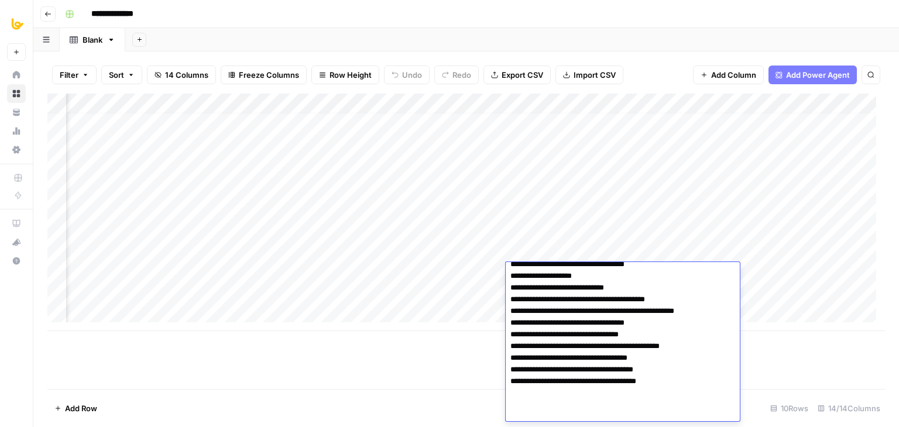
scroll to position [1, 0]
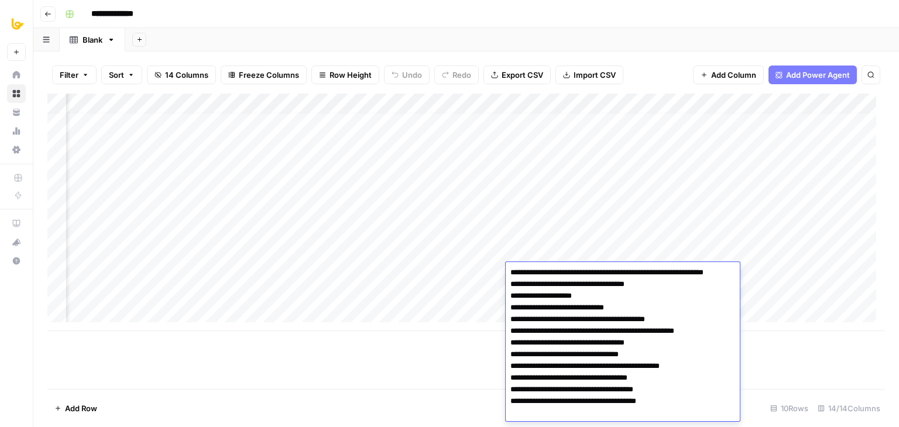
click at [565, 299] on textarea "**********" at bounding box center [618, 343] width 225 height 157
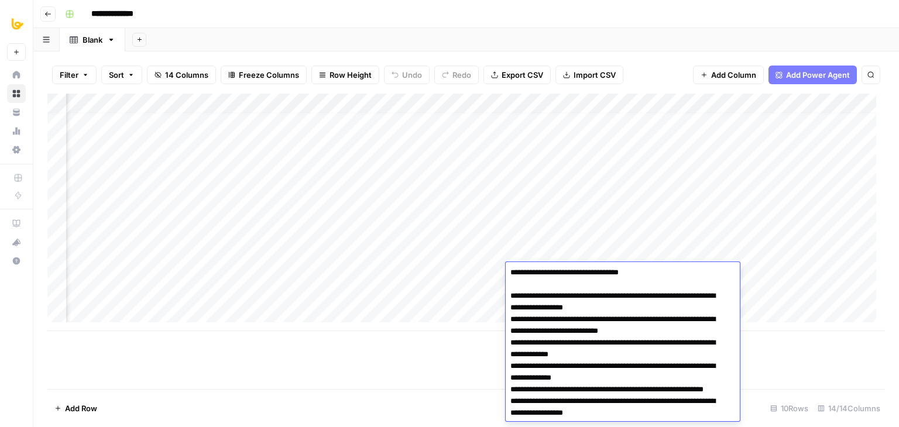
scroll to position [21, 0]
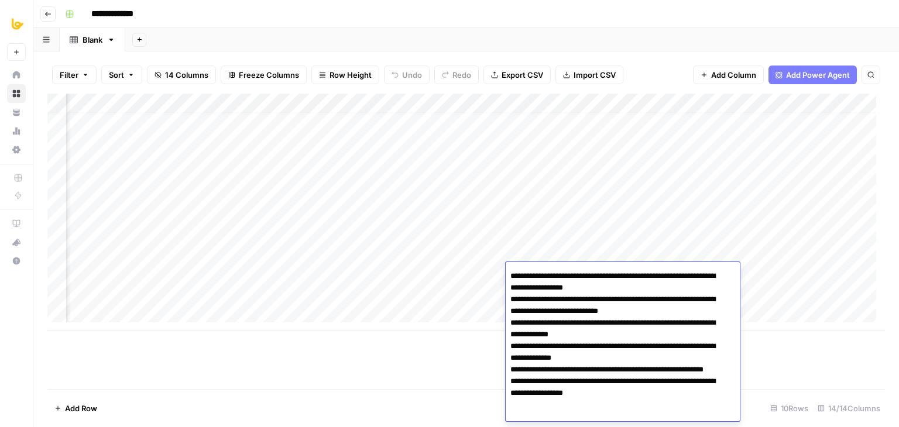
click at [554, 275] on textarea "**********" at bounding box center [618, 335] width 225 height 180
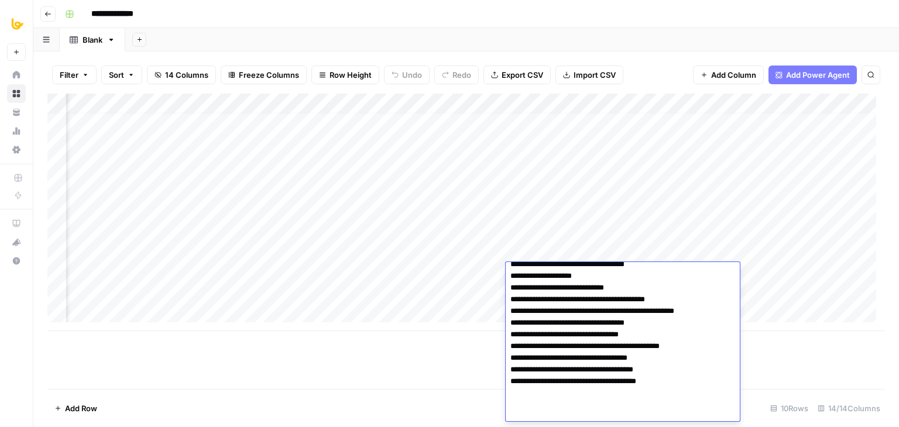
scroll to position [1, 0]
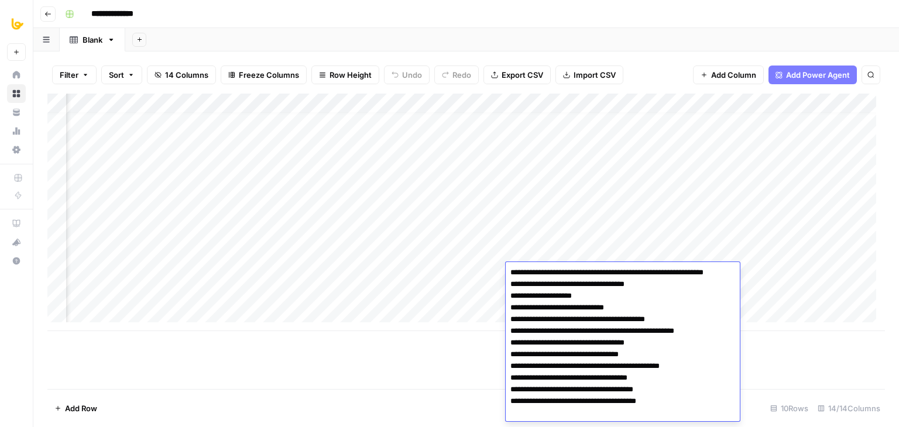
click at [635, 354] on textarea "**********" at bounding box center [618, 343] width 225 height 157
click at [541, 331] on textarea "**********" at bounding box center [618, 343] width 225 height 157
paste textarea "**********"
type textarea "**********"
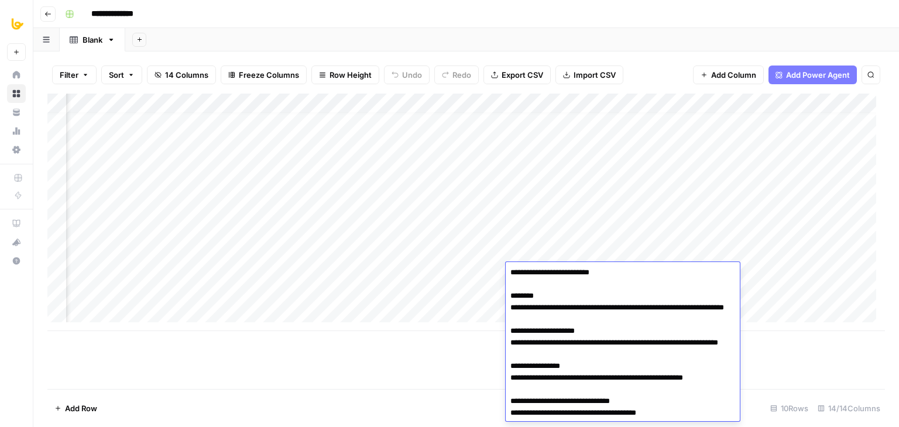
scroll to position [126, 0]
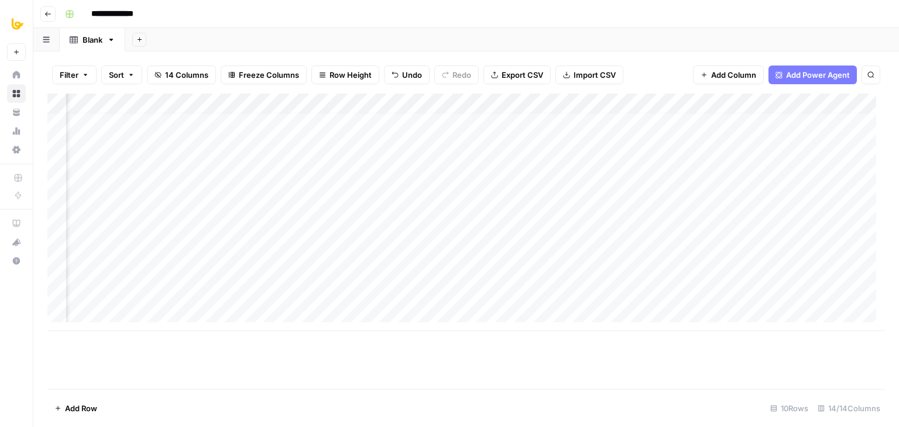
click at [460, 367] on div "Add Column" at bounding box center [466, 242] width 838 height 296
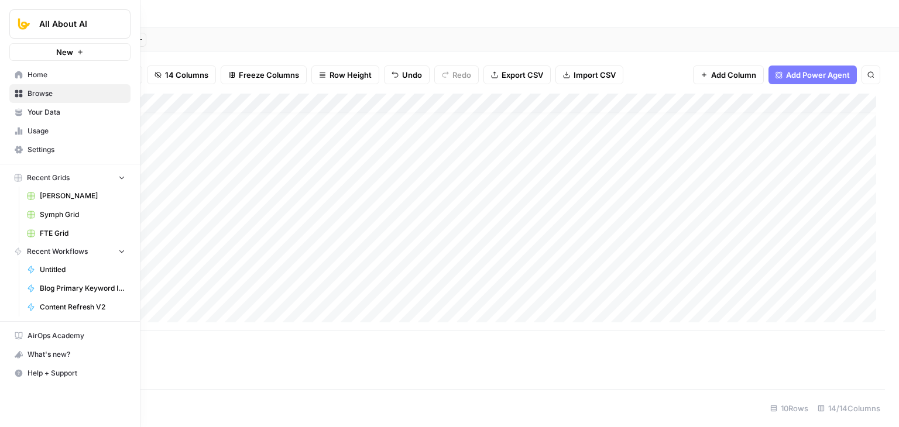
click at [42, 346] on div "What's new?" at bounding box center [70, 355] width 120 height 18
click at [52, 348] on div "What's new?" at bounding box center [70, 355] width 120 height 18
click at [67, 359] on div "What's new?" at bounding box center [70, 355] width 120 height 18
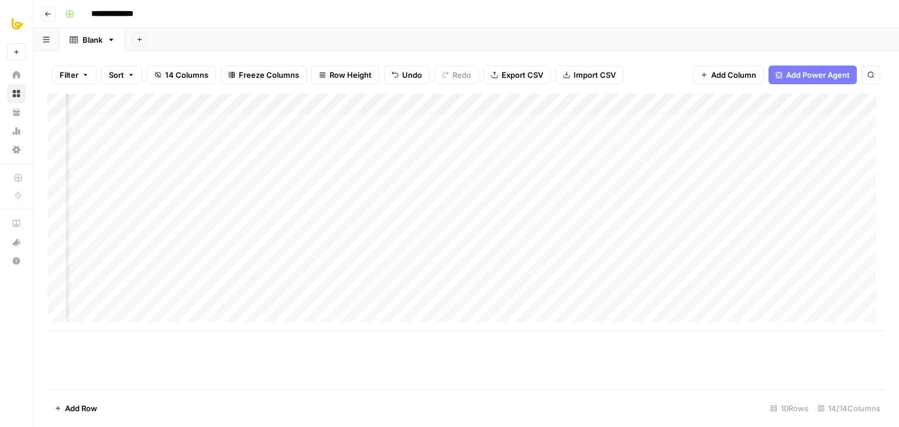
click at [297, 389] on footer "Add Row 10 Rows 14/14 Columns" at bounding box center [466, 408] width 838 height 38
drag, startPoint x: 440, startPoint y: 318, endPoint x: 429, endPoint y: 368, distance: 51.6
drag, startPoint x: 511, startPoint y: 297, endPoint x: 158, endPoint y: 298, distance: 353.0
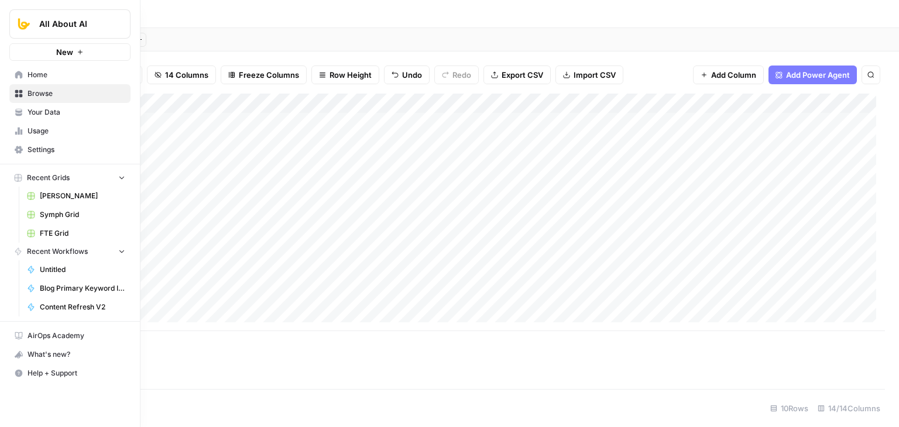
click at [61, 352] on div "What's new?" at bounding box center [70, 355] width 120 height 18
click at [61, 331] on span "AirOps Academy" at bounding box center [77, 336] width 98 height 11
click at [37, 357] on div "What's new?" at bounding box center [70, 355] width 120 height 18
click at [40, 368] on span "Help + Support" at bounding box center [77, 373] width 98 height 11
click at [46, 350] on div "What's new?" at bounding box center [70, 355] width 120 height 18
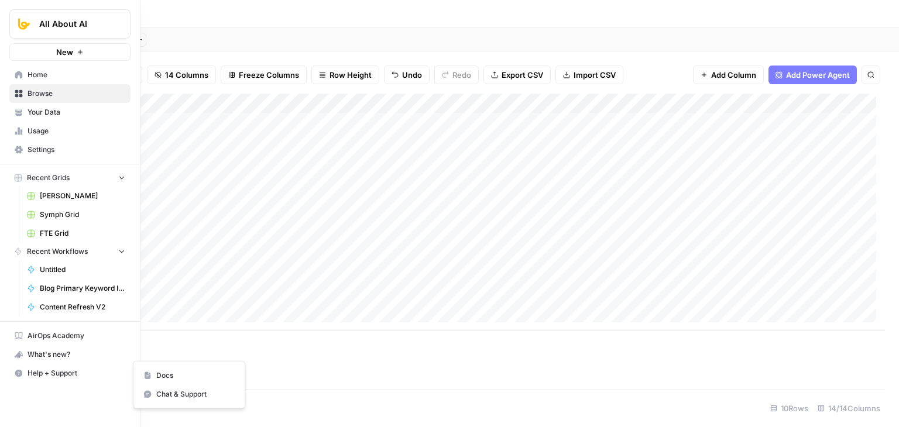
click at [95, 368] on span "Help + Support" at bounding box center [77, 373] width 98 height 11
click at [157, 374] on span "Docs" at bounding box center [195, 376] width 78 height 11
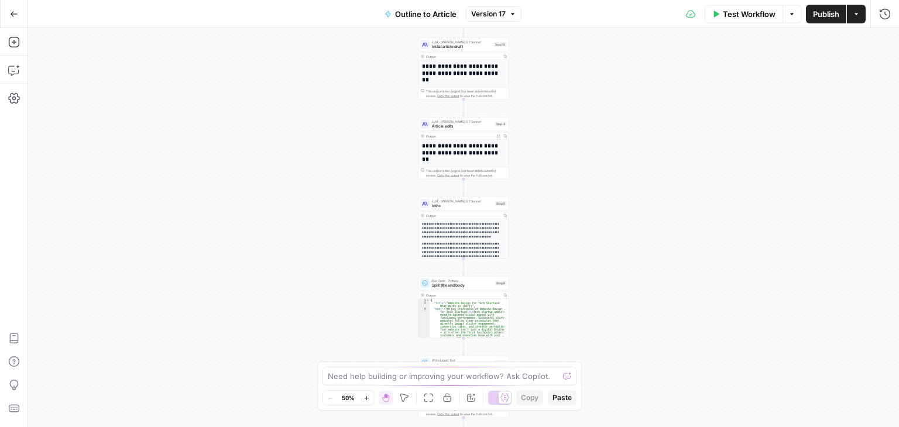
click at [501, 395] on icon at bounding box center [505, 397] width 9 height 9
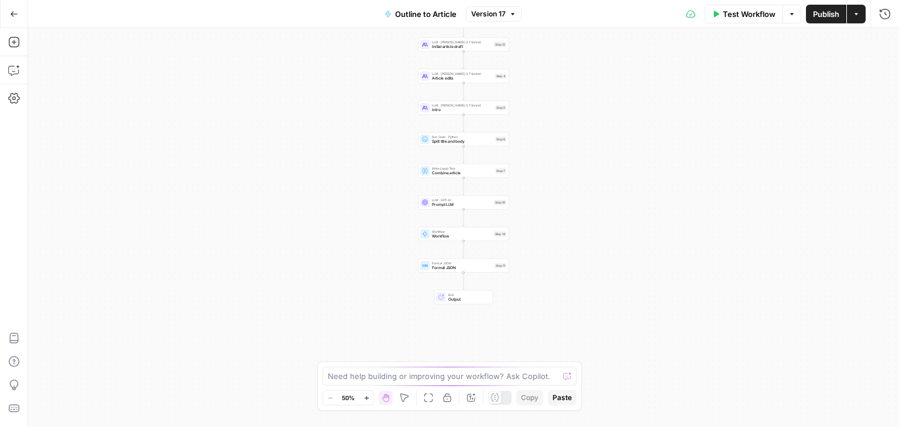
click at [501, 395] on div at bounding box center [499, 398] width 23 height 14
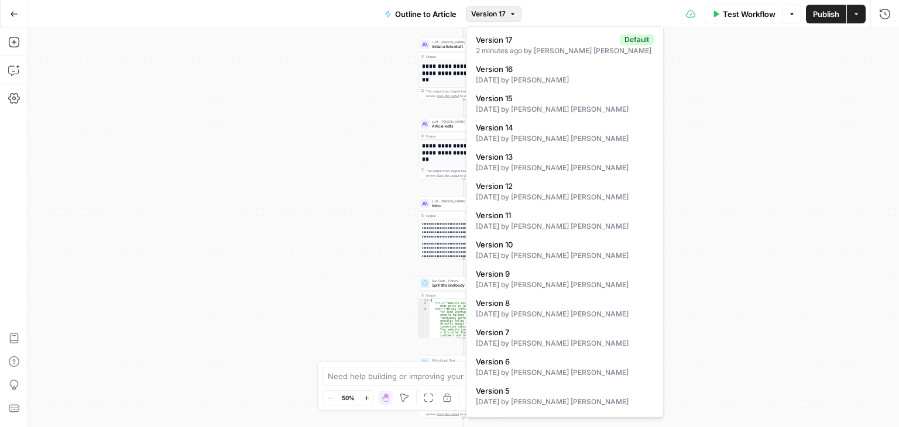
click at [496, 17] on span "Version 17" at bounding box center [488, 14] width 35 height 11
